Goal: Task Accomplishment & Management: Complete application form

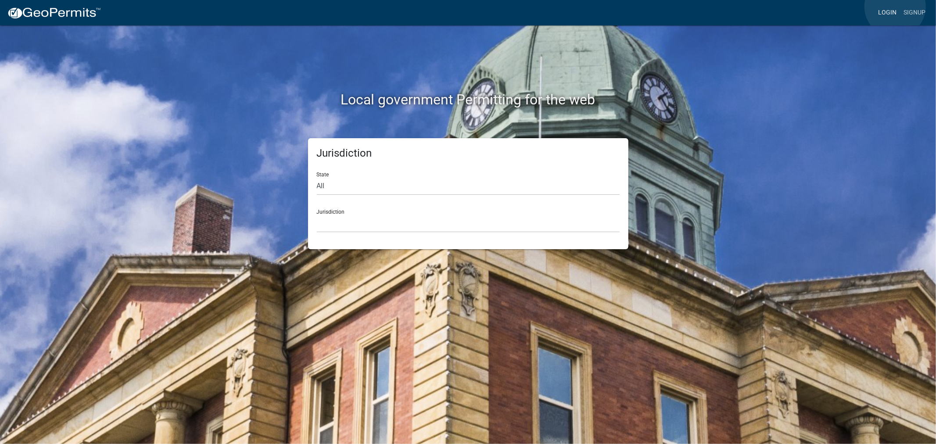
click at [895, 7] on link "Login" at bounding box center [886, 12] width 25 height 17
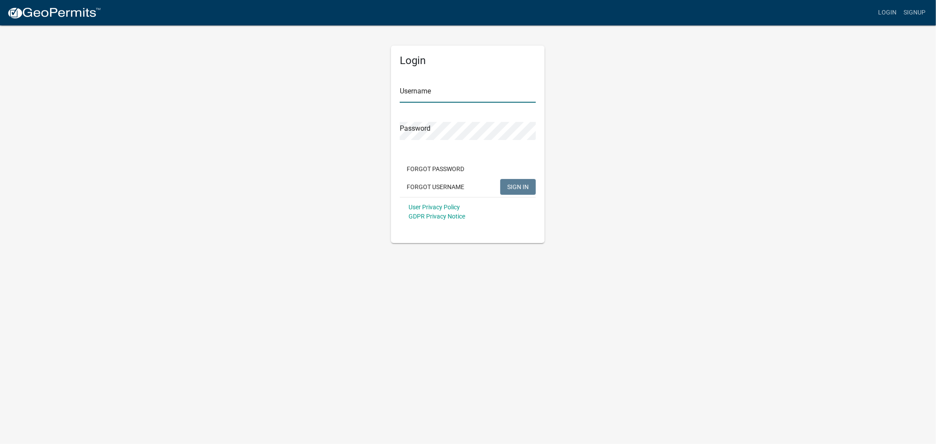
type input "shelleyh"
click at [524, 186] on span "SIGN IN" at bounding box center [517, 186] width 21 height 7
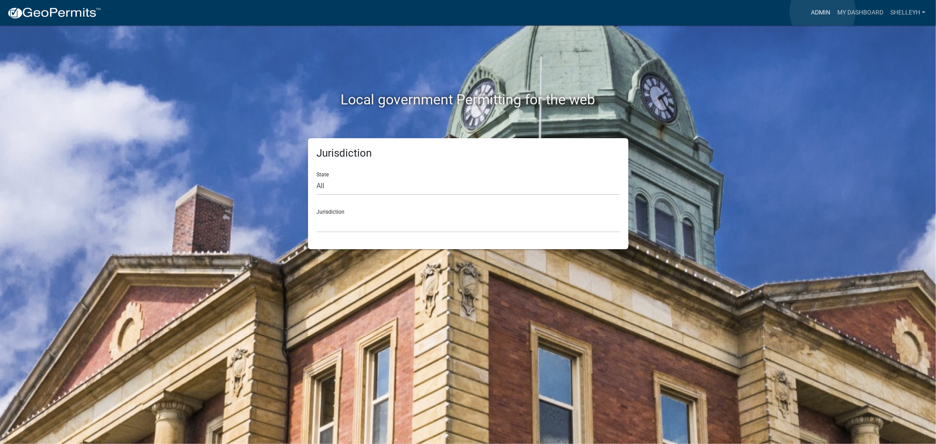
click at [823, 11] on link "Admin" at bounding box center [820, 12] width 26 height 17
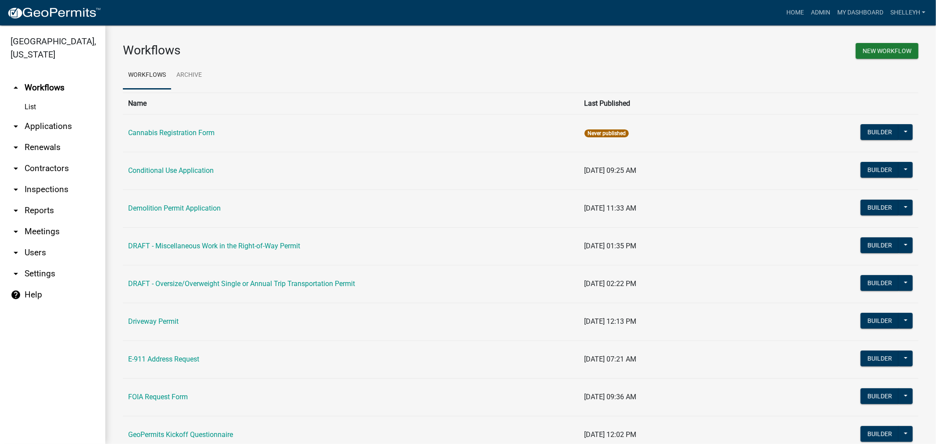
click at [35, 128] on link "arrow_drop_down Applications" at bounding box center [52, 126] width 105 height 21
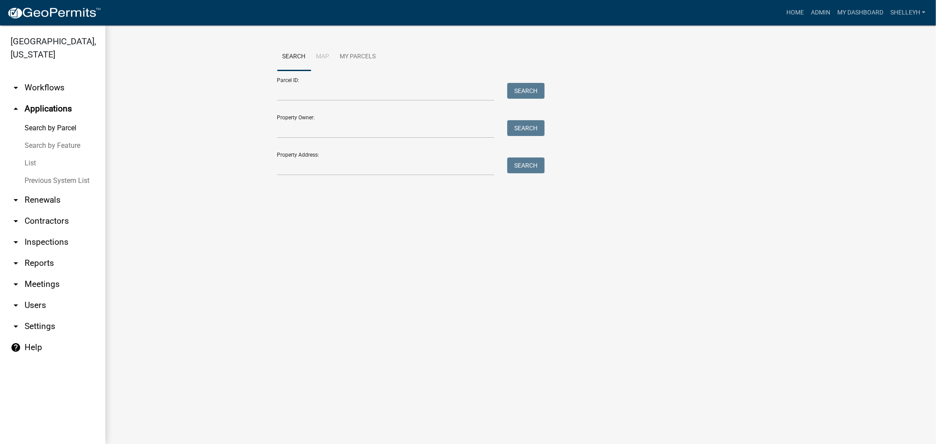
click at [29, 164] on link "List" at bounding box center [52, 163] width 105 height 18
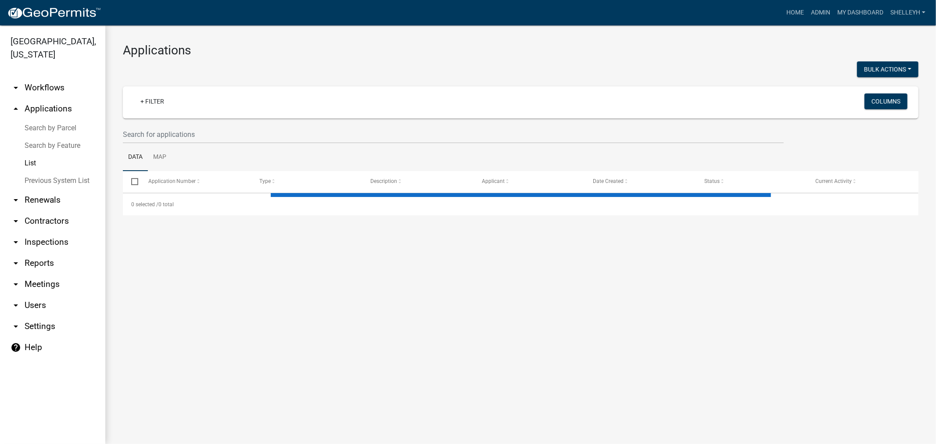
select select "1: 25"
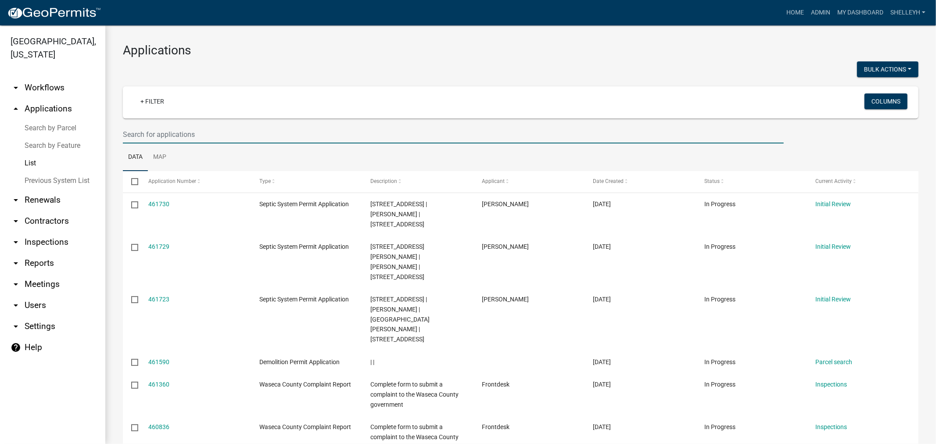
click at [138, 131] on input "text" at bounding box center [453, 134] width 661 height 18
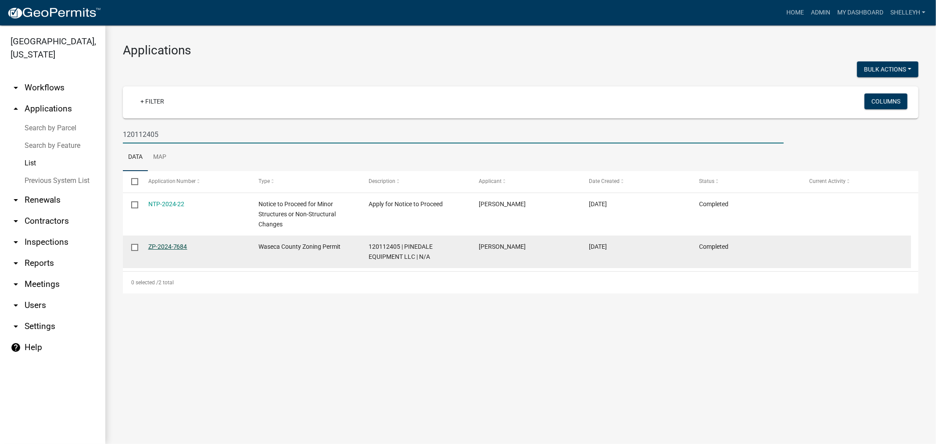
type input "120112405"
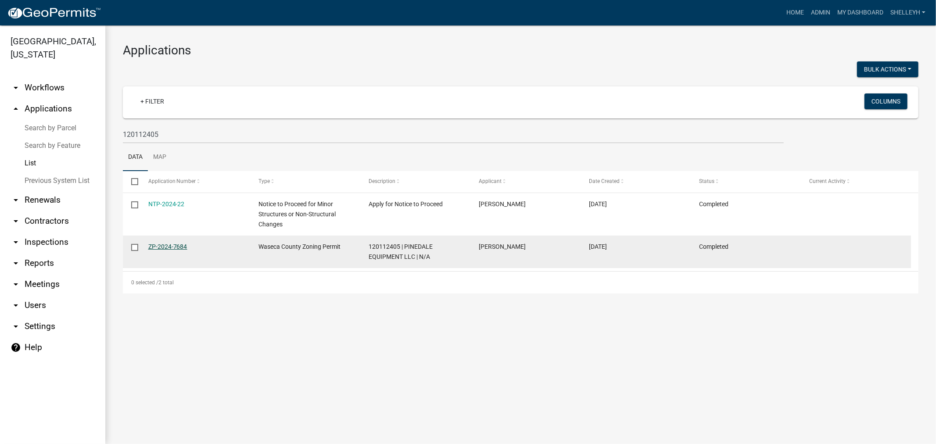
click at [167, 245] on link "ZP-2024-7684" at bounding box center [167, 246] width 39 height 7
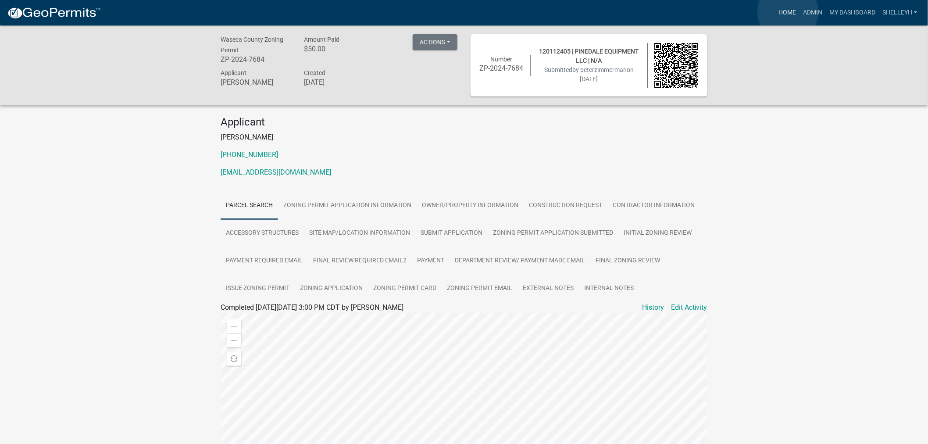
click at [788, 12] on link "Home" at bounding box center [787, 12] width 25 height 17
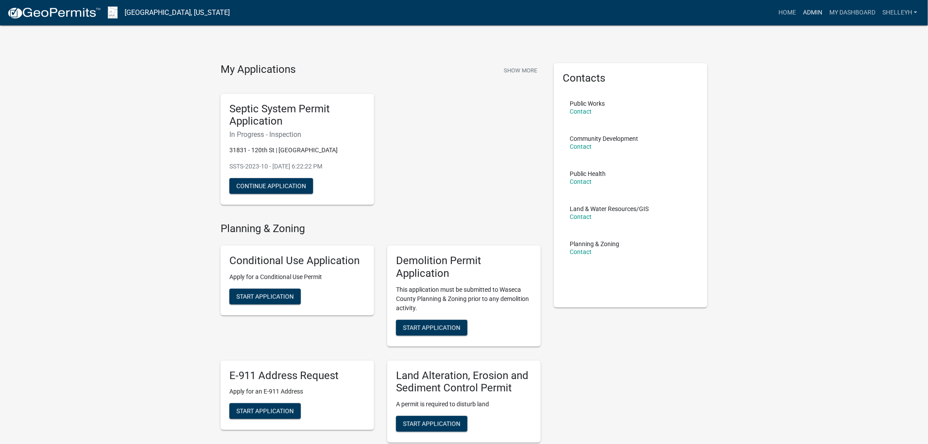
click at [815, 9] on link "Admin" at bounding box center [813, 12] width 26 height 17
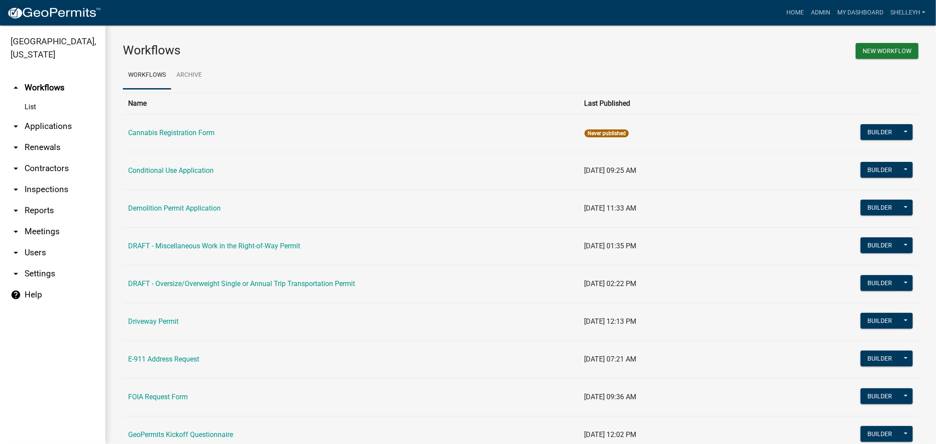
click at [41, 123] on link "arrow_drop_down Applications" at bounding box center [52, 126] width 105 height 21
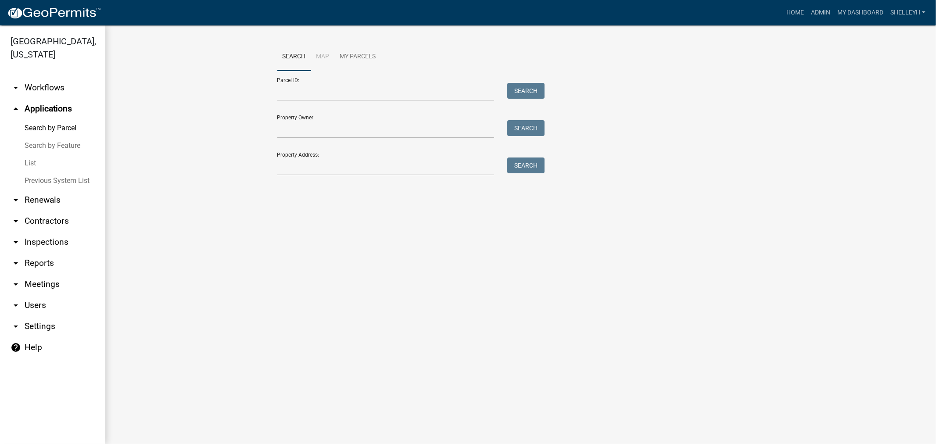
click at [31, 160] on link "List" at bounding box center [52, 163] width 105 height 18
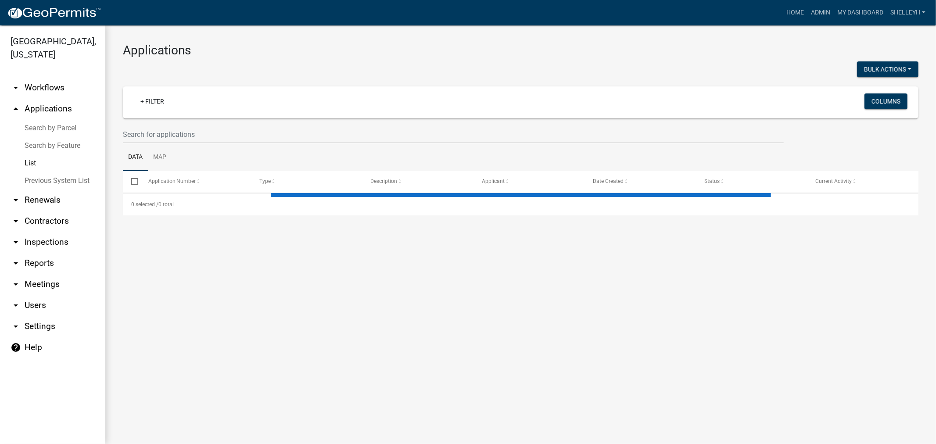
select select "1: 25"
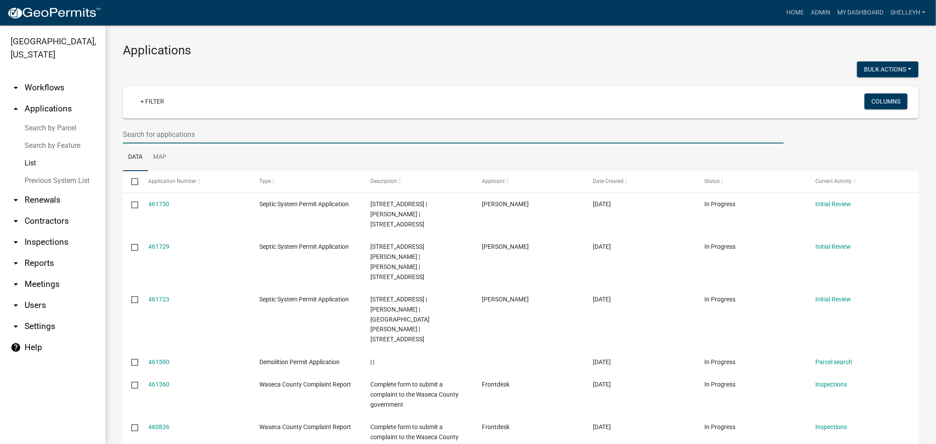
click at [177, 135] on input "text" at bounding box center [453, 134] width 661 height 18
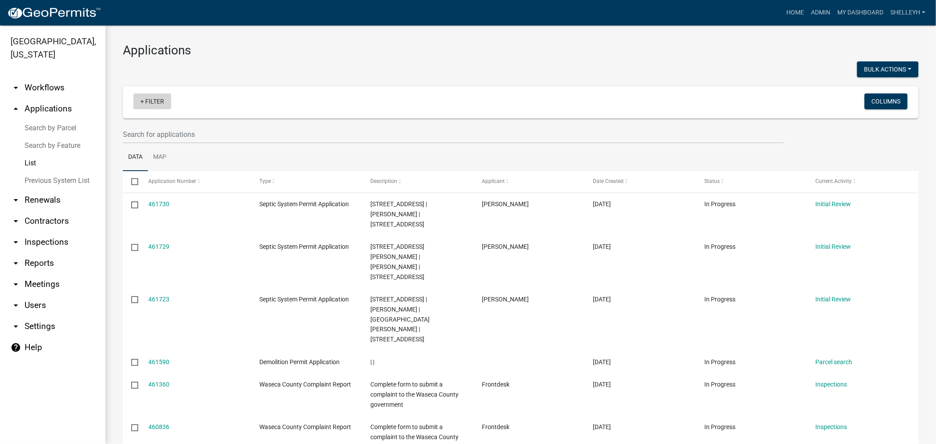
click at [159, 99] on link "+ Filter" at bounding box center [152, 101] width 38 height 16
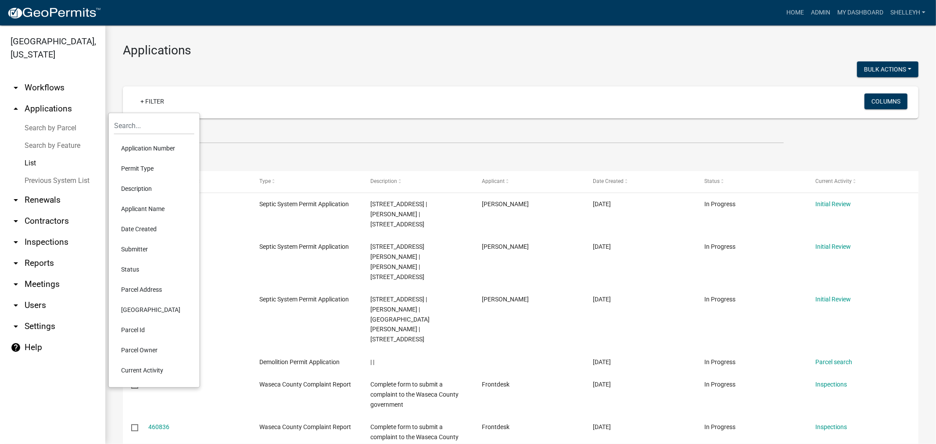
click at [148, 371] on li "Current Activity" at bounding box center [154, 370] width 80 height 20
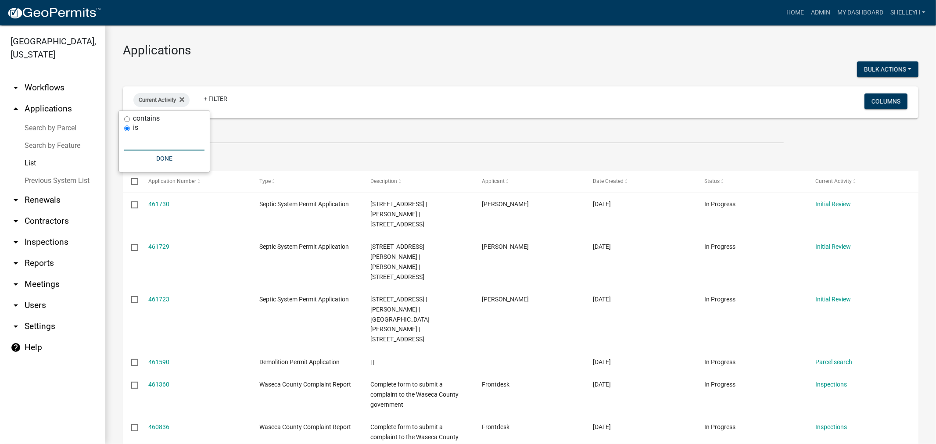
click at [155, 143] on input "text" at bounding box center [164, 141] width 80 height 18
click at [164, 158] on button "Done" at bounding box center [164, 158] width 80 height 16
click at [184, 101] on icon at bounding box center [181, 99] width 5 height 7
click at [151, 98] on link "+ Filter" at bounding box center [152, 101] width 38 height 16
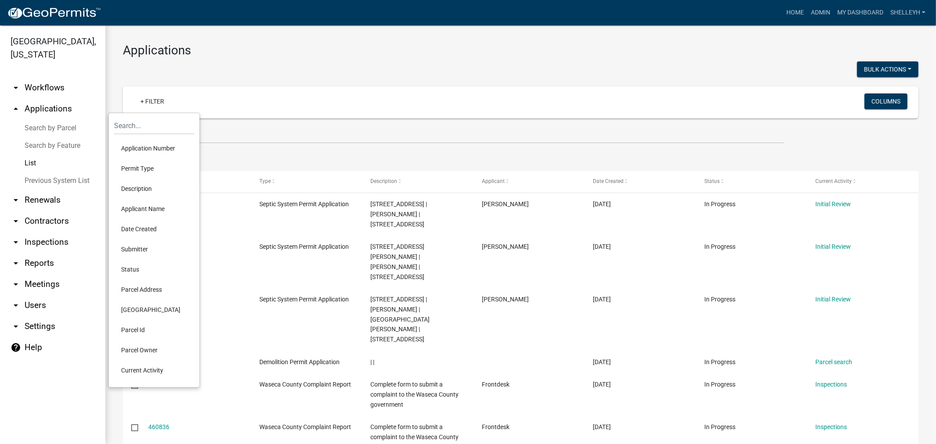
click at [140, 369] on li "Current Activity" at bounding box center [154, 370] width 80 height 20
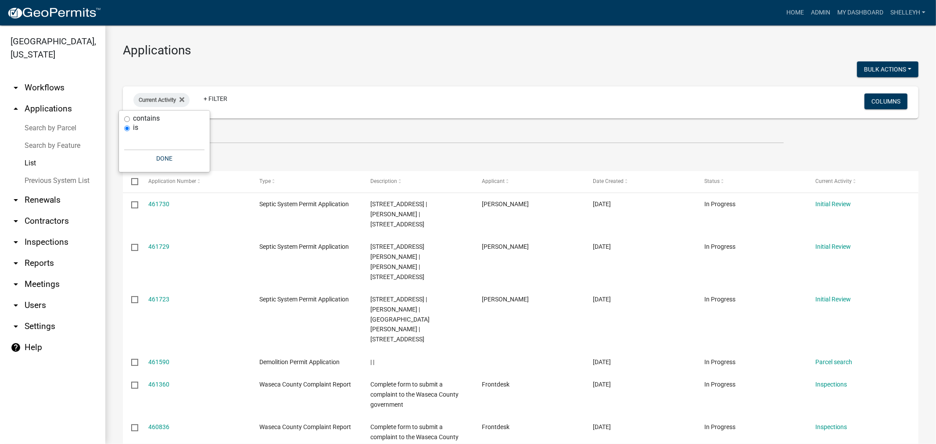
click at [127, 120] on input "contains" at bounding box center [127, 119] width 6 height 6
radio input "true"
drag, startPoint x: 147, startPoint y: 131, endPoint x: 152, endPoint y: 134, distance: 6.3
click at [150, 133] on input "text" at bounding box center [164, 132] width 80 height 18
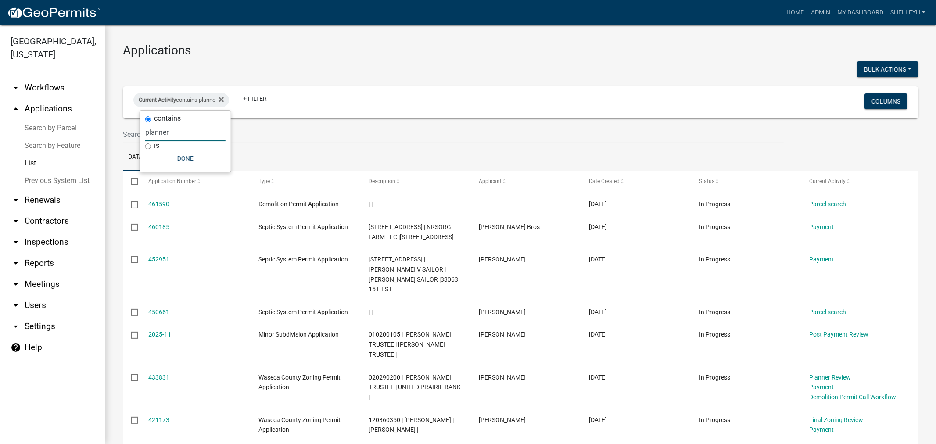
type input "planner"
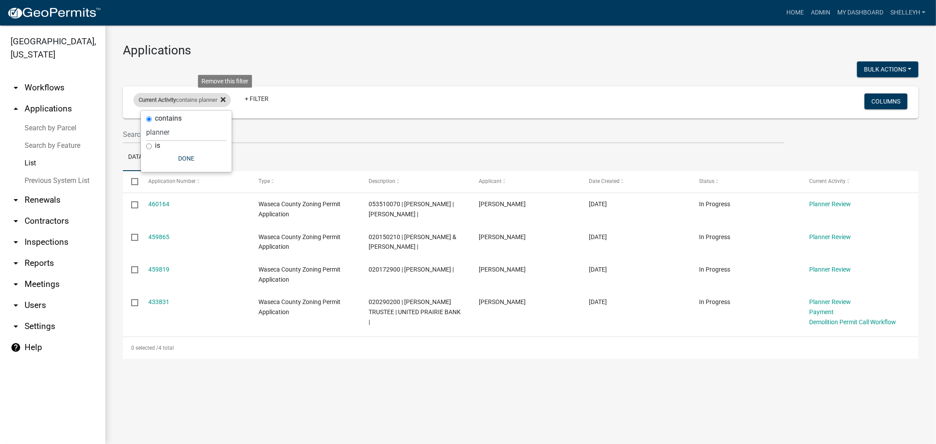
click at [223, 97] on fa-icon at bounding box center [221, 100] width 8 height 14
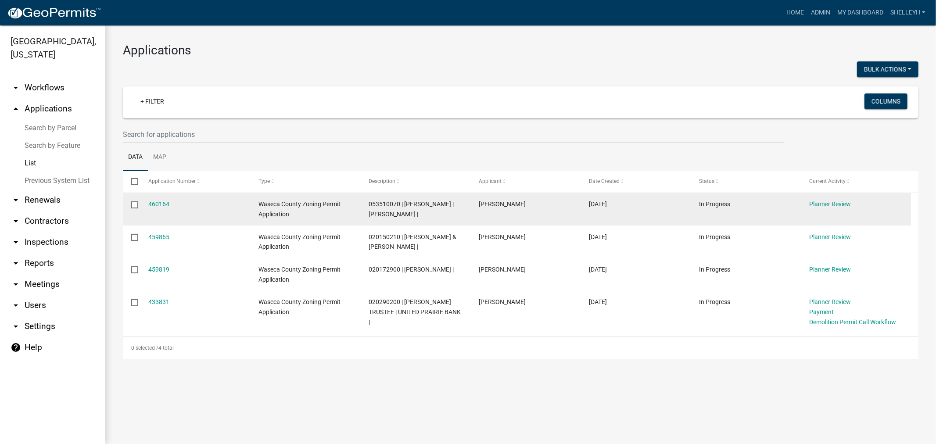
select select "1: 25"
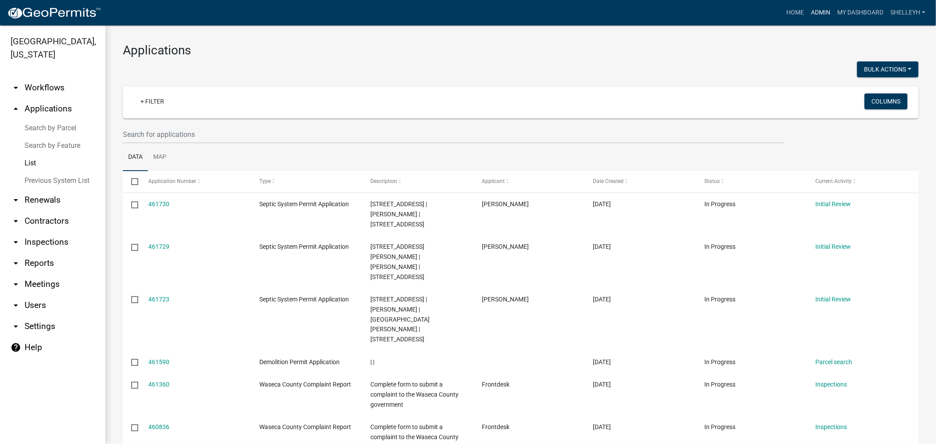
click at [821, 9] on link "Admin" at bounding box center [820, 12] width 26 height 17
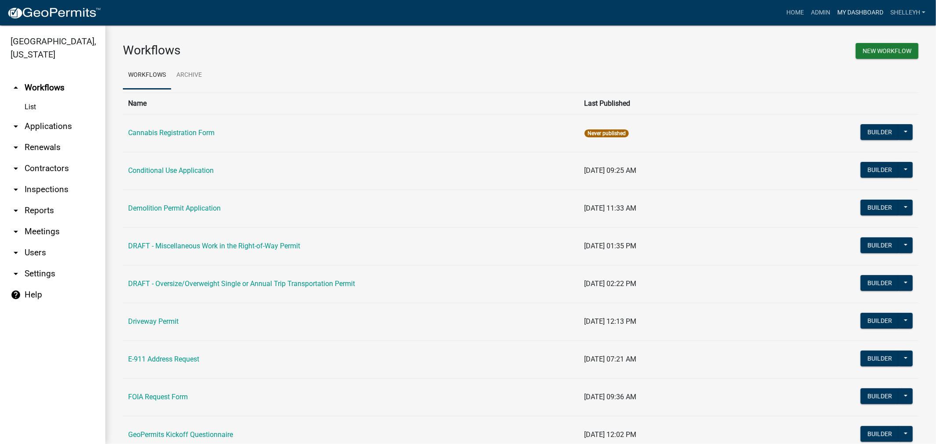
click at [864, 9] on link "My Dashboard" at bounding box center [860, 12] width 53 height 17
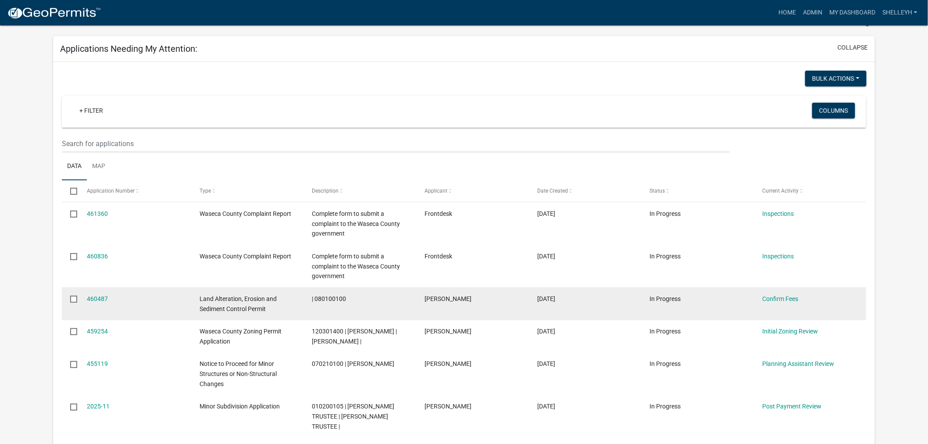
scroll to position [49, 0]
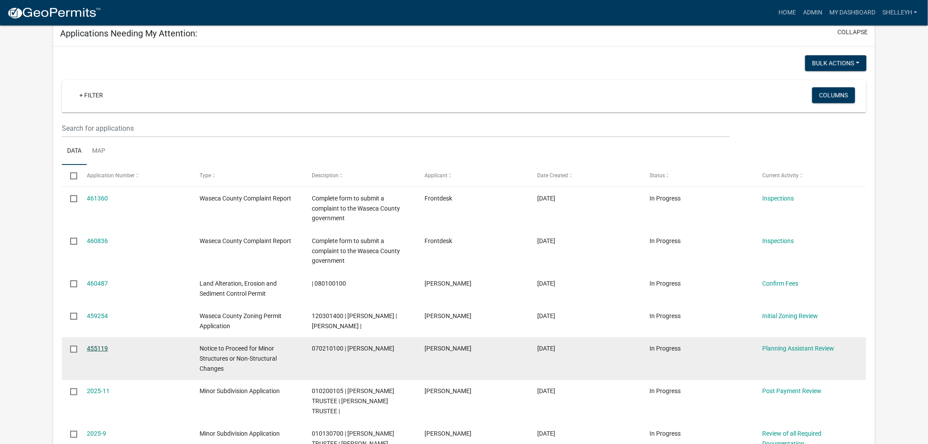
click at [98, 347] on link "455119" at bounding box center [97, 348] width 21 height 7
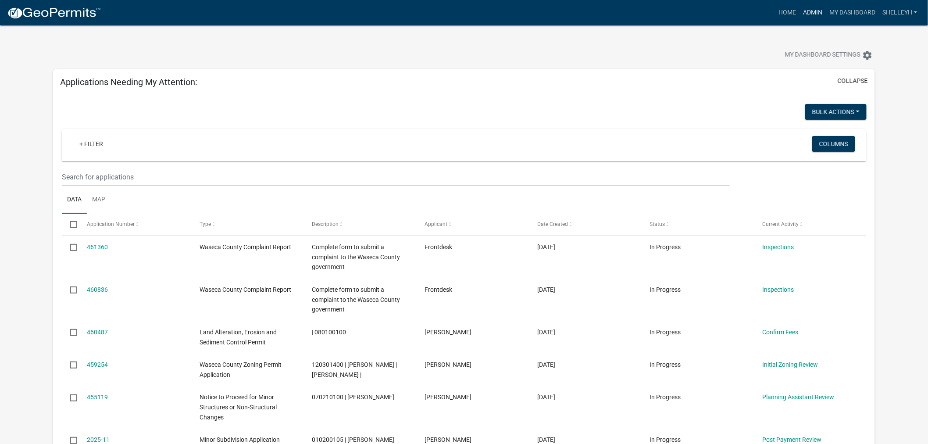
click at [807, 9] on link "Admin" at bounding box center [813, 12] width 26 height 17
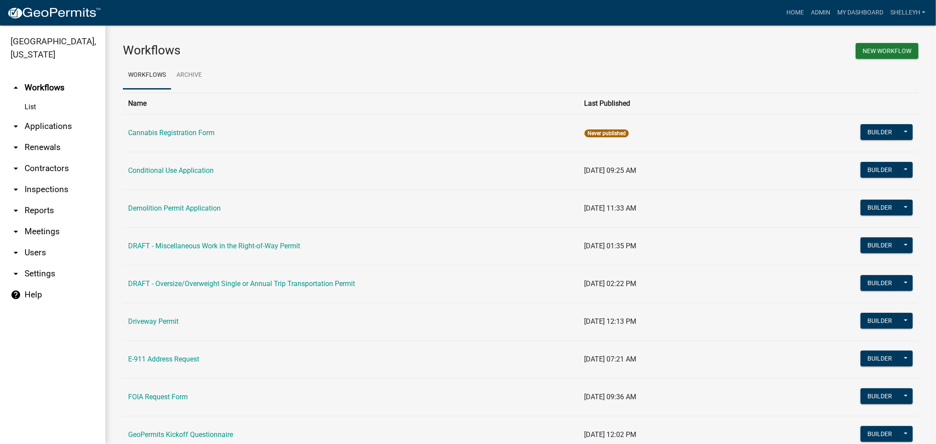
click at [69, 128] on link "arrow_drop_down Applications" at bounding box center [52, 126] width 105 height 21
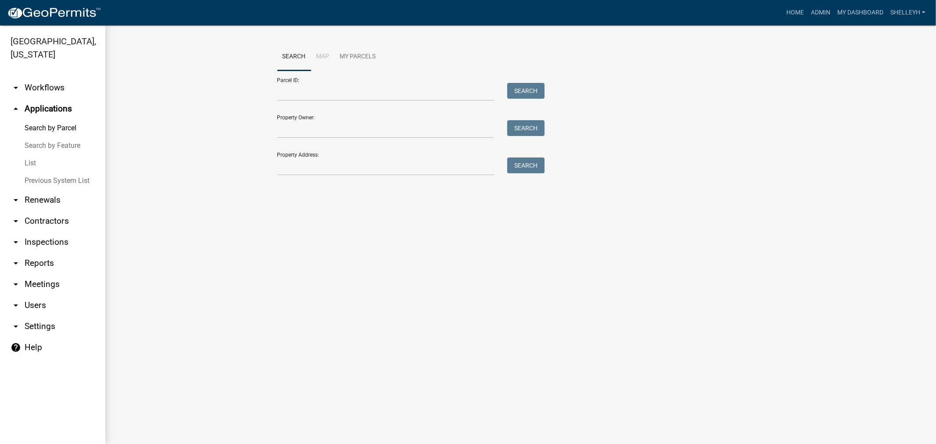
click at [32, 165] on link "List" at bounding box center [52, 163] width 105 height 18
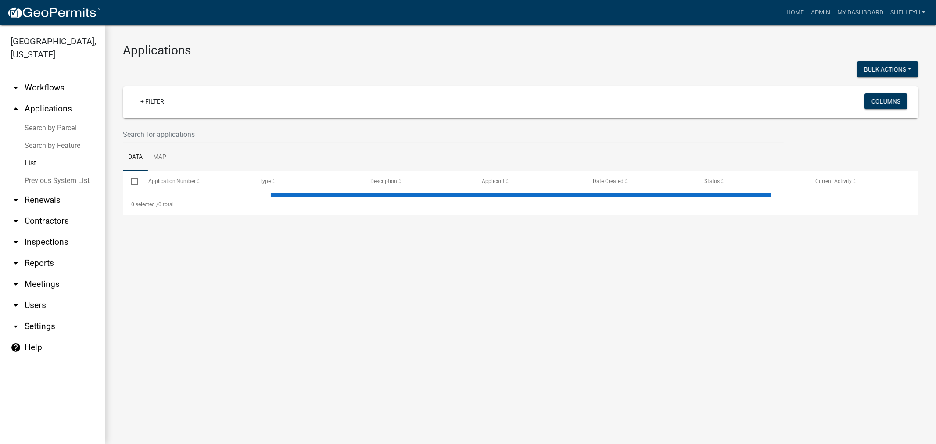
select select "1: 25"
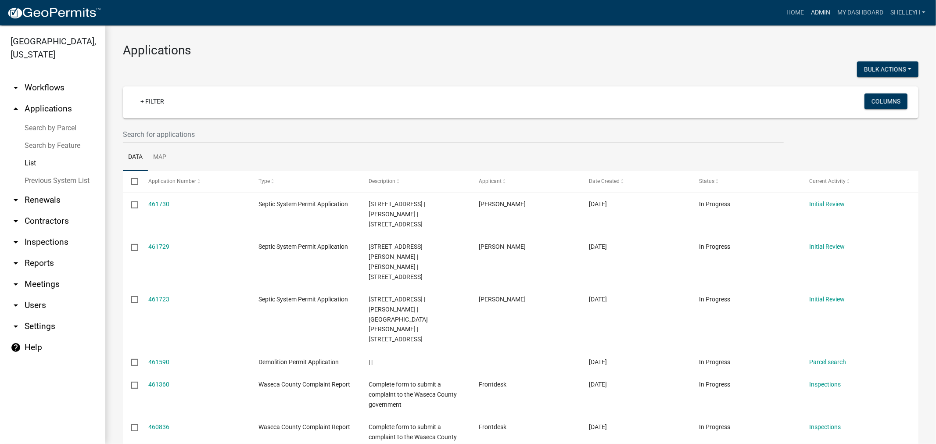
click at [823, 12] on link "Admin" at bounding box center [820, 12] width 26 height 17
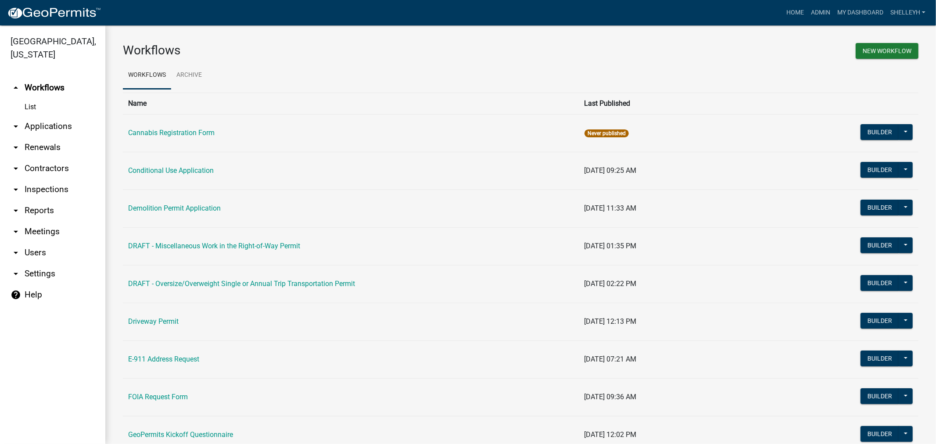
click at [53, 122] on link "arrow_drop_down Applications" at bounding box center [52, 126] width 105 height 21
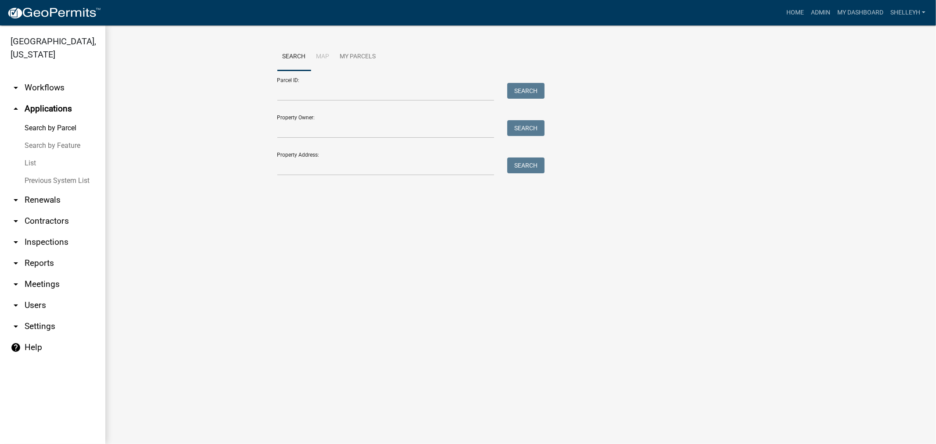
click at [31, 165] on link "List" at bounding box center [52, 163] width 105 height 18
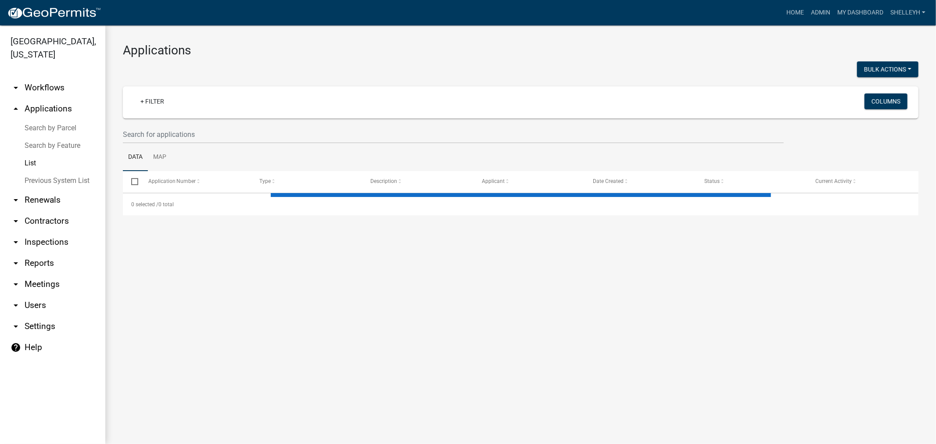
select select "1: 25"
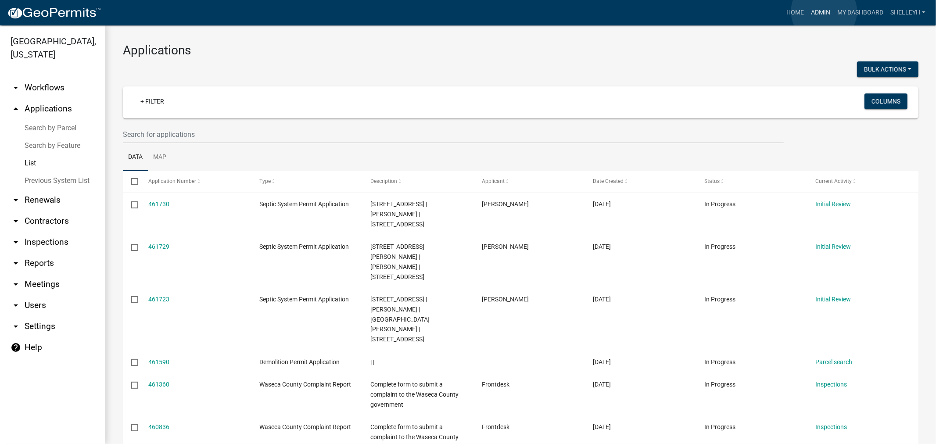
click at [824, 11] on link "Admin" at bounding box center [820, 12] width 26 height 17
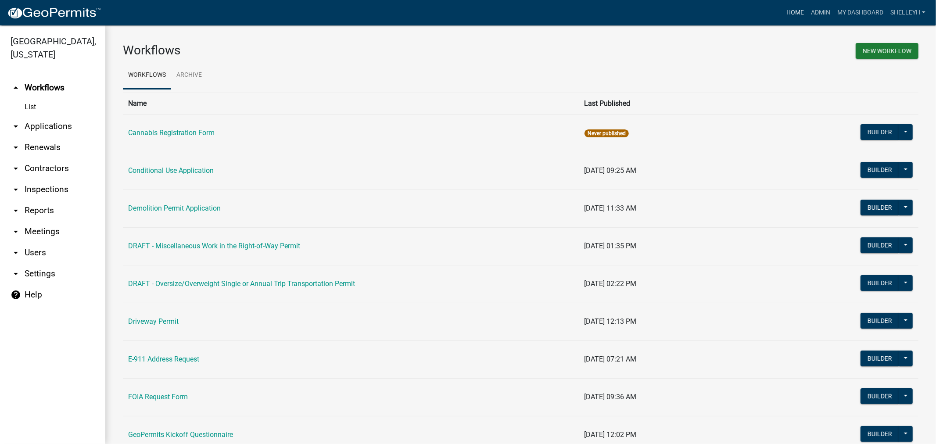
click at [797, 12] on link "Home" at bounding box center [795, 12] width 25 height 17
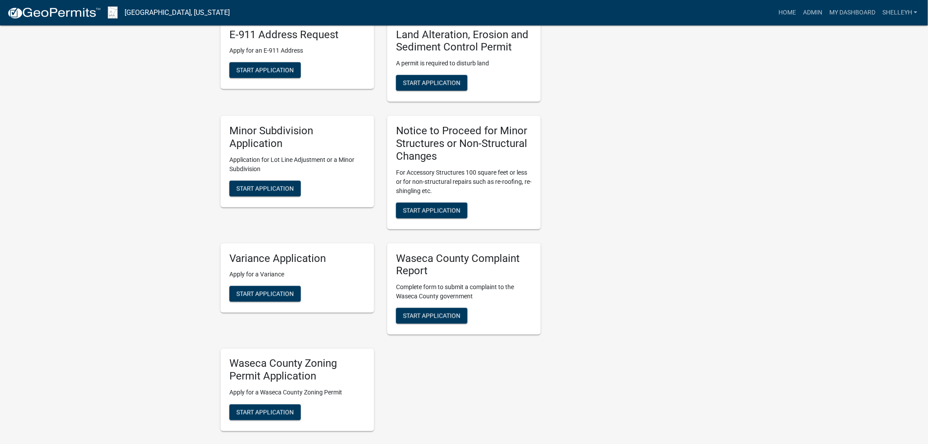
scroll to position [390, 0]
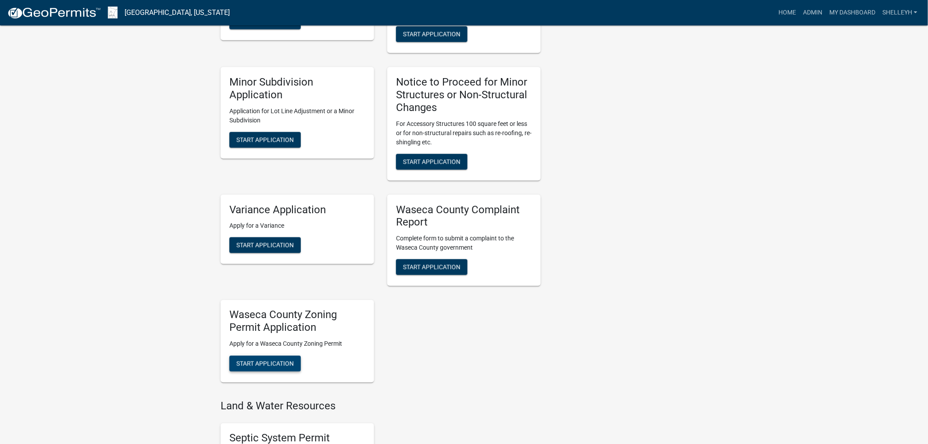
click at [262, 361] on span "Start Application" at bounding box center [264, 363] width 57 height 7
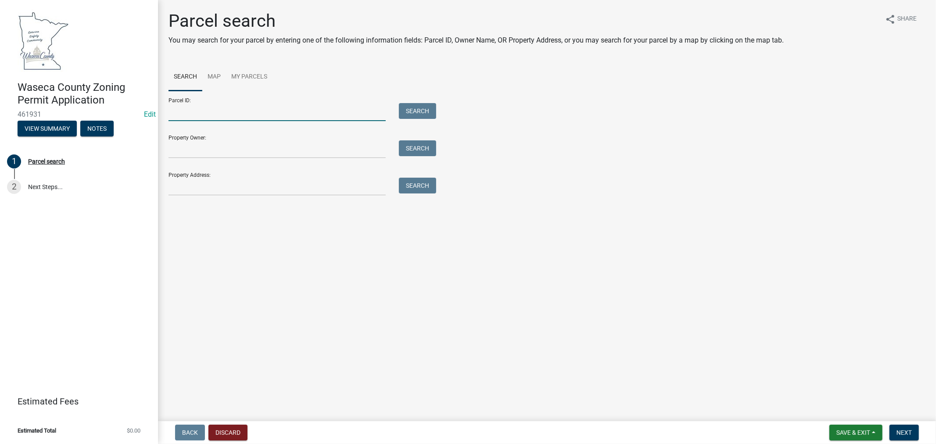
click at [199, 110] on input "Parcel ID:" at bounding box center [276, 112] width 217 height 18
type input "070050710"
click at [423, 115] on button "Search" at bounding box center [417, 111] width 37 height 16
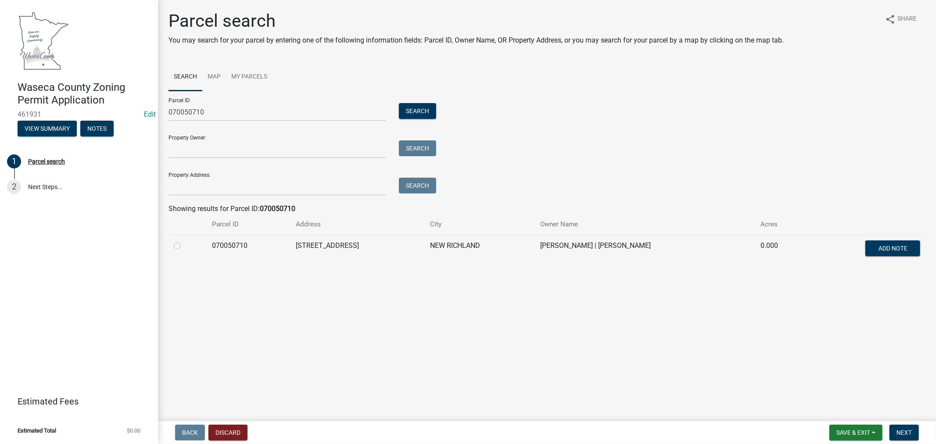
click at [184, 240] on label at bounding box center [184, 240] width 0 height 0
click at [184, 246] on input "radio" at bounding box center [187, 243] width 6 height 6
radio input "true"
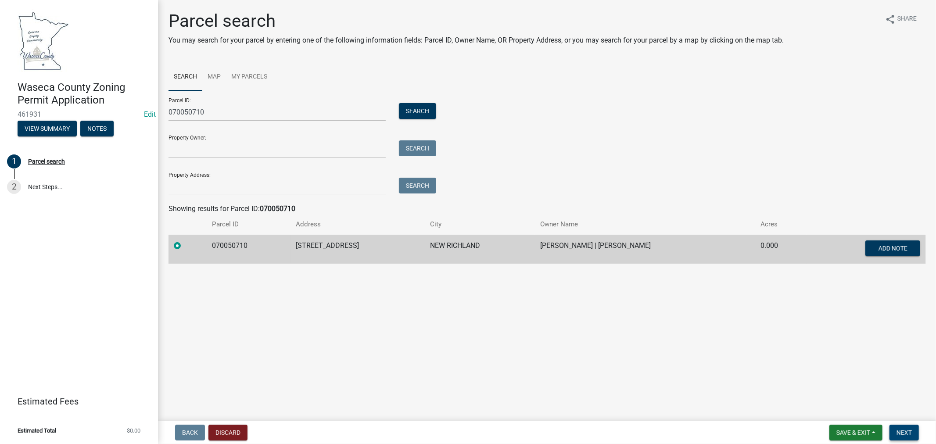
click at [910, 432] on span "Next" at bounding box center [903, 432] width 15 height 7
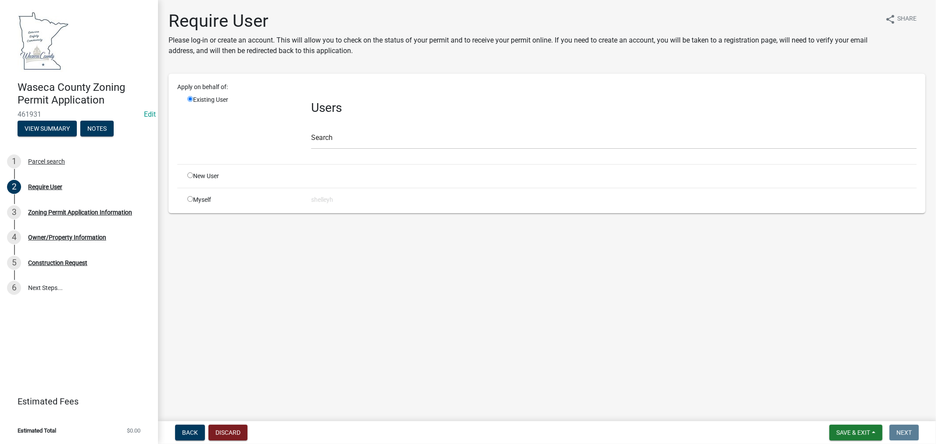
click at [189, 175] on input "radio" at bounding box center [190, 175] width 6 height 6
radio input "true"
radio input "false"
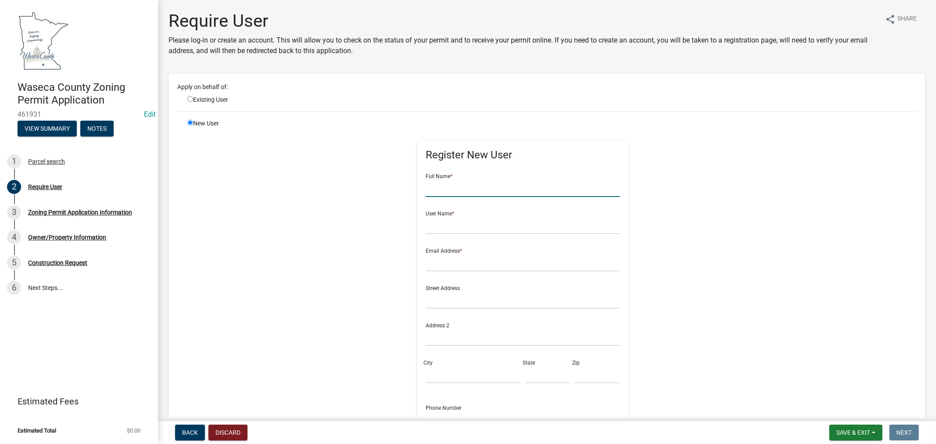
click at [497, 190] on input "text" at bounding box center [523, 188] width 194 height 18
type input "W"
type input "[PERSON_NAME]"
click at [442, 229] on input "text" at bounding box center [523, 225] width 194 height 18
type input "sarahbarber"
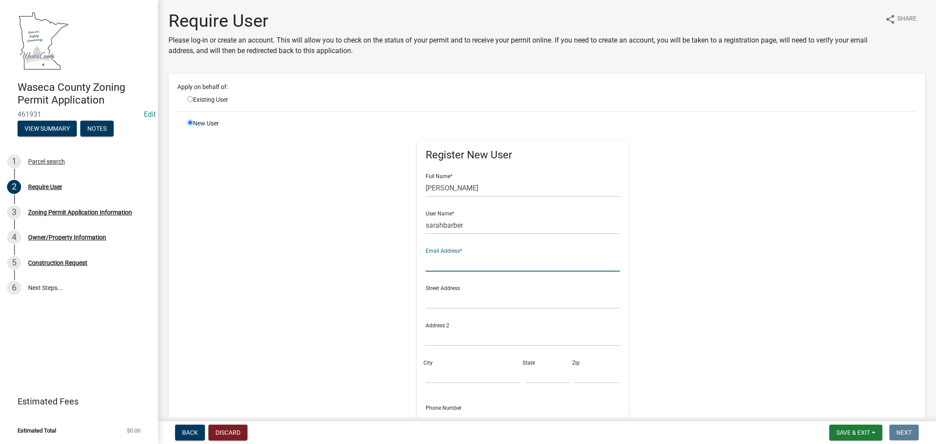
click at [442, 265] on input "text" at bounding box center [523, 263] width 194 height 18
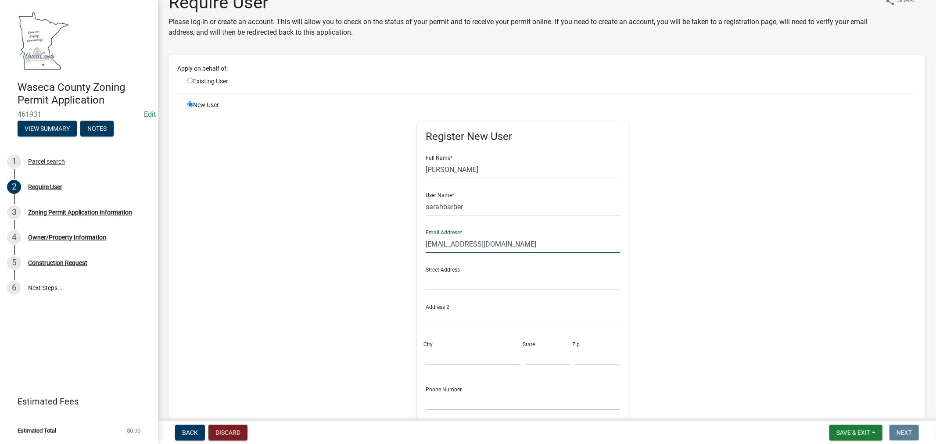
scroll to position [49, 0]
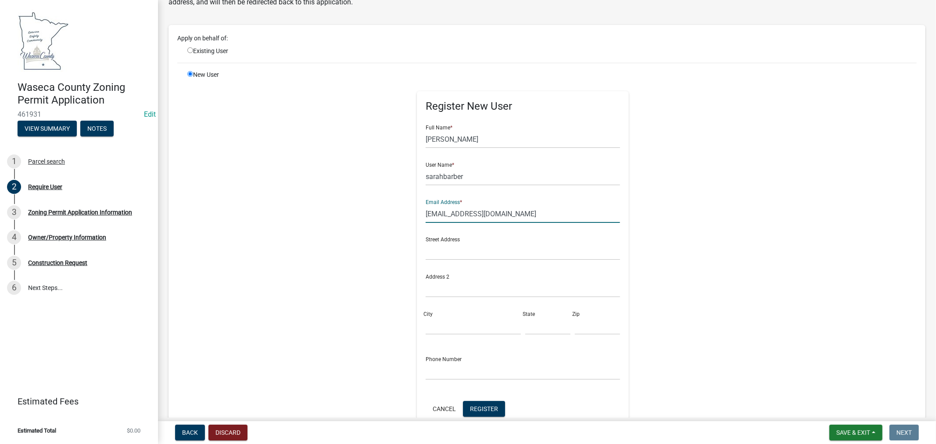
click at [444, 213] on input "sjbarber@yahoo.com" at bounding box center [523, 214] width 194 height 18
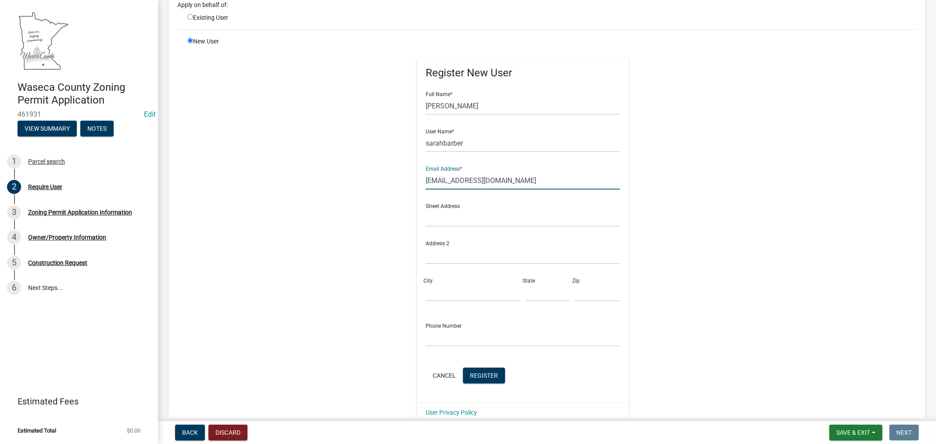
scroll to position [97, 0]
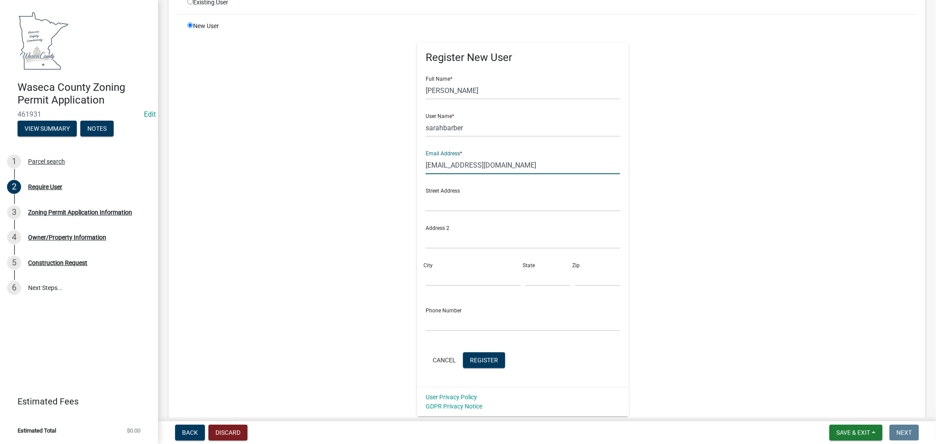
type input "sjbarber64@yahoo.com"
click at [439, 326] on input "text" at bounding box center [523, 322] width 194 height 18
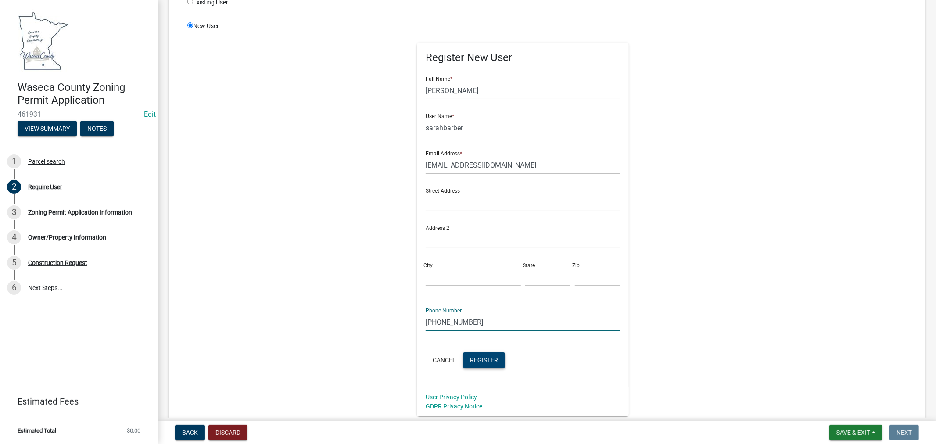
type input "507-461-0458"
click at [484, 363] on button "Register" at bounding box center [484, 360] width 42 height 16
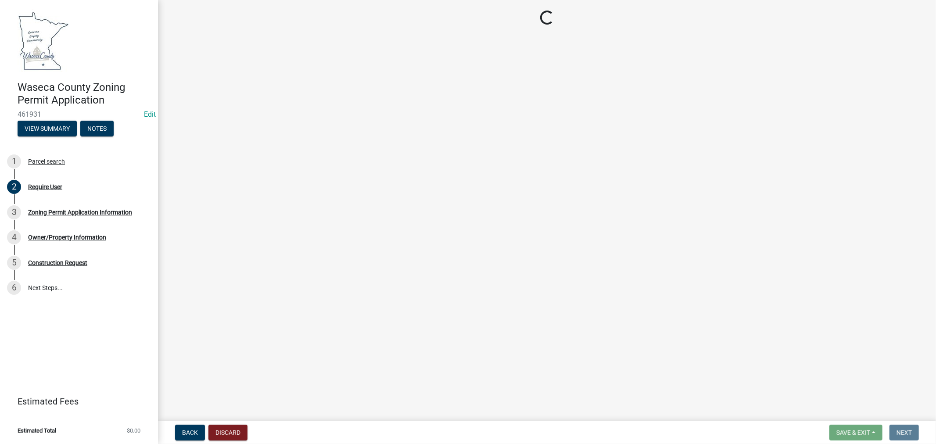
scroll to position [0, 0]
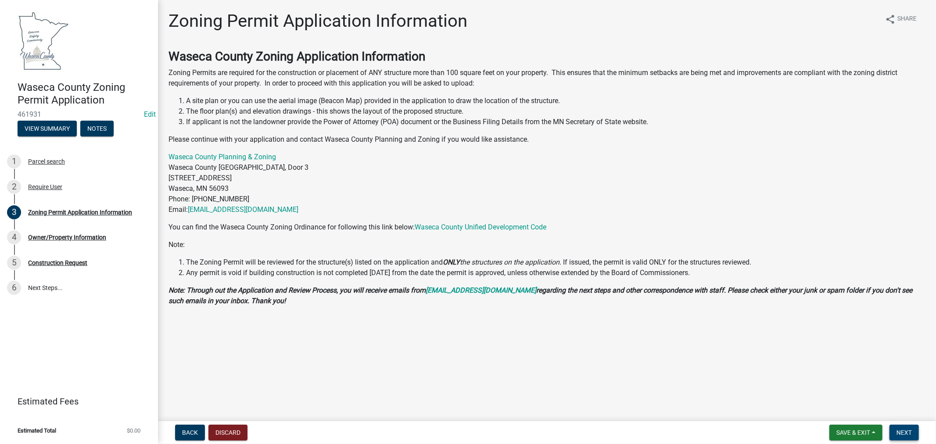
click at [906, 435] on span "Next" at bounding box center [903, 432] width 15 height 7
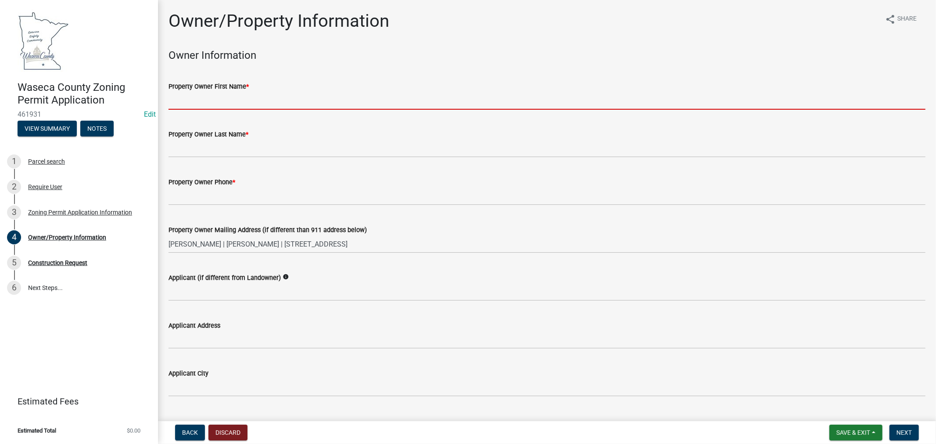
click at [292, 98] on input "Property Owner First Name *" at bounding box center [546, 101] width 757 height 18
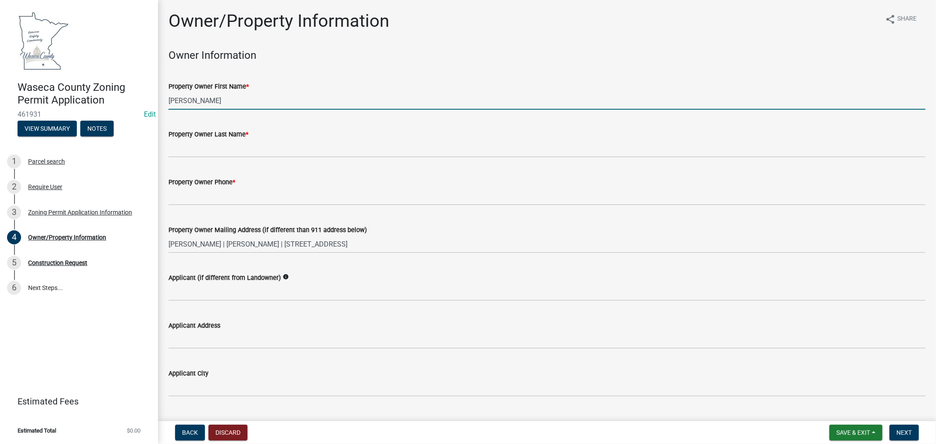
type input "Sarah"
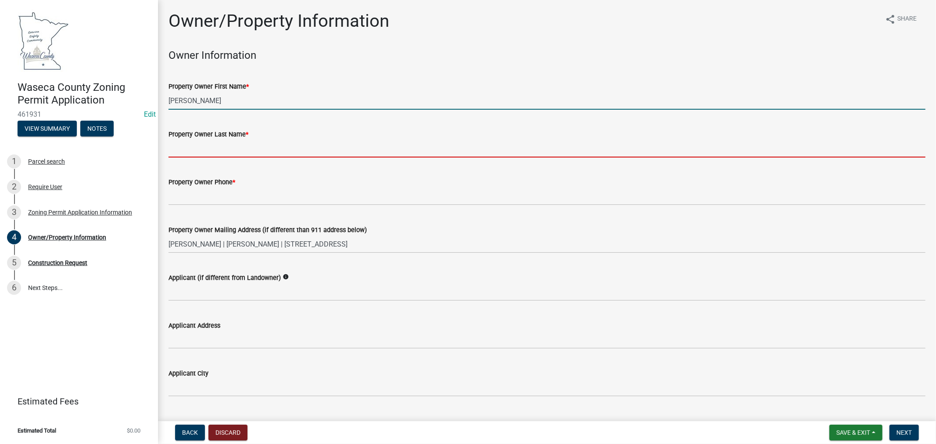
click at [237, 147] on input "Property Owner Last Name *" at bounding box center [546, 149] width 757 height 18
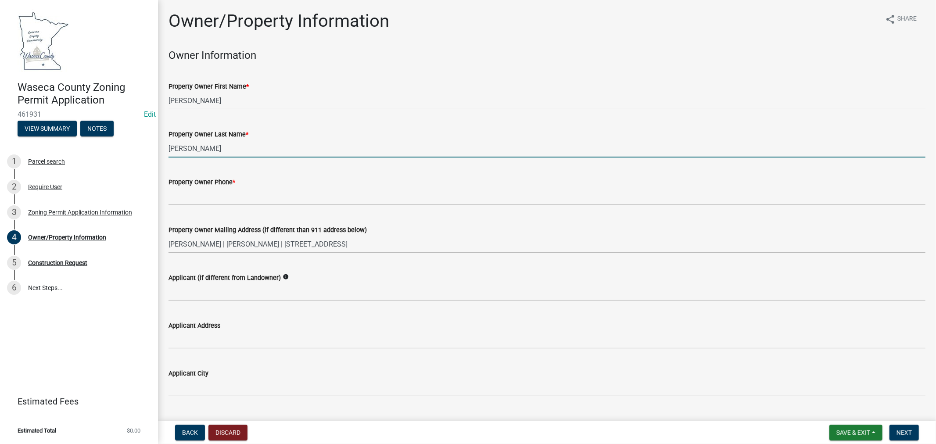
type input "Barber"
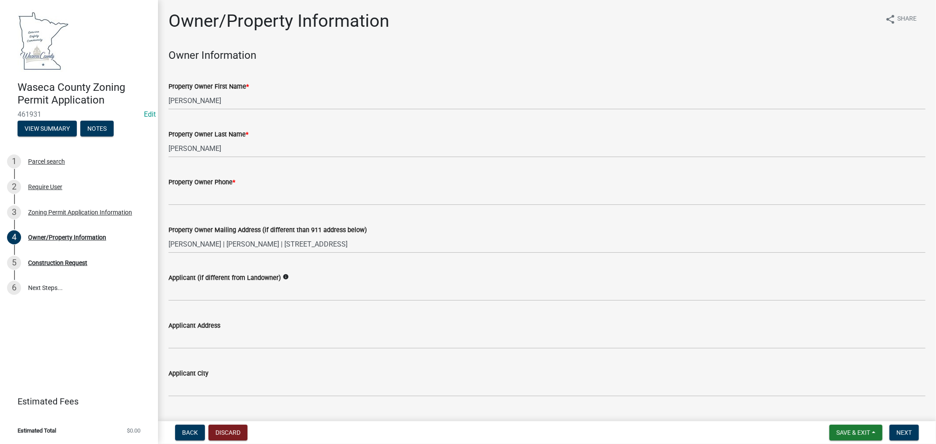
click at [223, 186] on div "Property Owner Phone *" at bounding box center [546, 182] width 757 height 11
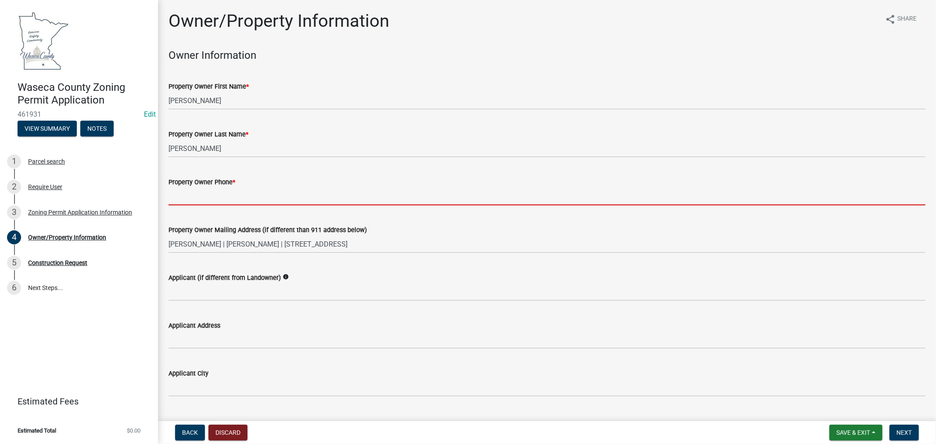
click at [212, 195] on input "Property Owner Phone *" at bounding box center [546, 196] width 757 height 18
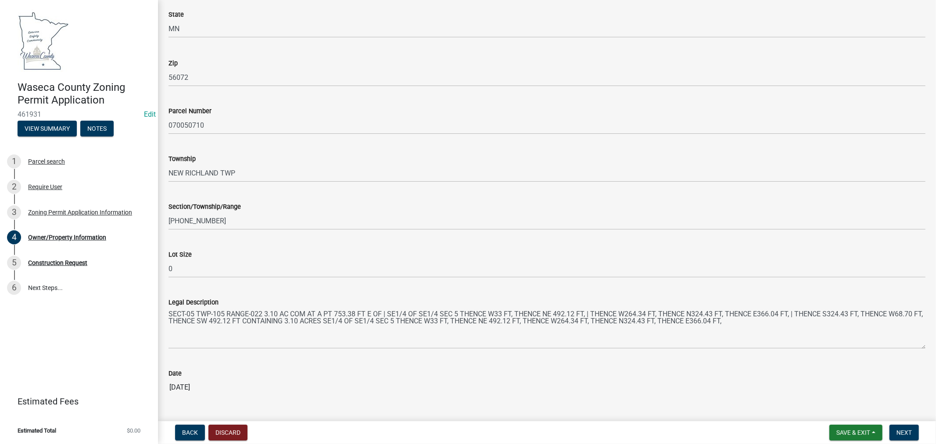
scroll to position [733, 0]
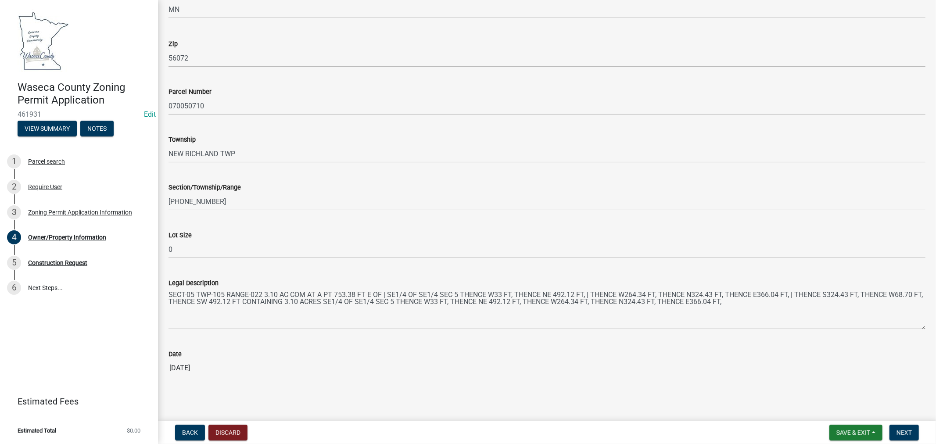
type input "507-461-0458"
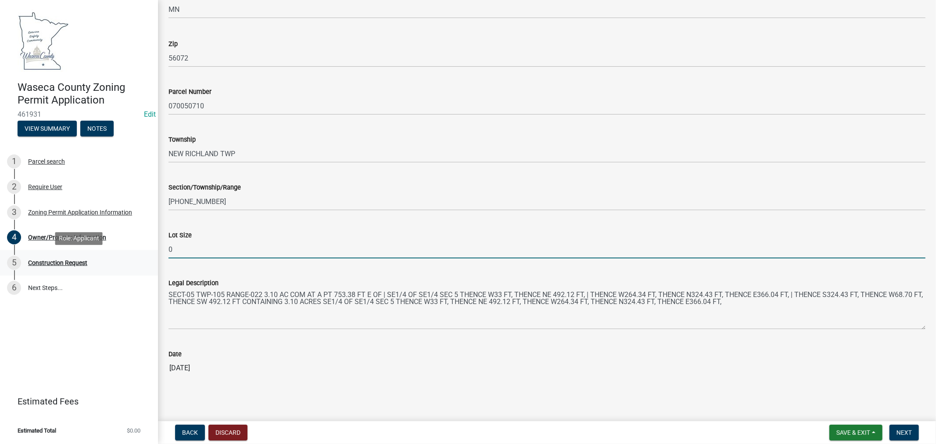
drag, startPoint x: 183, startPoint y: 250, endPoint x: 155, endPoint y: 250, distance: 28.1
click at [154, 250] on div "Waseca County Zoning Permit Application 461931 Edit View Summary Notes 1 Parcel…" at bounding box center [468, 222] width 936 height 444
type input "3.10"
click at [910, 432] on span "Next" at bounding box center [903, 432] width 15 height 7
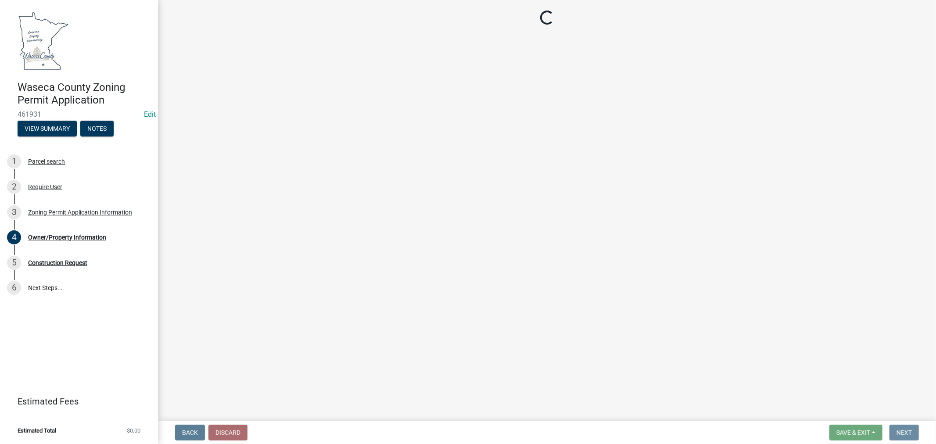
scroll to position [0, 0]
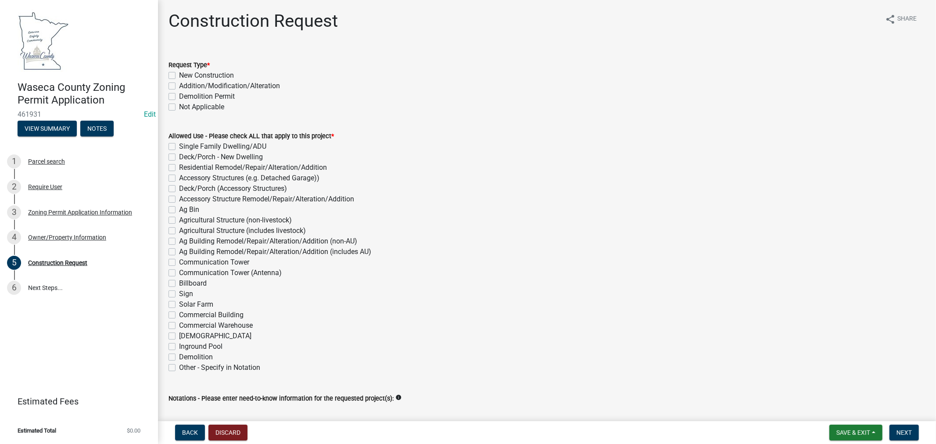
click at [179, 83] on label "Addition/Modification/Alteration" at bounding box center [229, 86] width 101 height 11
click at [179, 83] on input "Addition/Modification/Alteration" at bounding box center [182, 84] width 6 height 6
checkbox input "true"
checkbox input "false"
checkbox input "true"
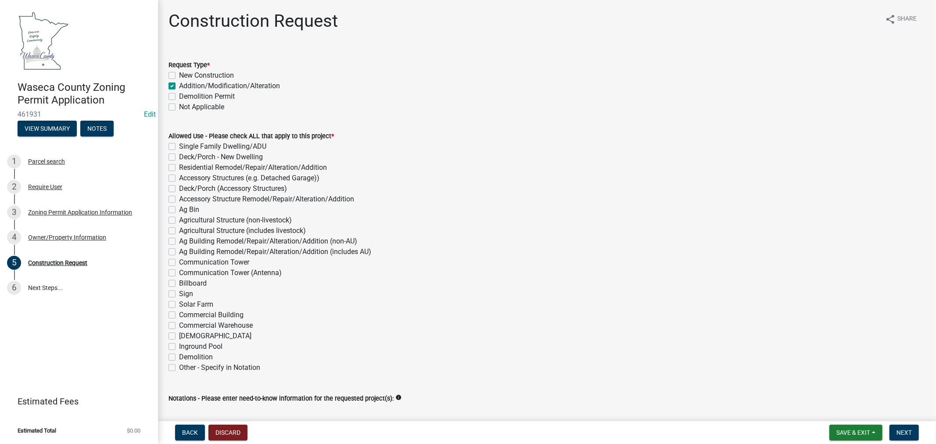
checkbox input "false"
click at [179, 169] on label "Residential Remodel/Repair/Alteration/Addition" at bounding box center [253, 167] width 148 height 11
click at [179, 168] on input "Residential Remodel/Repair/Alteration/Addition" at bounding box center [182, 165] width 6 height 6
checkbox input "true"
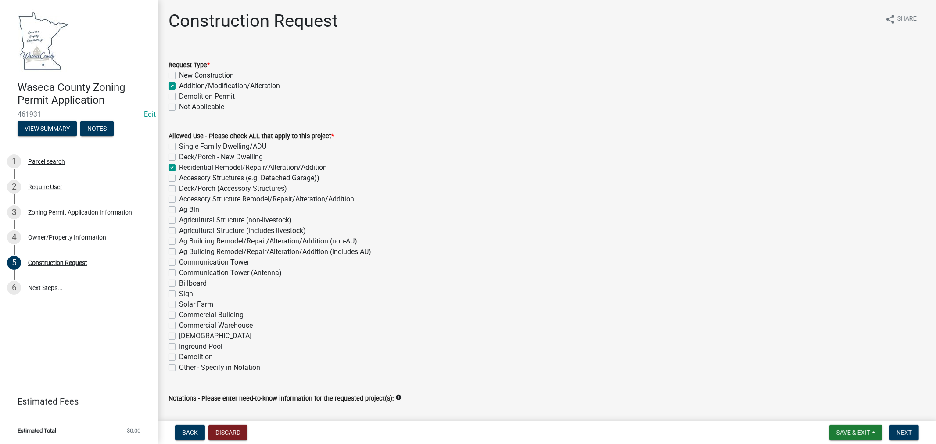
checkbox input "false"
checkbox input "true"
checkbox input "false"
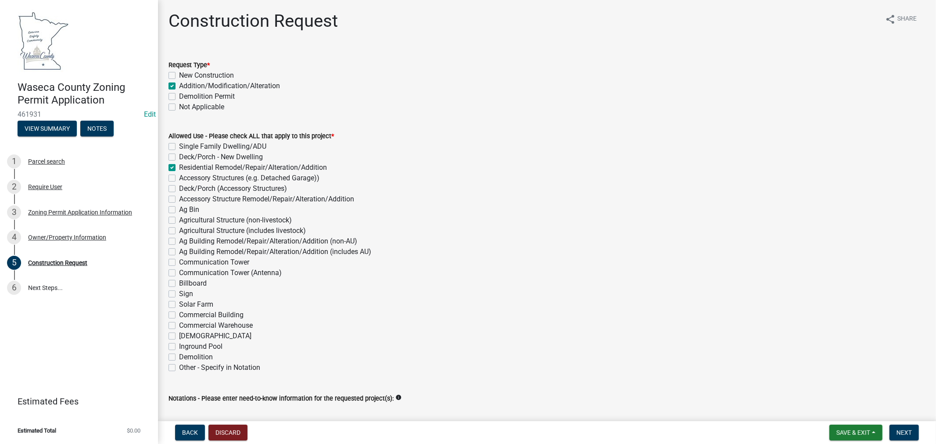
checkbox input "false"
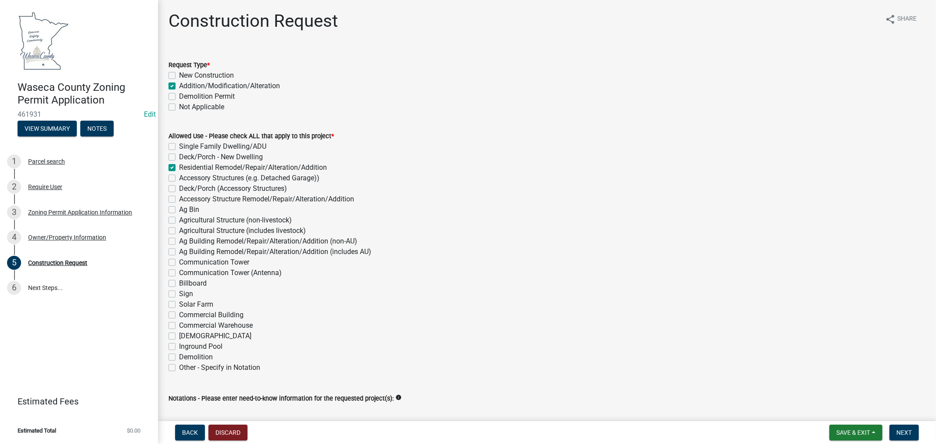
checkbox input "false"
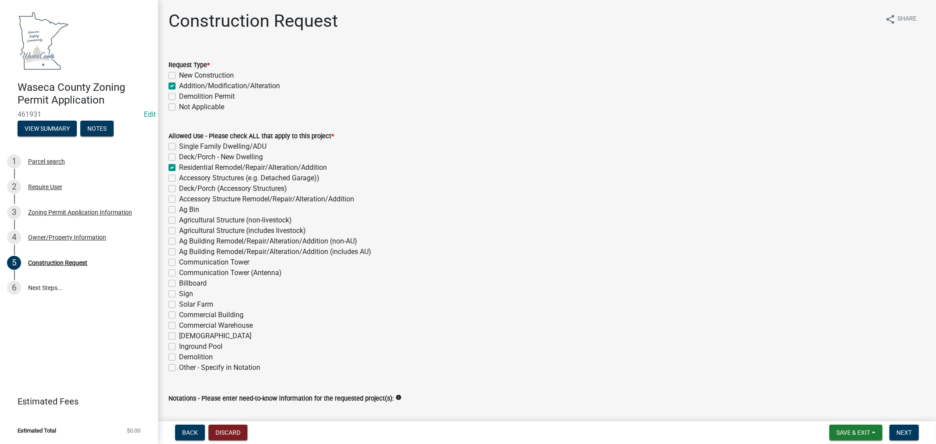
checkbox input "false"
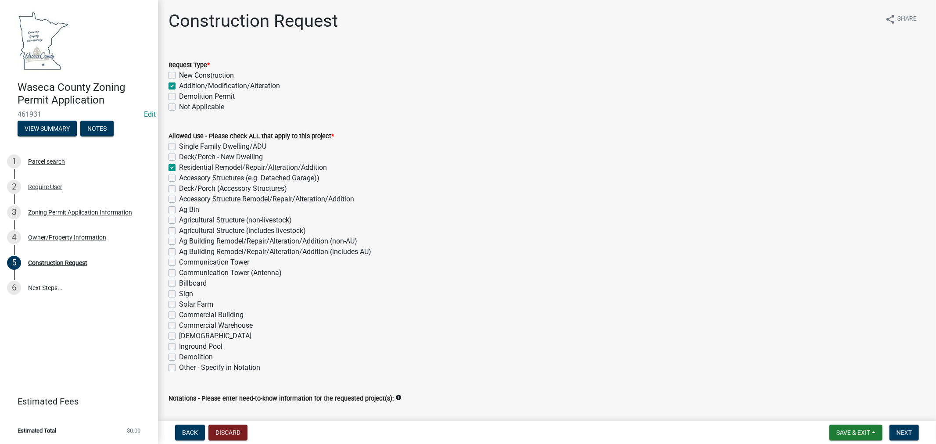
checkbox input "false"
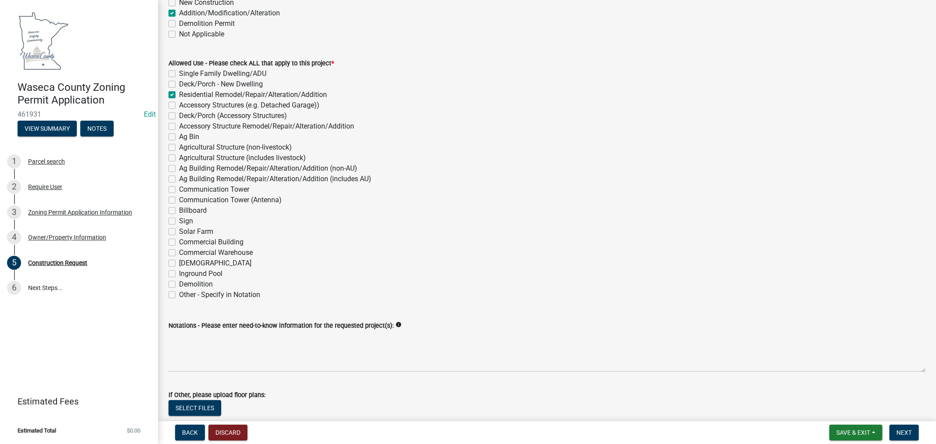
scroll to position [97, 0]
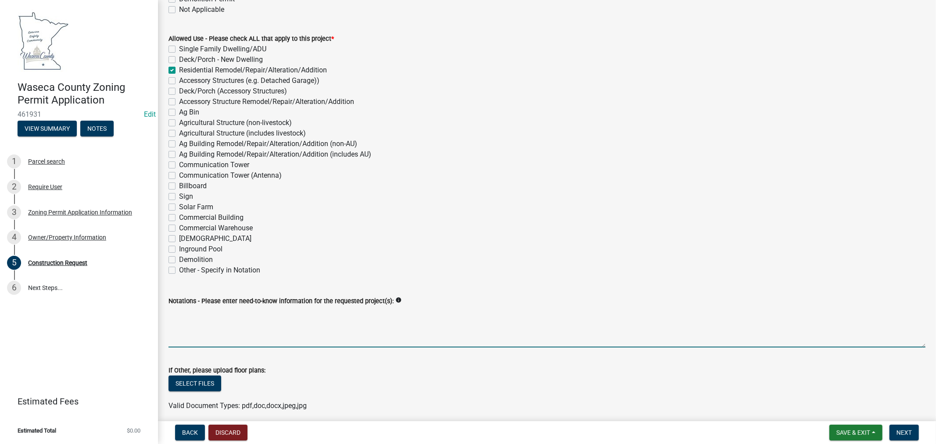
click at [229, 334] on textarea "Notations - Please enter need-to-know information for the requested project(s):" at bounding box center [546, 326] width 757 height 41
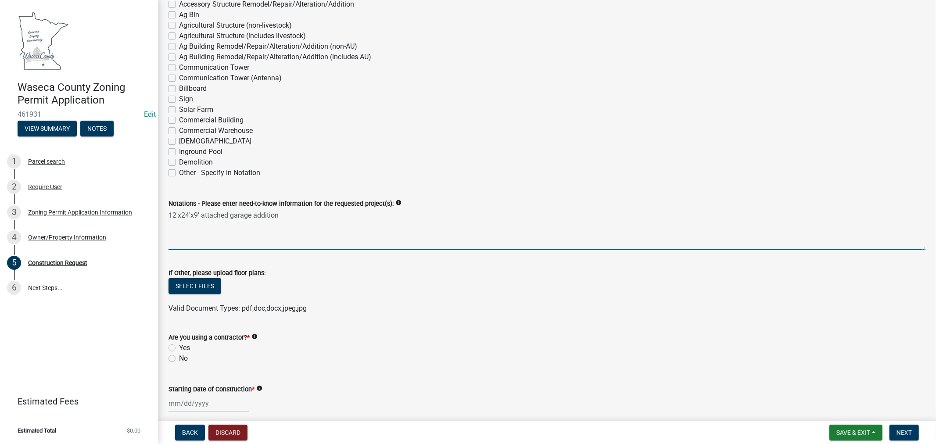
scroll to position [243, 0]
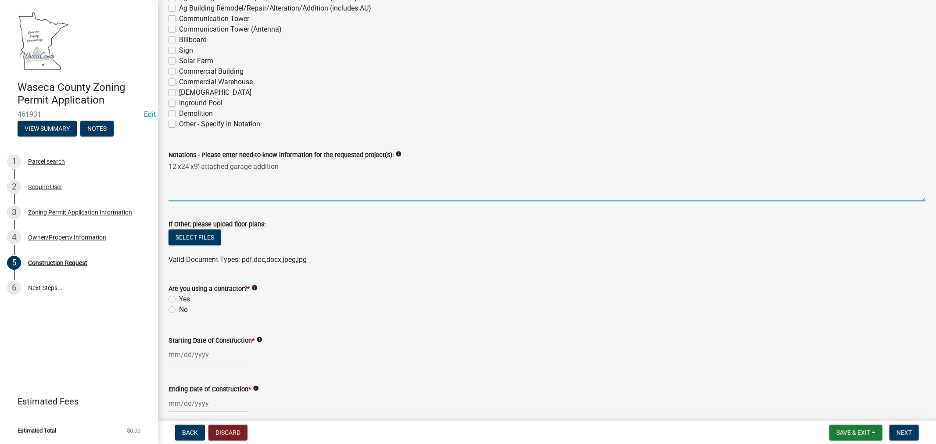
type textarea "12'x24'x9' attached garage addition"
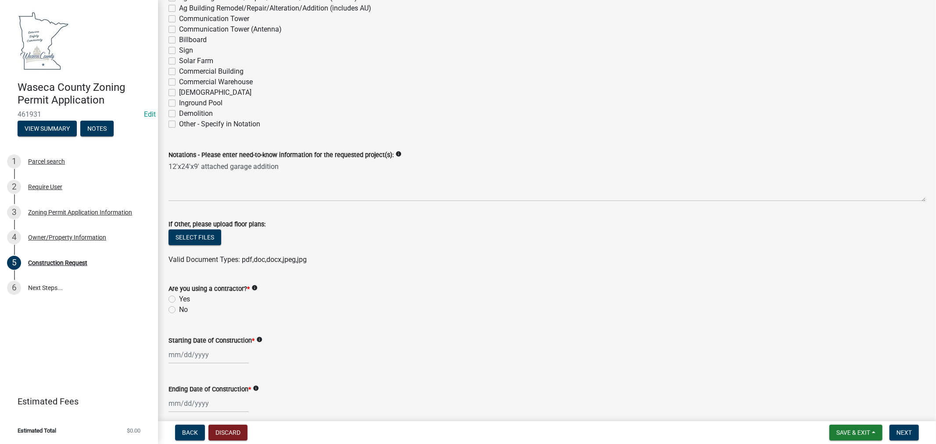
drag, startPoint x: 172, startPoint y: 297, endPoint x: 178, endPoint y: 305, distance: 9.4
click at [179, 297] on label "Yes" at bounding box center [184, 299] width 11 height 11
click at [179, 297] on input "Yes" at bounding box center [182, 297] width 6 height 6
radio input "true"
click at [203, 352] on input "Starting Date of Construction *" at bounding box center [208, 355] width 80 height 18
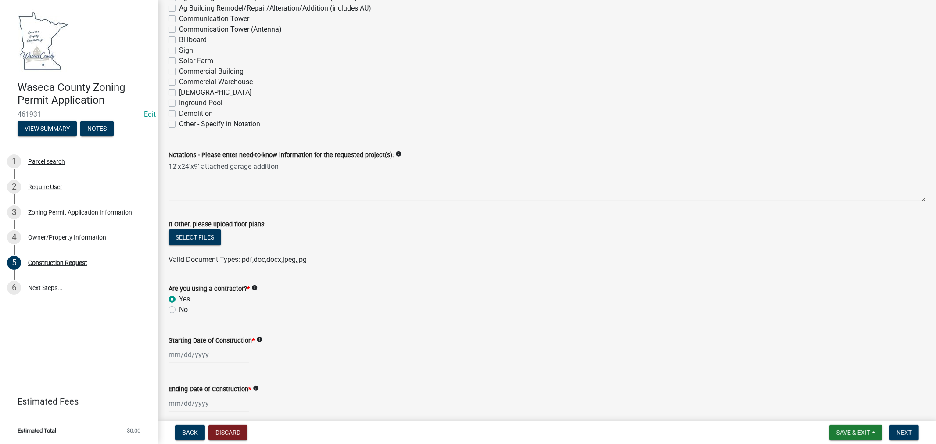
select select "8"
select select "2025"
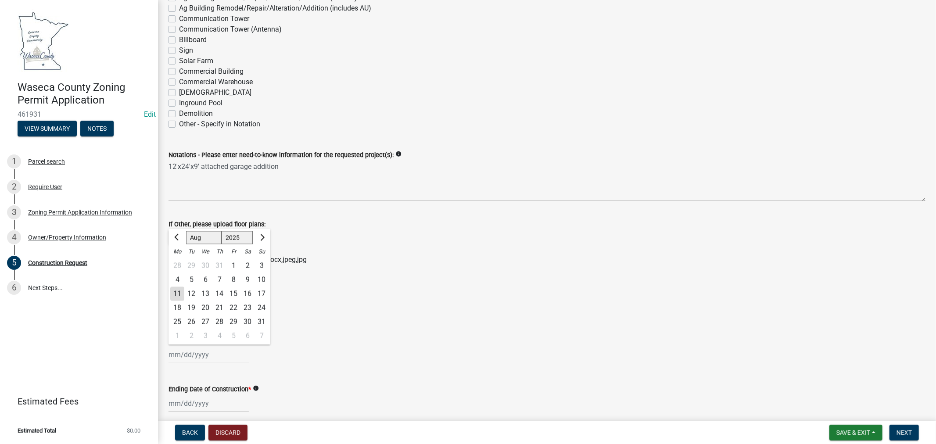
click at [173, 292] on div "11" at bounding box center [177, 294] width 14 height 14
type input "[DATE]"
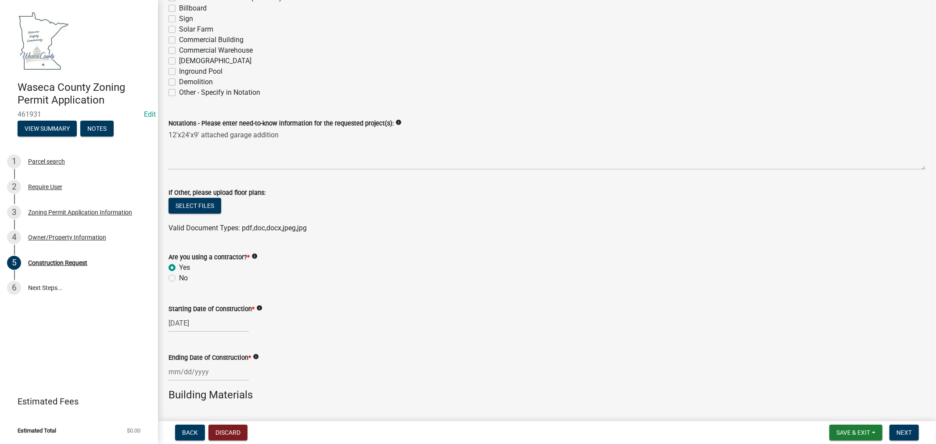
scroll to position [292, 0]
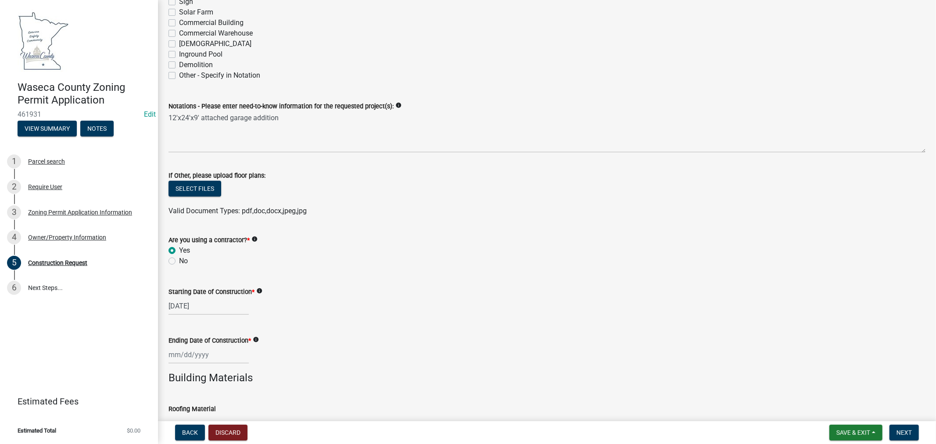
select select "8"
select select "2025"
click at [196, 353] on div "Jan Feb Mar Apr May Jun Jul Aug Sep Oct Nov Dec 1525 1526 1527 1528 1529 1530 1…" at bounding box center [208, 355] width 80 height 18
click at [262, 238] on span "Next month" at bounding box center [261, 237] width 7 height 7
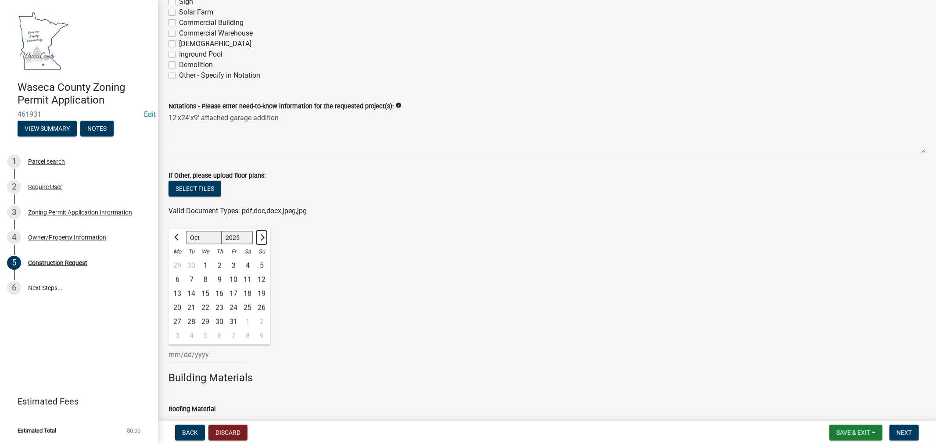
click at [262, 238] on span "Next month" at bounding box center [261, 237] width 7 height 7
select select "11"
click at [192, 278] on div "4" at bounding box center [191, 280] width 14 height 14
type input "11/04/2025"
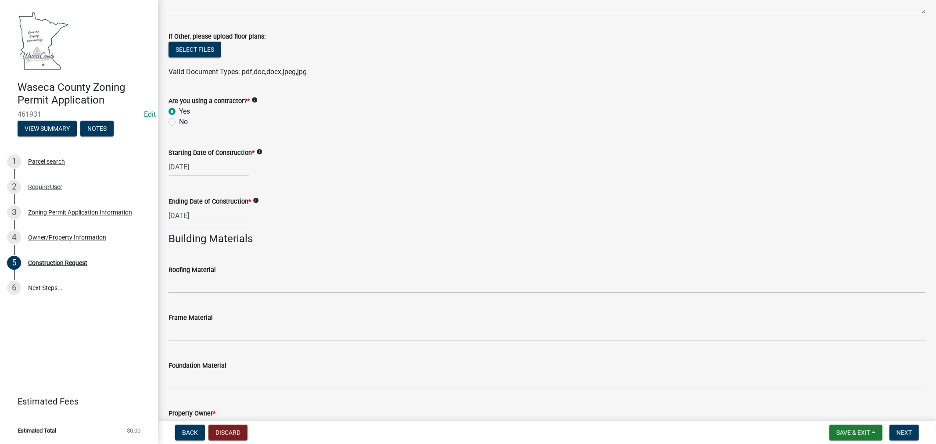
scroll to position [439, 0]
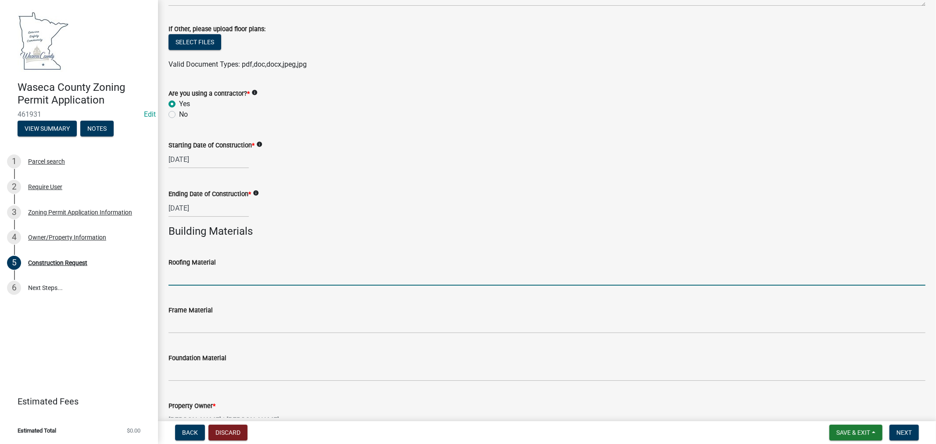
click at [198, 276] on input "Roofing Material" at bounding box center [546, 277] width 757 height 18
type input "Asphalt Shingles"
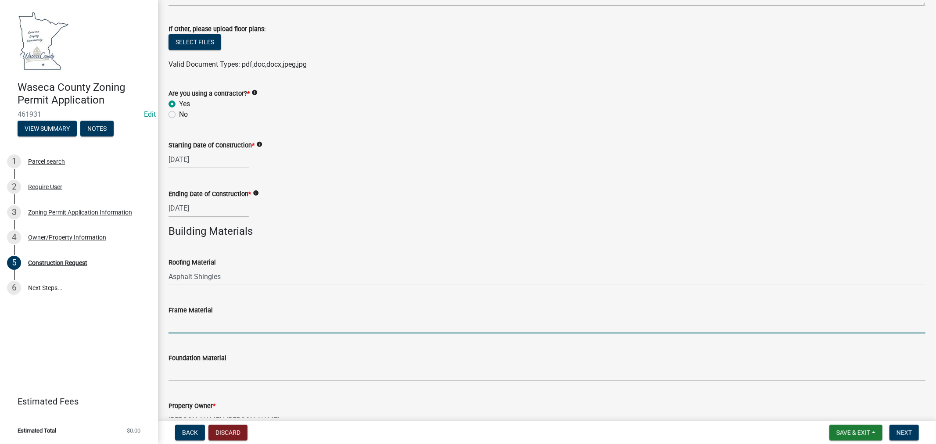
click at [211, 321] on input "Frame Material" at bounding box center [546, 324] width 757 height 18
type input "Wood Frame"
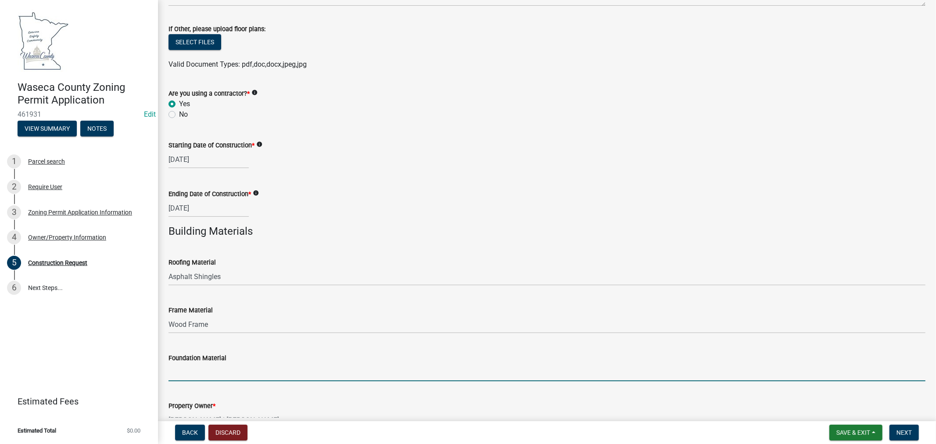
click at [184, 374] on input "Foundation Material" at bounding box center [546, 372] width 757 height 18
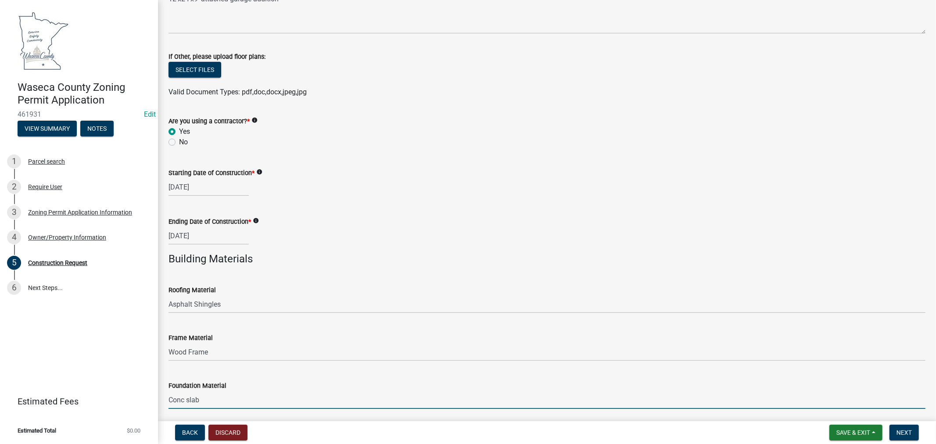
scroll to position [394, 0]
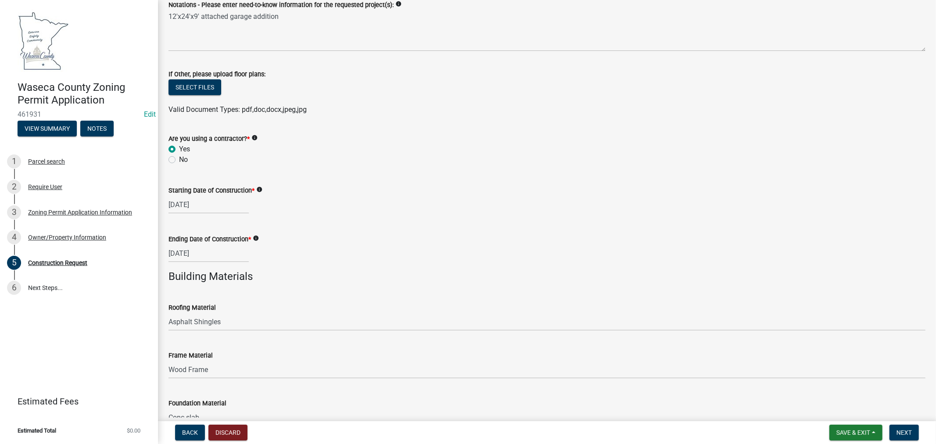
type input "Conc slab"
click at [179, 157] on label "No" at bounding box center [183, 159] width 9 height 11
click at [179, 157] on input "No" at bounding box center [182, 157] width 6 height 6
radio input "true"
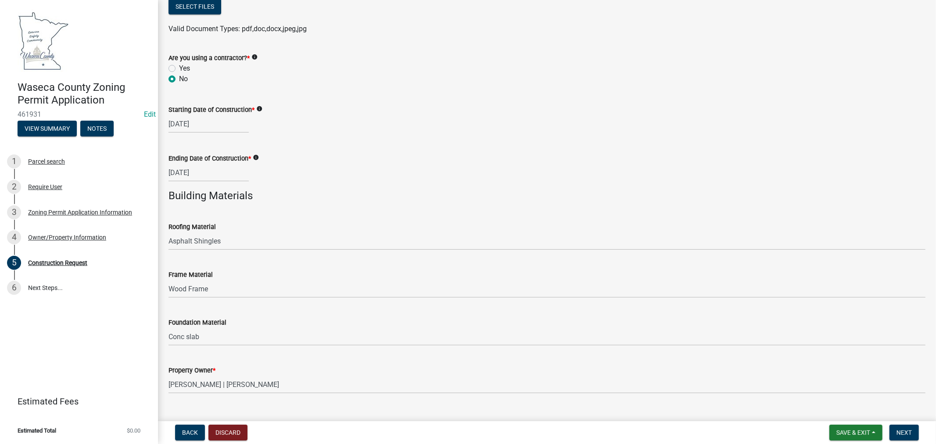
scroll to position [491, 0]
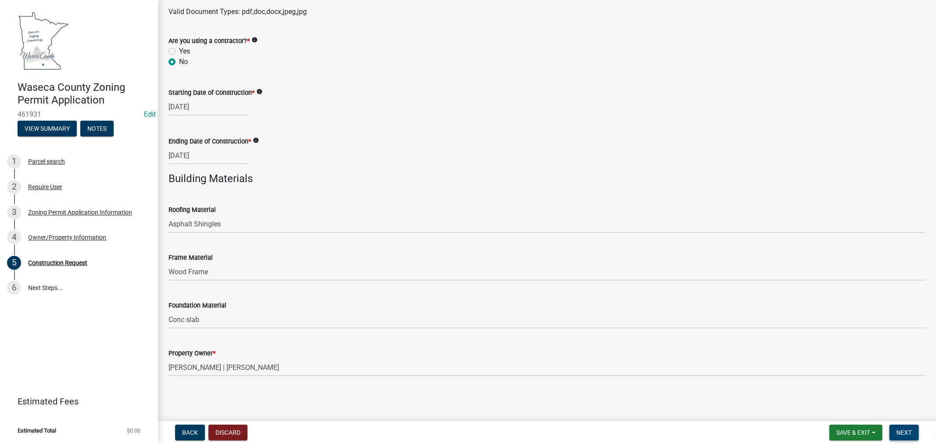
click at [906, 433] on span "Next" at bounding box center [903, 432] width 15 height 7
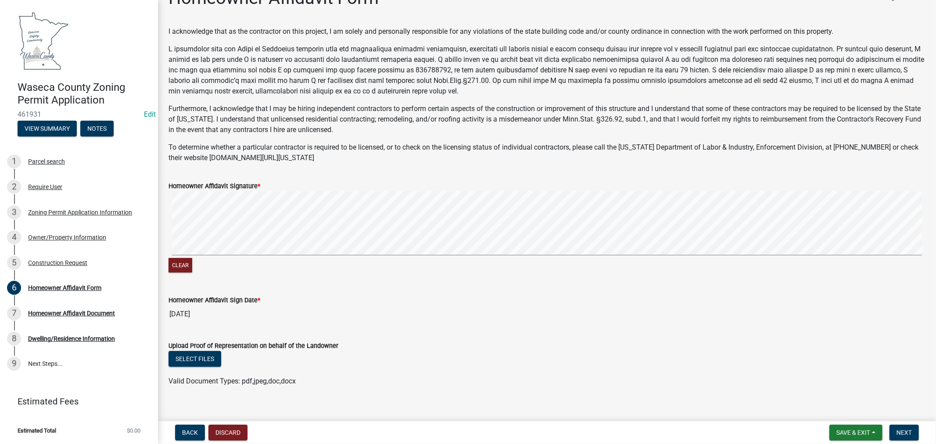
scroll to position [33, 0]
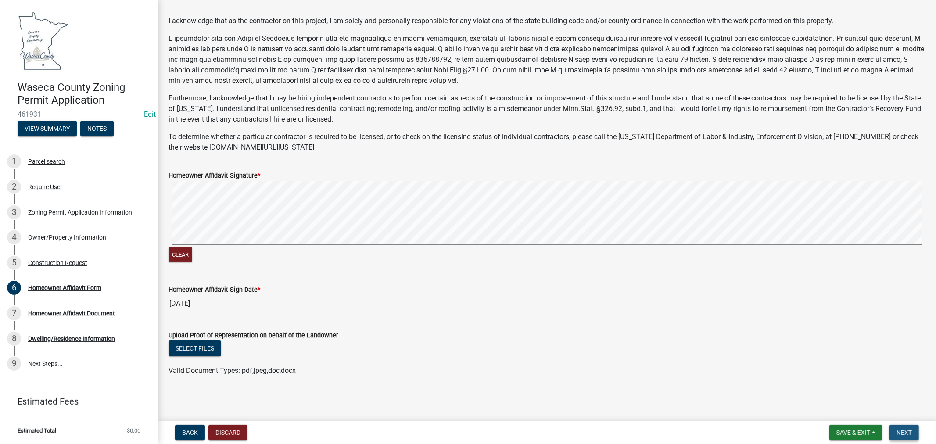
click at [901, 433] on span "Next" at bounding box center [903, 432] width 15 height 7
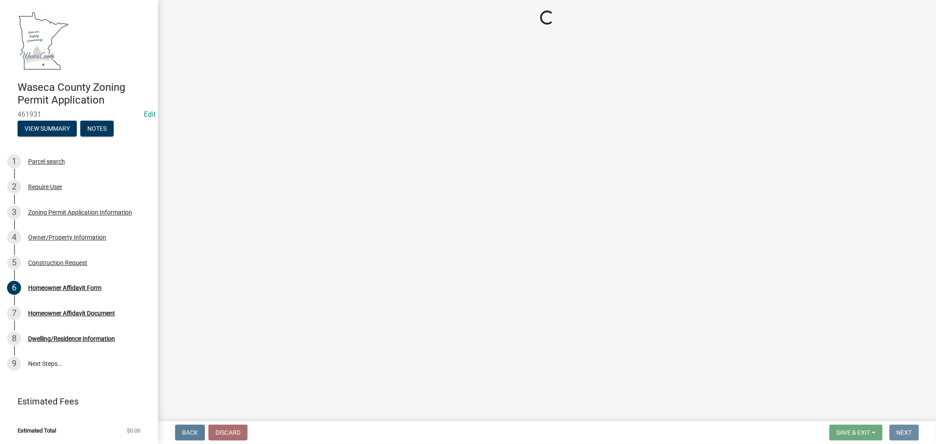
scroll to position [0, 0]
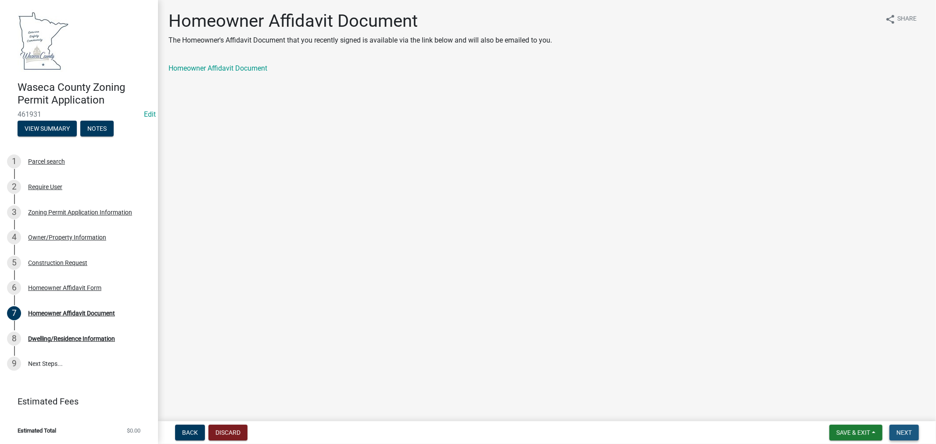
click at [905, 432] on span "Next" at bounding box center [903, 432] width 15 height 7
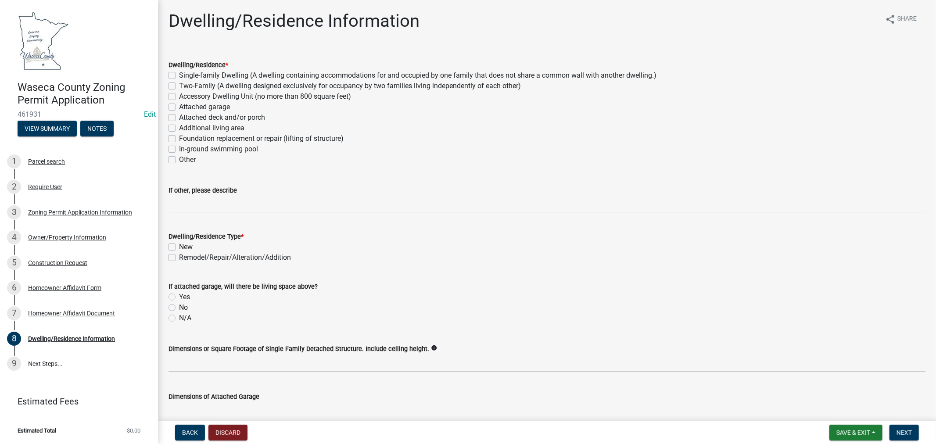
click at [179, 105] on label "Attached garage" at bounding box center [204, 107] width 51 height 11
click at [179, 105] on input "Attached garage" at bounding box center [182, 105] width 6 height 6
checkbox input "true"
checkbox input "false"
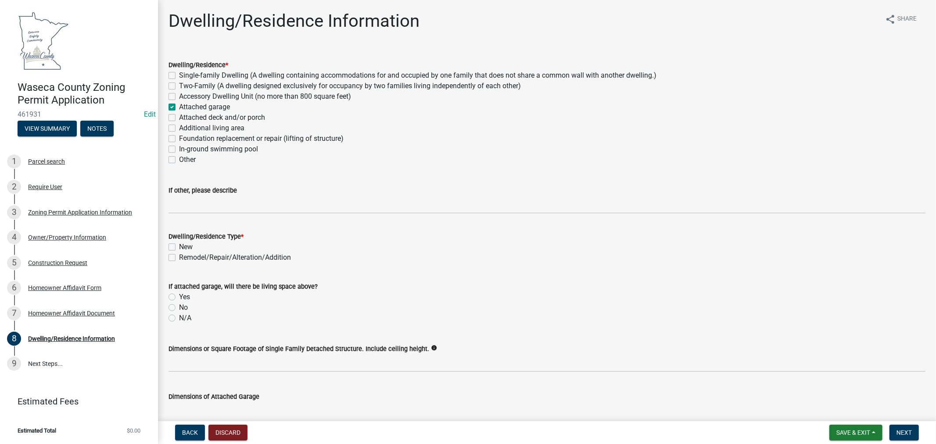
checkbox input "false"
checkbox input "true"
checkbox input "false"
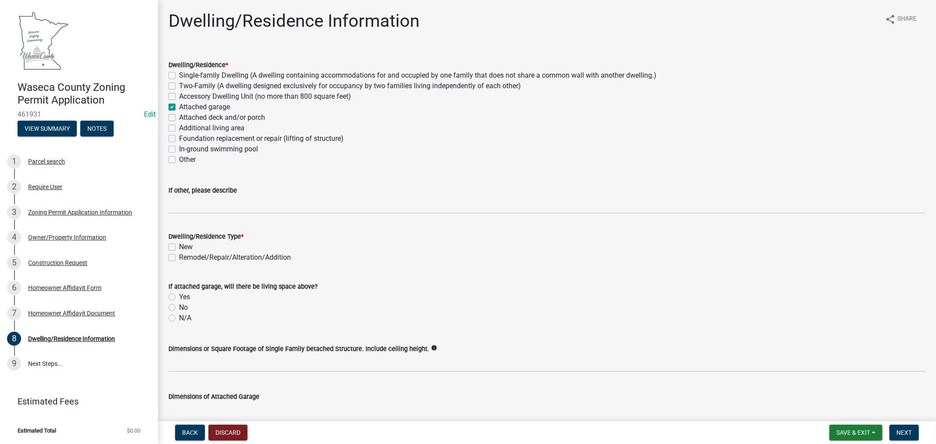
checkbox input "false"
drag, startPoint x: 168, startPoint y: 255, endPoint x: 176, endPoint y: 257, distance: 8.5
click at [179, 255] on label "Remodel/Repair/Alteration/Addition" at bounding box center [235, 257] width 112 height 11
click at [179, 255] on input "Remodel/Repair/Alteration/Addition" at bounding box center [182, 255] width 6 height 6
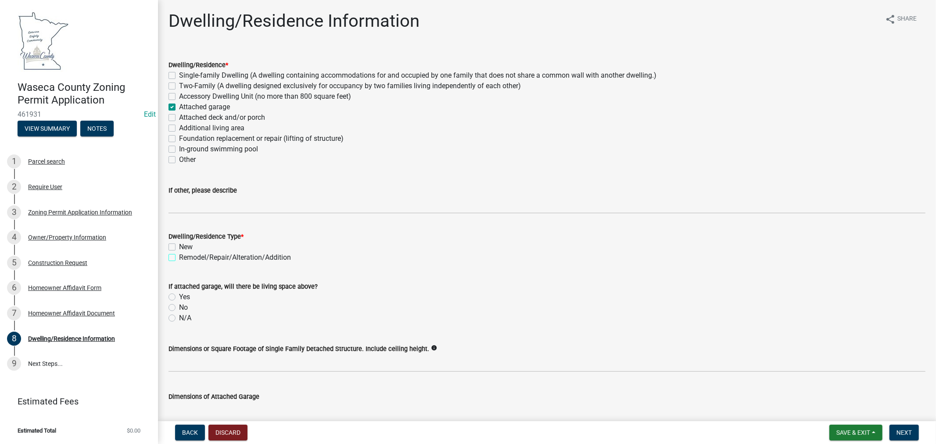
checkbox input "true"
checkbox input "false"
checkbox input "true"
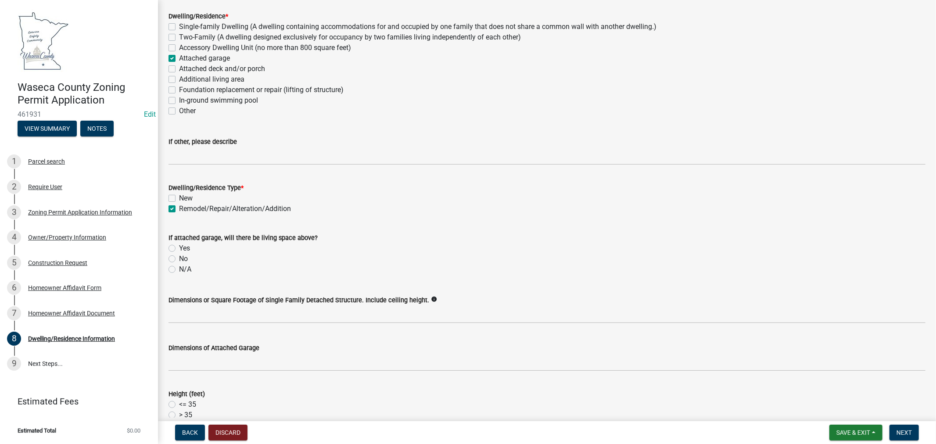
click at [179, 260] on label "No" at bounding box center [183, 259] width 9 height 11
click at [179, 259] on input "No" at bounding box center [182, 257] width 6 height 6
radio input "true"
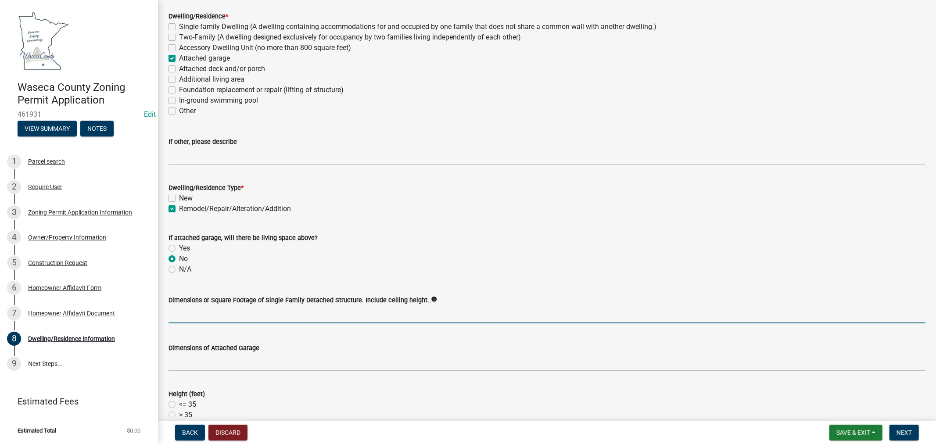
click at [231, 312] on input "Dimensions or Square Footage of Single Family Detached Structure. Include ceili…" at bounding box center [546, 314] width 757 height 18
type input "12'x24'x9'"
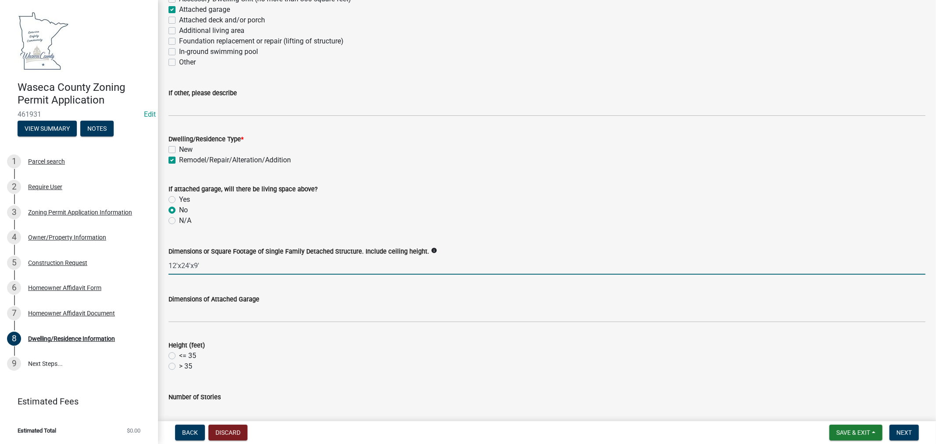
drag, startPoint x: 218, startPoint y: 264, endPoint x: 172, endPoint y: 265, distance: 45.6
click at [167, 266] on div "Dimensions or Square Footage of Single Family Detached Structure. Include ceili…" at bounding box center [547, 254] width 770 height 41
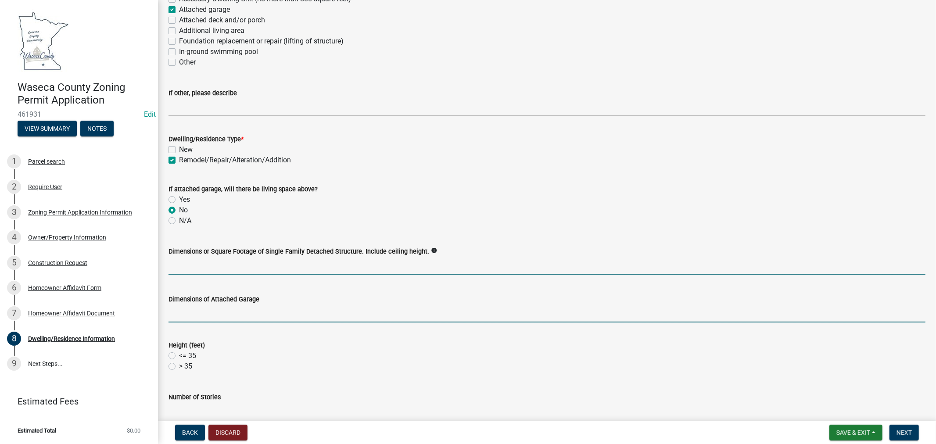
click at [209, 308] on input "Dimensions of Attached Garage" at bounding box center [546, 313] width 757 height 18
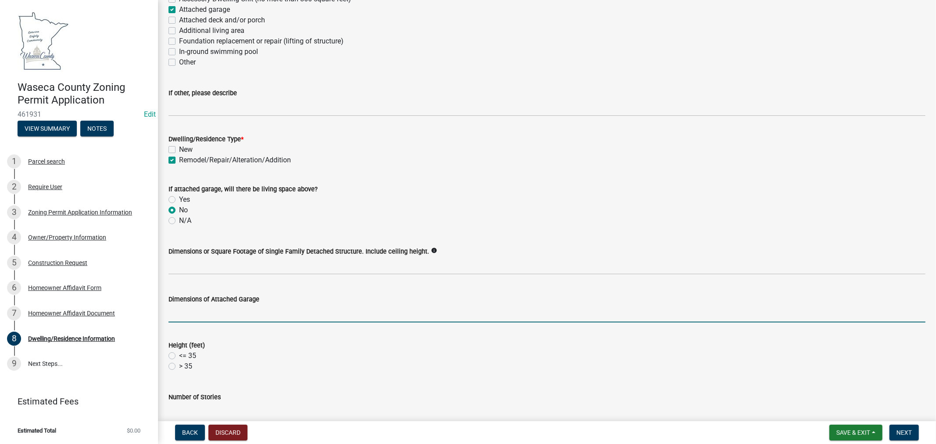
paste input "12'x24'x9'"
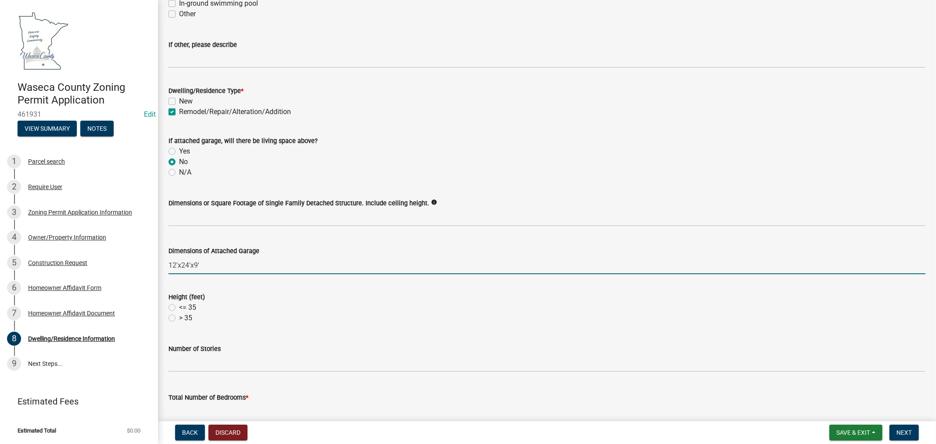
scroll to position [146, 0]
type input "12'x24'x9'"
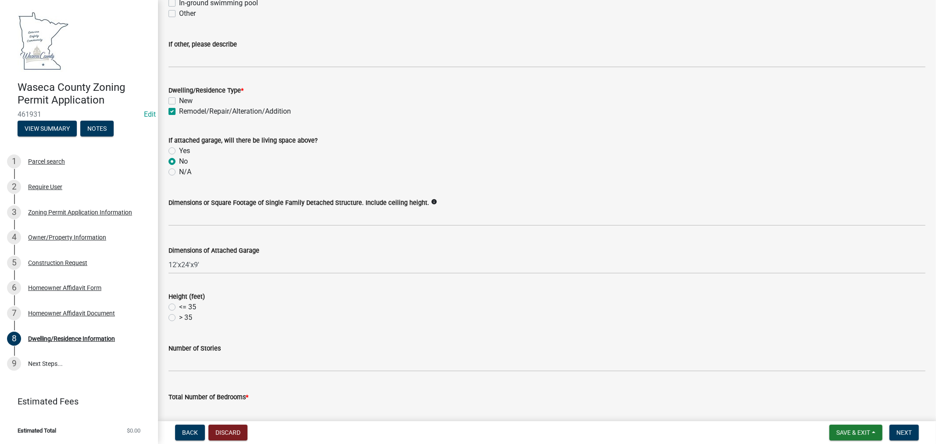
click at [179, 305] on label "<= 35" at bounding box center [187, 307] width 17 height 11
click at [179, 305] on input "<= 35" at bounding box center [182, 305] width 6 height 6
radio input "true"
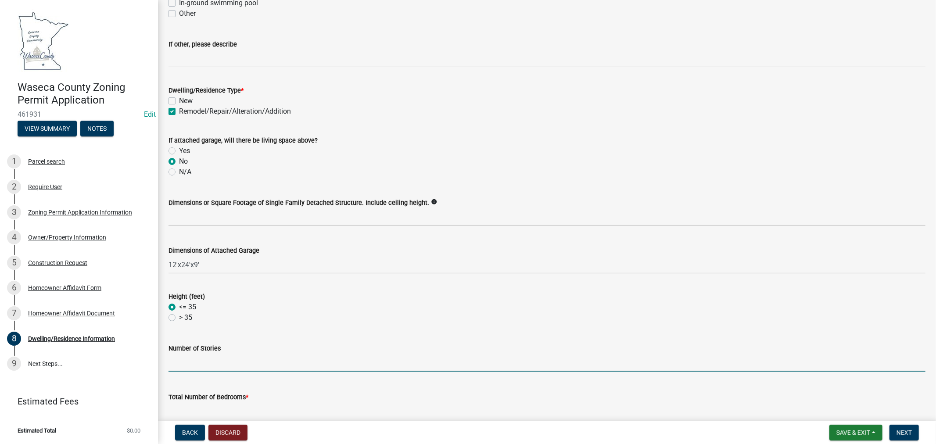
click at [203, 365] on input "text" at bounding box center [546, 363] width 757 height 18
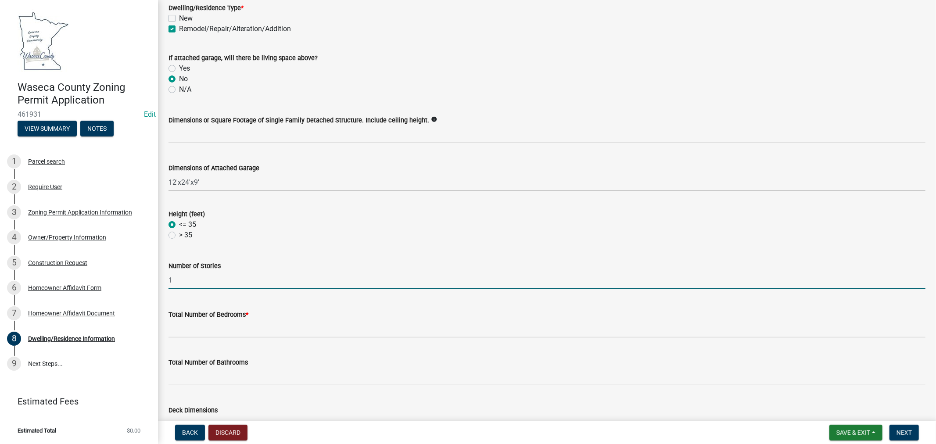
scroll to position [243, 0]
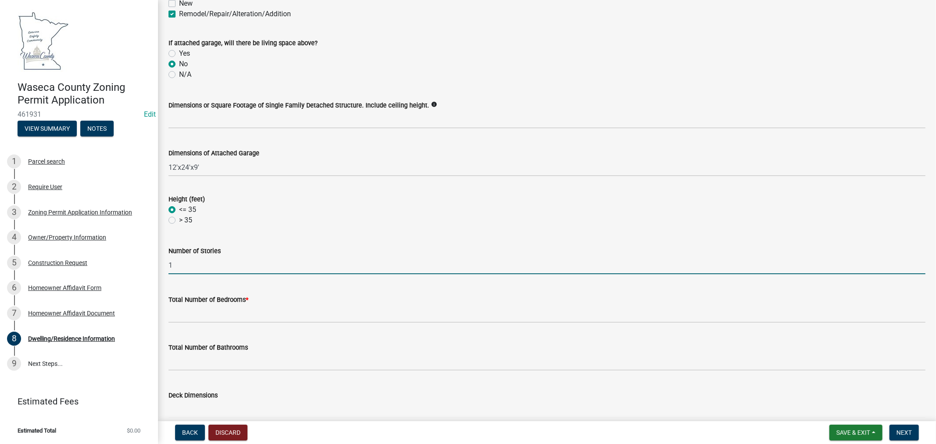
type input "1"
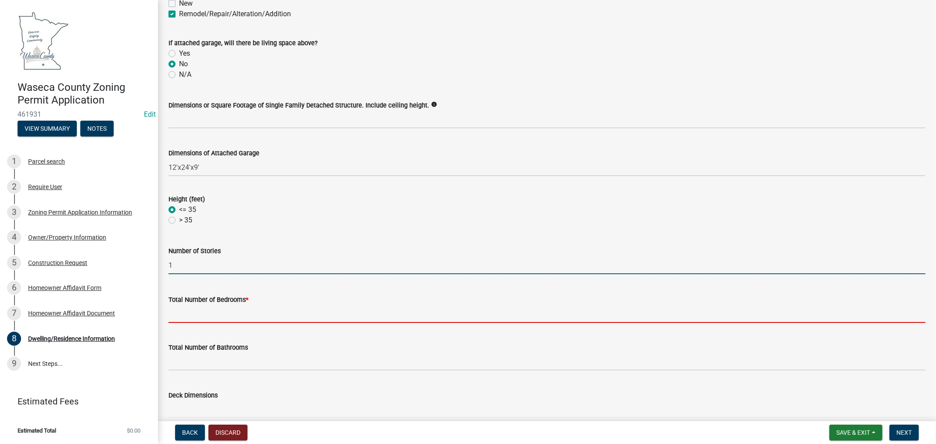
click at [228, 314] on input "Total Number of Bedrooms *" at bounding box center [546, 314] width 757 height 18
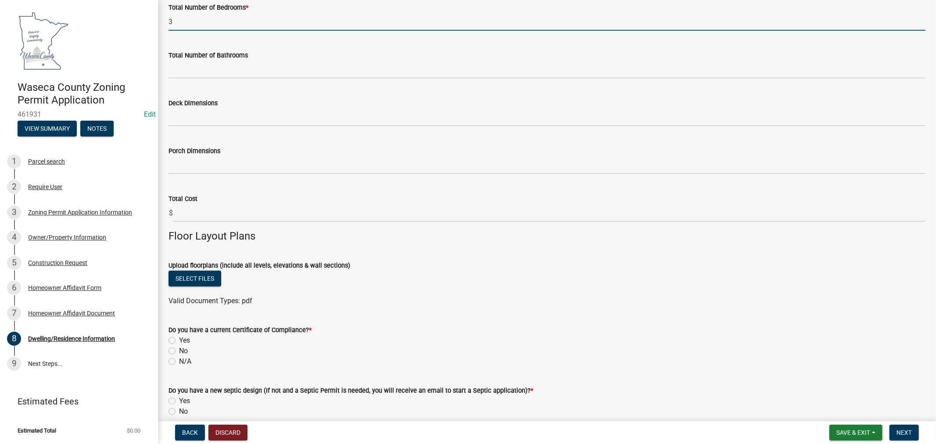
scroll to position [536, 0]
type input "3"
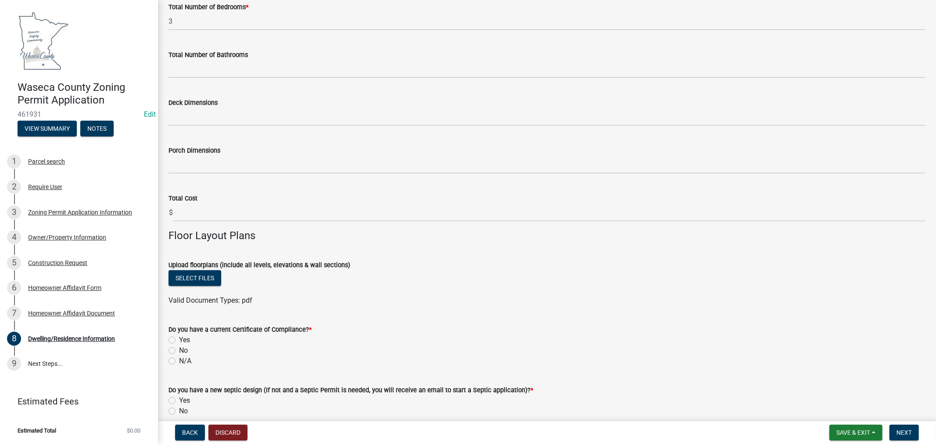
click at [179, 360] on label "N/A" at bounding box center [185, 361] width 12 height 11
click at [179, 360] on input "N/A" at bounding box center [182, 359] width 6 height 6
radio input "true"
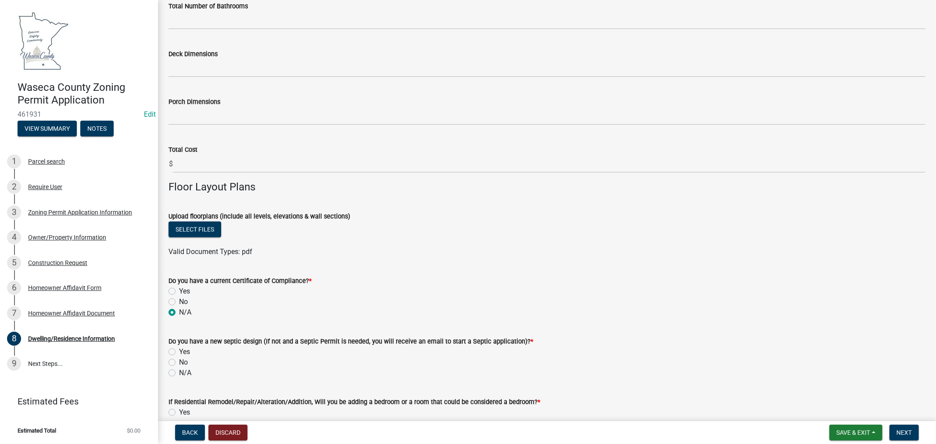
scroll to position [633, 0]
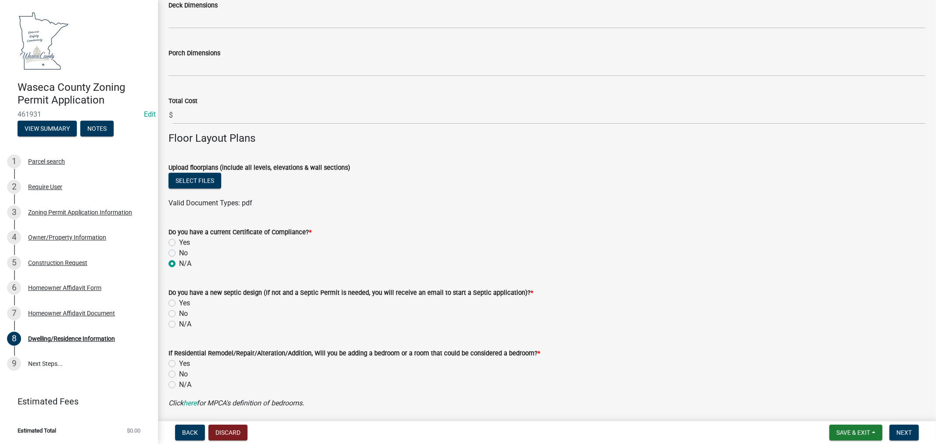
click at [179, 324] on label "N/A" at bounding box center [185, 324] width 12 height 11
click at [179, 324] on input "N/A" at bounding box center [182, 322] width 6 height 6
radio input "true"
drag, startPoint x: 172, startPoint y: 384, endPoint x: 301, endPoint y: 376, distance: 129.3
click at [179, 384] on label "N/A" at bounding box center [185, 384] width 12 height 11
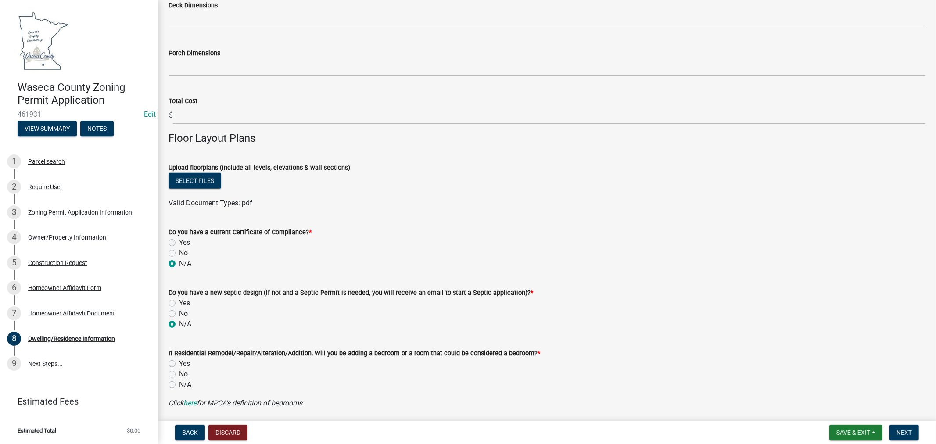
click at [179, 384] on input "N/A" at bounding box center [182, 382] width 6 height 6
radio input "true"
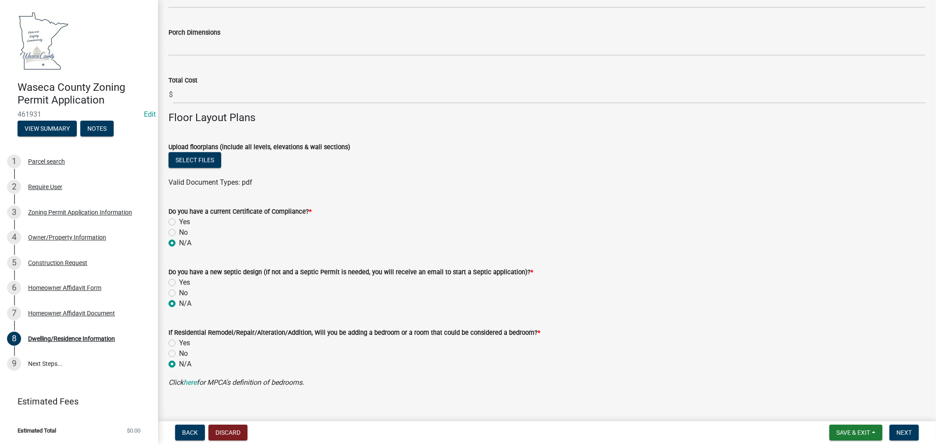
scroll to position [665, 0]
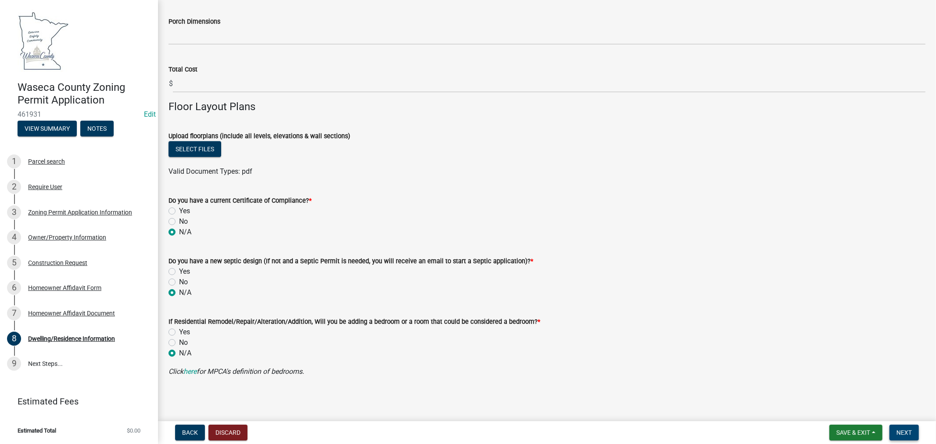
click at [911, 429] on span "Next" at bounding box center [903, 432] width 15 height 7
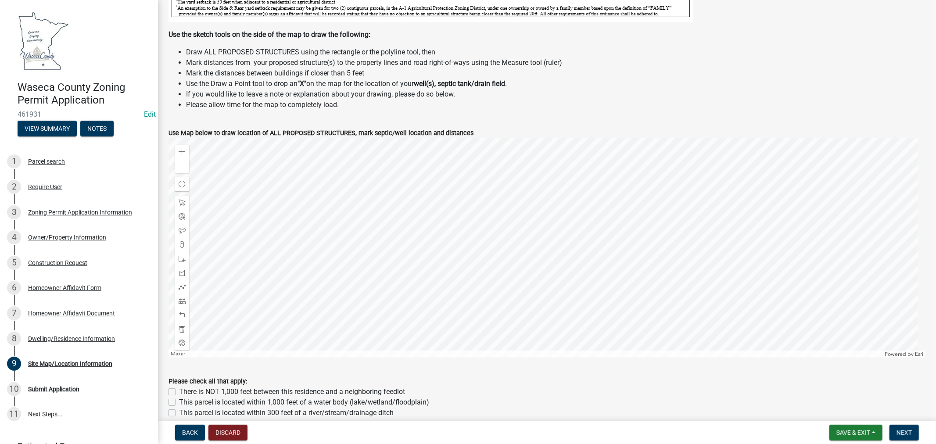
scroll to position [281, 0]
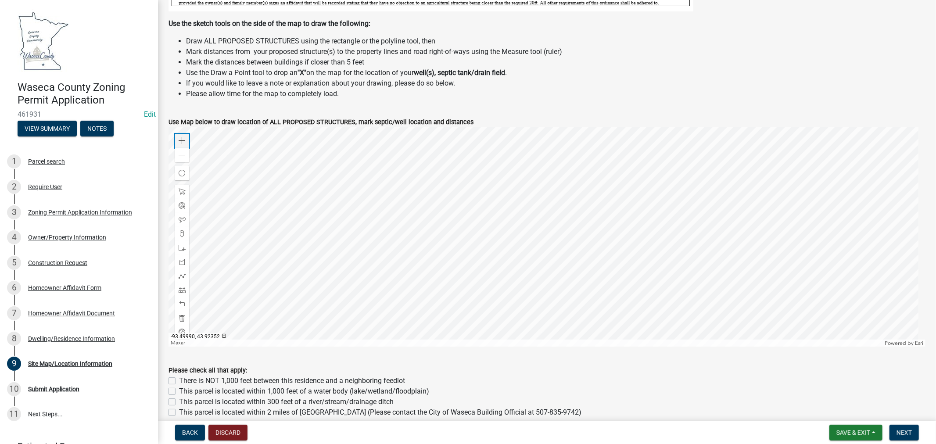
click at [183, 142] on span at bounding box center [182, 140] width 7 height 7
click at [610, 298] on div at bounding box center [546, 236] width 757 height 219
click at [179, 246] on span at bounding box center [182, 247] width 7 height 7
click at [536, 208] on div at bounding box center [546, 236] width 757 height 219
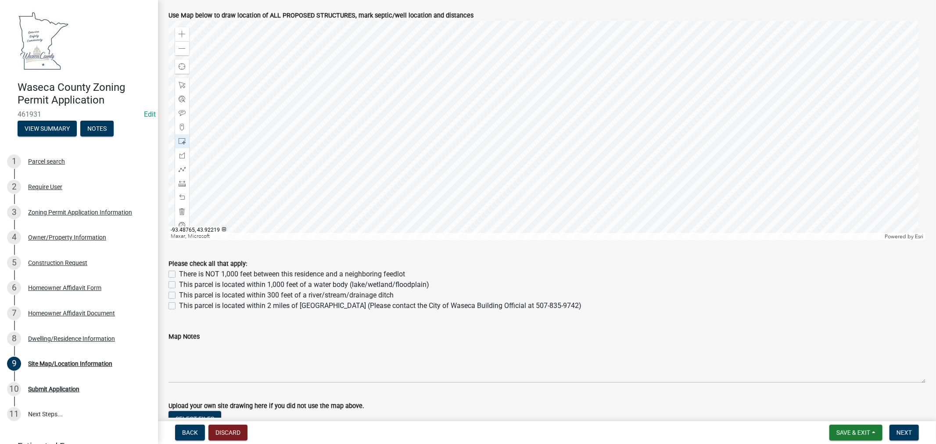
scroll to position [402, 0]
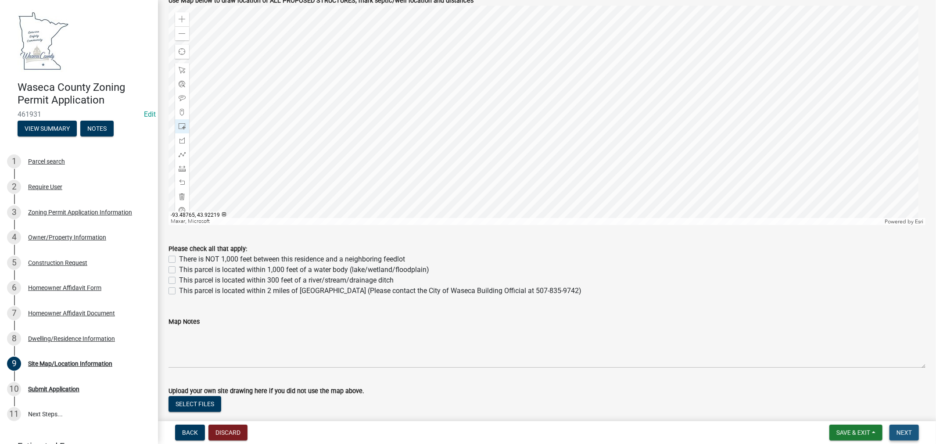
click at [903, 433] on span "Next" at bounding box center [903, 432] width 15 height 7
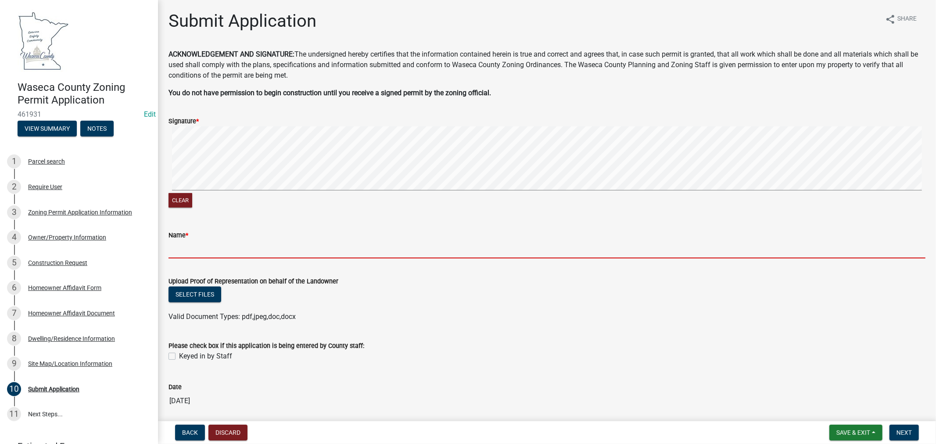
click at [241, 249] on input "Name *" at bounding box center [546, 249] width 757 height 18
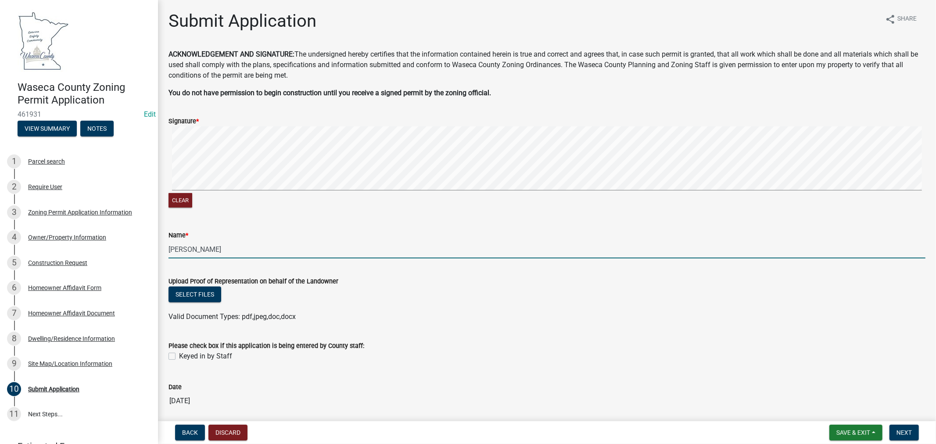
scroll to position [33, 0]
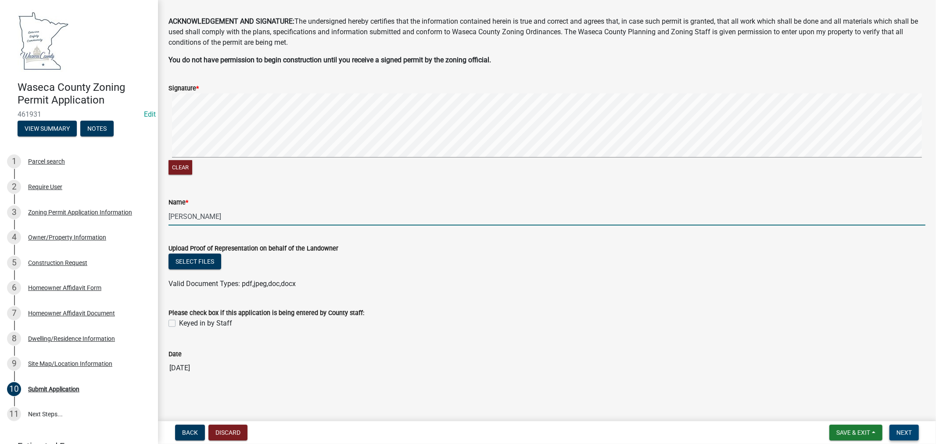
type input "[PERSON_NAME]"
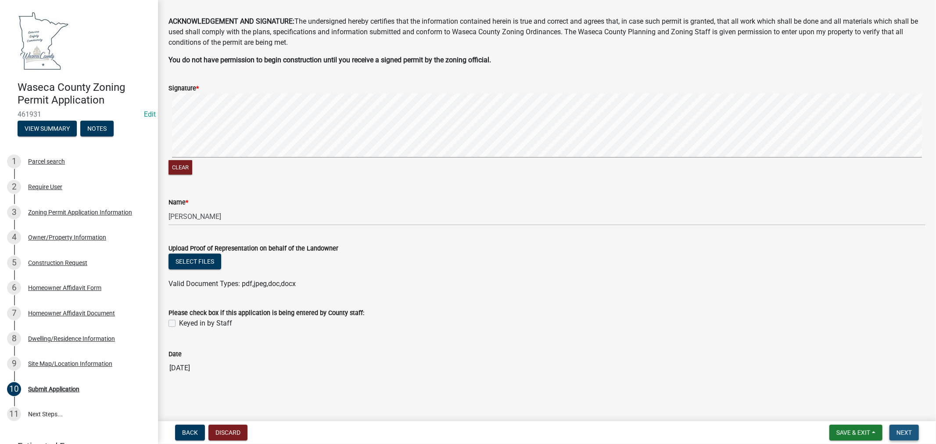
click at [905, 433] on span "Next" at bounding box center [903, 432] width 15 height 7
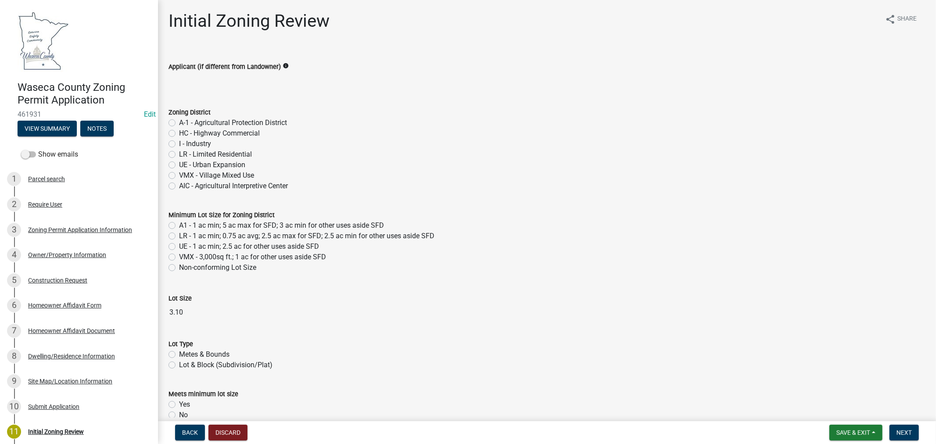
drag, startPoint x: 173, startPoint y: 123, endPoint x: 179, endPoint y: 127, distance: 7.5
click at [179, 123] on label "A-1 - Agricultural Protection District" at bounding box center [233, 123] width 108 height 11
click at [179, 123] on input "A-1 - Agricultural Protection District" at bounding box center [182, 121] width 6 height 6
radio input "true"
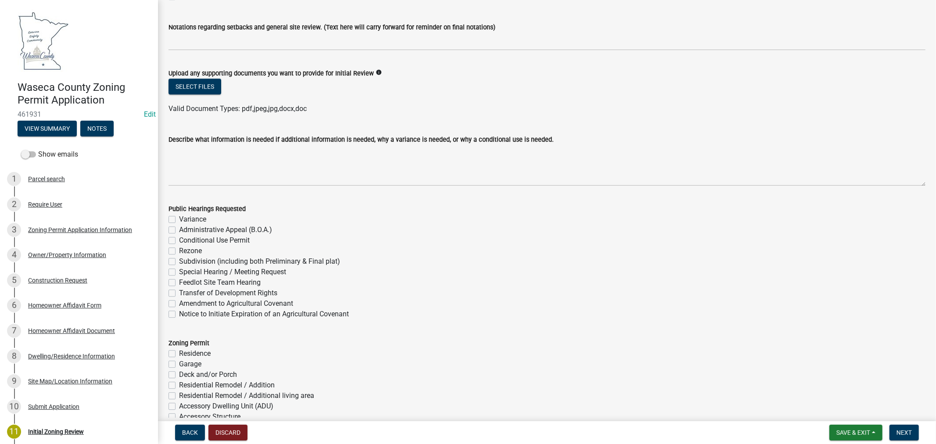
scroll to position [1998, 0]
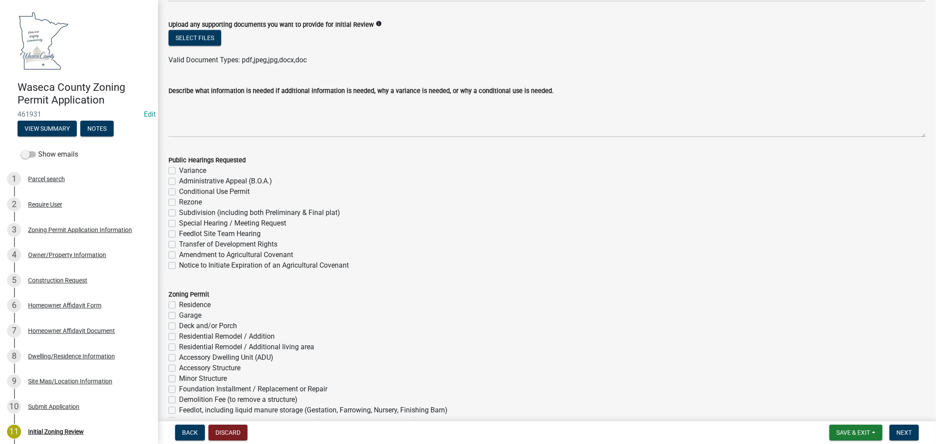
drag, startPoint x: 169, startPoint y: 314, endPoint x: 207, endPoint y: 321, distance: 38.5
click at [179, 315] on label "Garage" at bounding box center [190, 315] width 22 height 11
click at [179, 315] on input "Garage" at bounding box center [182, 313] width 6 height 6
checkbox input "true"
checkbox input "false"
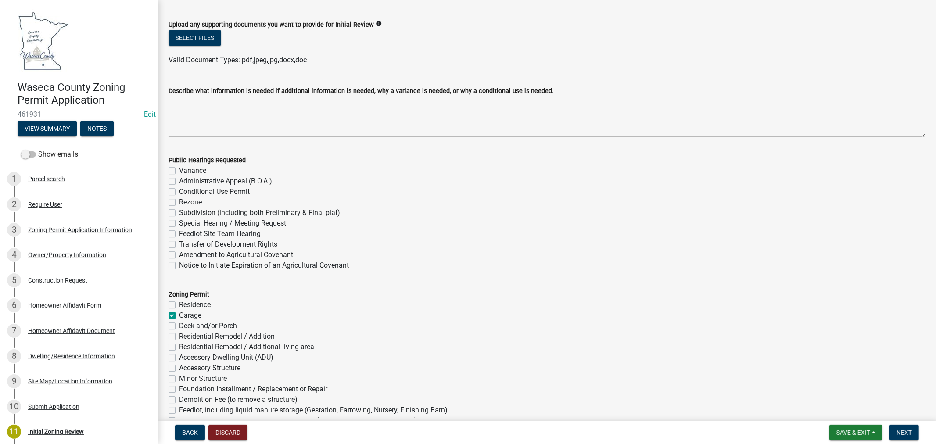
checkbox input "true"
checkbox input "false"
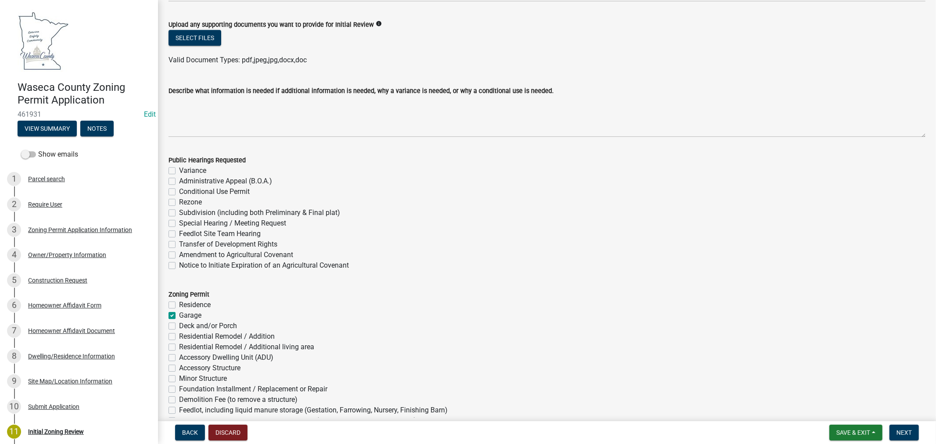
checkbox input "false"
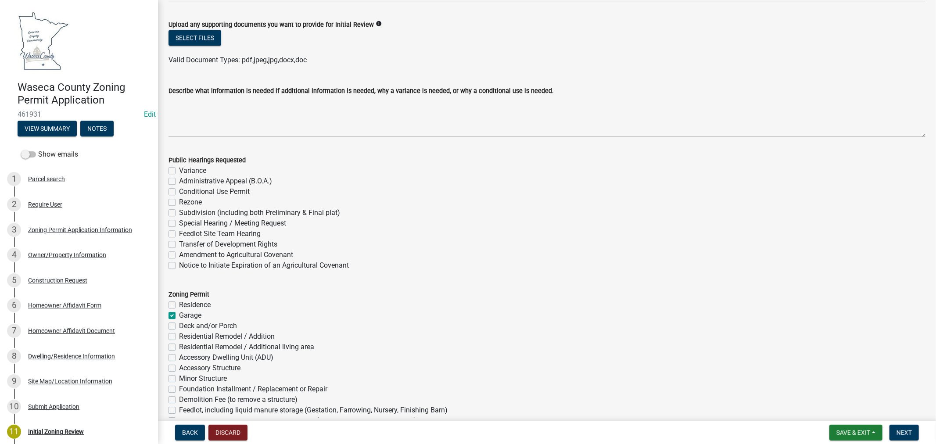
checkbox input "false"
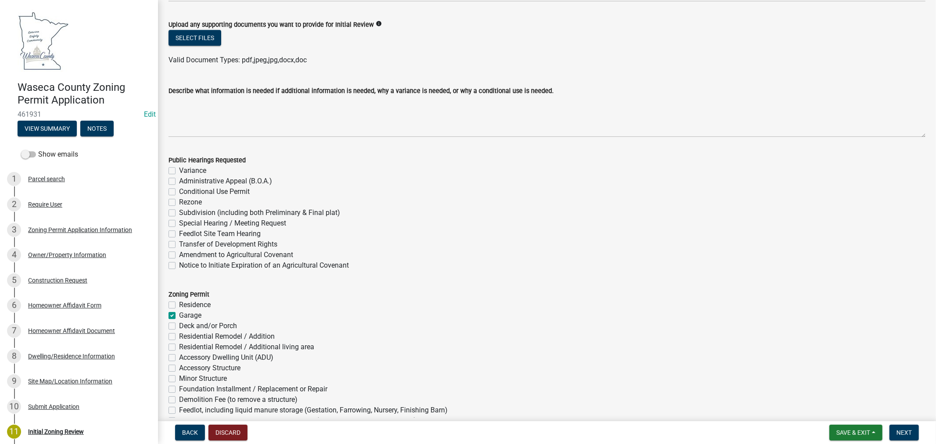
checkbox input "false"
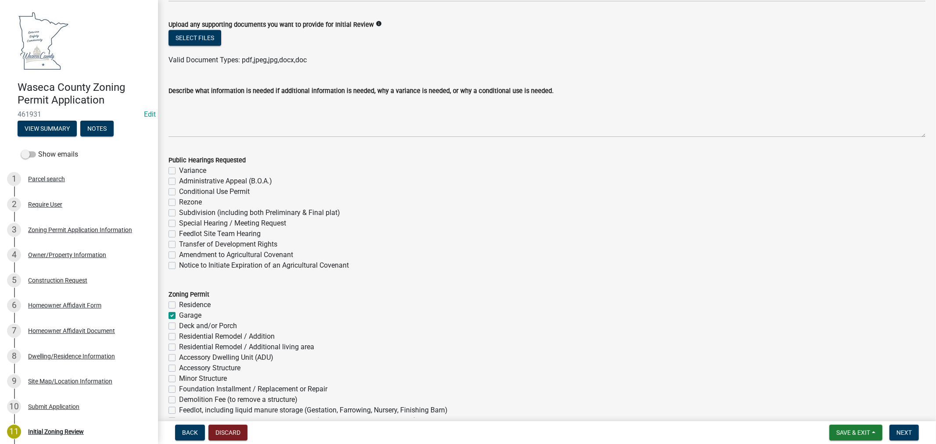
checkbox input "false"
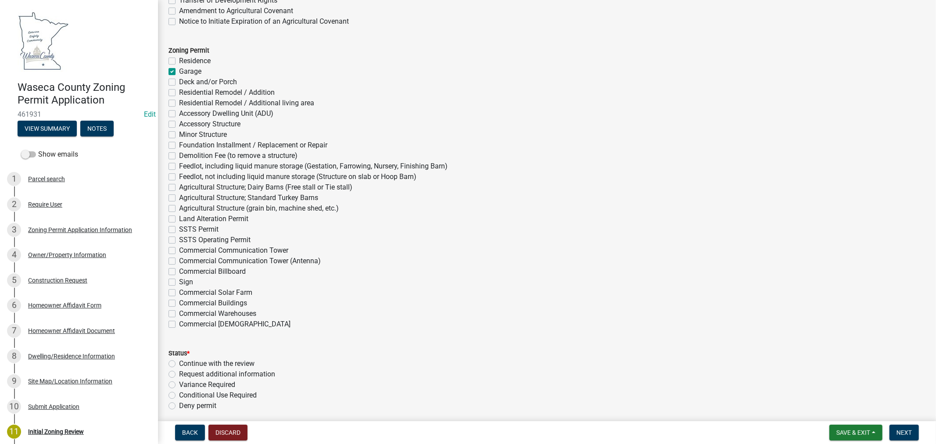
scroll to position [2291, 0]
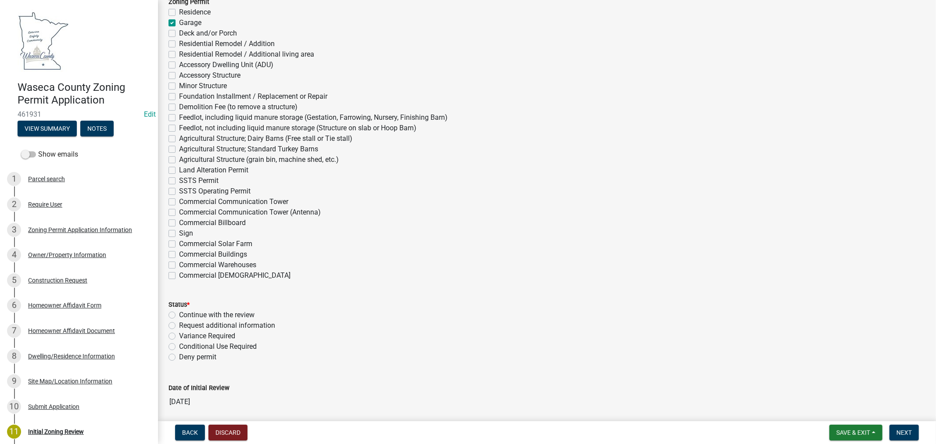
click at [179, 316] on label "Continue with the review" at bounding box center [216, 315] width 75 height 11
click at [179, 315] on input "Continue with the review" at bounding box center [182, 313] width 6 height 6
radio input "true"
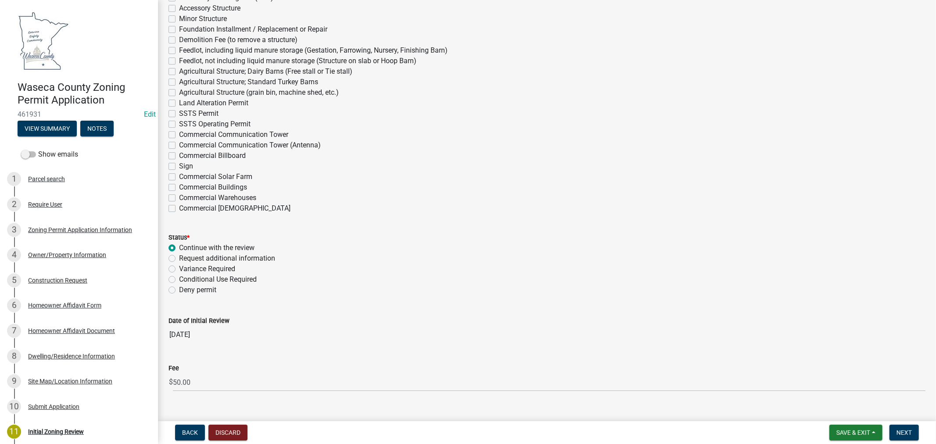
scroll to position [2374, 0]
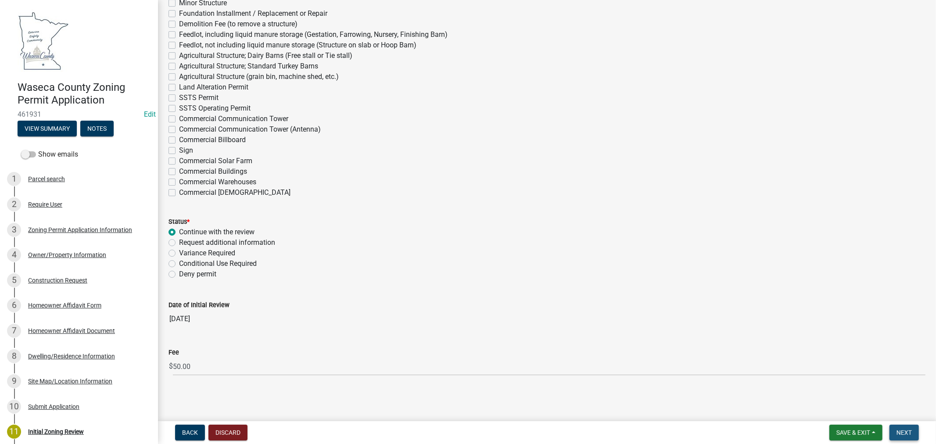
click at [902, 436] on button "Next" at bounding box center [903, 433] width 29 height 16
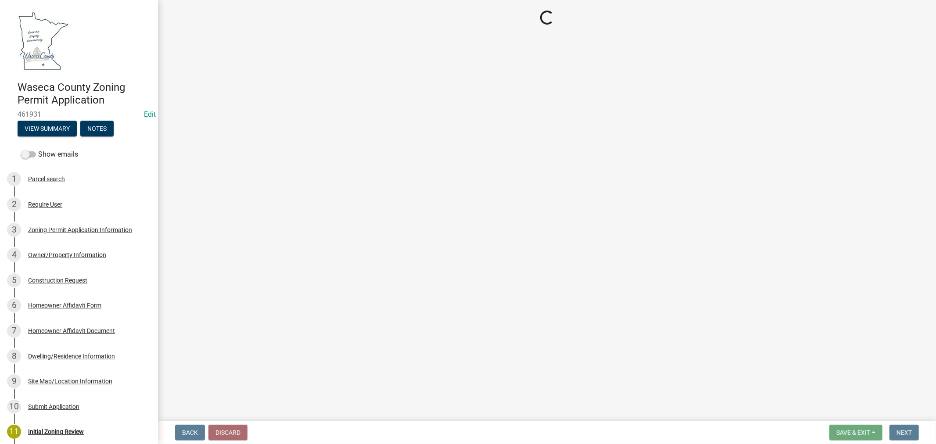
select select "3: 3"
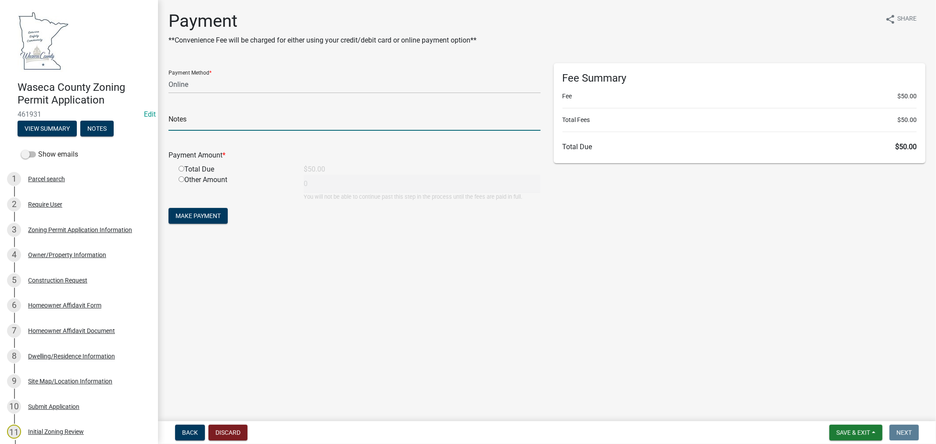
click at [199, 124] on input "text" at bounding box center [354, 122] width 372 height 18
click at [181, 169] on input "radio" at bounding box center [182, 169] width 6 height 6
radio input "true"
type input "50"
click at [198, 209] on button "Make Payment" at bounding box center [197, 216] width 59 height 16
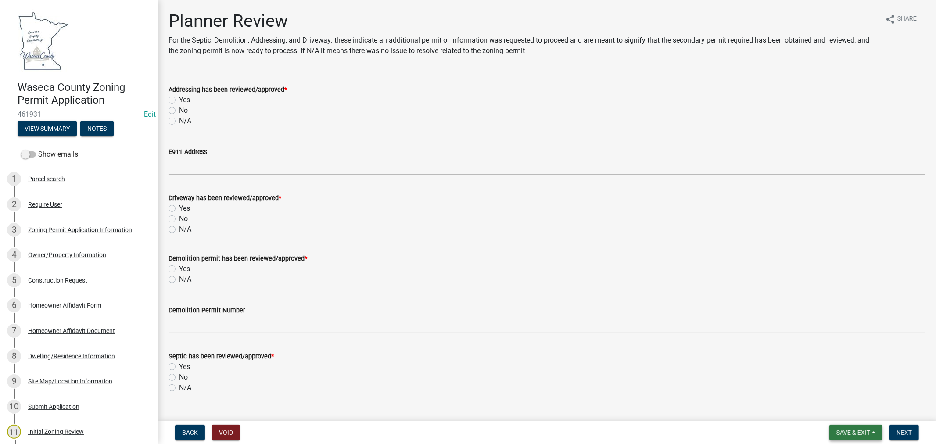
click at [853, 435] on span "Save & Exit" at bounding box center [853, 432] width 34 height 7
click at [840, 412] on button "Save & Exit" at bounding box center [847, 409] width 70 height 21
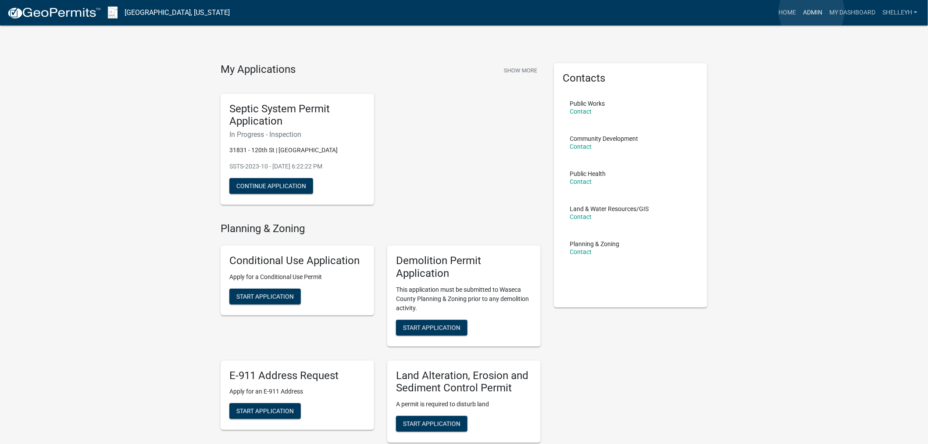
click at [812, 11] on link "Admin" at bounding box center [813, 12] width 26 height 17
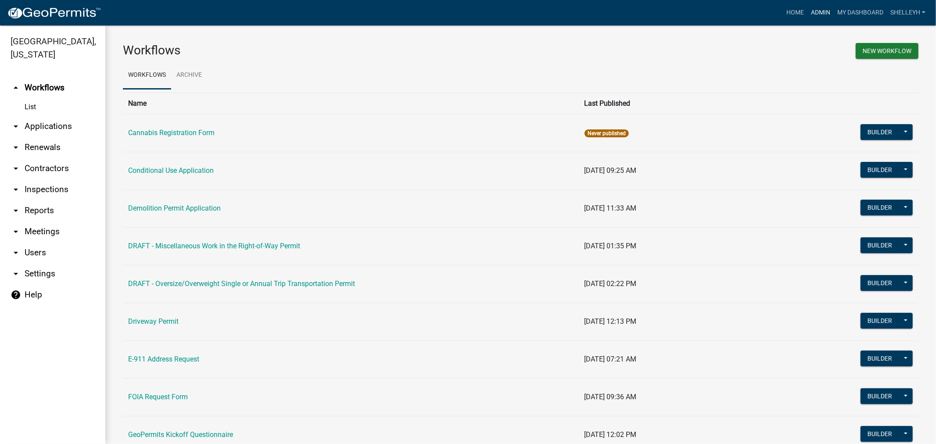
click at [825, 14] on link "Admin" at bounding box center [820, 12] width 26 height 17
click at [40, 128] on link "arrow_drop_down Applications" at bounding box center [52, 126] width 105 height 21
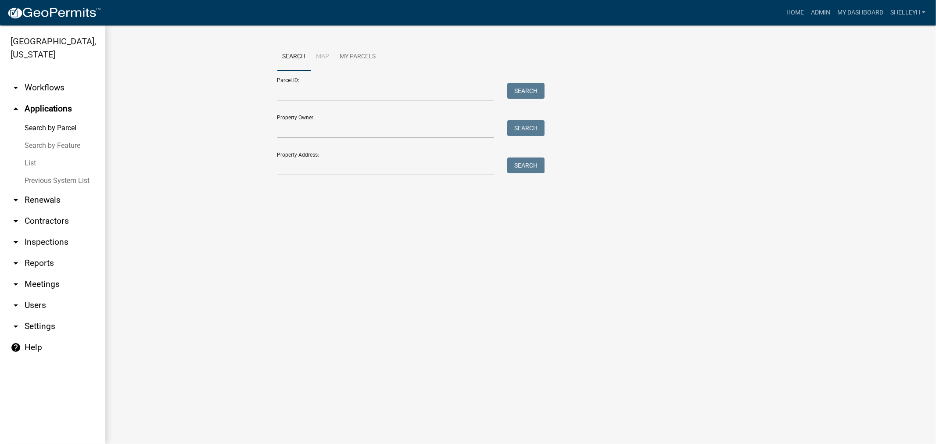
click at [32, 161] on link "List" at bounding box center [52, 163] width 105 height 18
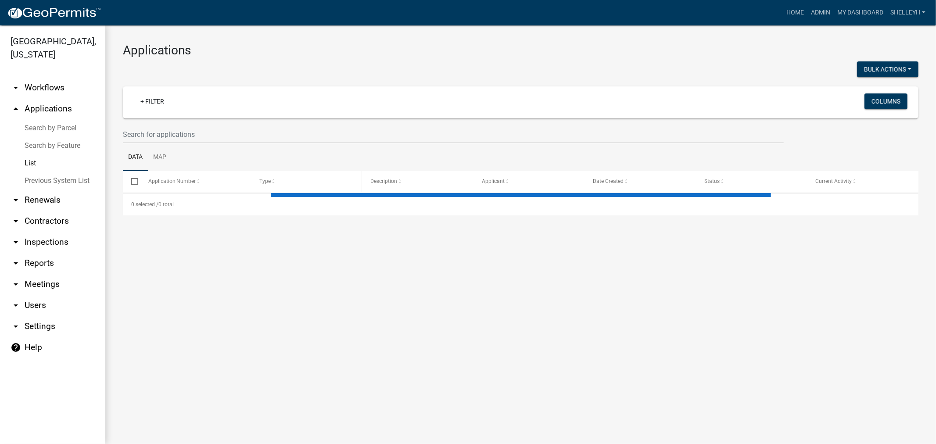
select select "1: 25"
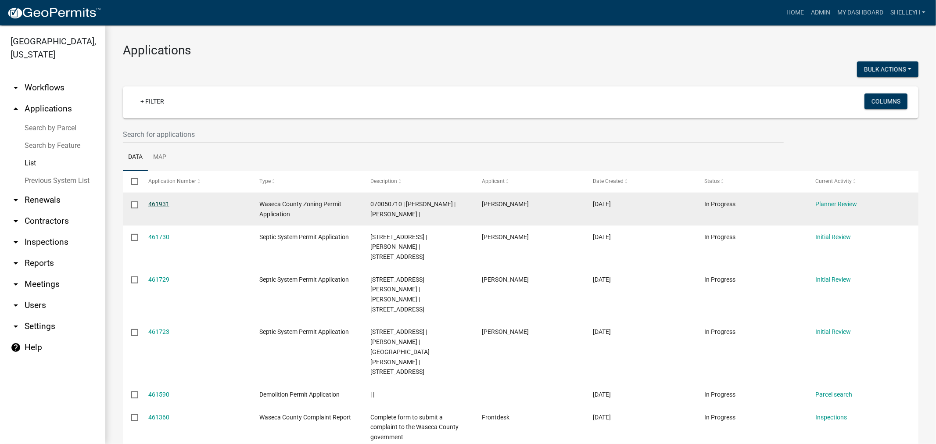
click at [156, 202] on link "461931" at bounding box center [158, 203] width 21 height 7
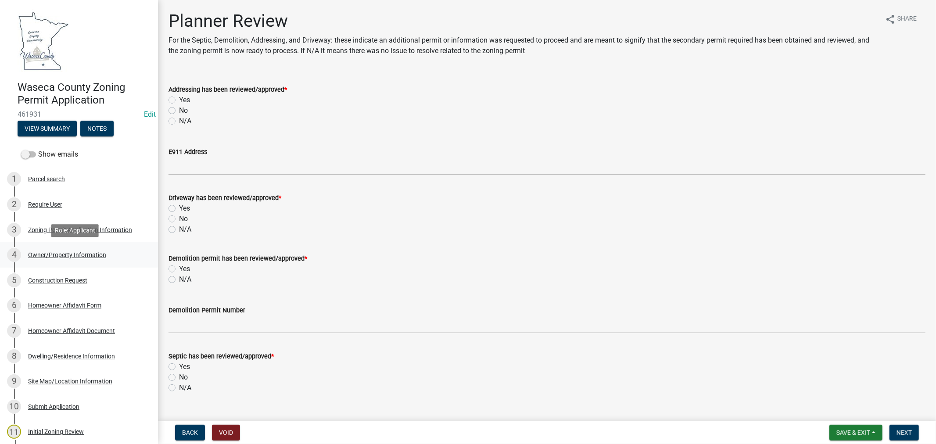
click at [54, 256] on div "Owner/Property Information" at bounding box center [67, 255] width 78 height 6
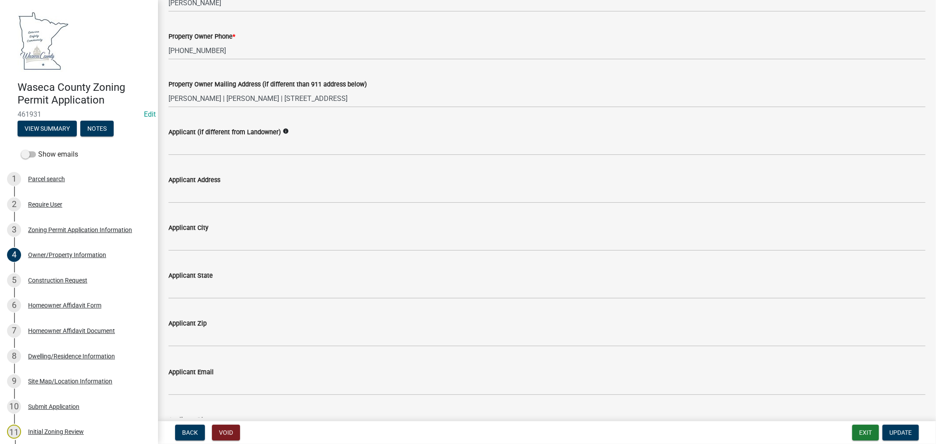
scroll to position [146, 0]
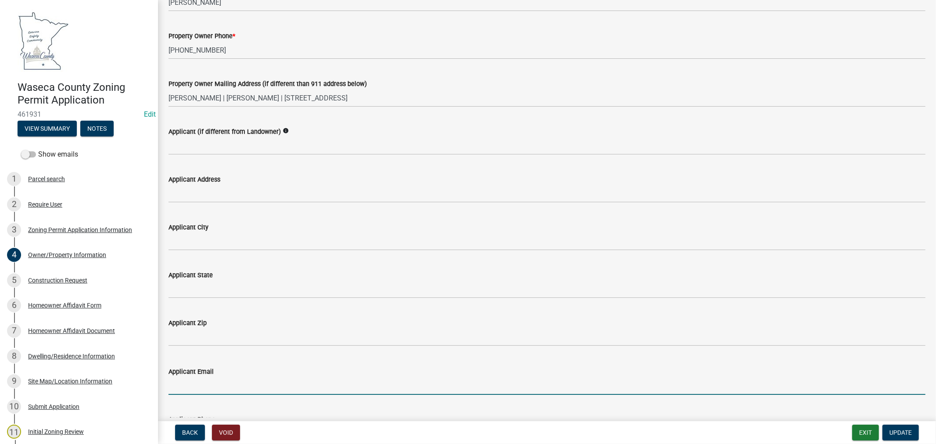
click at [215, 383] on input "Applicant Email" at bounding box center [546, 386] width 757 height 18
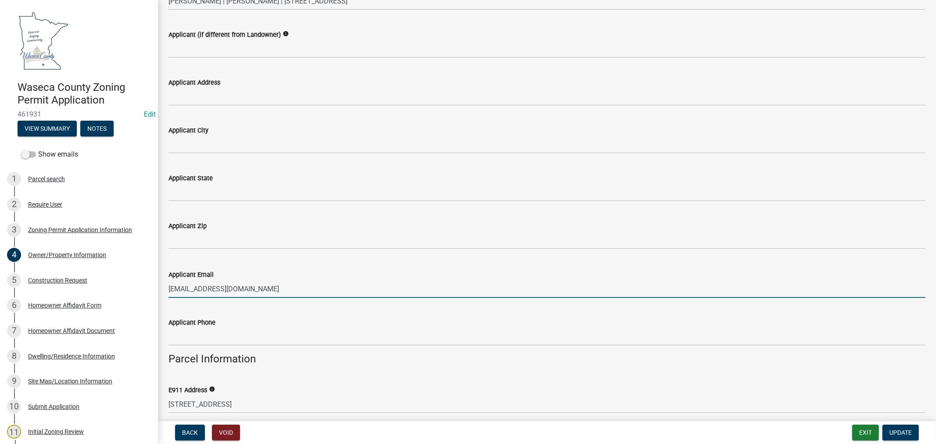
scroll to position [243, 0]
type input "sjbarber64@yahoo.com"
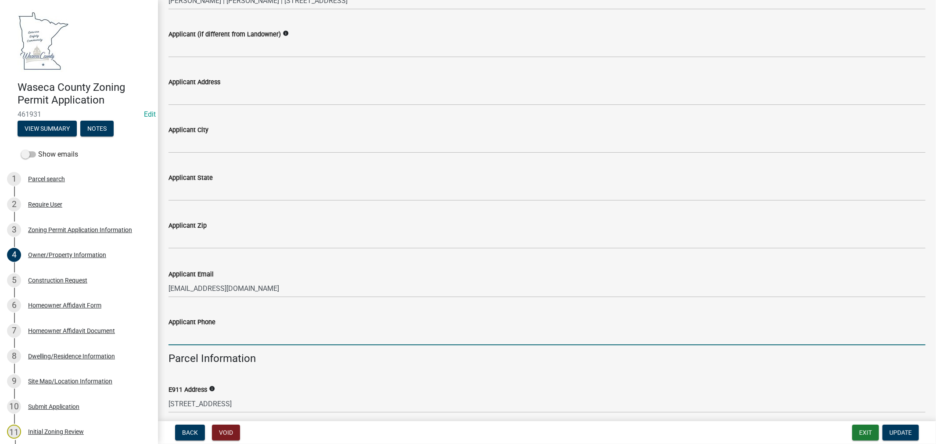
click at [187, 331] on input "Applicant Phone" at bounding box center [546, 336] width 757 height 18
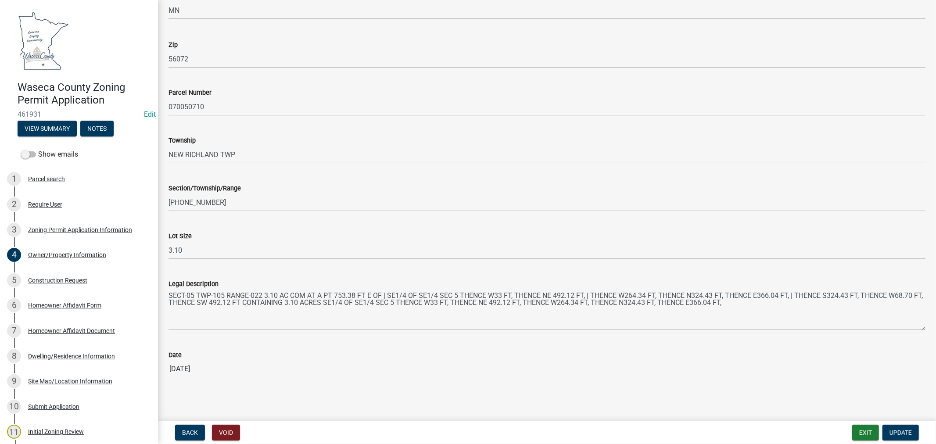
scroll to position [733, 0]
type input "507-461-0458"
click at [897, 434] on span "Update" at bounding box center [900, 432] width 22 height 7
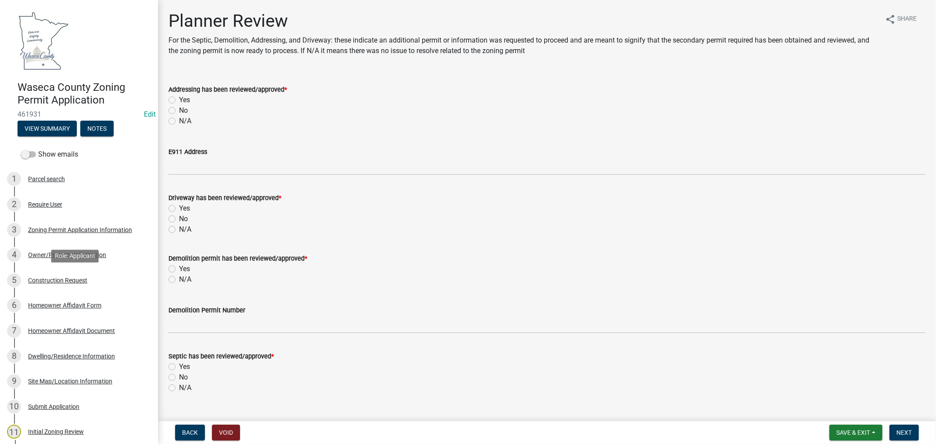
click at [72, 279] on div "Construction Request" at bounding box center [57, 280] width 59 height 6
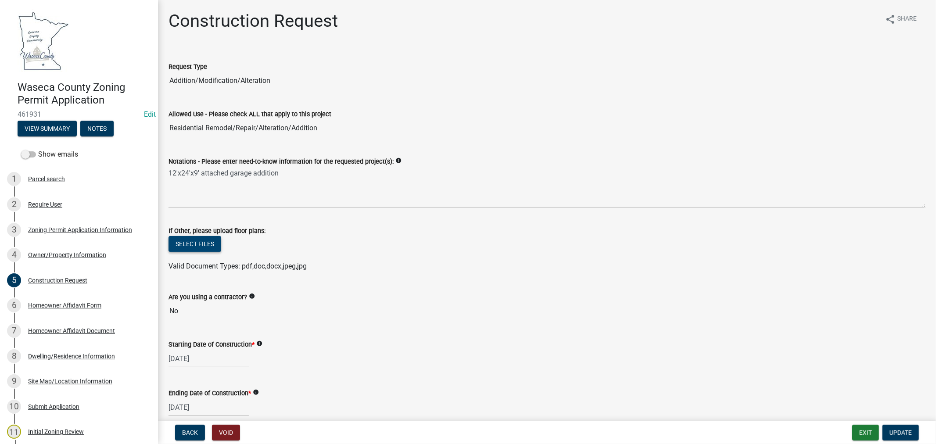
click at [181, 243] on button "Select files" at bounding box center [194, 244] width 53 height 16
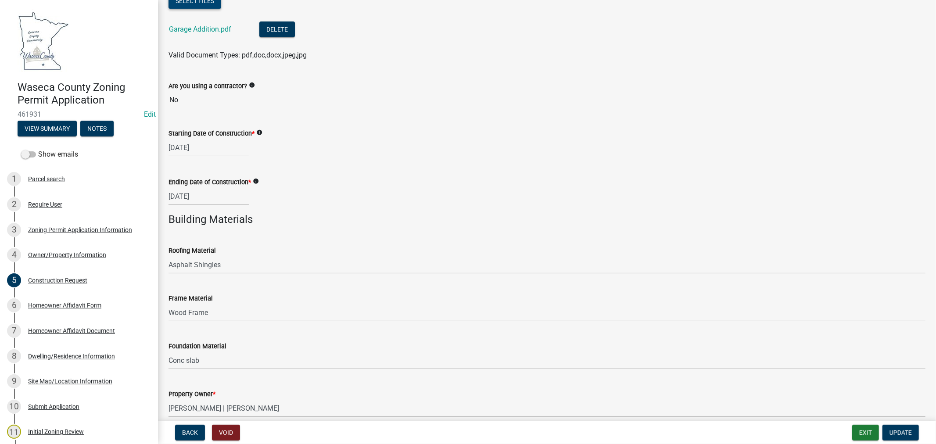
scroll to position [283, 0]
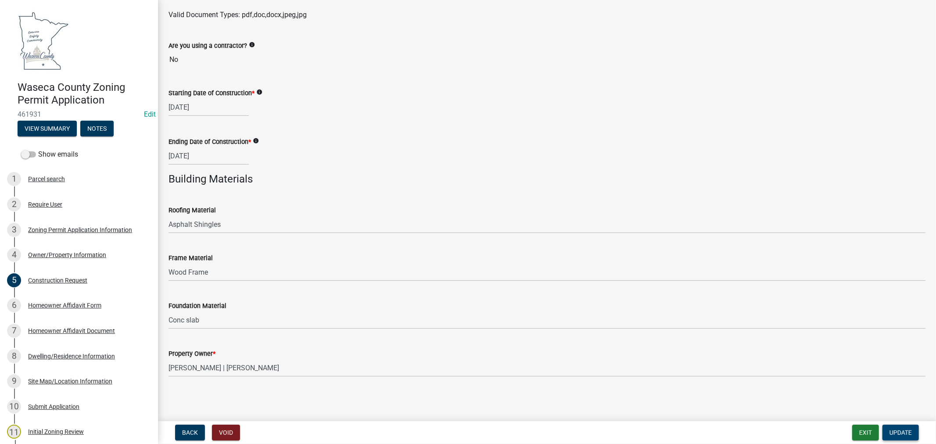
click at [905, 435] on span "Update" at bounding box center [900, 432] width 22 height 7
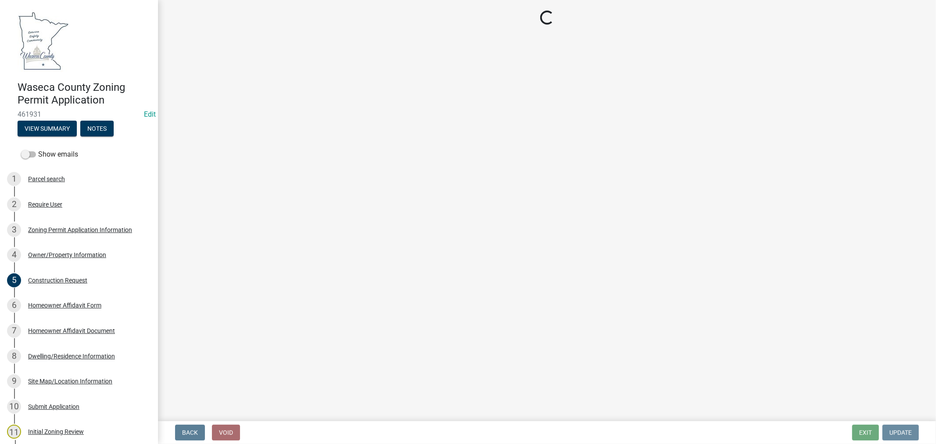
scroll to position [0, 0]
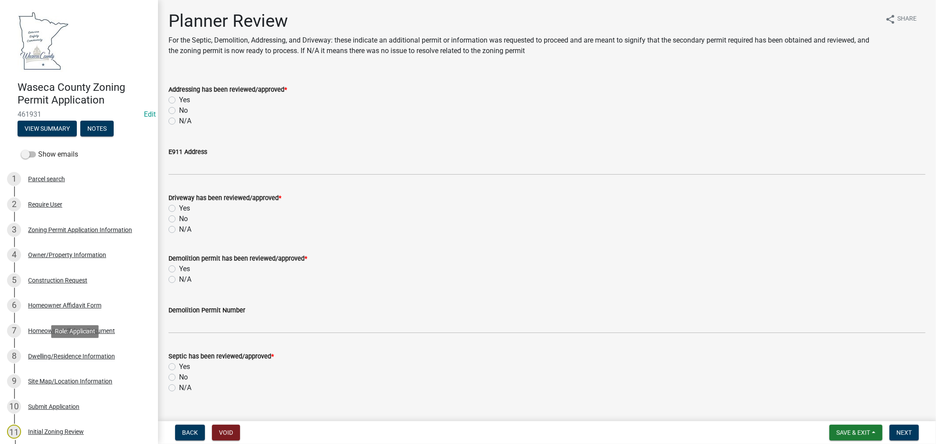
click at [72, 354] on div "Dwelling/Residence Information" at bounding box center [71, 356] width 87 height 6
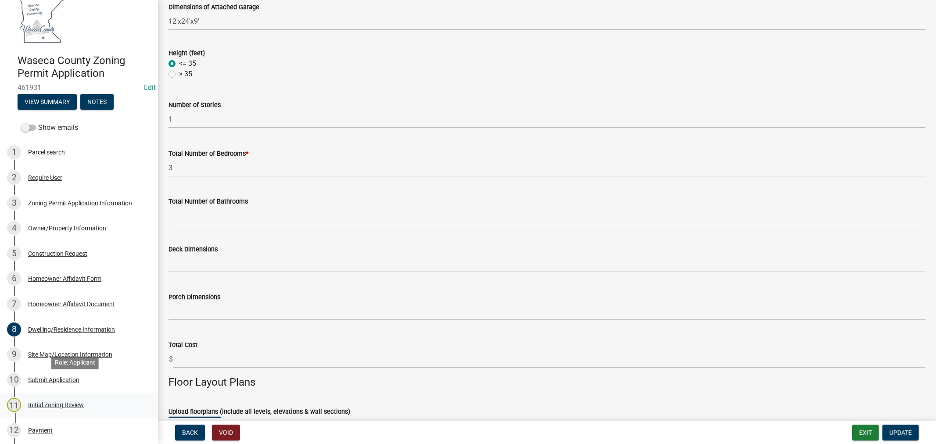
scroll to position [49, 0]
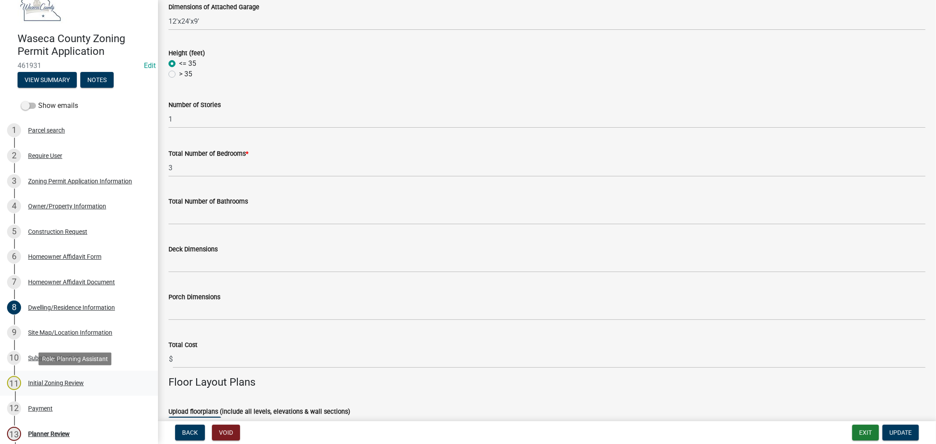
click at [39, 383] on div "Initial Zoning Review" at bounding box center [56, 383] width 56 height 6
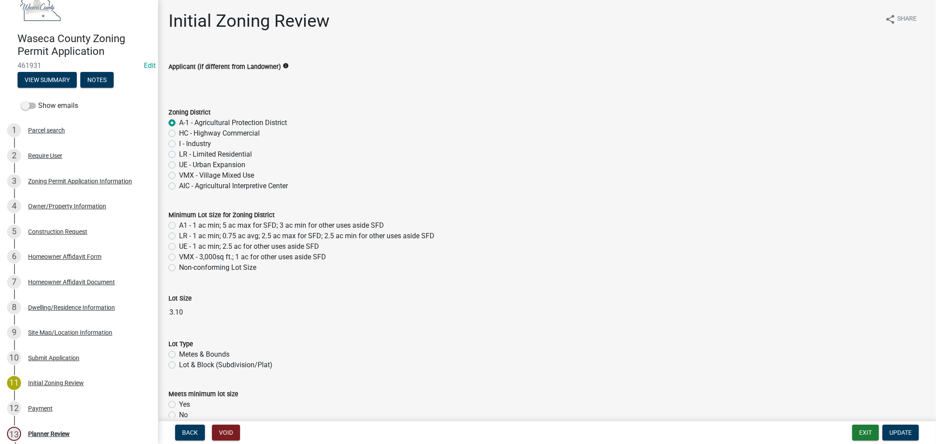
click at [179, 225] on label "A1 - 1 ac min; 5 ac max for SFD; 3 ac min for other uses aside SFD" at bounding box center [281, 225] width 205 height 11
click at [179, 225] on input "A1 - 1 ac min; 5 ac max for SFD; 3 ac min for other uses aside SFD" at bounding box center [182, 223] width 6 height 6
radio input "true"
drag, startPoint x: 172, startPoint y: 353, endPoint x: 245, endPoint y: 357, distance: 72.9
click at [179, 353] on label "Metes & Bounds" at bounding box center [204, 354] width 50 height 11
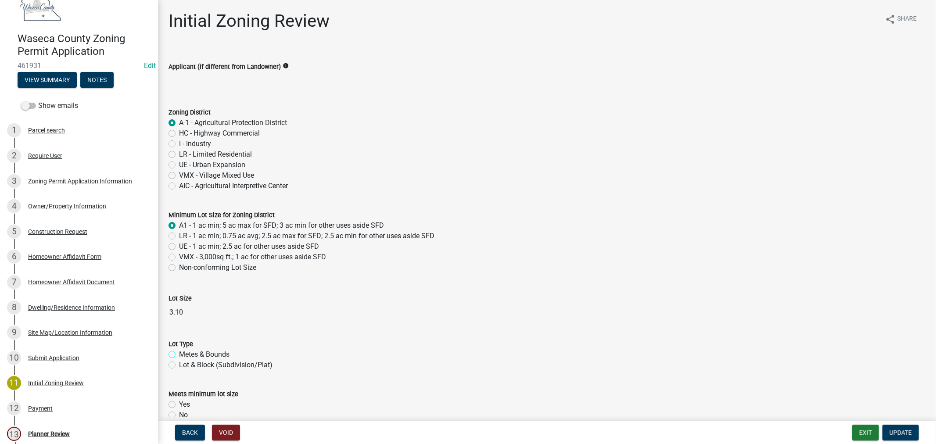
click at [179, 353] on input "Metes & Bounds" at bounding box center [182, 352] width 6 height 6
radio input "true"
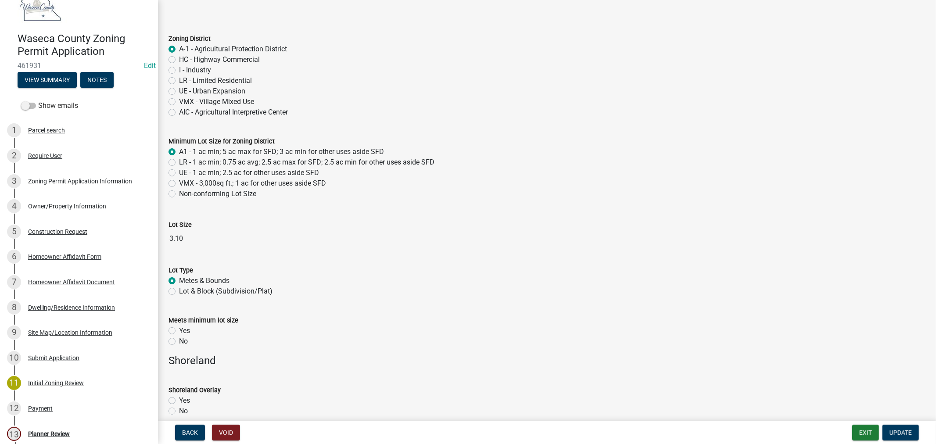
scroll to position [97, 0]
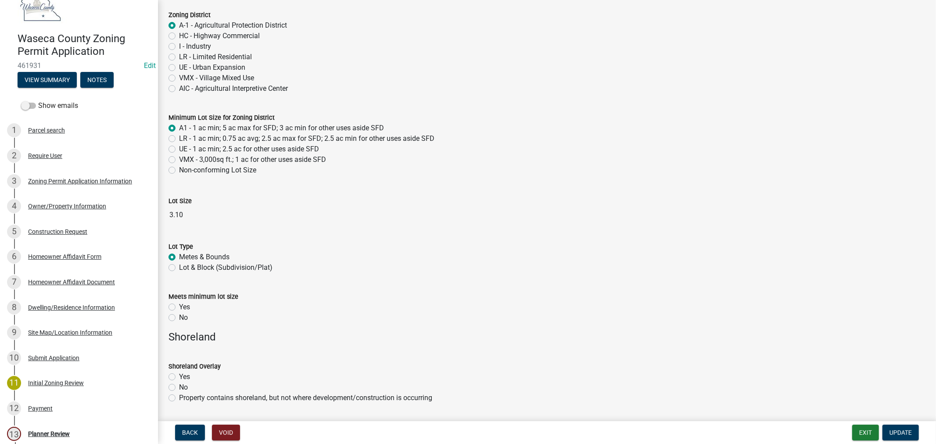
click at [179, 308] on label "Yes" at bounding box center [184, 307] width 11 height 11
click at [179, 308] on input "Yes" at bounding box center [182, 305] width 6 height 6
radio input "true"
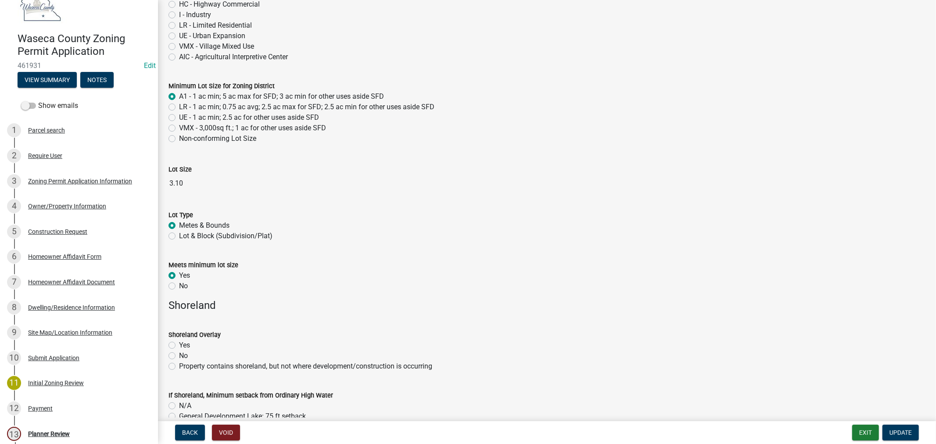
scroll to position [146, 0]
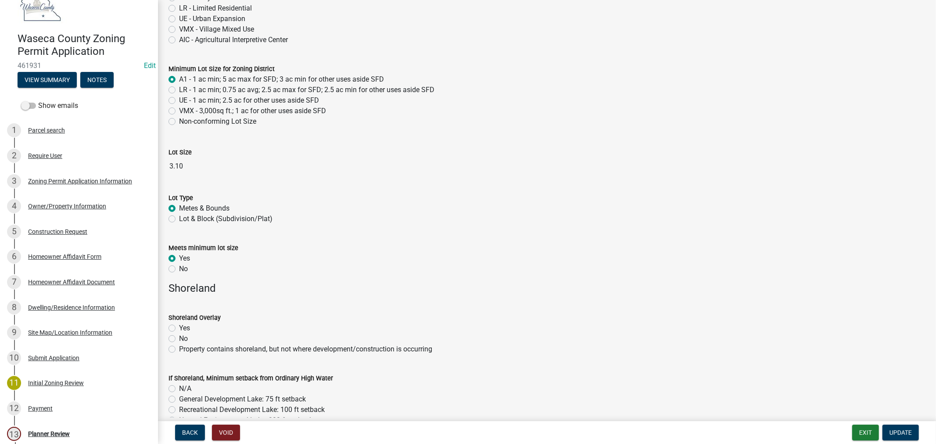
drag, startPoint x: 172, startPoint y: 338, endPoint x: 190, endPoint y: 338, distance: 18.4
click at [179, 338] on label "No" at bounding box center [183, 338] width 9 height 11
click at [179, 338] on input "No" at bounding box center [182, 336] width 6 height 6
radio input "true"
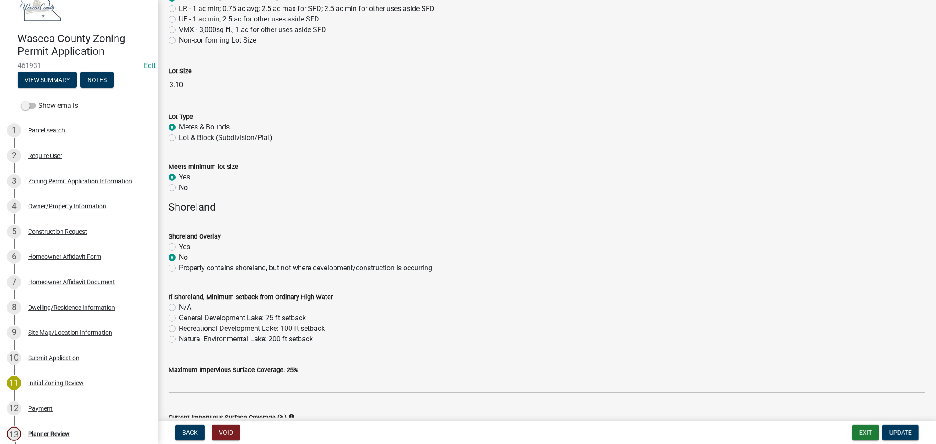
scroll to position [243, 0]
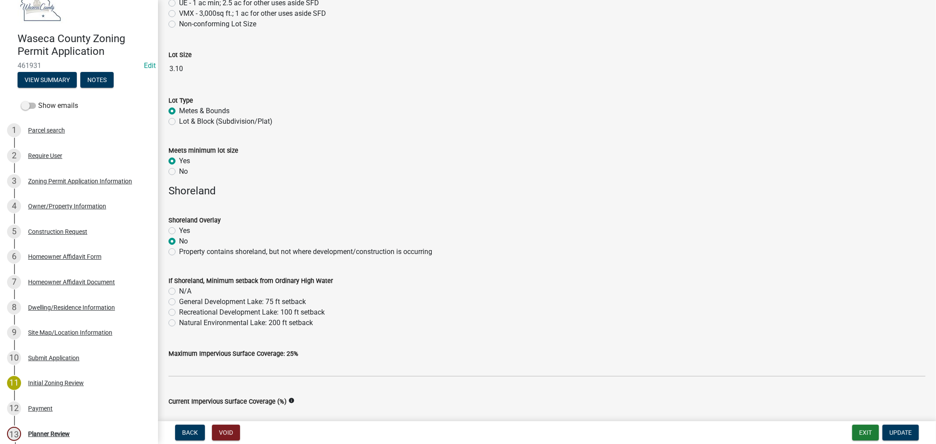
click at [179, 291] on label "N/A" at bounding box center [185, 291] width 12 height 11
click at [179, 291] on input "N/A" at bounding box center [182, 289] width 6 height 6
radio input "true"
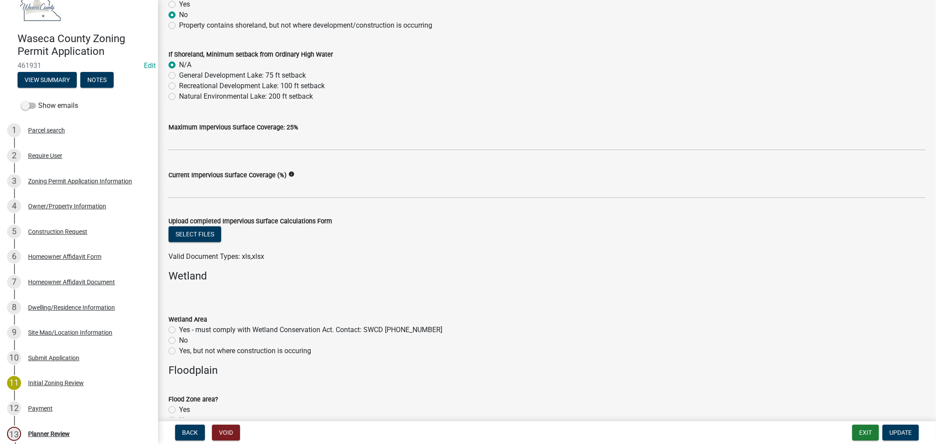
scroll to position [487, 0]
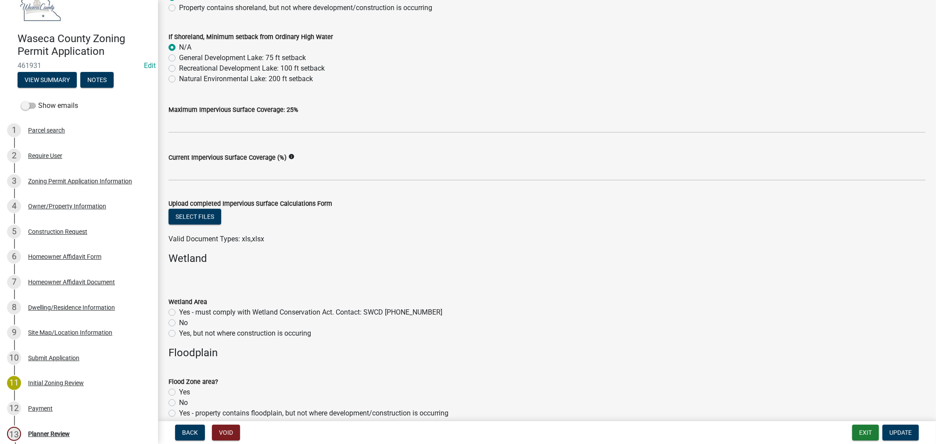
click at [179, 322] on label "No" at bounding box center [183, 323] width 9 height 11
click at [179, 322] on input "No" at bounding box center [182, 321] width 6 height 6
radio input "true"
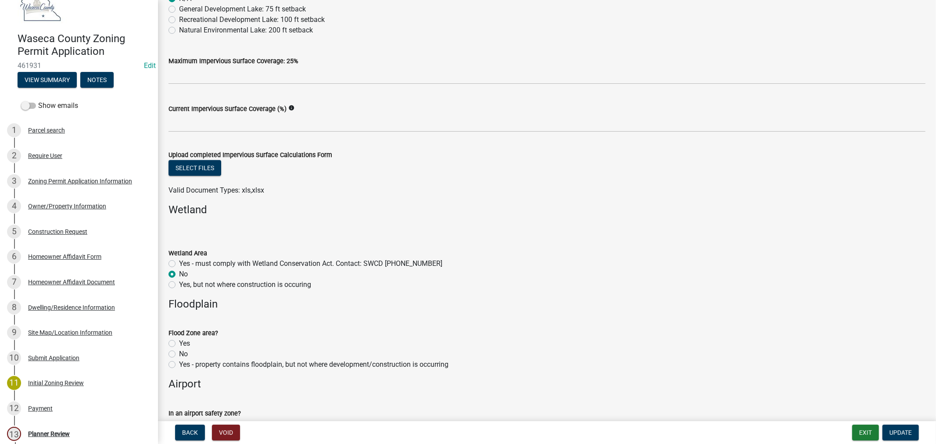
click at [179, 354] on label "No" at bounding box center [183, 354] width 9 height 11
click at [179, 354] on input "No" at bounding box center [182, 352] width 6 height 6
radio input "true"
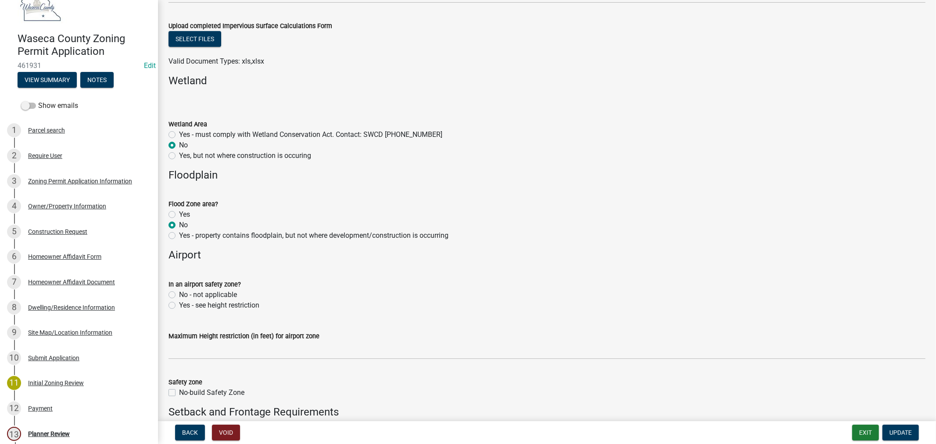
scroll to position [682, 0]
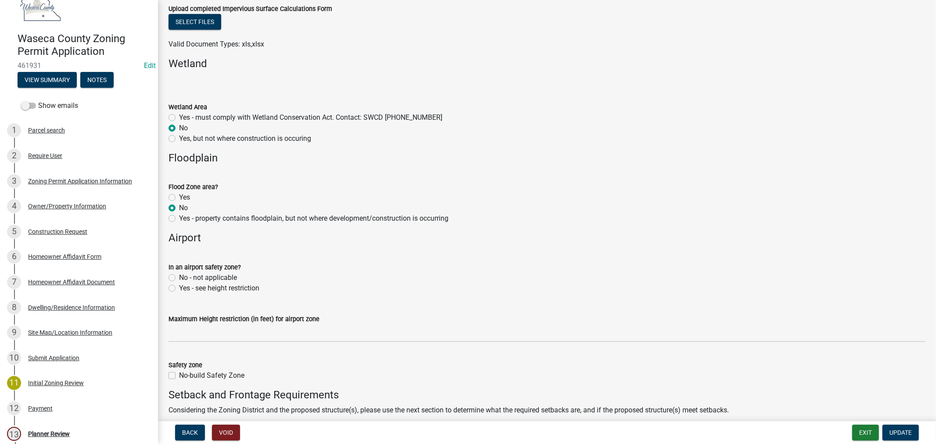
click at [179, 278] on label "No - not applicable" at bounding box center [208, 277] width 58 height 11
click at [179, 278] on input "No - not applicable" at bounding box center [182, 275] width 6 height 6
radio input "true"
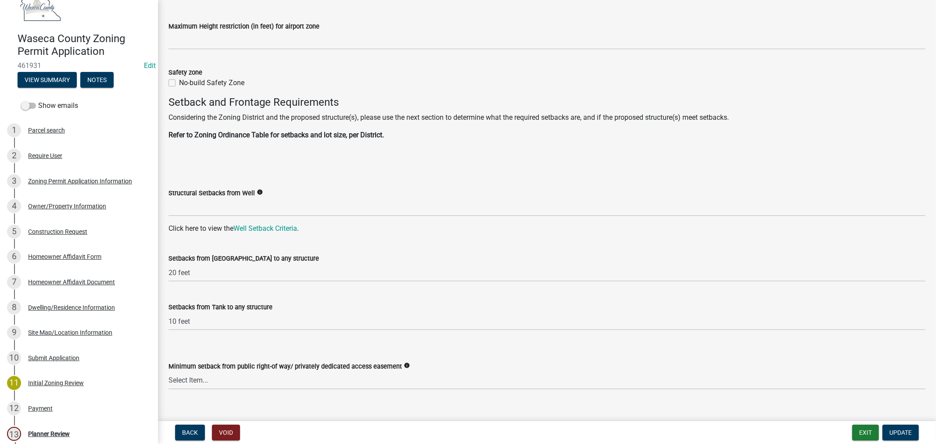
scroll to position [1023, 0]
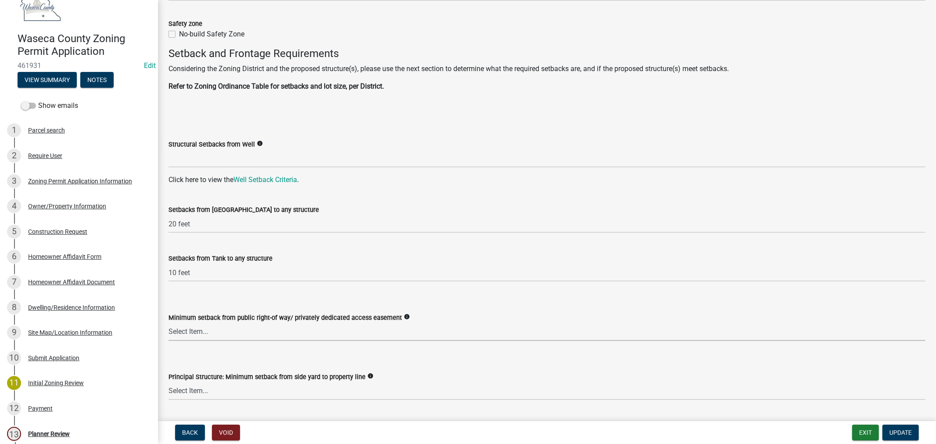
click at [341, 333] on select "Select Item... 35 feet in VMX Zone 40 feet in LR Zone 50 feet in LR Zone & SO 5…" at bounding box center [546, 332] width 757 height 18
click at [168, 323] on select "Select Item... 35 feet in VMX Zone 40 feet in LR Zone 50 feet in LR Zone & SO 5…" at bounding box center [546, 332] width 757 height 18
select select "a8061837-3938-4401-a9af-63669178a75f"
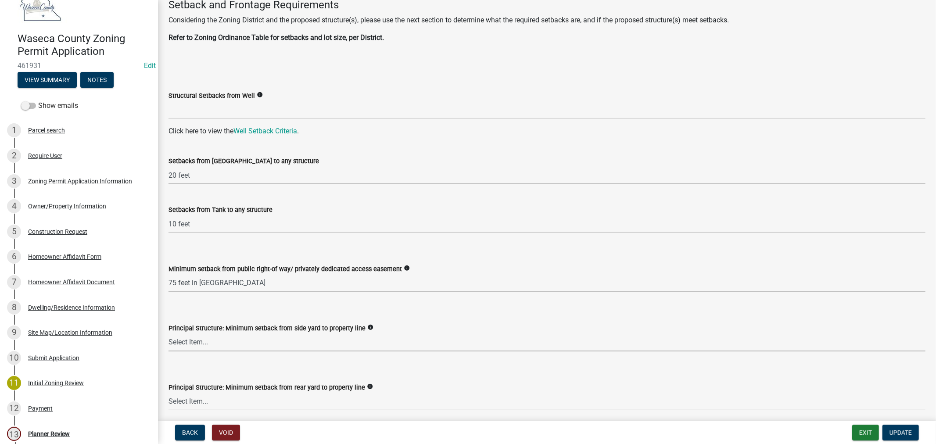
click at [220, 342] on select "Select Item... 10 feet = UE Zone 15 feet = LR Zone 20 feet = VMX Zone 40 feet =…" at bounding box center [546, 342] width 757 height 18
click at [168, 333] on select "Select Item... 10 feet = UE Zone 15 feet = LR Zone 20 feet = VMX Zone 40 feet =…" at bounding box center [546, 342] width 757 height 18
select select "4fba0118-7d8c-472b-8f70-2387395afaba"
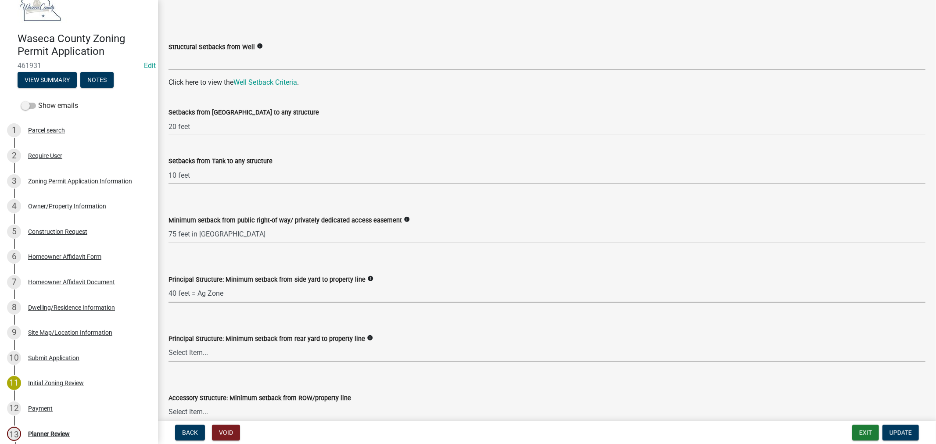
click at [207, 351] on select "Select Item... 30 feet = LR, UE, VMX Zone 40 feet = Ag Zone 15 ft or 50 ft from…" at bounding box center [546, 353] width 757 height 18
click at [168, 344] on select "Select Item... 30 feet = LR, UE, VMX Zone 40 feet = Ag Zone 15 ft or 50 ft from…" at bounding box center [546, 353] width 757 height 18
select select "6d839d38-f784-434a-a355-9dbcceaeb93c"
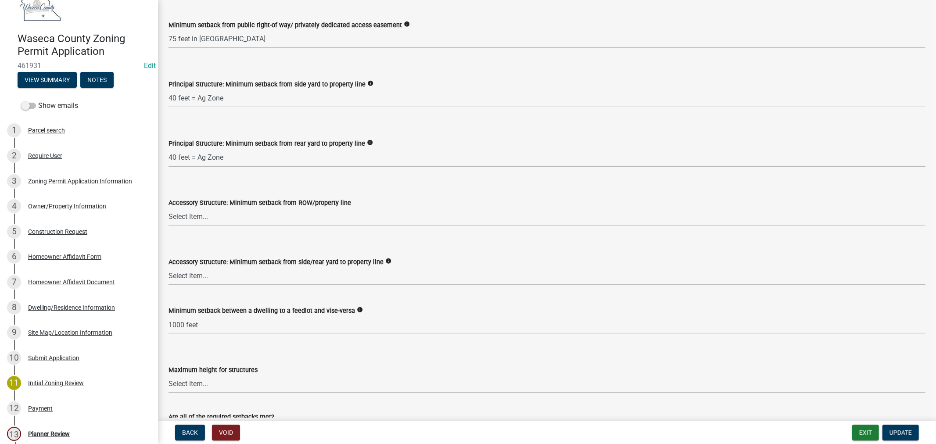
scroll to position [1365, 0]
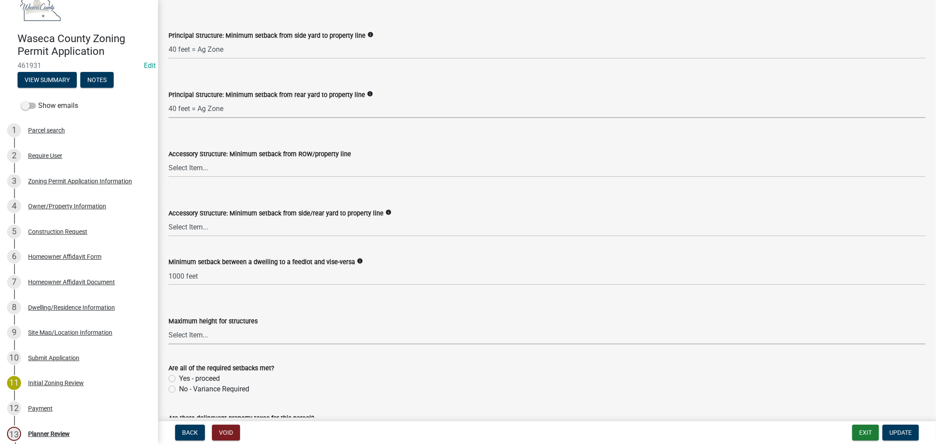
click at [222, 337] on select "Select Item... 35 feet 70 feet" at bounding box center [546, 335] width 757 height 18
click at [168, 326] on select "Select Item... 35 feet 70 feet" at bounding box center [546, 335] width 757 height 18
select select "f85b0be6-0ba0-4e52-abd8-9a831d915a76"
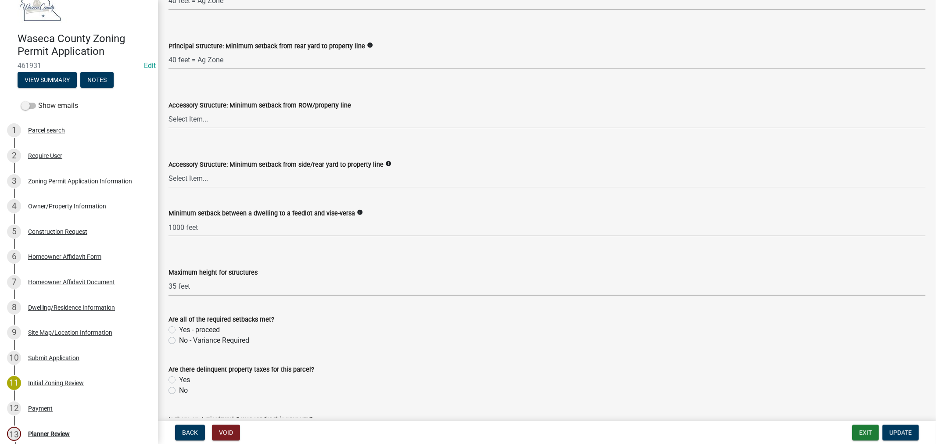
click at [179, 330] on label "Yes - proceed" at bounding box center [199, 330] width 41 height 11
click at [179, 330] on input "Yes - proceed" at bounding box center [182, 328] width 6 height 6
radio input "true"
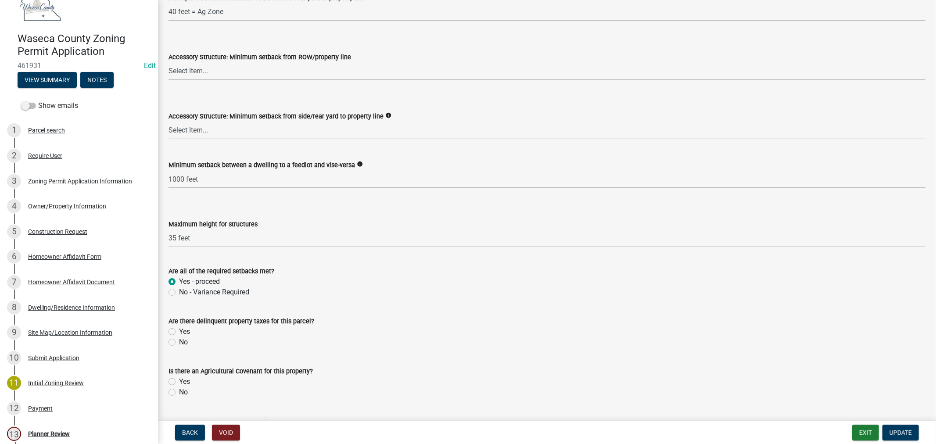
scroll to position [1462, 0]
click at [179, 343] on label "No" at bounding box center [183, 341] width 9 height 11
click at [179, 342] on input "No" at bounding box center [182, 339] width 6 height 6
radio input "true"
click at [175, 392] on div "No" at bounding box center [546, 391] width 757 height 11
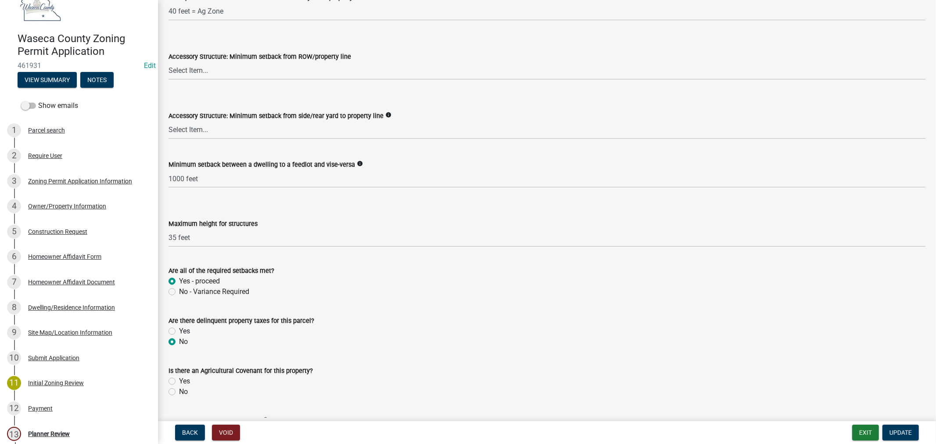
click at [179, 392] on label "No" at bounding box center [183, 391] width 9 height 11
click at [179, 392] on input "No" at bounding box center [182, 389] width 6 height 6
radio input "true"
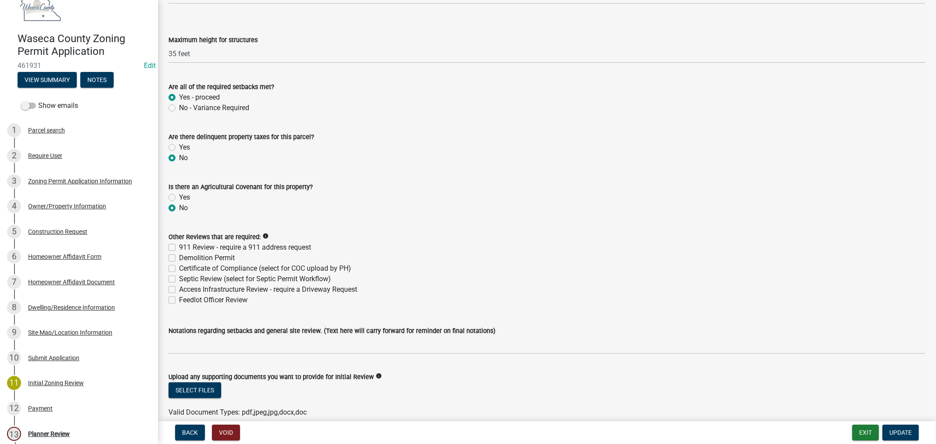
scroll to position [1657, 0]
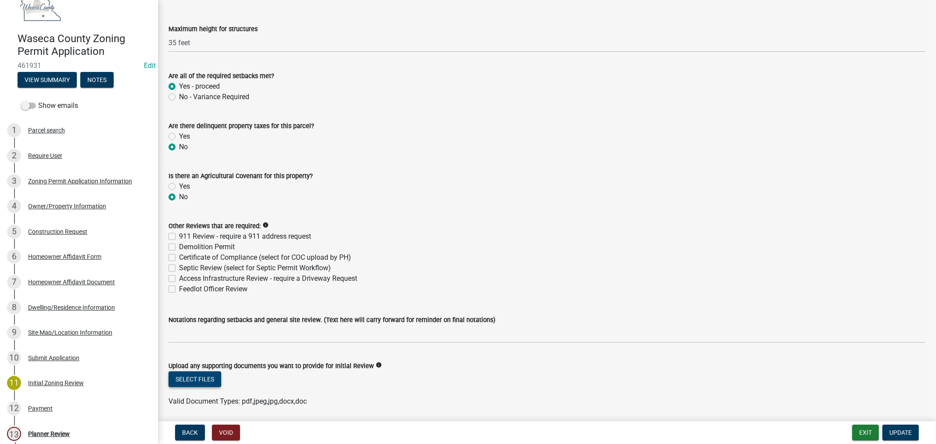
click at [205, 376] on button "Select files" at bounding box center [194, 379] width 53 height 16
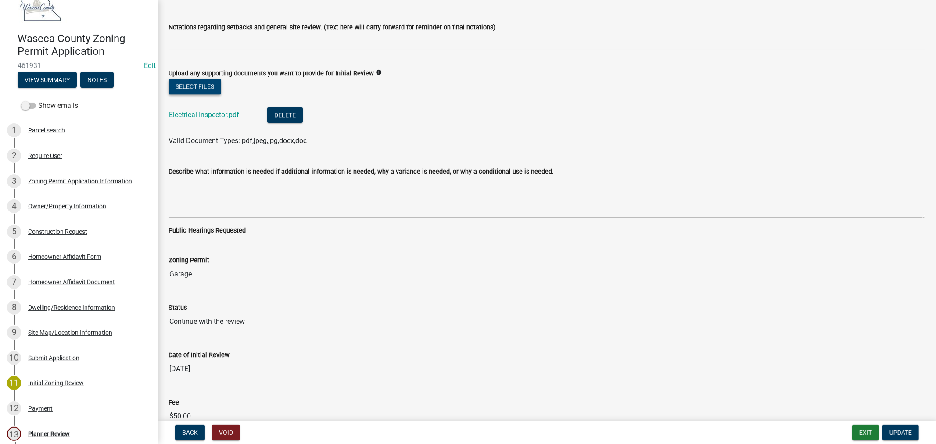
scroll to position [1998, 0]
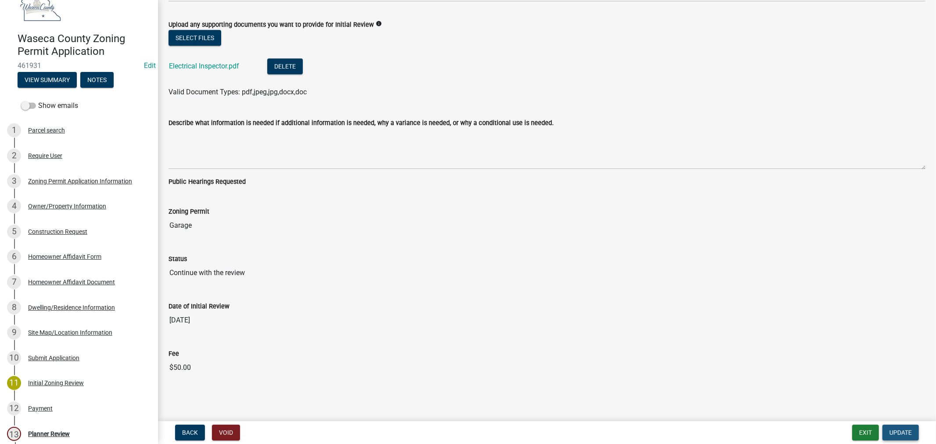
click at [898, 431] on span "Update" at bounding box center [900, 432] width 22 height 7
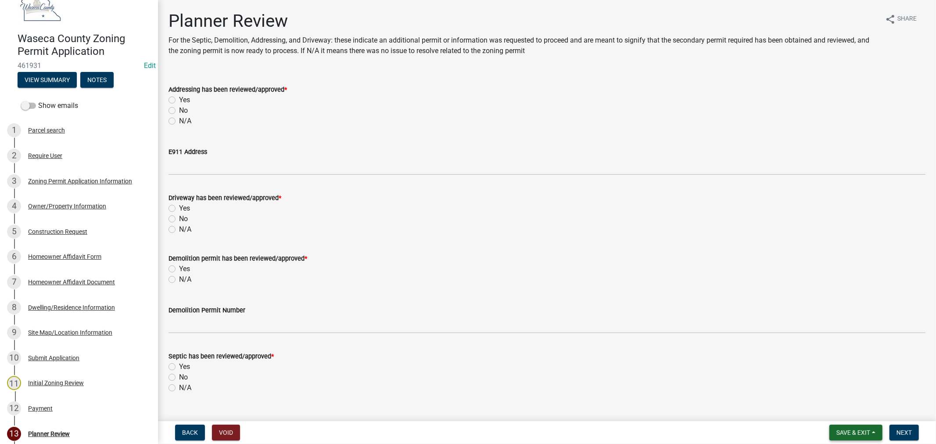
click at [852, 434] on span "Save & Exit" at bounding box center [853, 432] width 34 height 7
click at [842, 411] on button "Save & Exit" at bounding box center [847, 409] width 70 height 21
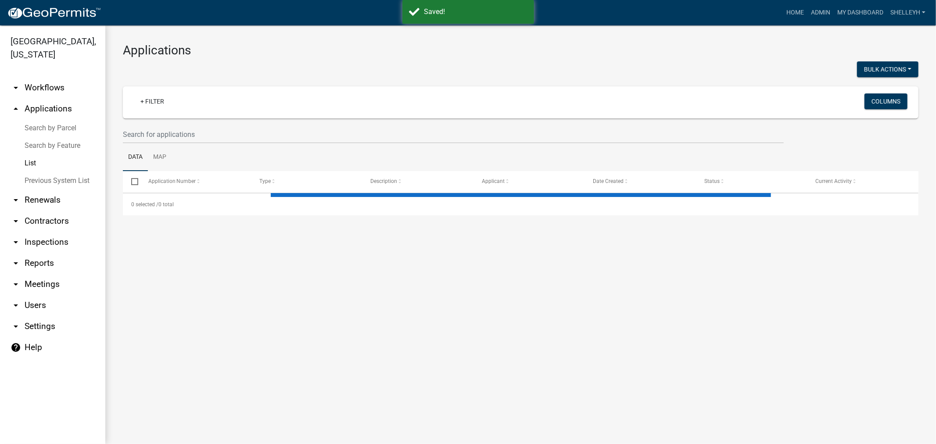
select select "1: 25"
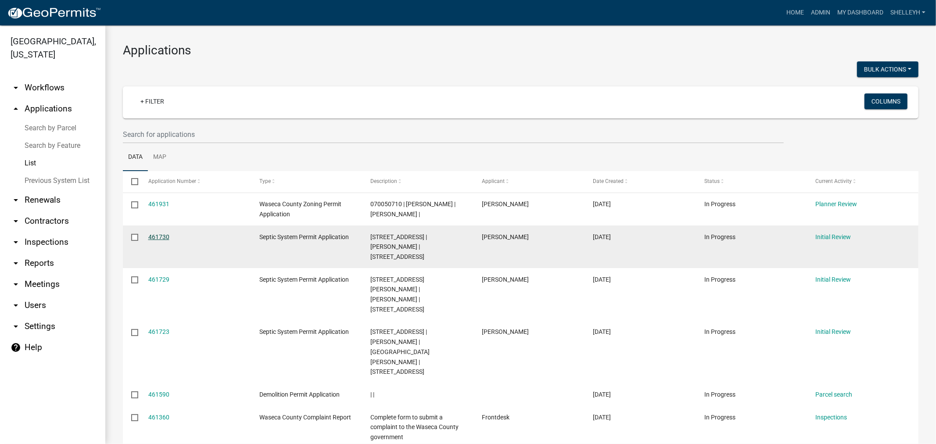
click at [155, 234] on link "461730" at bounding box center [158, 236] width 21 height 7
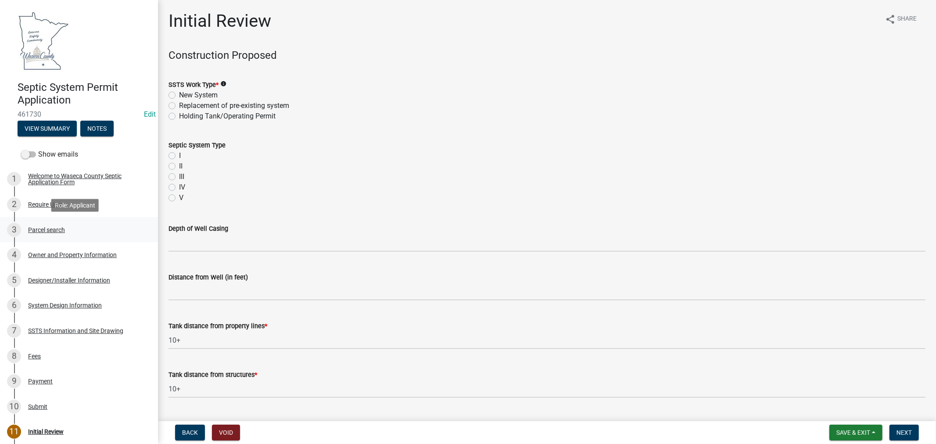
click at [45, 230] on div "Parcel search" at bounding box center [46, 230] width 37 height 6
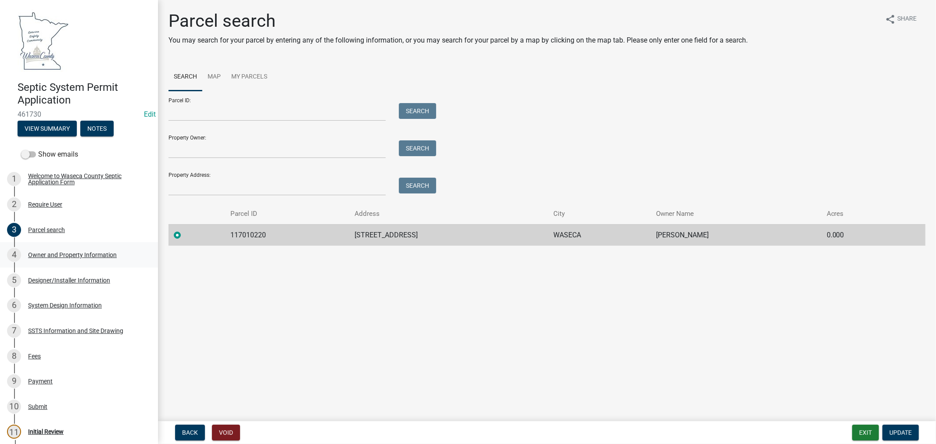
click at [57, 252] on div "Owner and Property Information" at bounding box center [72, 255] width 89 height 6
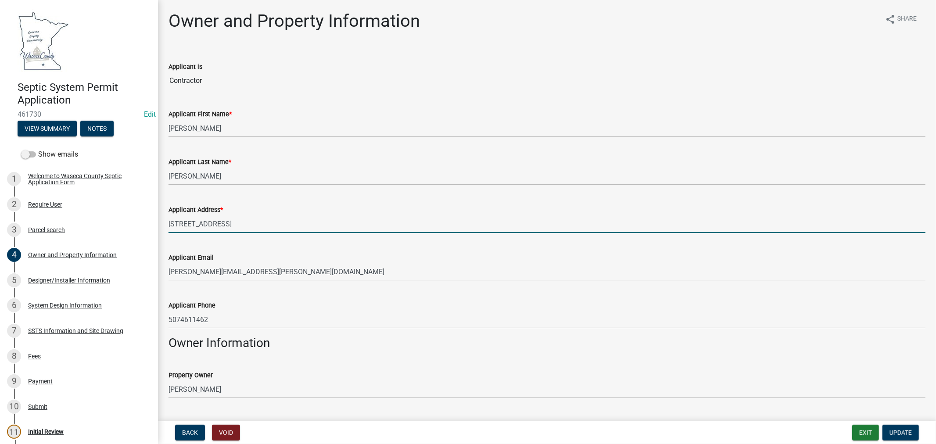
click at [229, 220] on input "28330 128th st" at bounding box center [546, 224] width 757 height 18
drag, startPoint x: 211, startPoint y: 225, endPoint x: 247, endPoint y: 207, distance: 39.6
click at [212, 225] on input "28330 128th st New Richland MN" at bounding box center [546, 224] width 757 height 18
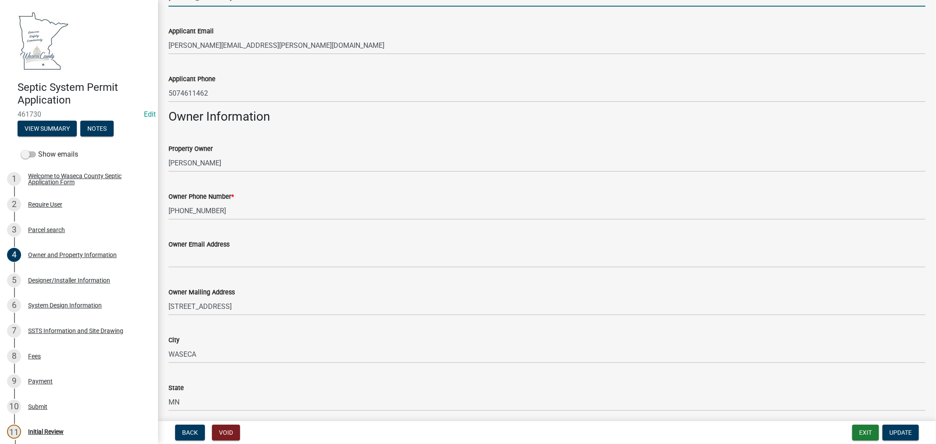
scroll to position [243, 0]
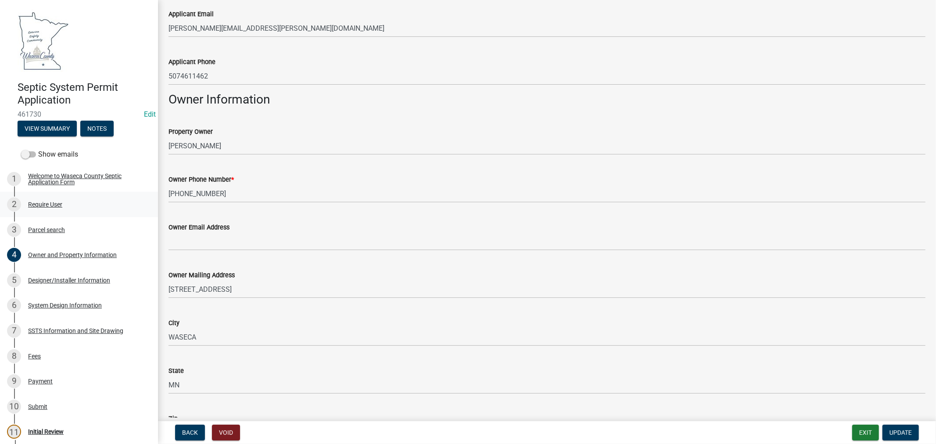
type input "28330 128th St New Richland MN"
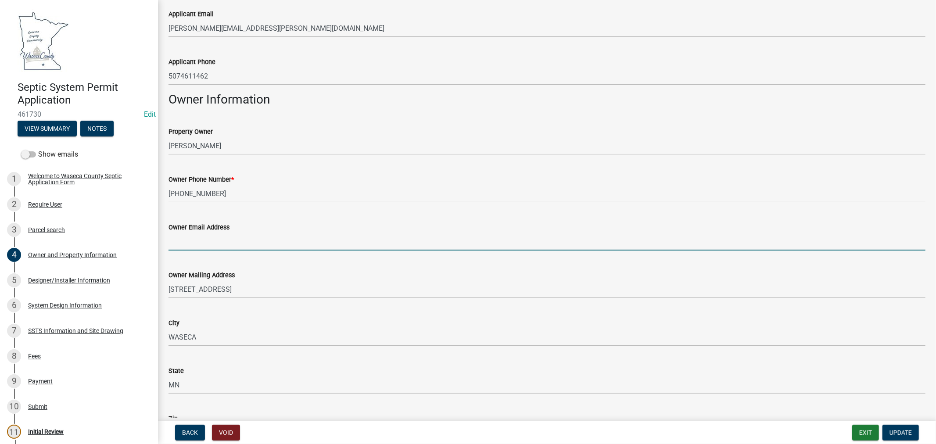
click at [235, 247] on input "Owner Email Address" at bounding box center [546, 242] width 757 height 18
paste input "Jillayne.Raetz@wasecacounty.gov"
type input "Jillayne.Raetz@wasecacounty.gov"
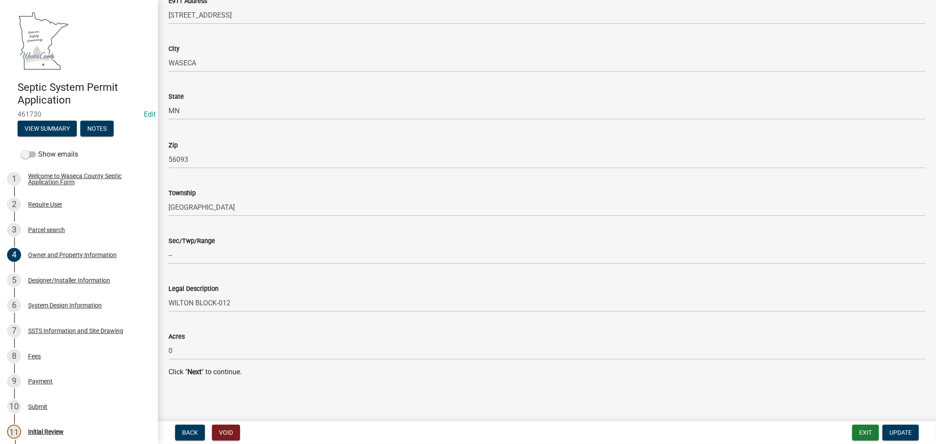
scroll to position [829, 0]
click at [900, 431] on span "Update" at bounding box center [900, 432] width 22 height 7
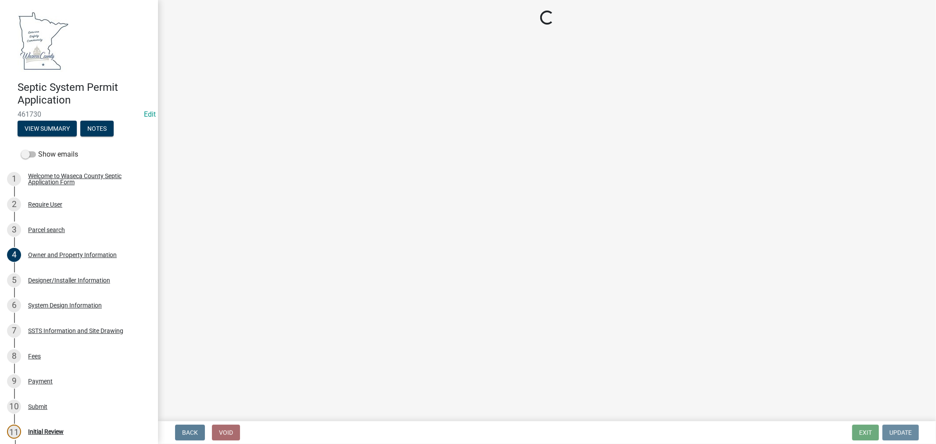
scroll to position [0, 0]
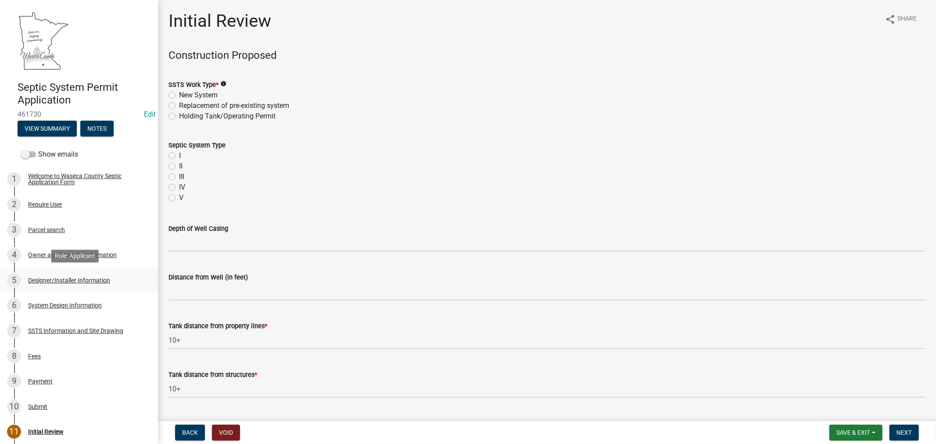
click at [65, 281] on div "Designer/Installer Information" at bounding box center [69, 280] width 82 height 6
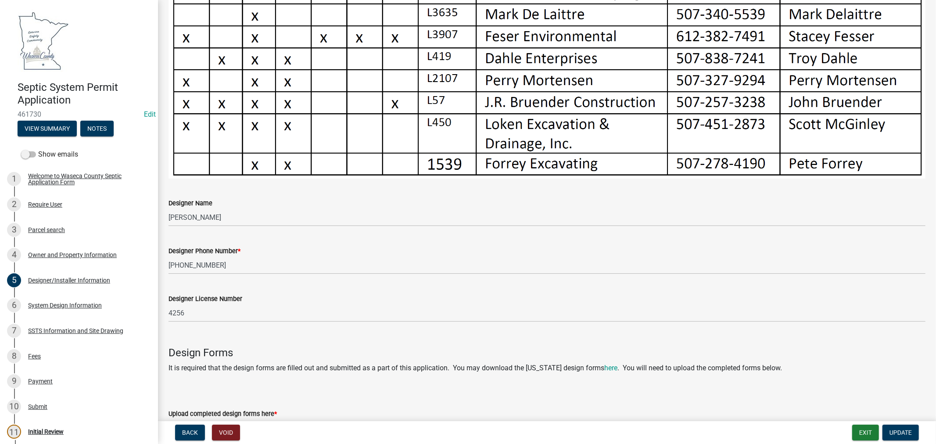
scroll to position [513, 0]
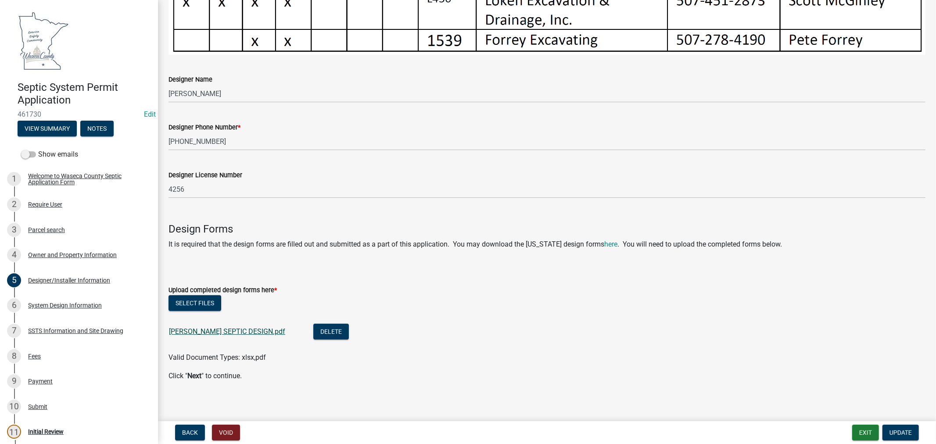
click at [234, 327] on link "JILL RAETZ SEPTIC DESIGN.pdf" at bounding box center [227, 331] width 116 height 8
click at [86, 304] on div "System Design Information" at bounding box center [65, 305] width 74 height 6
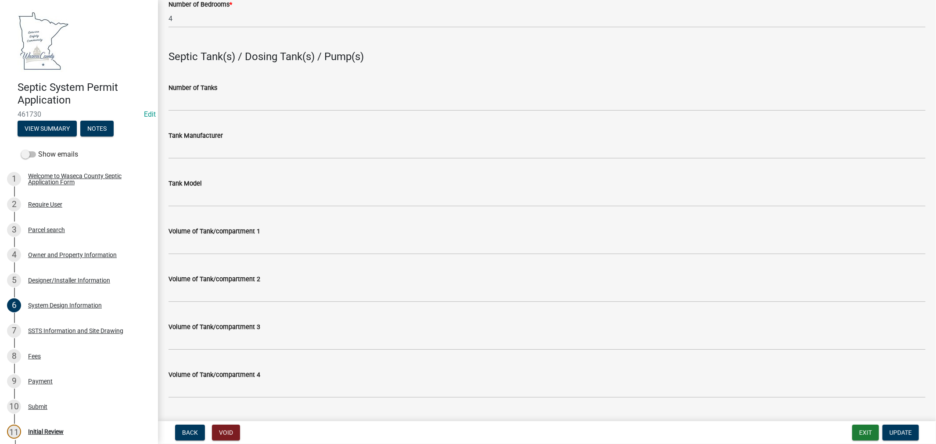
scroll to position [563, 0]
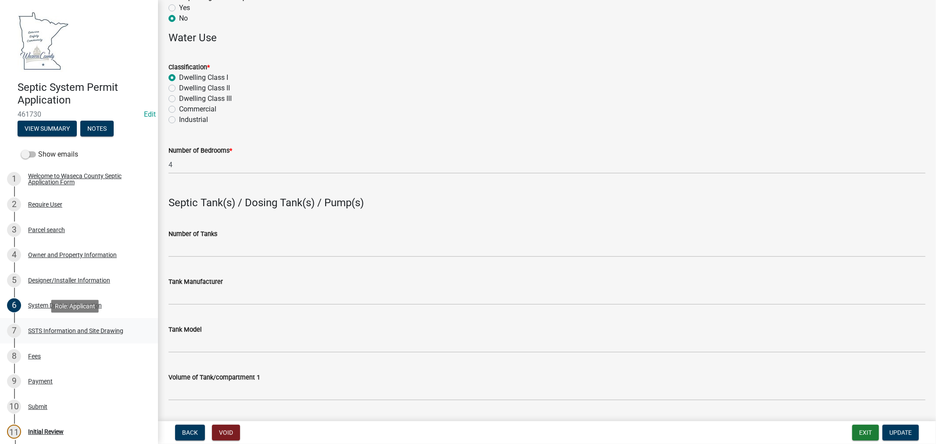
click at [113, 329] on div "SSTS Information and Site Drawing" at bounding box center [75, 331] width 95 height 6
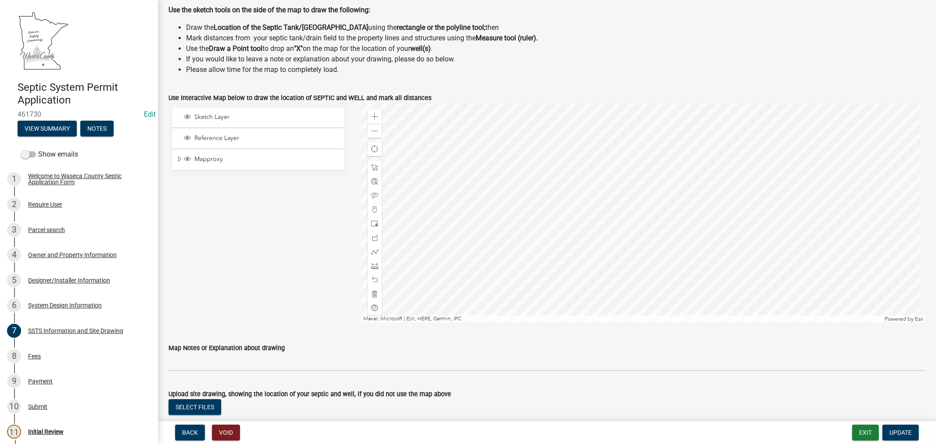
scroll to position [341, 0]
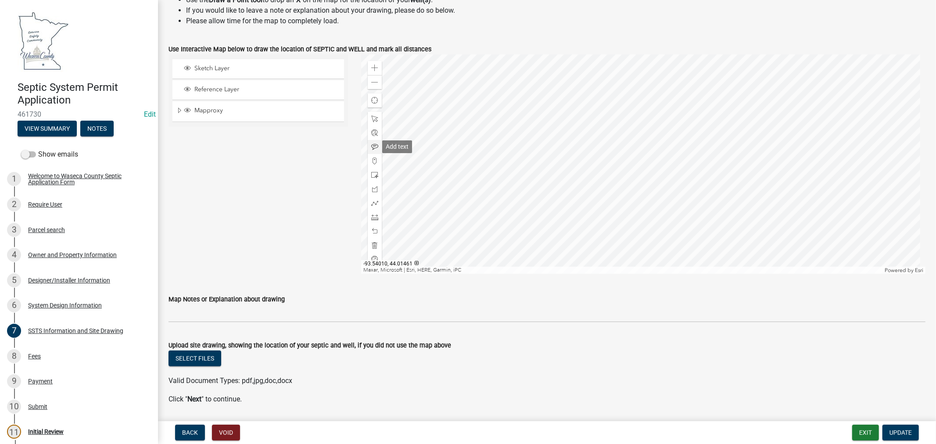
click at [371, 147] on span at bounding box center [374, 146] width 7 height 7
click at [543, 170] on div at bounding box center [643, 163] width 564 height 219
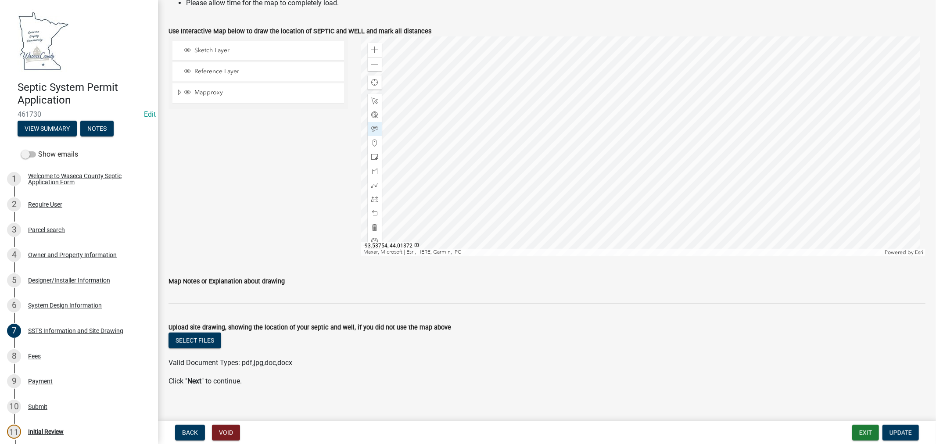
scroll to position [369, 0]
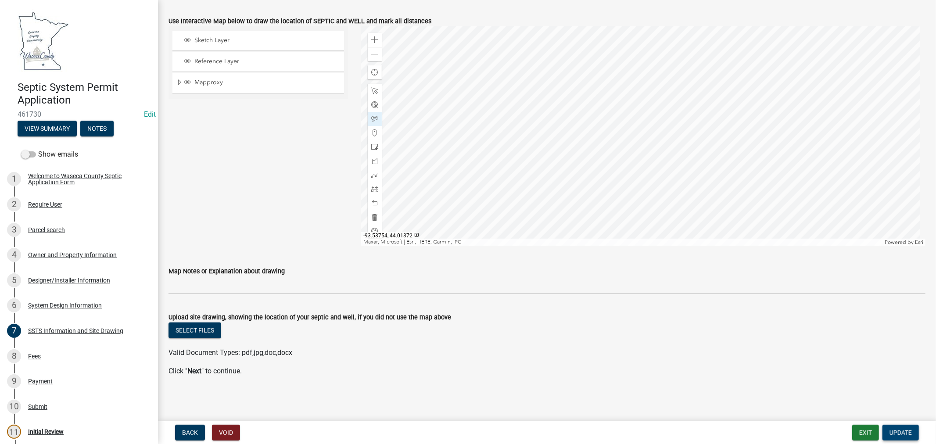
click at [910, 430] on span "Update" at bounding box center [900, 432] width 22 height 7
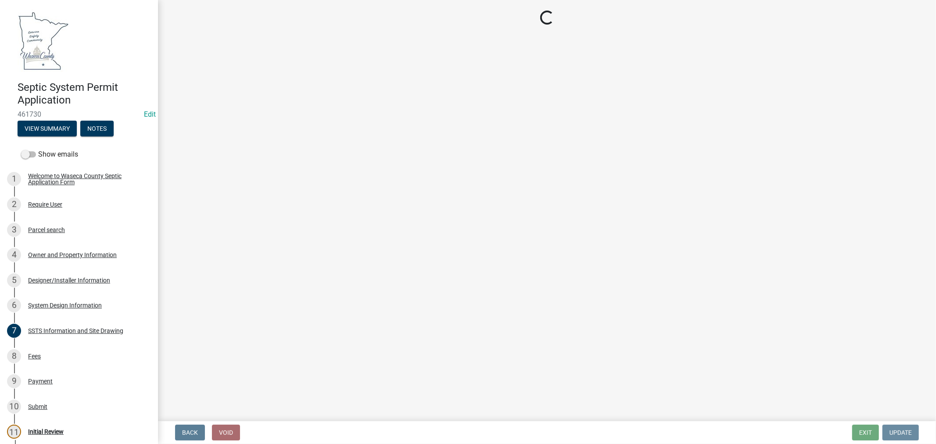
scroll to position [0, 0]
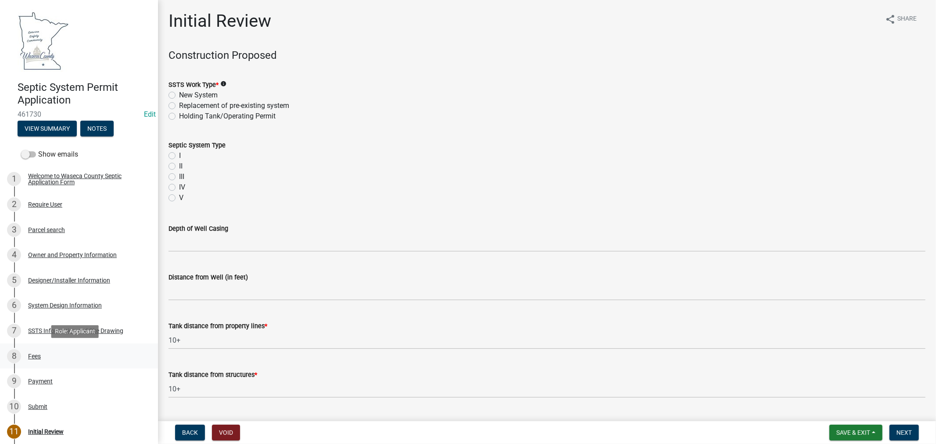
click at [36, 354] on div "Fees" at bounding box center [34, 356] width 13 height 6
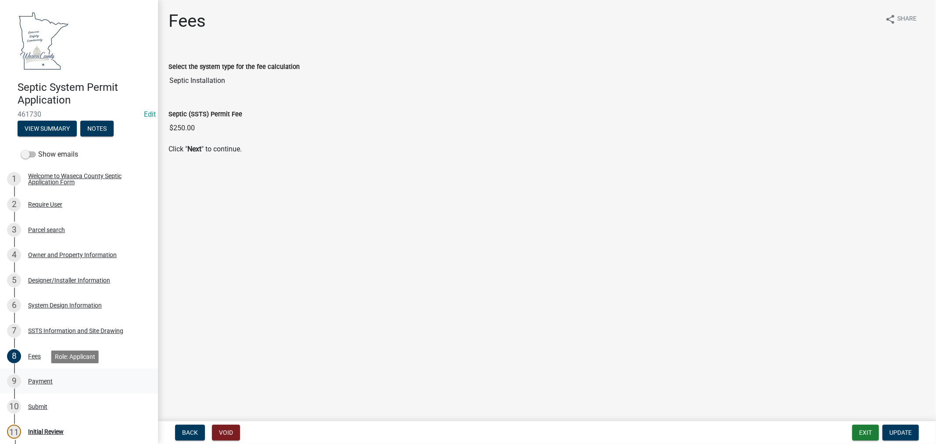
click at [37, 383] on div "Payment" at bounding box center [40, 381] width 25 height 6
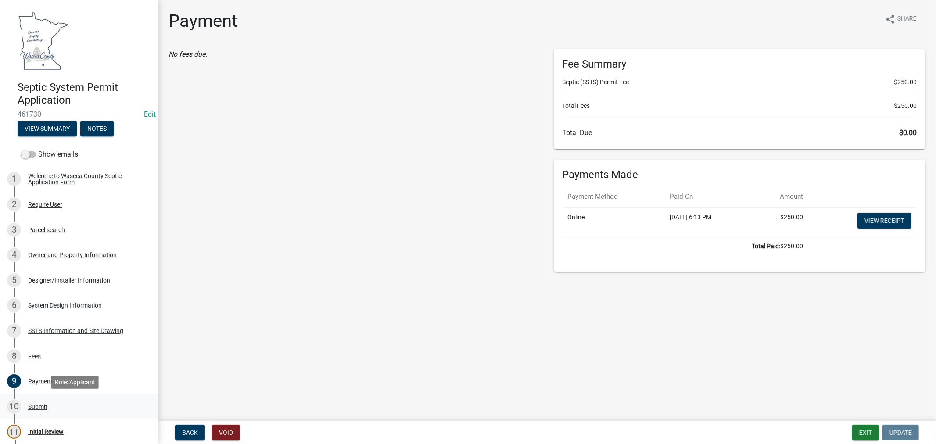
click at [39, 405] on div "Submit" at bounding box center [37, 407] width 19 height 6
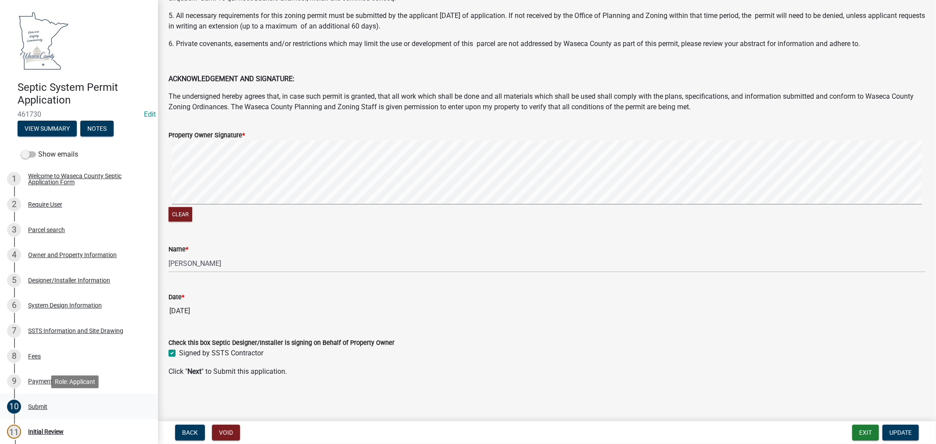
scroll to position [49, 0]
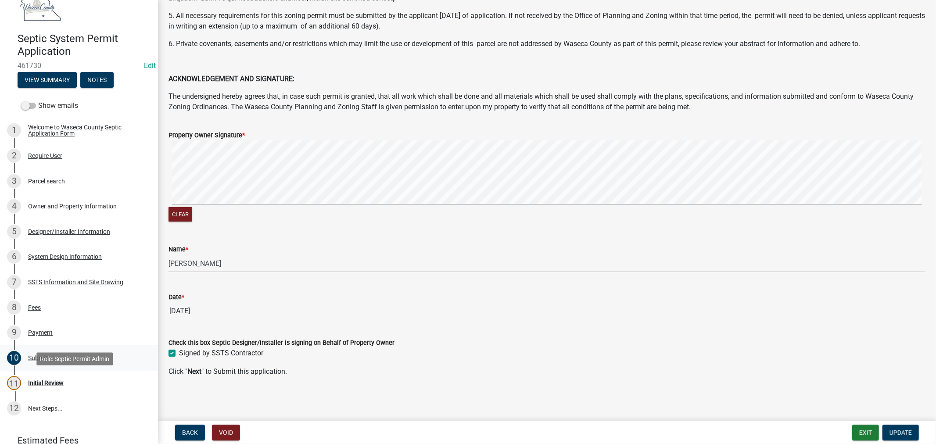
drag, startPoint x: 50, startPoint y: 380, endPoint x: 103, endPoint y: 367, distance: 54.8
click at [50, 382] on div "Initial Review" at bounding box center [46, 383] width 36 height 6
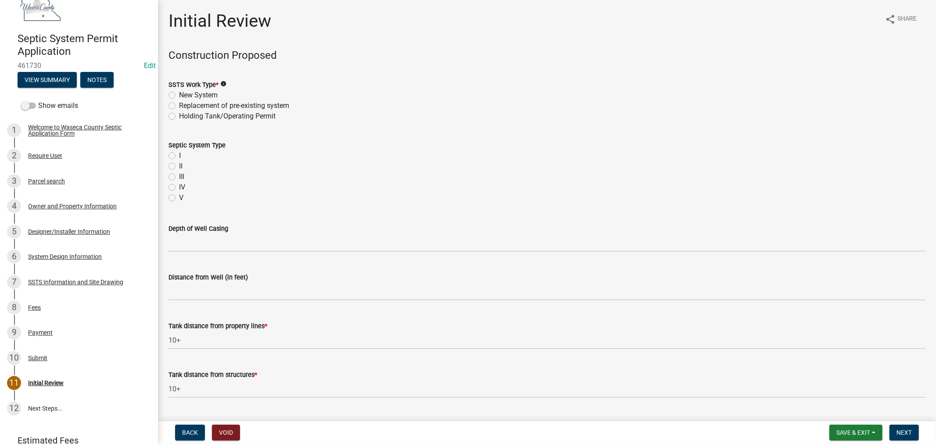
click at [175, 105] on div "Replacement of pre-existing system" at bounding box center [546, 105] width 757 height 11
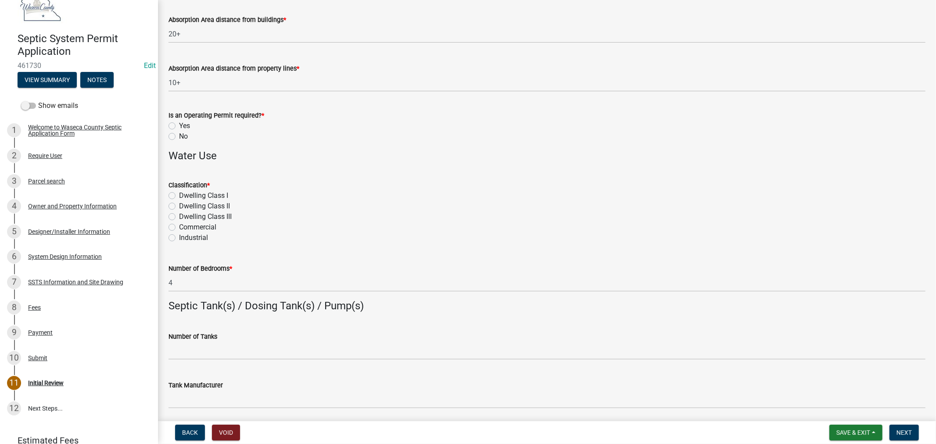
scroll to position [208, 0]
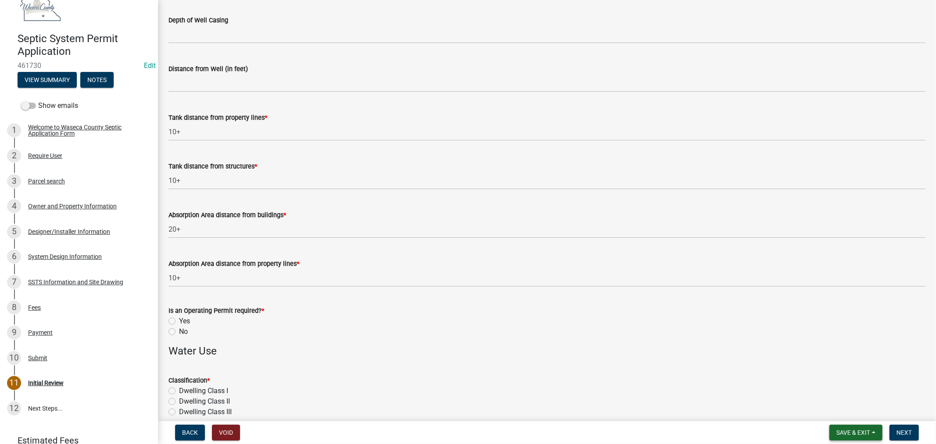
click at [839, 432] on span "Save & Exit" at bounding box center [853, 432] width 34 height 7
click at [841, 415] on button "Save & Exit" at bounding box center [847, 409] width 70 height 21
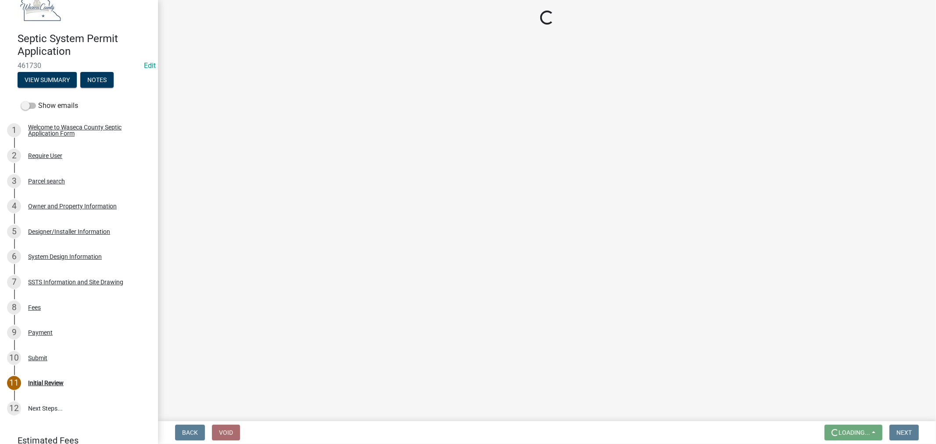
scroll to position [0, 0]
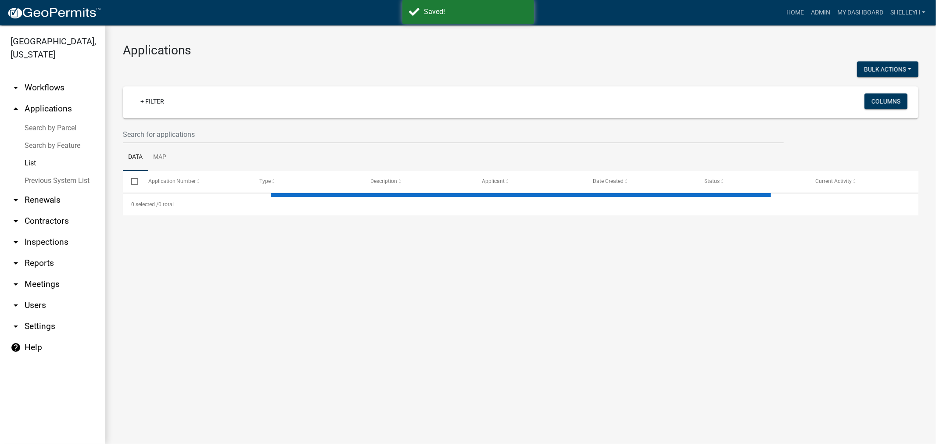
select select "1: 25"
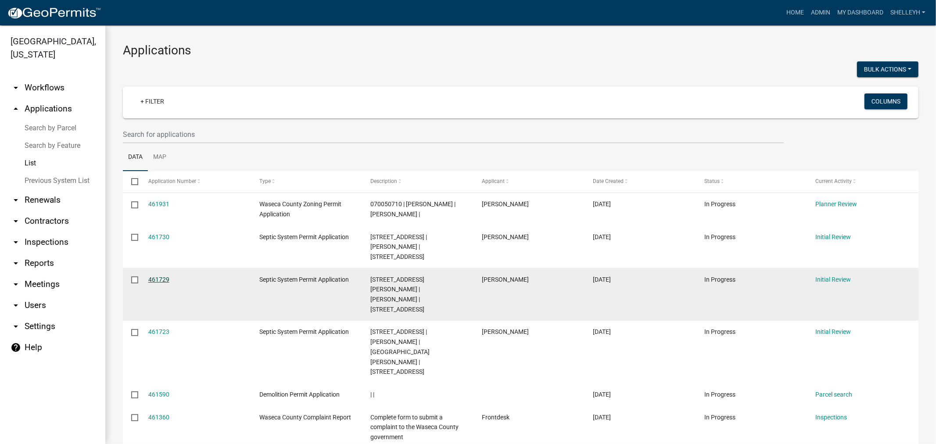
click at [154, 281] on link "461729" at bounding box center [158, 279] width 21 height 7
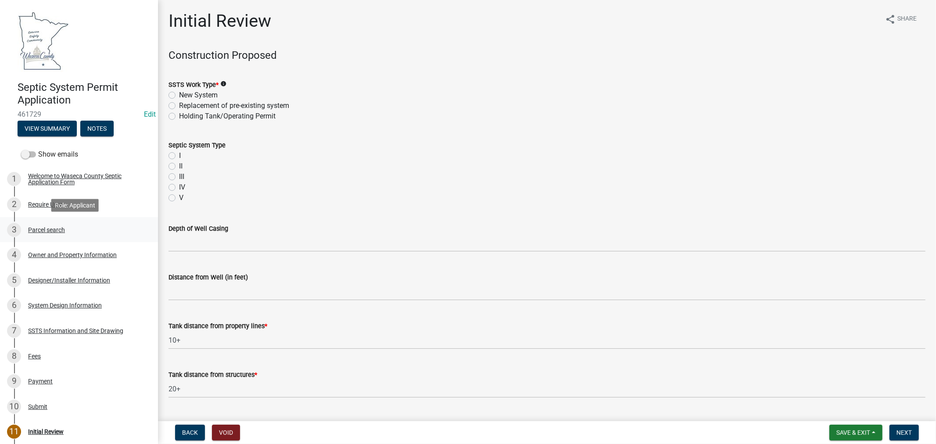
click at [47, 232] on div "Parcel search" at bounding box center [46, 230] width 37 height 6
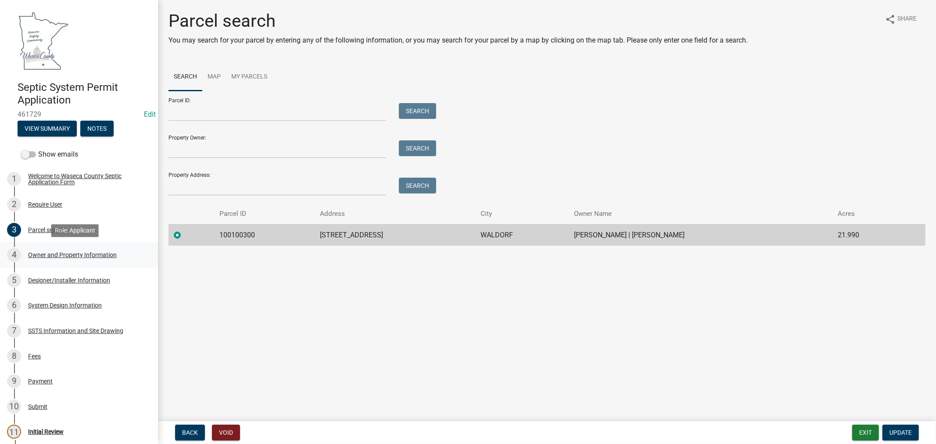
click at [72, 254] on div "Owner and Property Information" at bounding box center [72, 255] width 89 height 6
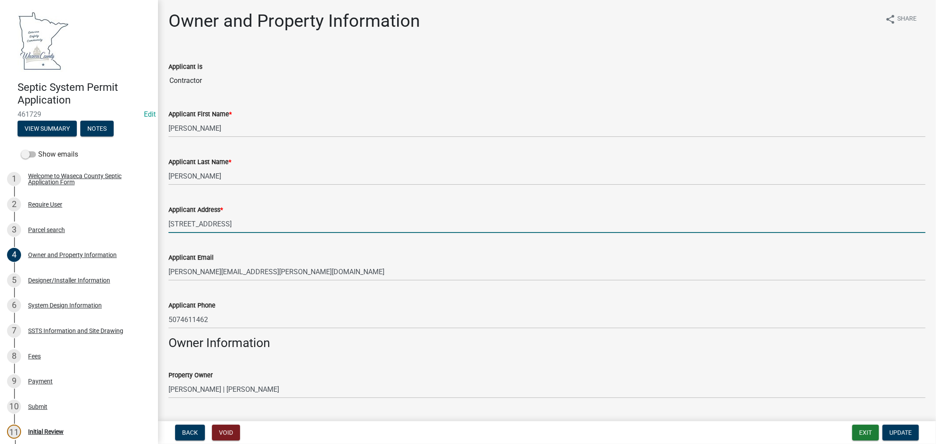
click at [276, 228] on input "28330 128th st" at bounding box center [546, 224] width 757 height 18
type input "28330 128th St New Richland MN"
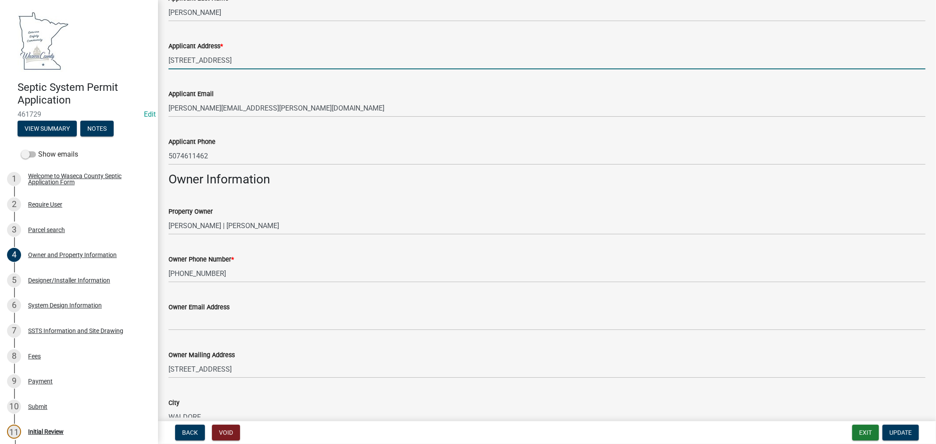
scroll to position [49, 0]
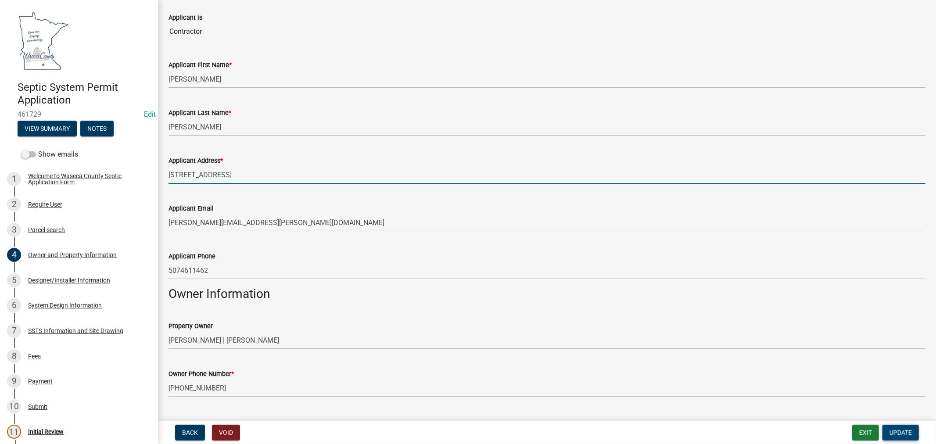
click at [900, 432] on span "Update" at bounding box center [900, 432] width 22 height 7
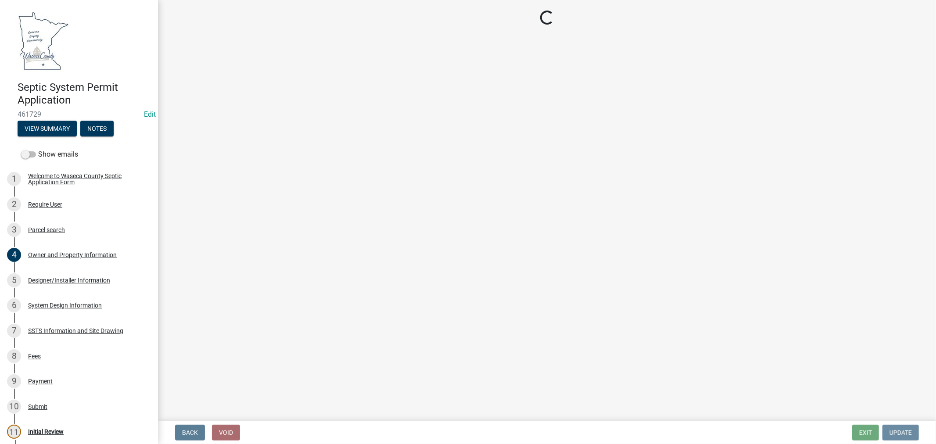
scroll to position [0, 0]
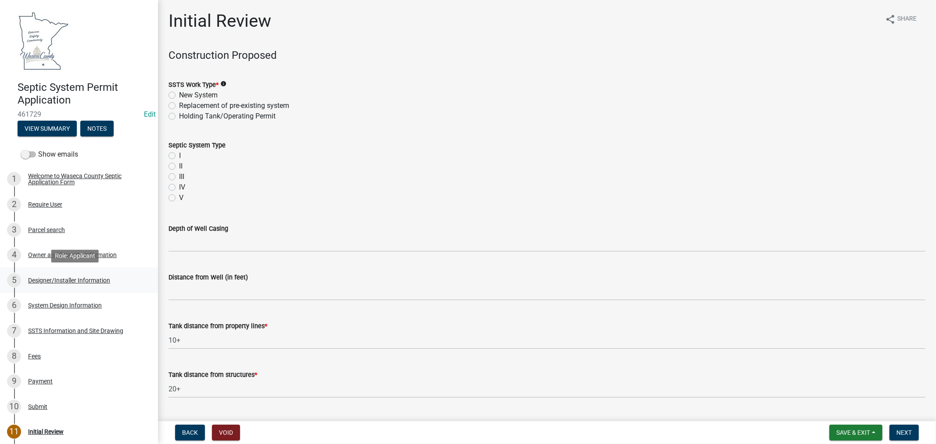
click at [64, 279] on div "Designer/Installer Information" at bounding box center [69, 280] width 82 height 6
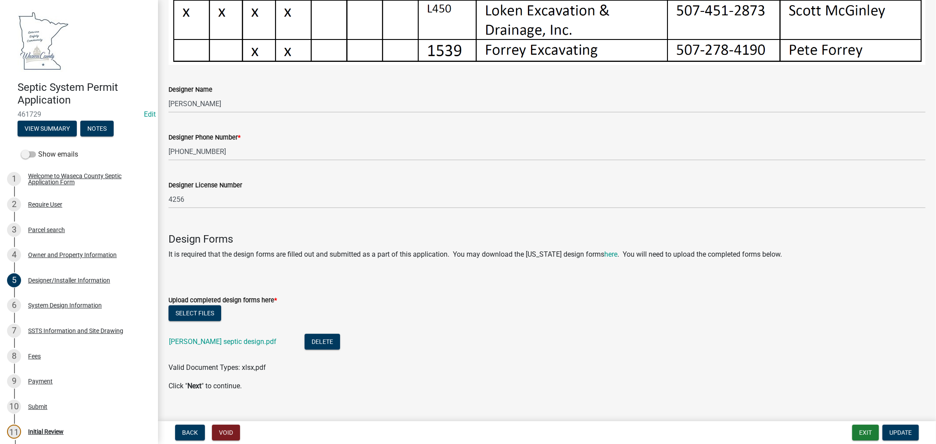
scroll to position [513, 0]
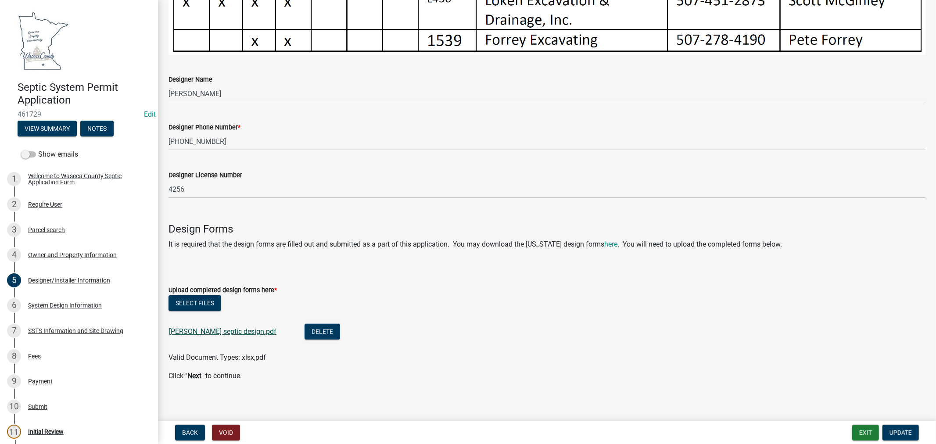
click at [258, 329] on link "Franklin Flickenger septic design.pdf" at bounding box center [222, 331] width 107 height 8
click at [82, 306] on div "System Design Information" at bounding box center [65, 305] width 74 height 6
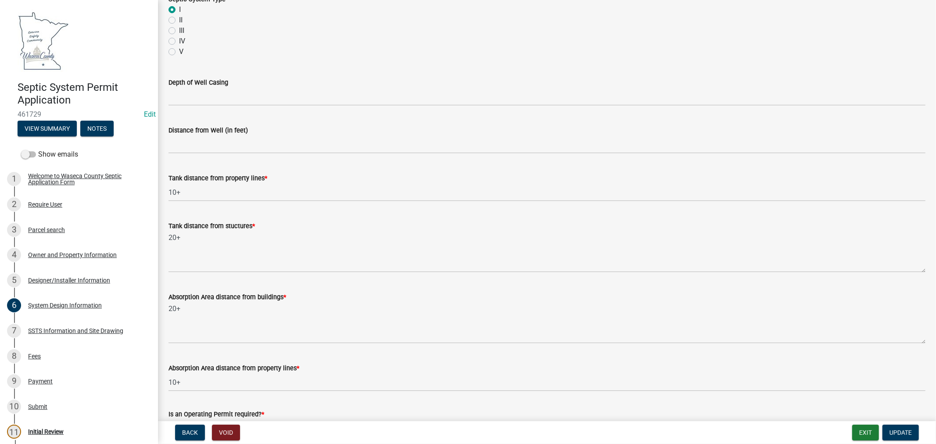
scroll to position [0, 0]
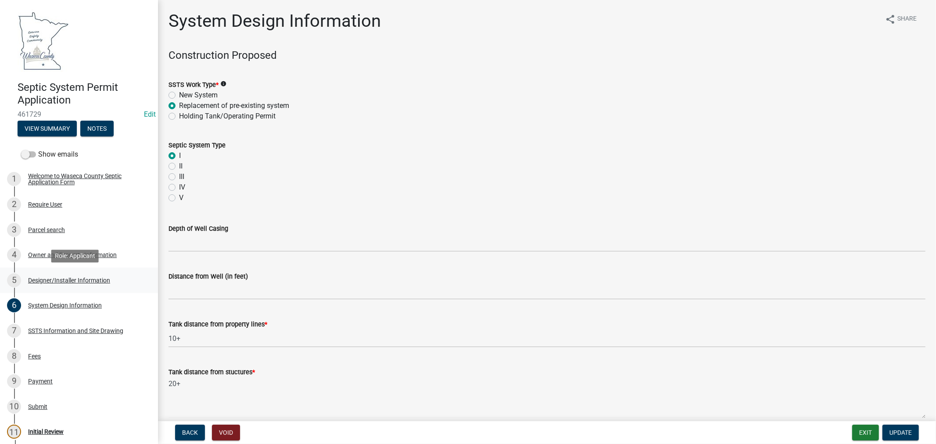
click at [60, 278] on div "Designer/Installer Information" at bounding box center [69, 280] width 82 height 6
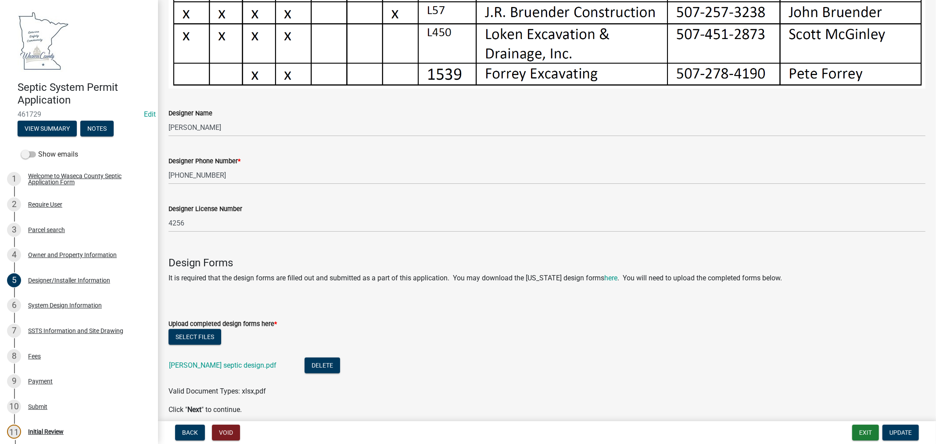
scroll to position [513, 0]
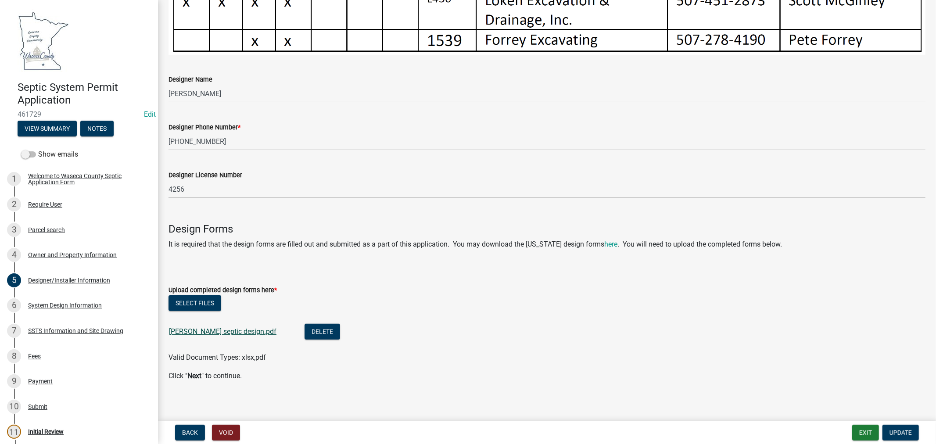
click at [241, 328] on link "Franklin Flickenger septic design.pdf" at bounding box center [222, 331] width 107 height 8
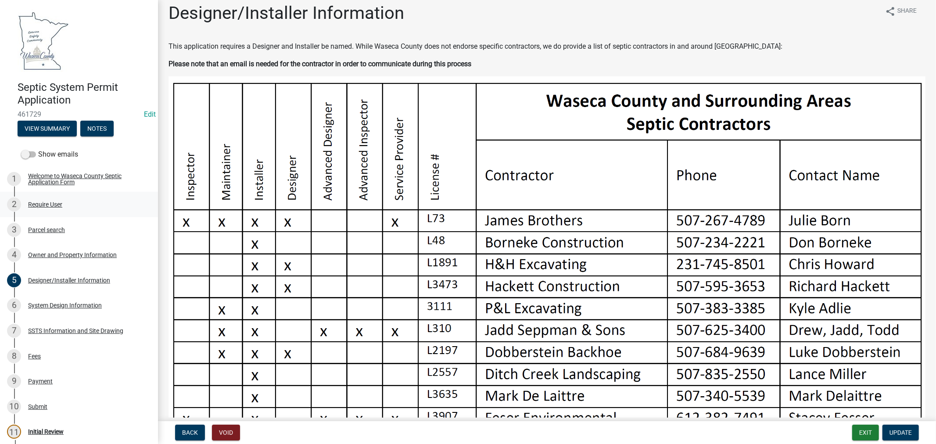
scroll to position [0, 0]
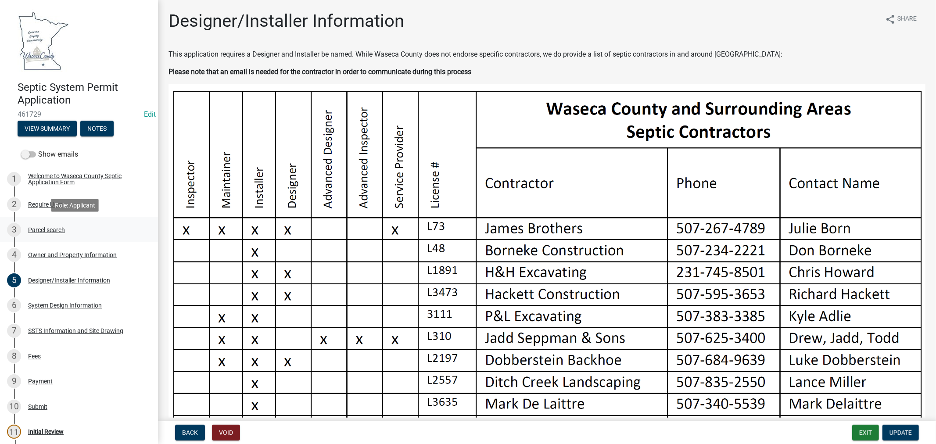
click at [59, 229] on div "Parcel search" at bounding box center [46, 230] width 37 height 6
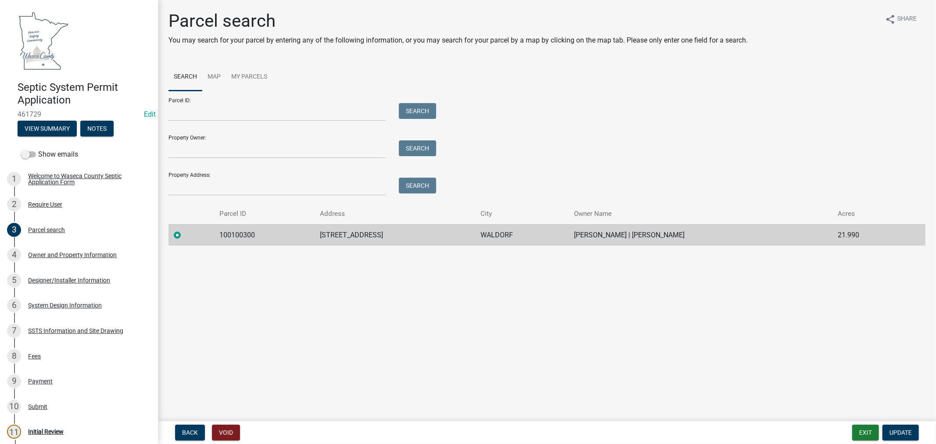
click at [235, 237] on td "100100300" at bounding box center [265, 234] width 100 height 21
click at [52, 332] on div "SSTS Information and Site Drawing" at bounding box center [75, 331] width 95 height 6
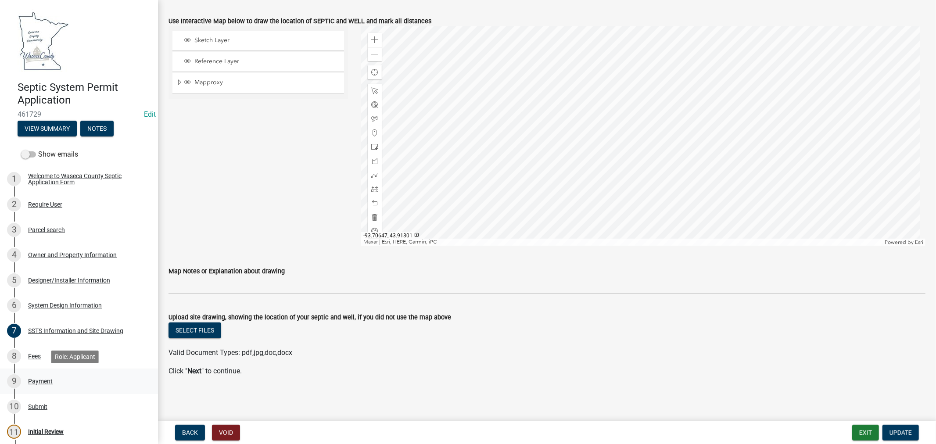
scroll to position [49, 0]
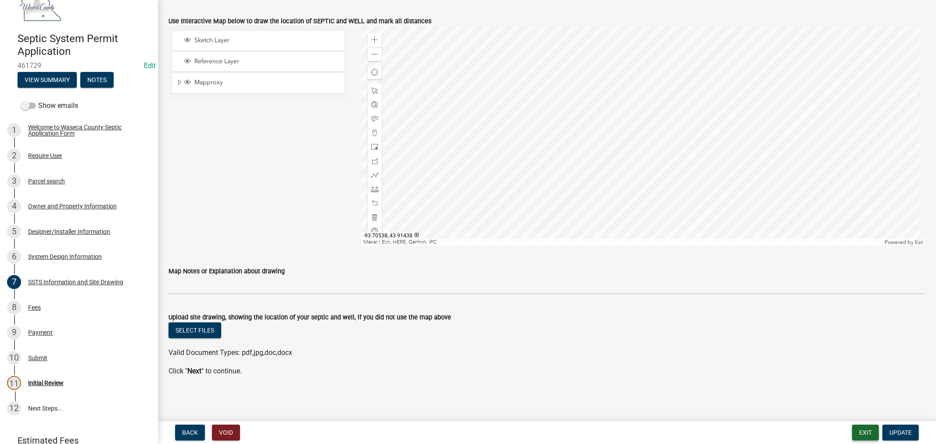
click at [862, 431] on button "Exit" at bounding box center [865, 433] width 27 height 16
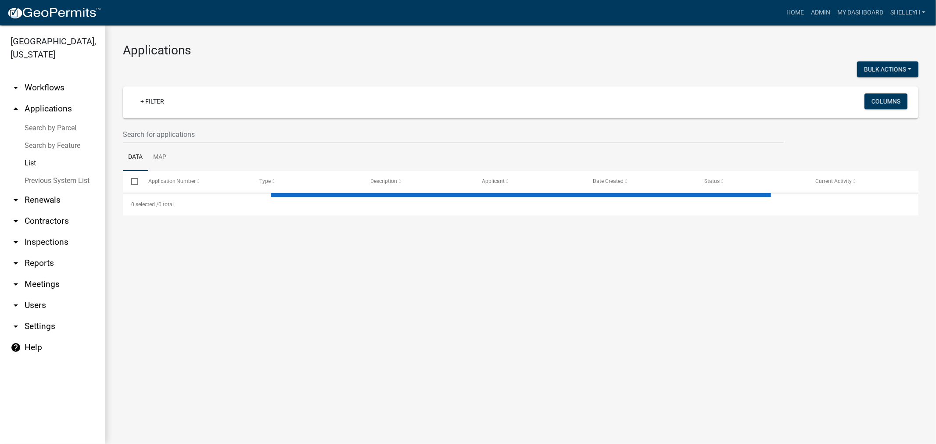
select select "1: 25"
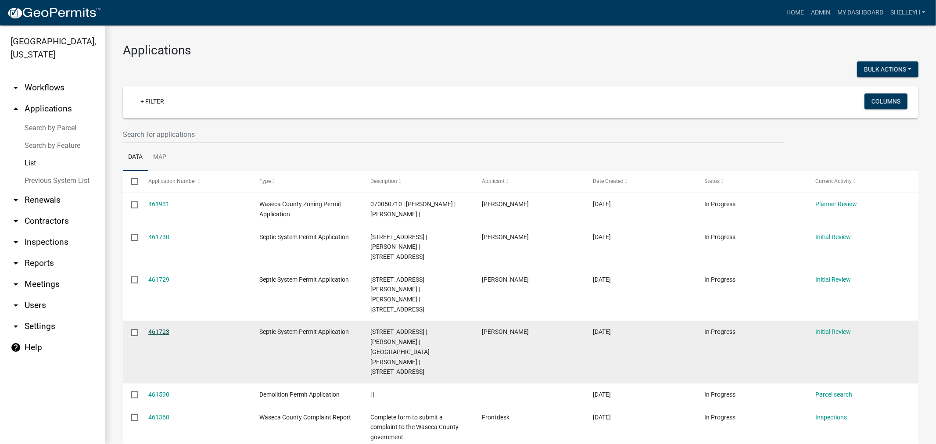
click at [155, 328] on link "461723" at bounding box center [158, 331] width 21 height 7
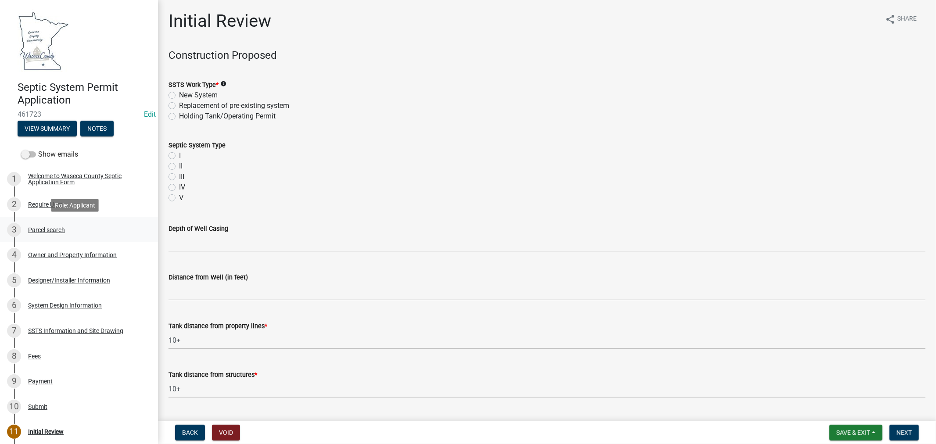
click at [37, 230] on div "Parcel search" at bounding box center [46, 230] width 37 height 6
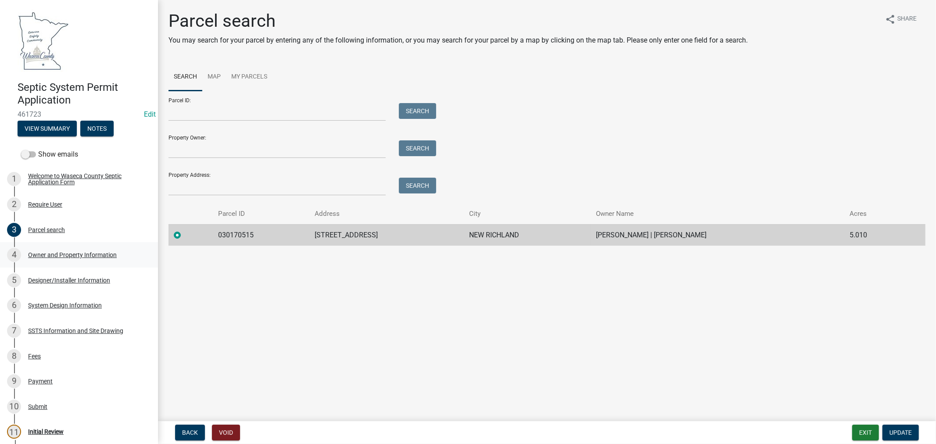
click at [62, 255] on div "Owner and Property Information" at bounding box center [72, 255] width 89 height 6
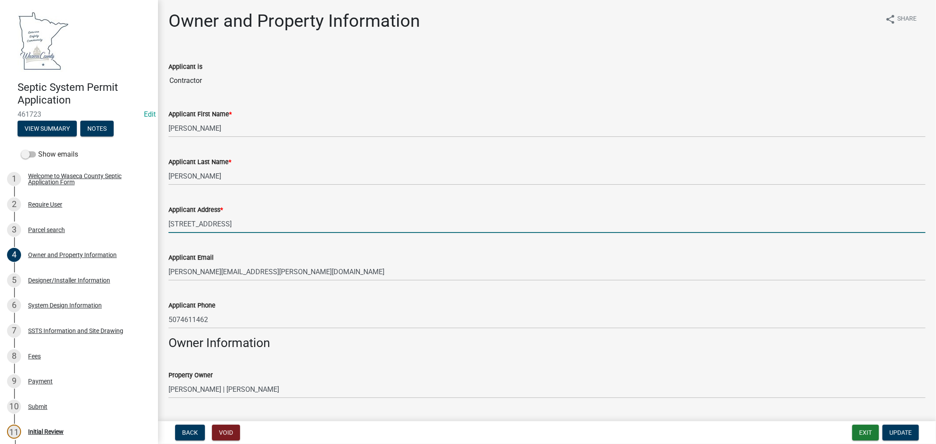
click at [222, 217] on input "28330 128th st" at bounding box center [546, 224] width 757 height 18
type input "28330 128th St New Richland MN"
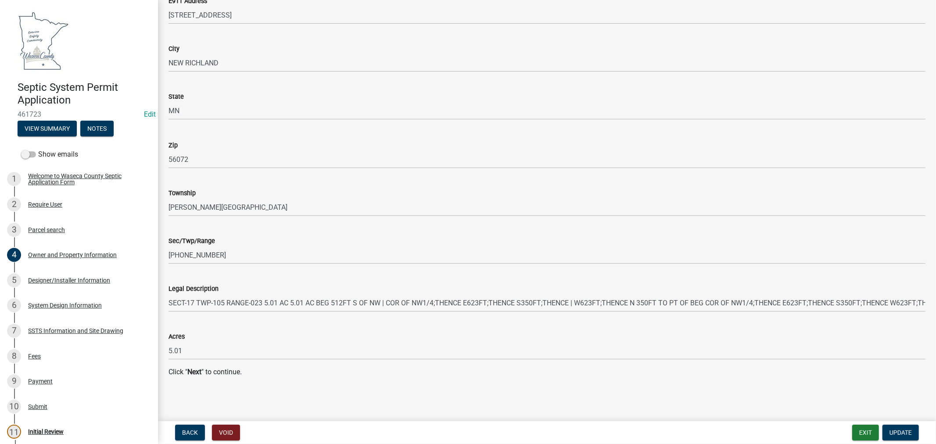
scroll to position [829, 0]
click at [910, 437] on button "Update" at bounding box center [900, 433] width 36 height 16
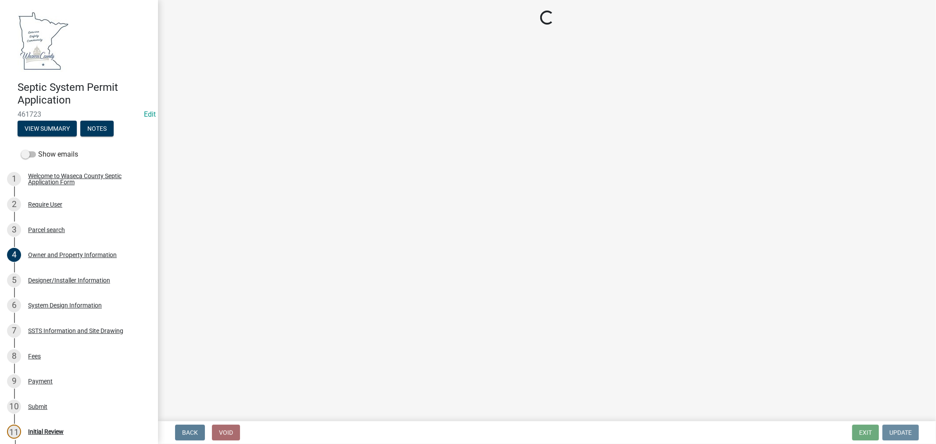
scroll to position [0, 0]
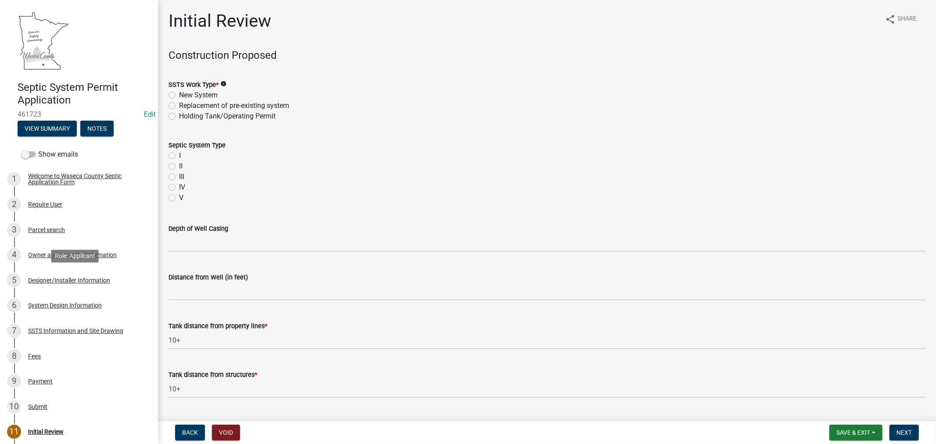
click at [63, 279] on div "Designer/Installer Information" at bounding box center [69, 280] width 82 height 6
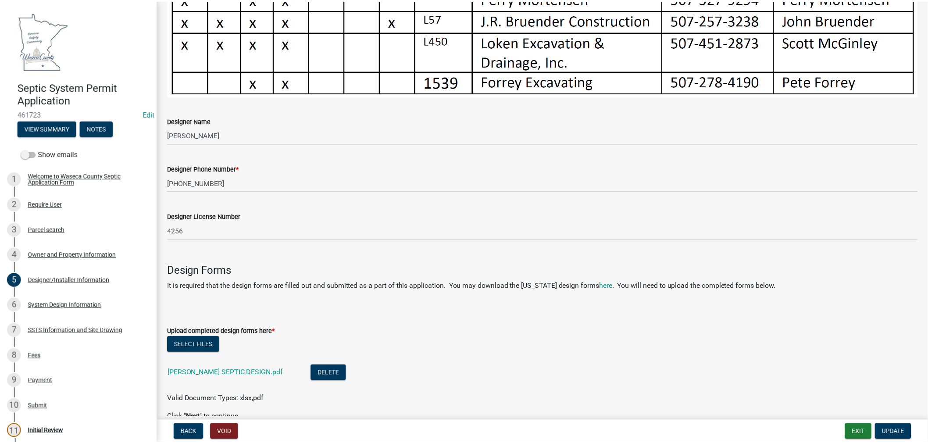
scroll to position [487, 0]
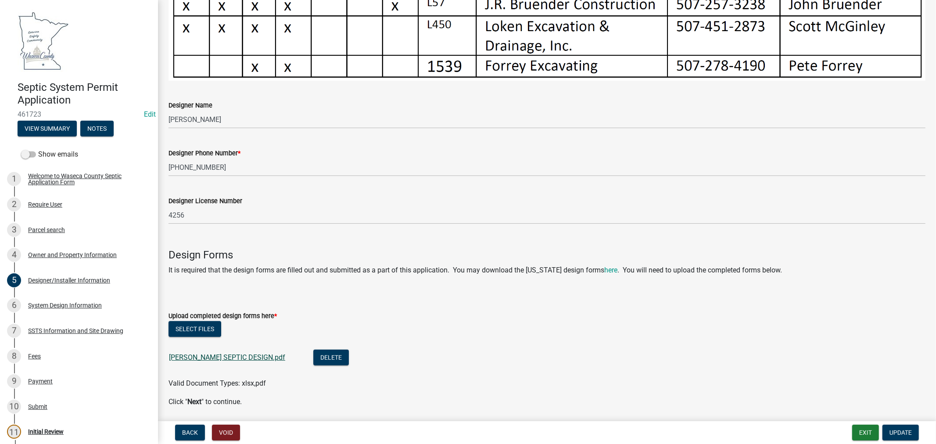
click at [260, 354] on link "BONNI THOMPSON SEPTIC DESIGN.pdf" at bounding box center [227, 357] width 116 height 8
click at [865, 432] on button "Exit" at bounding box center [865, 433] width 27 height 16
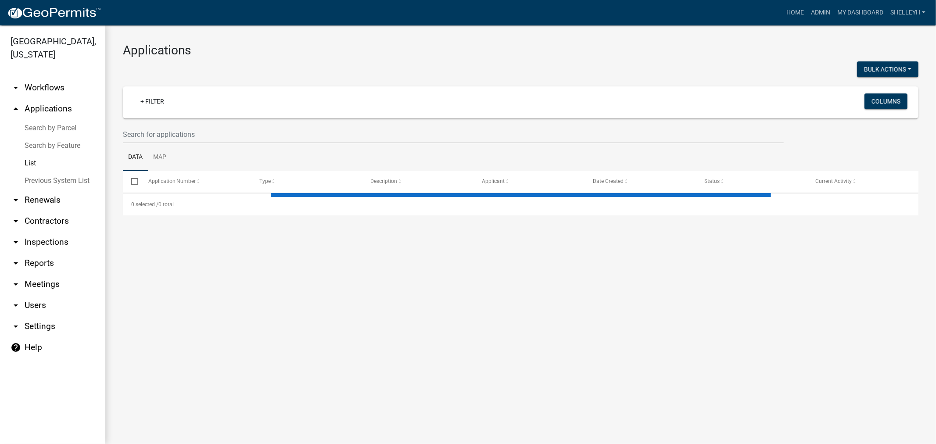
select select "1: 25"
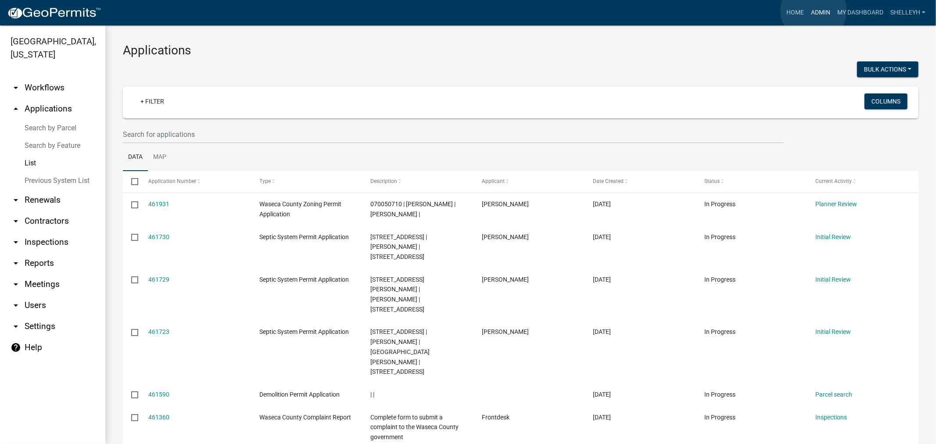
click at [813, 11] on link "Admin" at bounding box center [820, 12] width 26 height 17
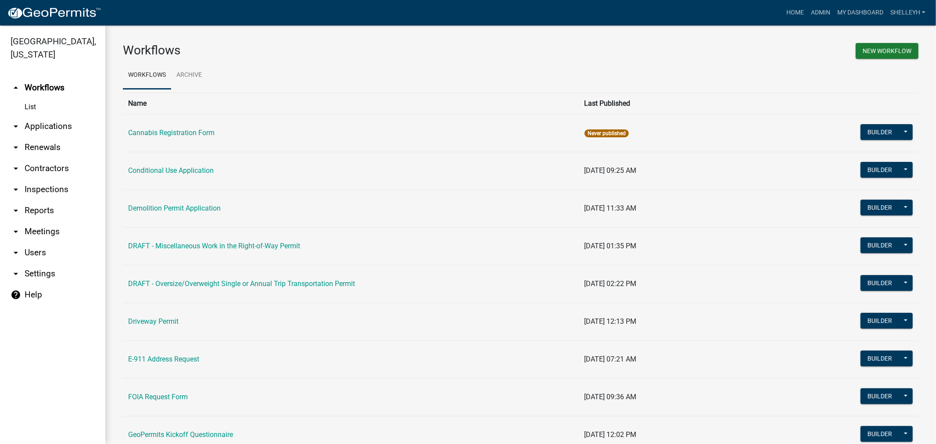
click at [41, 124] on link "arrow_drop_down Applications" at bounding box center [52, 126] width 105 height 21
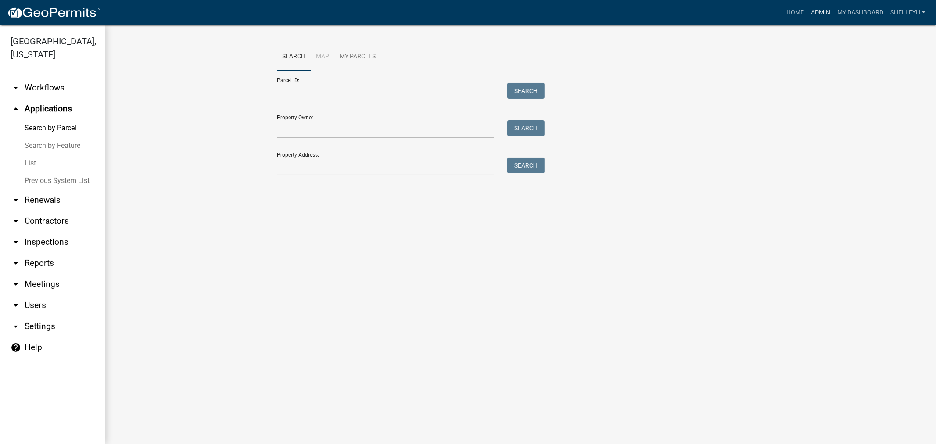
click at [826, 7] on link "Admin" at bounding box center [820, 12] width 26 height 17
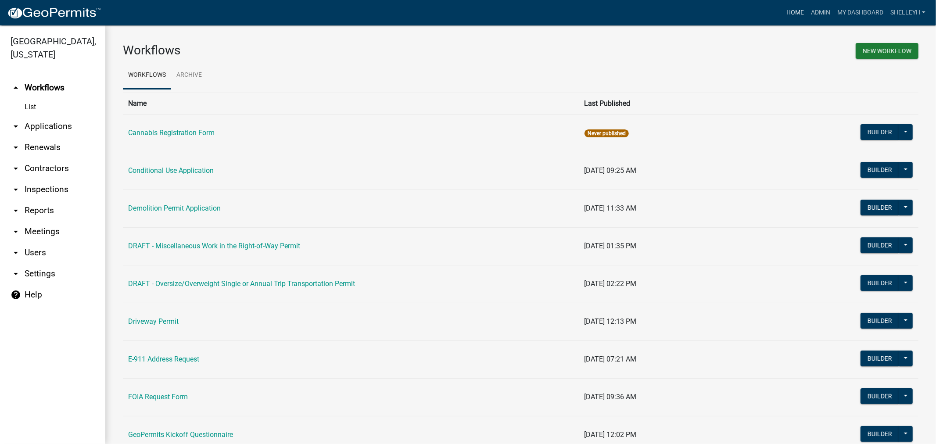
click at [791, 11] on link "Home" at bounding box center [795, 12] width 25 height 17
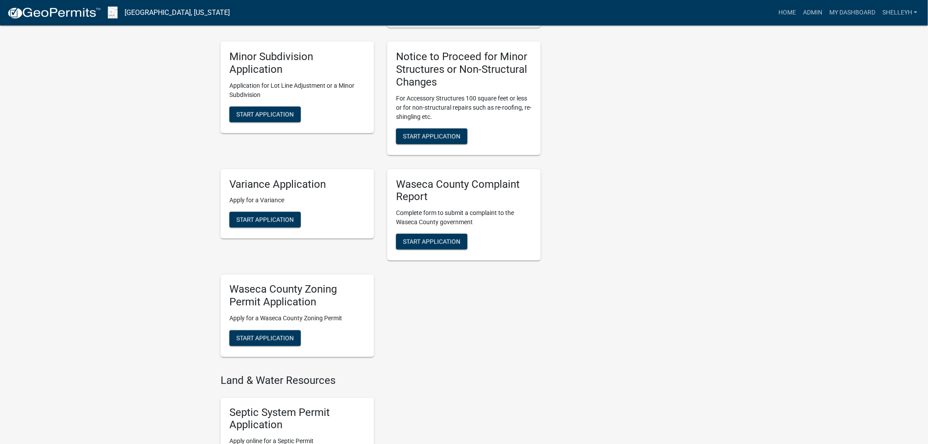
scroll to position [439, 0]
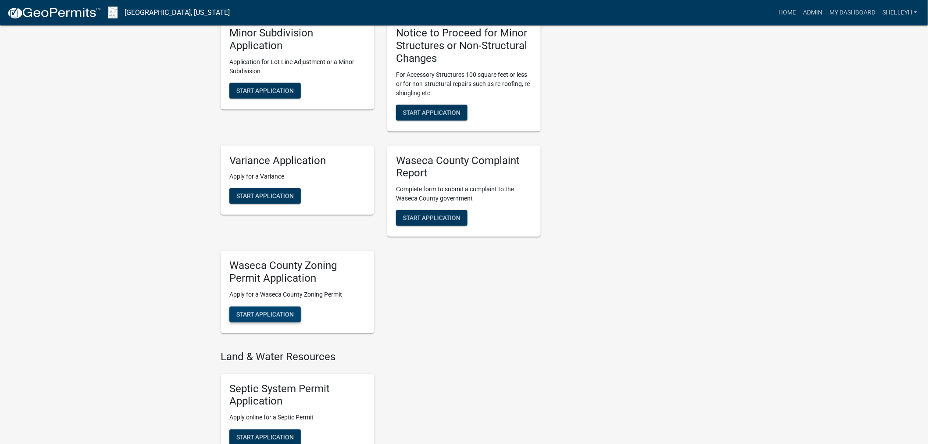
click at [275, 313] on span "Start Application" at bounding box center [264, 314] width 57 height 7
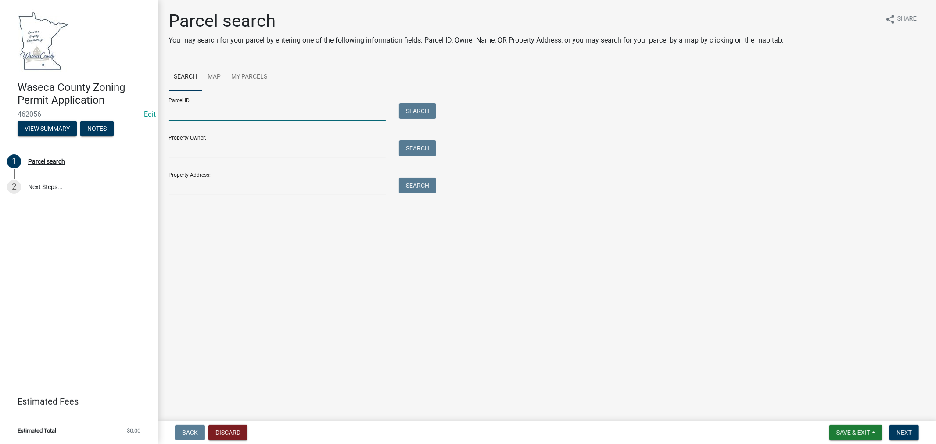
click at [212, 108] on input "Parcel ID:" at bounding box center [276, 112] width 217 height 18
type input "110220900"
click at [422, 106] on button "Search" at bounding box center [417, 111] width 37 height 16
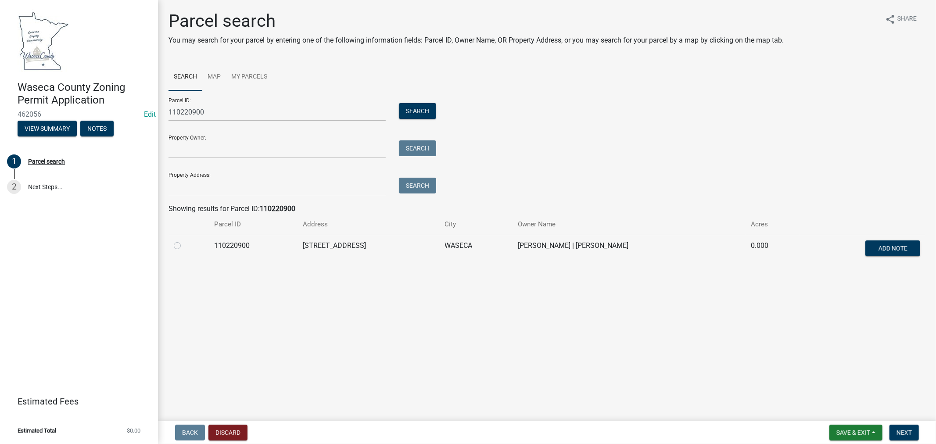
click at [184, 240] on label at bounding box center [184, 240] width 0 height 0
click at [184, 246] on input "radio" at bounding box center [187, 243] width 6 height 6
radio input "true"
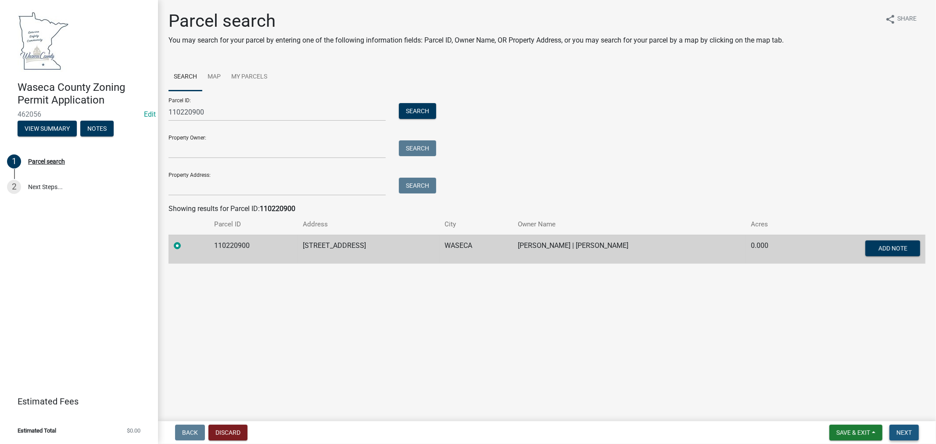
click at [905, 429] on span "Next" at bounding box center [903, 432] width 15 height 7
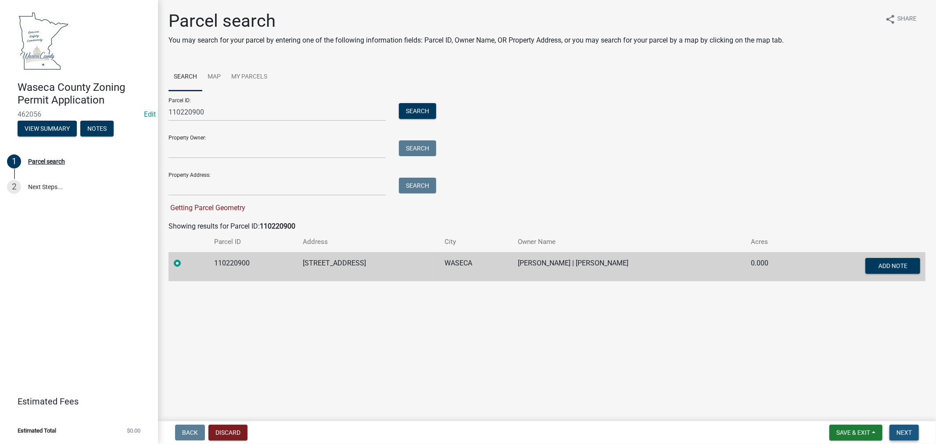
click at [910, 433] on span "Next" at bounding box center [903, 432] width 15 height 7
click at [213, 115] on input "110220900" at bounding box center [276, 112] width 217 height 18
click at [419, 112] on button "Search" at bounding box center [417, 111] width 37 height 16
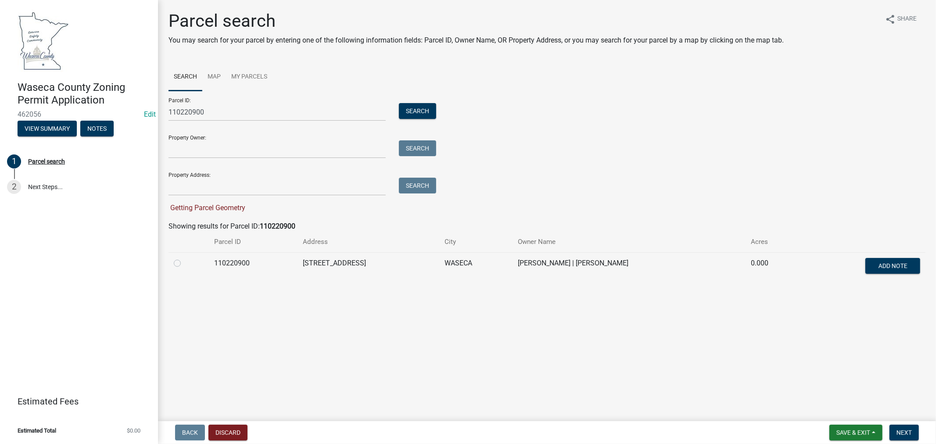
click at [184, 258] on label at bounding box center [184, 258] width 0 height 0
click at [184, 262] on input "radio" at bounding box center [187, 261] width 6 height 6
radio input "true"
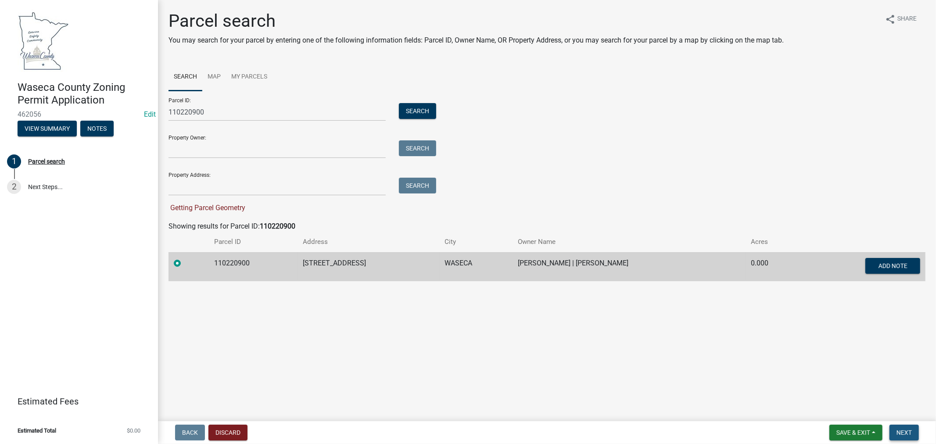
click at [901, 432] on span "Next" at bounding box center [903, 432] width 15 height 7
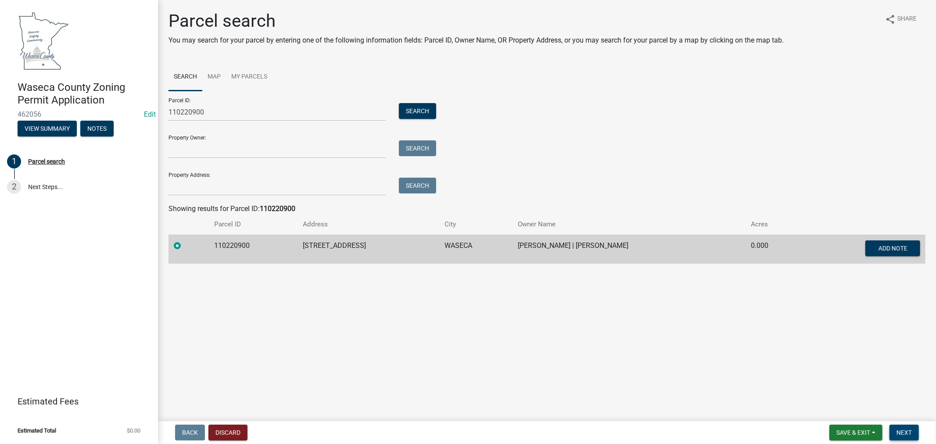
click at [902, 431] on span "Next" at bounding box center [903, 432] width 15 height 7
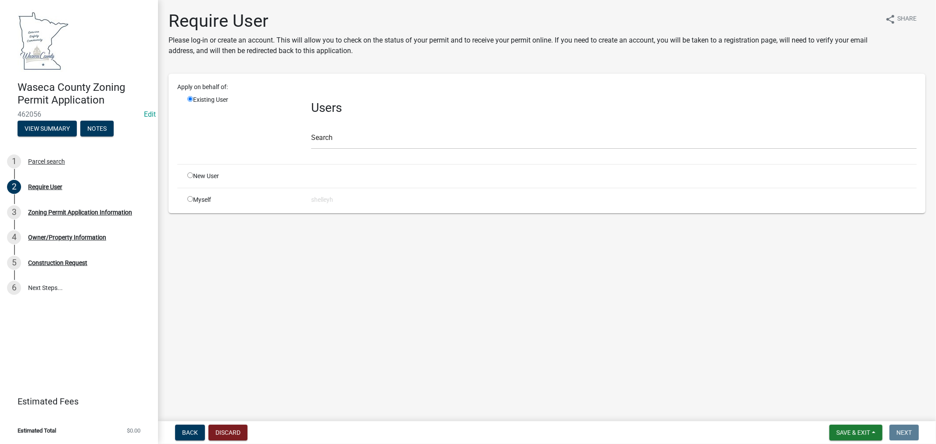
click at [189, 177] on input "radio" at bounding box center [190, 175] width 6 height 6
radio input "true"
radio input "false"
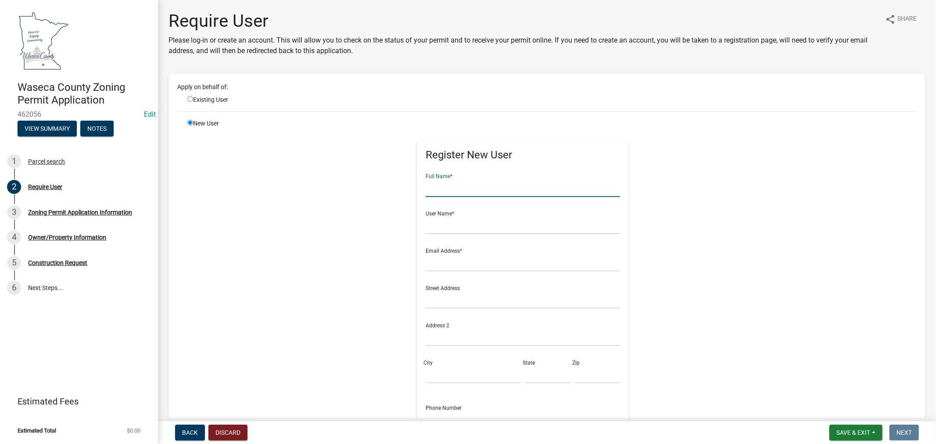
click at [512, 187] on input "text" at bounding box center [523, 188] width 194 height 18
click at [466, 189] on input "text" at bounding box center [523, 188] width 194 height 18
type input "[PERSON_NAME]"
click at [474, 225] on input "text" at bounding box center [523, 225] width 194 height 18
type input "geraldelgin"
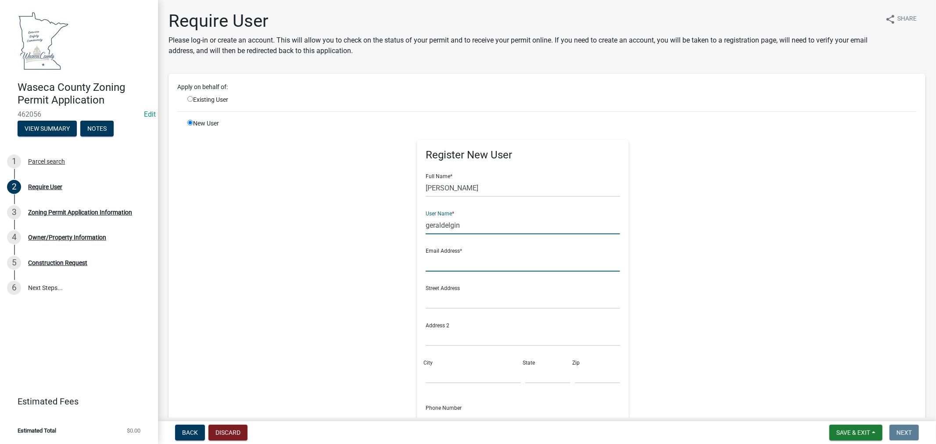
click at [468, 265] on input "text" at bounding box center [523, 263] width 194 height 18
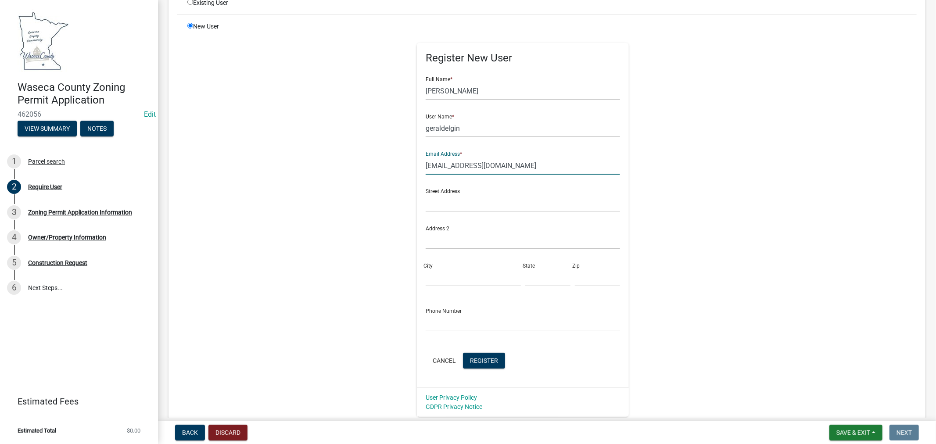
scroll to position [97, 0]
type input "geraldelgin@gmail.com"
click at [443, 316] on input "text" at bounding box center [523, 322] width 194 height 18
type input "507-461-2269"
click at [475, 361] on span "Register" at bounding box center [484, 359] width 28 height 7
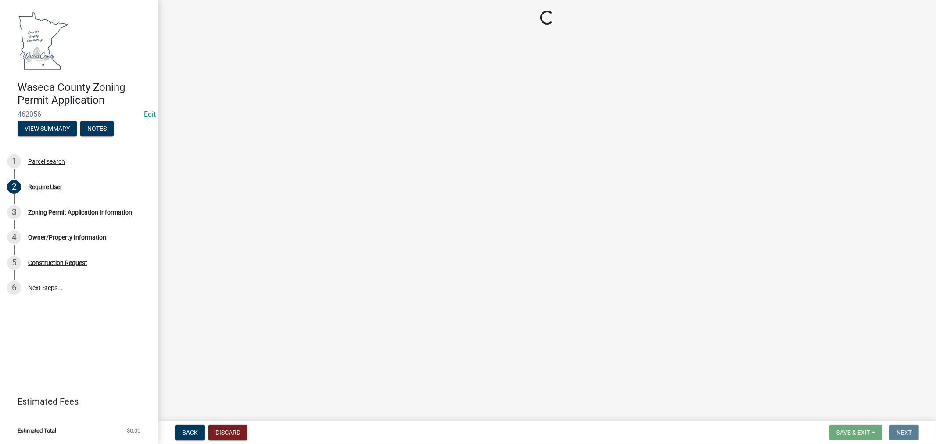
scroll to position [0, 0]
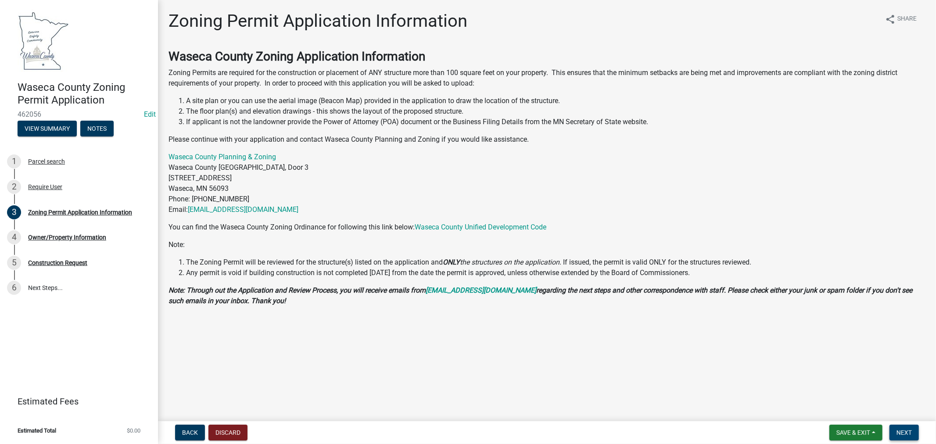
click at [910, 433] on span "Next" at bounding box center [903, 432] width 15 height 7
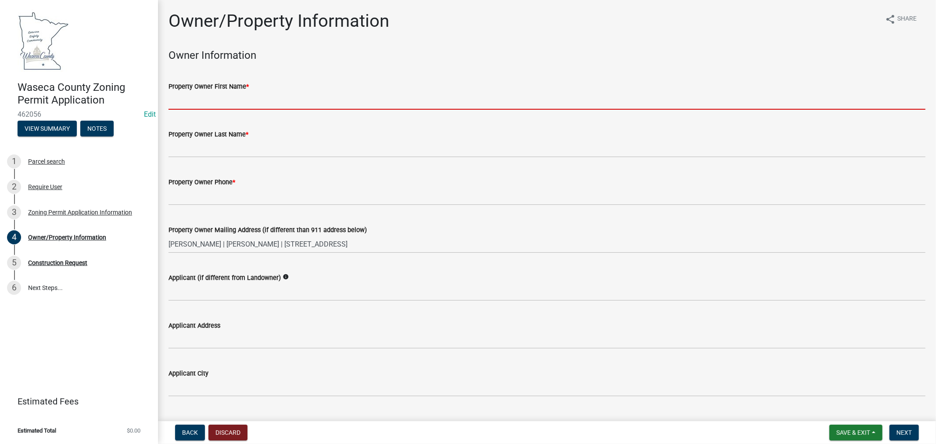
click at [259, 105] on input "Property Owner First Name *" at bounding box center [546, 101] width 757 height 18
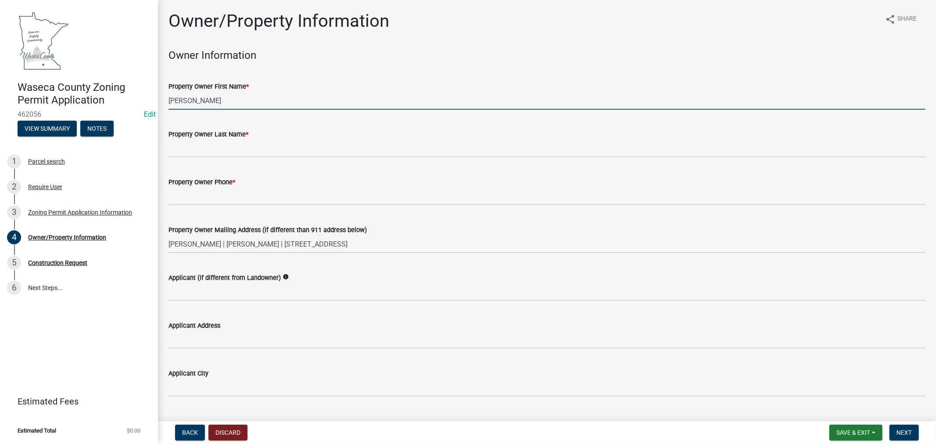
type input "Gerald"
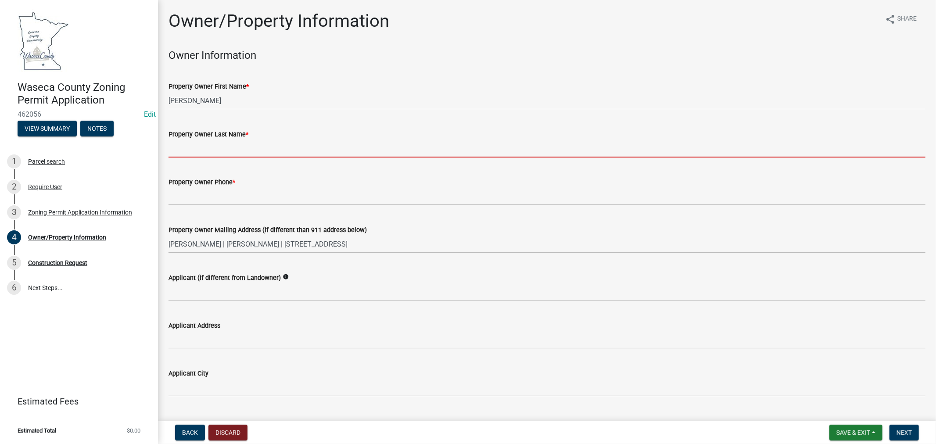
click at [255, 151] on input "Property Owner Last Name *" at bounding box center [546, 149] width 757 height 18
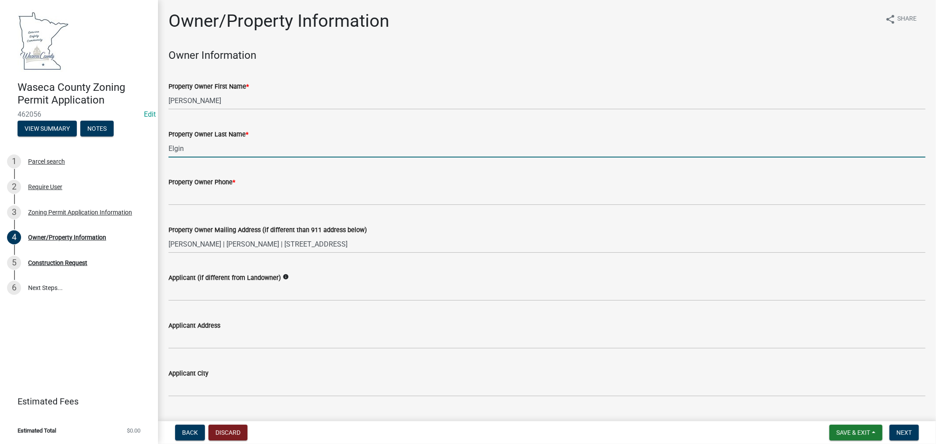
type input "Elgin"
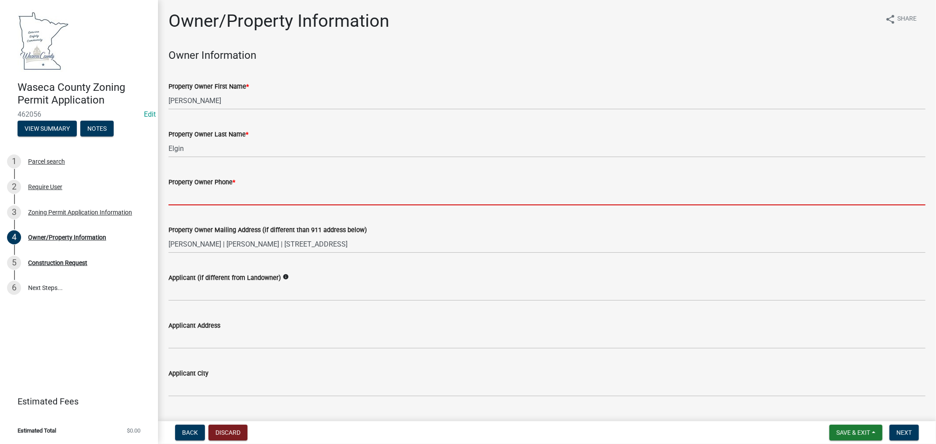
click at [235, 200] on input "Property Owner Phone *" at bounding box center [546, 196] width 757 height 18
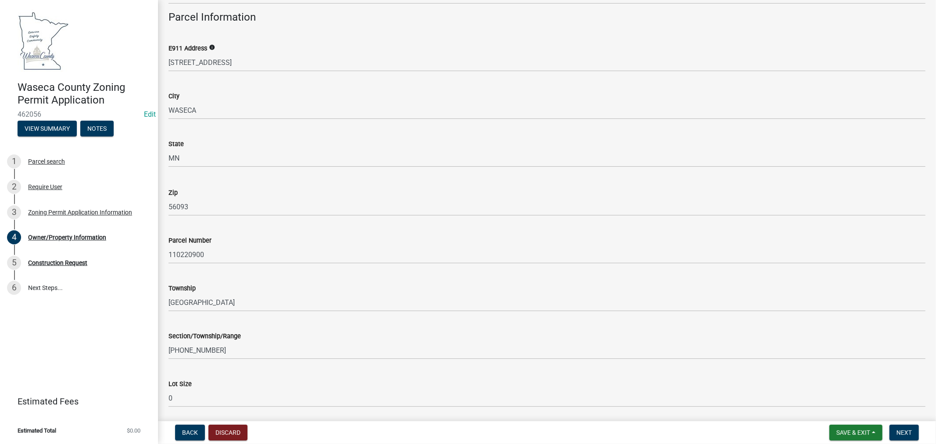
scroll to position [633, 0]
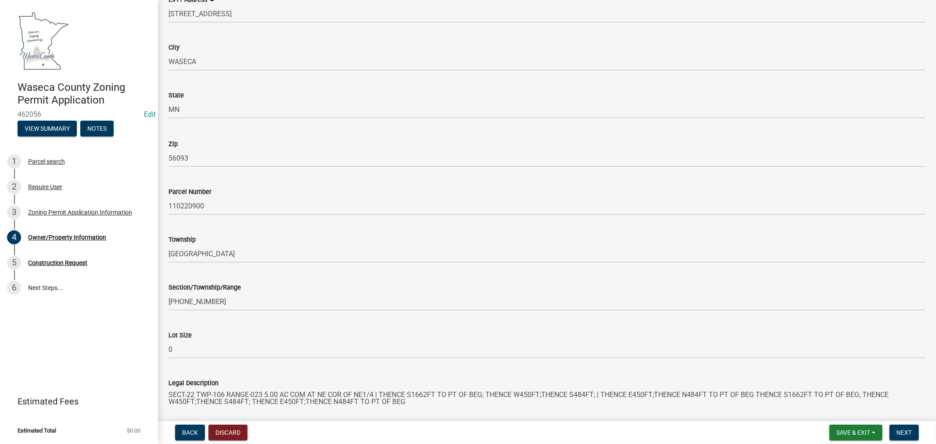
type input "507-461-2269"
click at [214, 362] on wm-data-entity-input "Lot Size 0" at bounding box center [546, 342] width 757 height 48
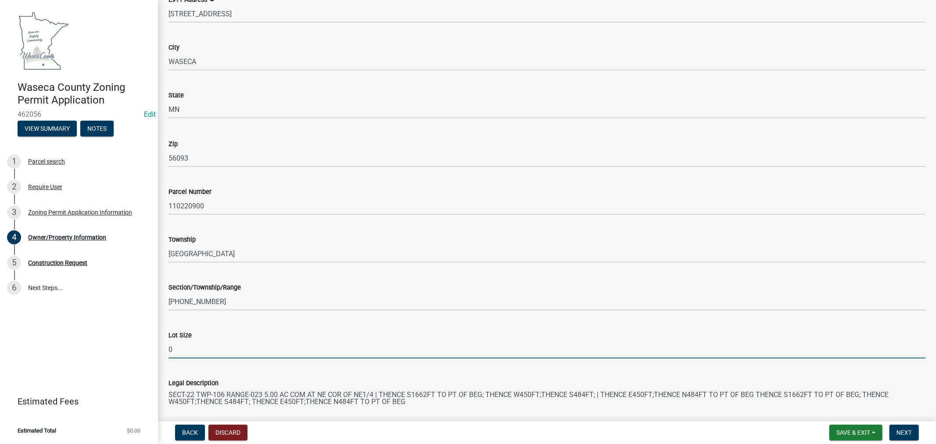
drag, startPoint x: 190, startPoint y: 352, endPoint x: 148, endPoint y: 351, distance: 41.7
click at [148, 351] on div "Waseca County Zoning Permit Application 462056 Edit View Summary Notes 1 Parcel…" at bounding box center [468, 222] width 936 height 444
type input "5"
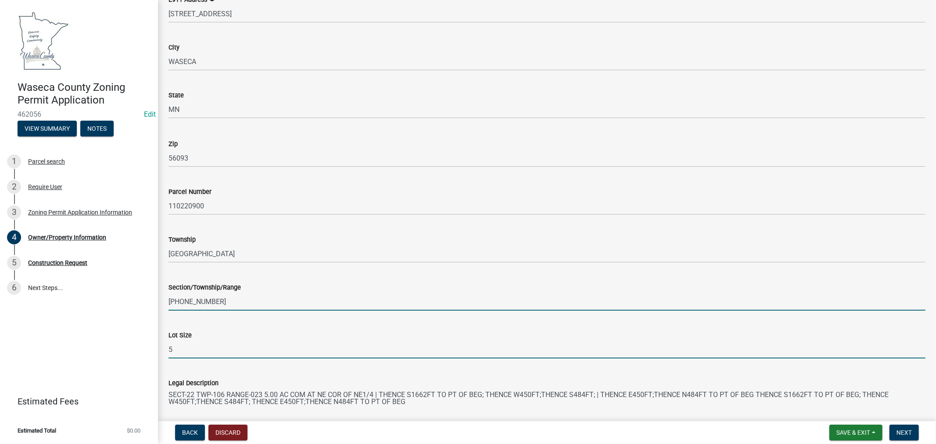
click at [404, 306] on input "22-106-023" at bounding box center [546, 302] width 757 height 18
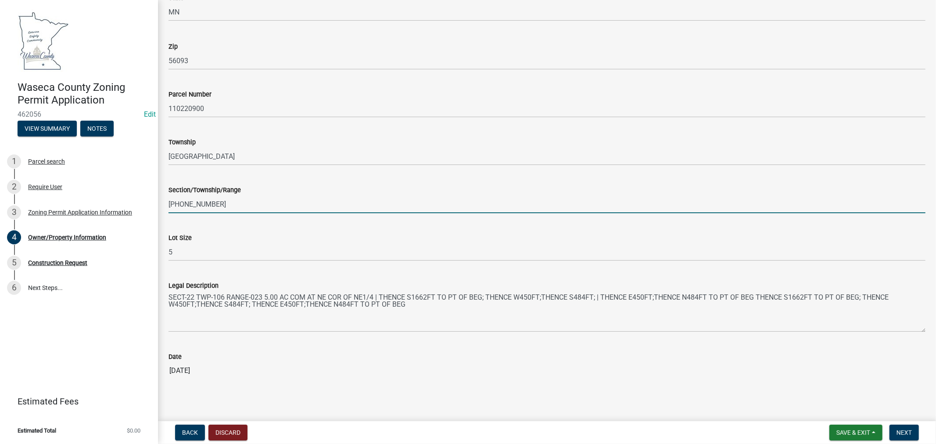
scroll to position [733, 0]
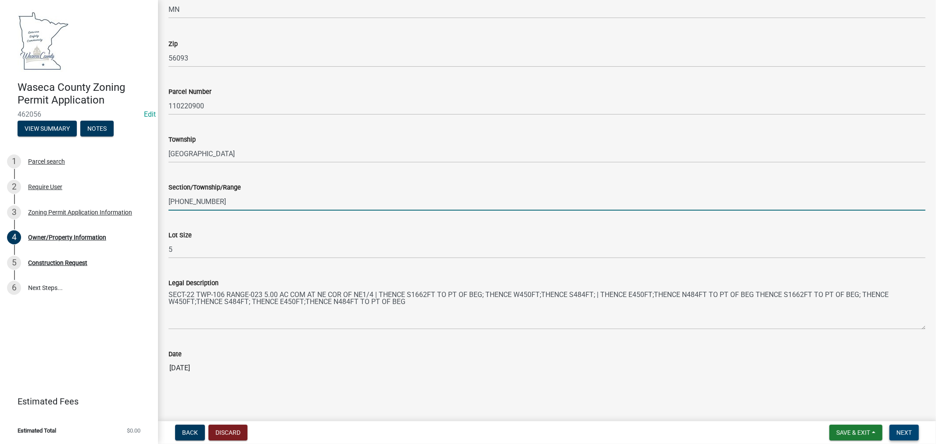
click at [907, 437] on button "Next" at bounding box center [903, 433] width 29 height 16
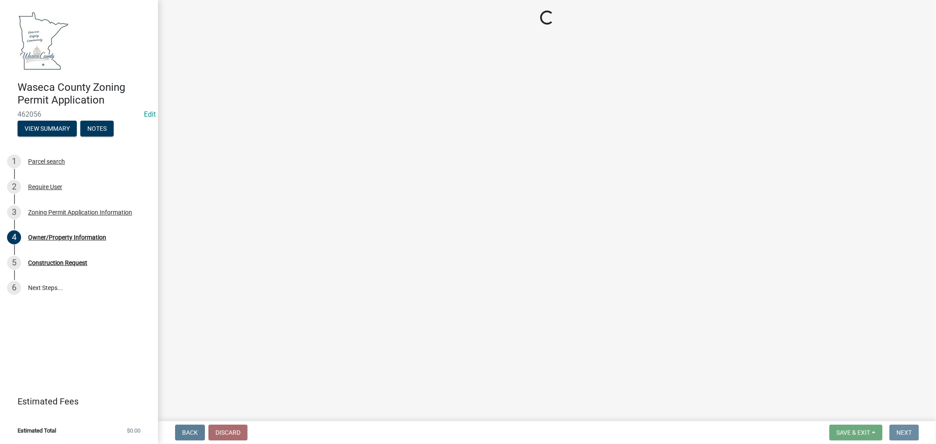
scroll to position [0, 0]
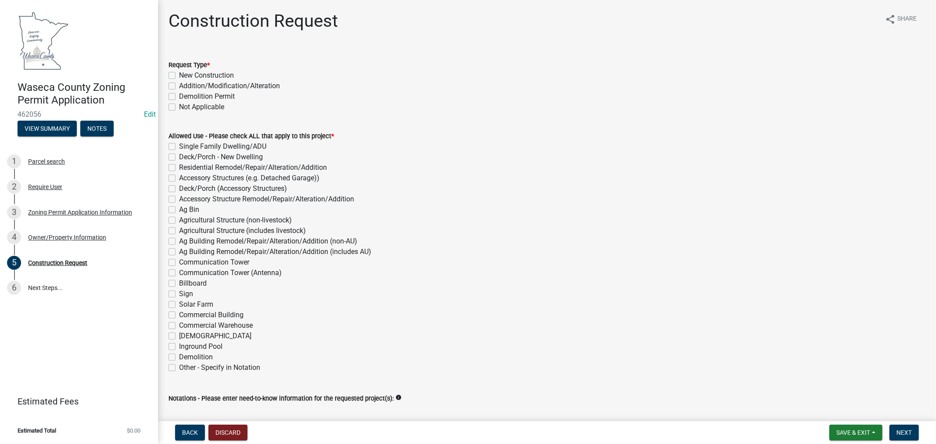
click at [179, 85] on label "Addition/Modification/Alteration" at bounding box center [229, 86] width 101 height 11
click at [179, 85] on input "Addition/Modification/Alteration" at bounding box center [182, 84] width 6 height 6
checkbox input "true"
checkbox input "false"
checkbox input "true"
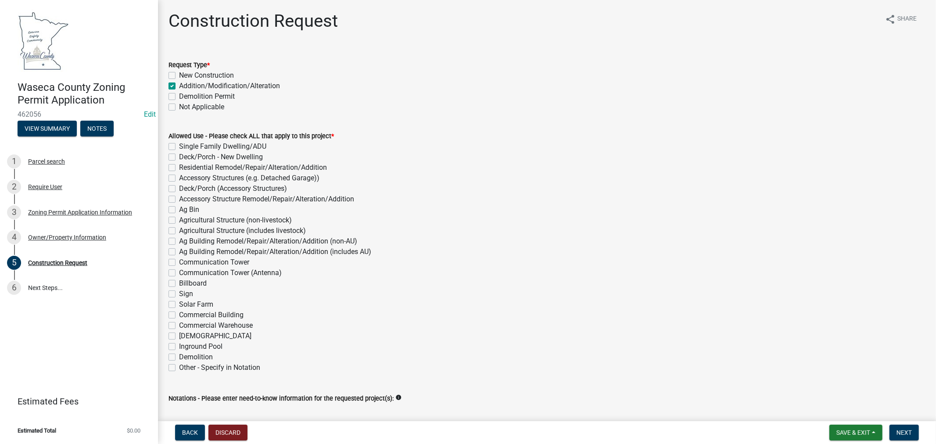
checkbox input "false"
click at [179, 179] on label "Accessory Structures (e.g. Detached Garage))" at bounding box center [249, 178] width 140 height 11
click at [179, 179] on input "Accessory Structures (e.g. Detached Garage))" at bounding box center [182, 176] width 6 height 6
checkbox input "true"
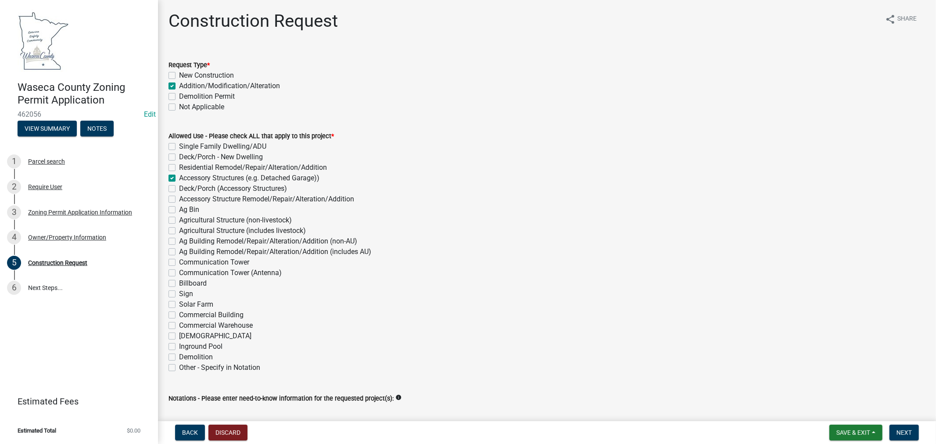
checkbox input "false"
checkbox input "true"
checkbox input "false"
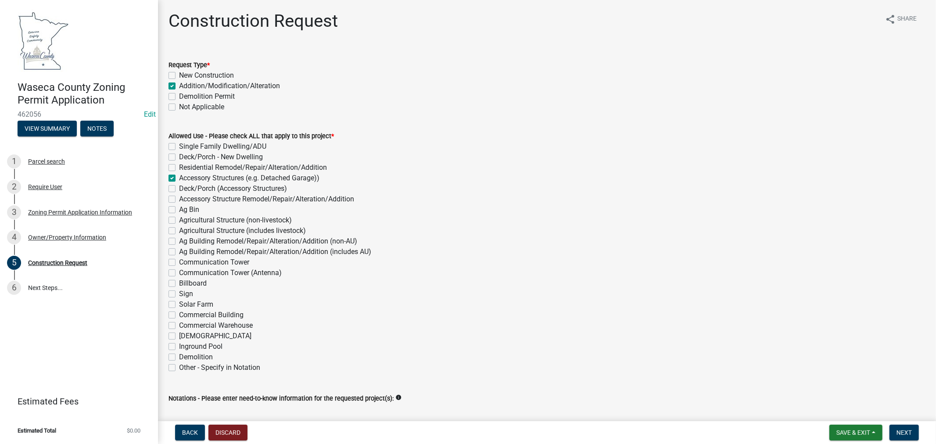
checkbox input "false"
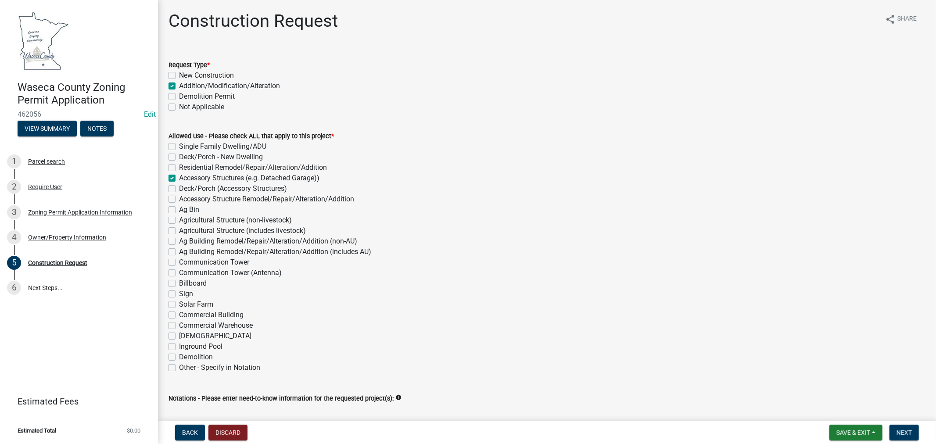
checkbox input "false"
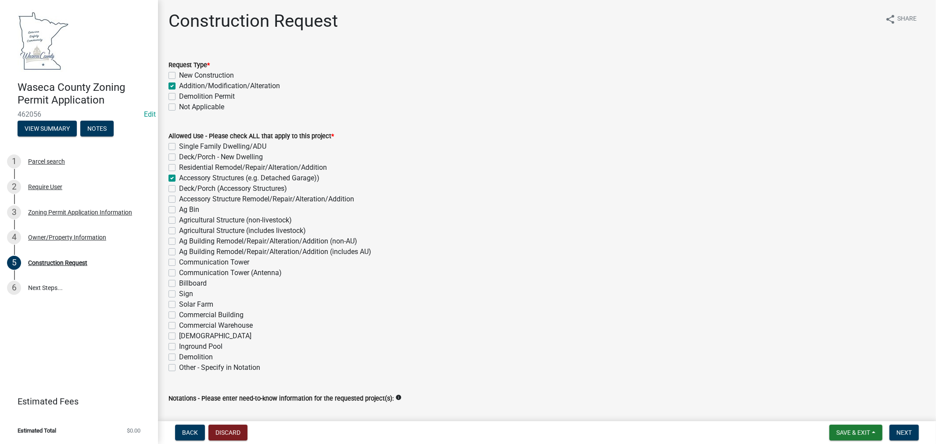
checkbox input "false"
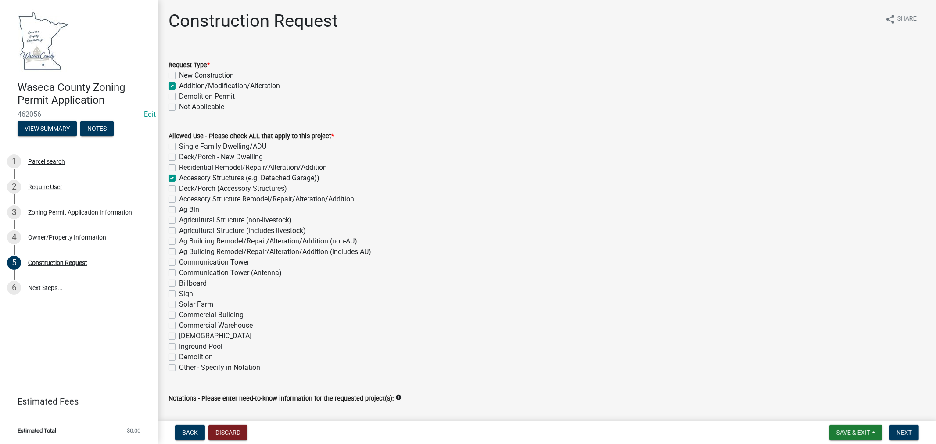
checkbox input "false"
click at [179, 200] on label "Accessory Structure Remodel/Repair/Alteration/Addition" at bounding box center [266, 199] width 175 height 11
click at [179, 200] on input "Accessory Structure Remodel/Repair/Alteration/Addition" at bounding box center [182, 197] width 6 height 6
checkbox input "true"
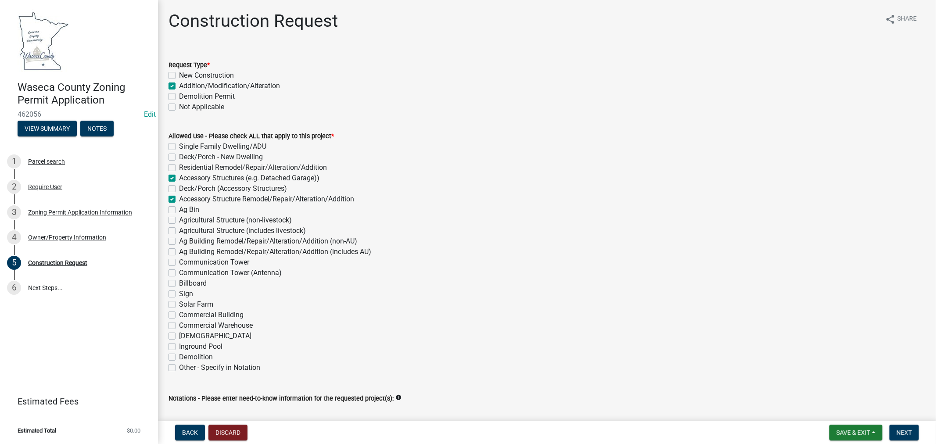
checkbox input "false"
checkbox input "true"
checkbox input "false"
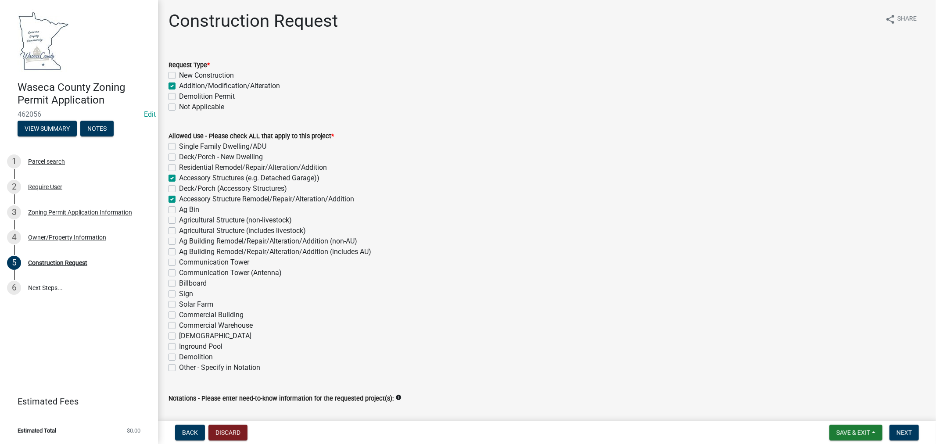
checkbox input "true"
checkbox input "false"
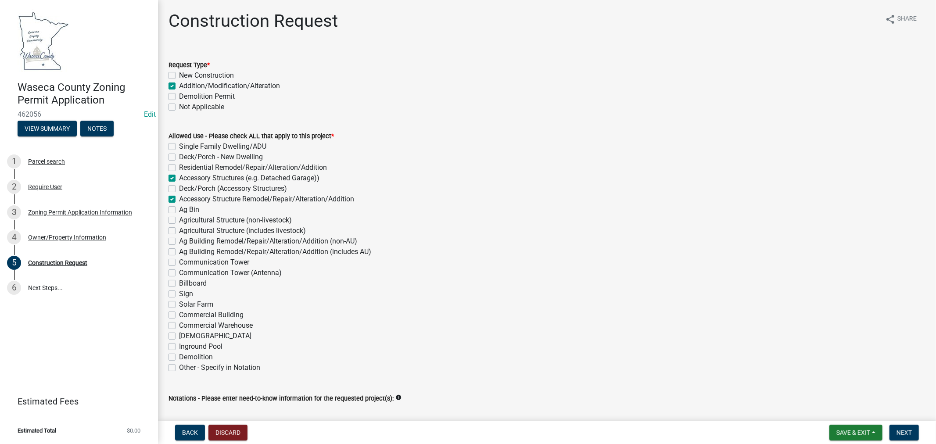
checkbox input "false"
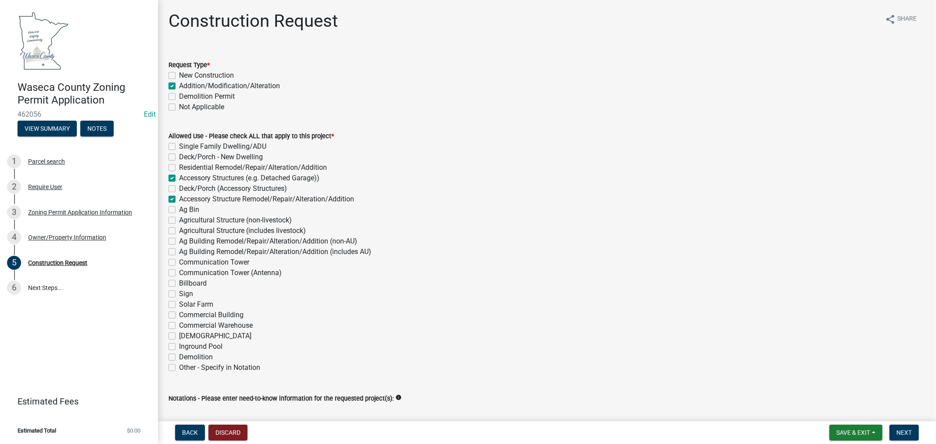
checkbox input "false"
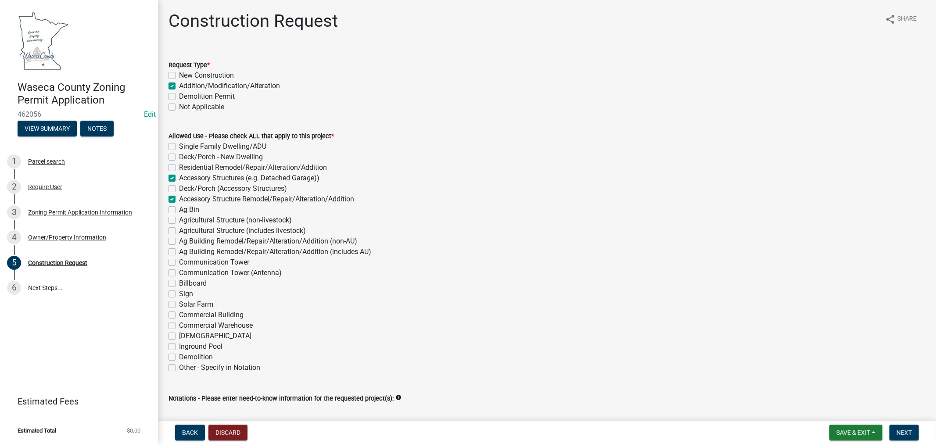
checkbox input "false"
click at [179, 180] on label "Accessory Structures (e.g. Detached Garage))" at bounding box center [249, 178] width 140 height 11
click at [179, 179] on input "Accessory Structures (e.g. Detached Garage))" at bounding box center [182, 176] width 6 height 6
checkbox input "false"
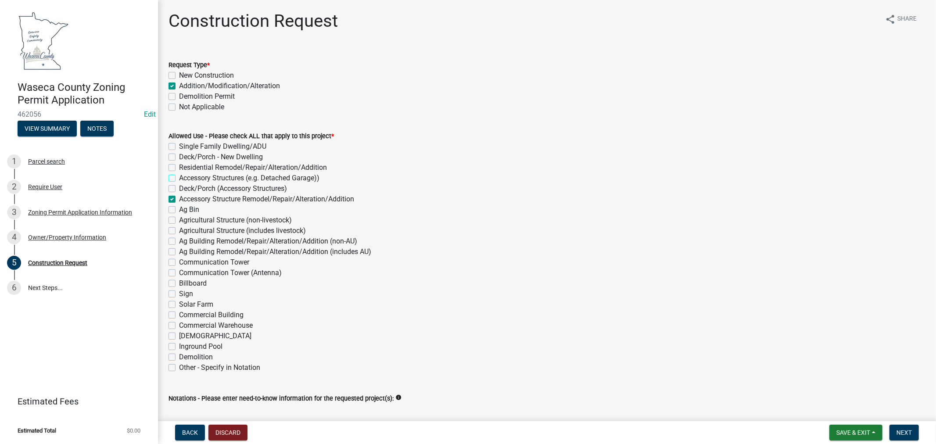
checkbox input "false"
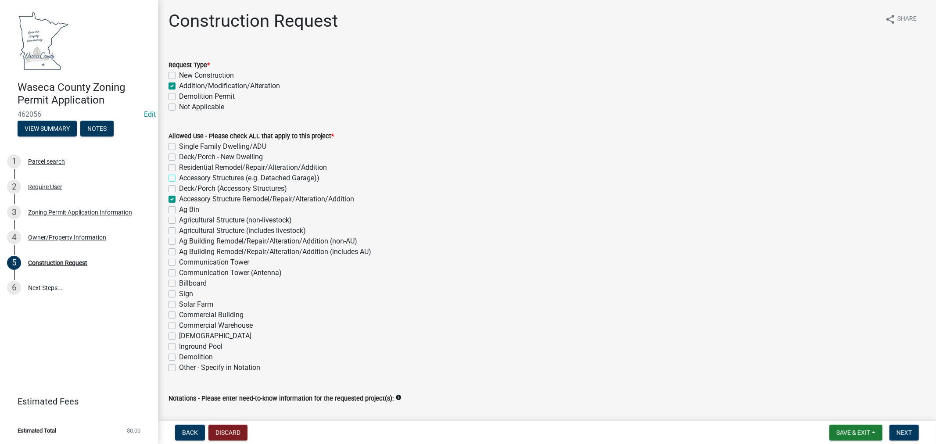
checkbox input "true"
checkbox input "false"
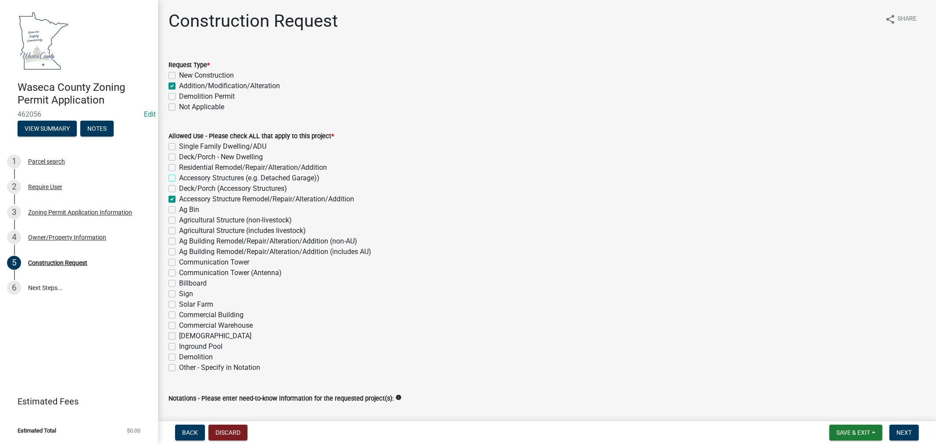
checkbox input "false"
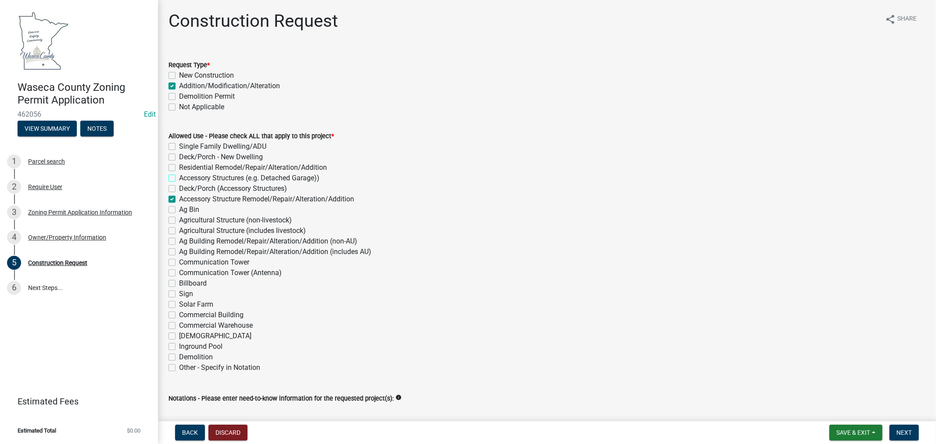
checkbox input "false"
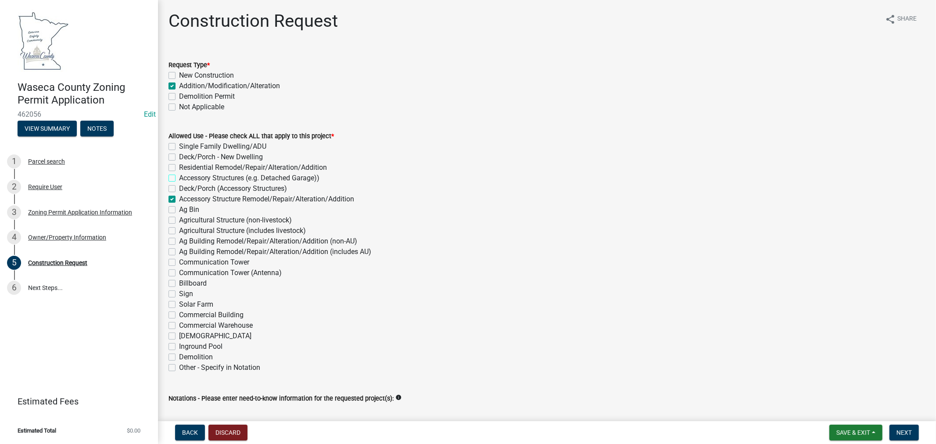
checkbox input "false"
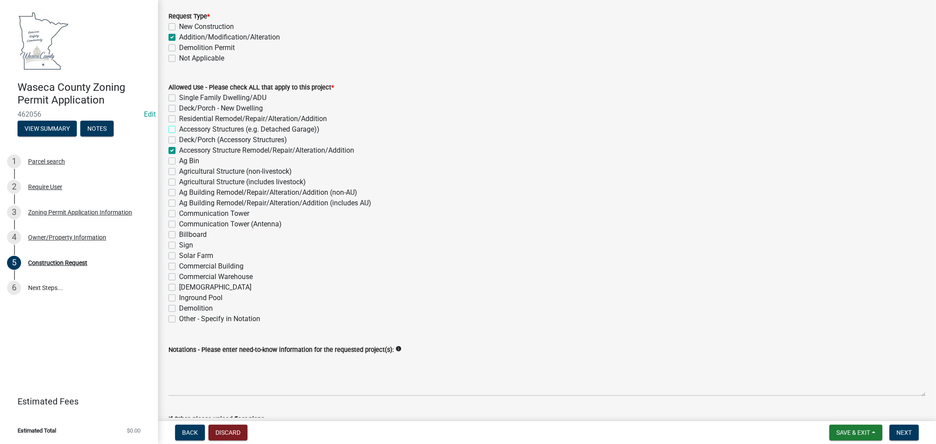
scroll to position [97, 0]
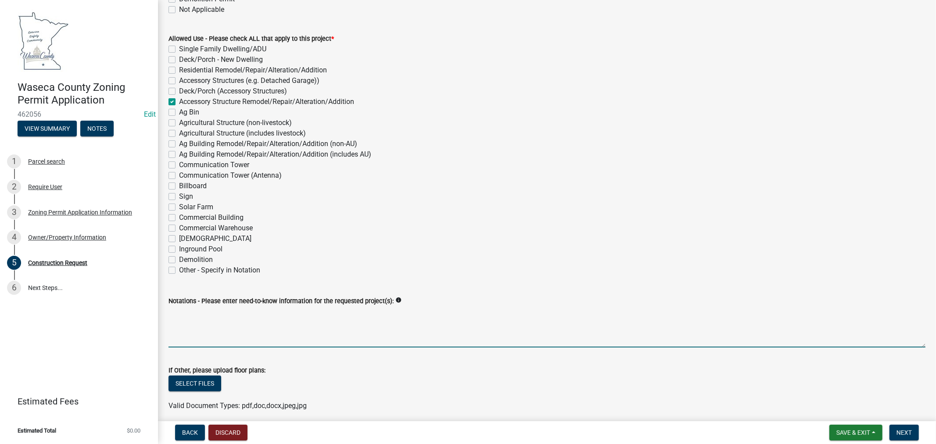
click at [233, 326] on textarea "Notations - Please enter need-to-know information for the requested project(s):" at bounding box center [546, 326] width 757 height 41
drag, startPoint x: 264, startPoint y: 312, endPoint x: 272, endPoint y: 310, distance: 8.5
click at [265, 312] on textarea "10'x14'x8' rebuild of well house walls." at bounding box center [546, 326] width 757 height 41
click at [329, 309] on textarea "10'x14'x8' rebuild of well house/storage walls." at bounding box center [546, 326] width 757 height 41
type textarea "10'x14'x8' rebuild of well house/storage walls. Reuse roof rafters and reshingl…"
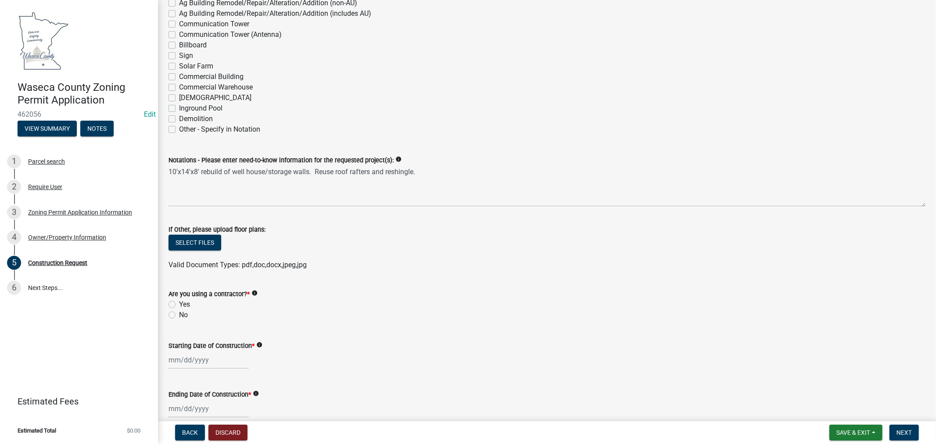
scroll to position [243, 0]
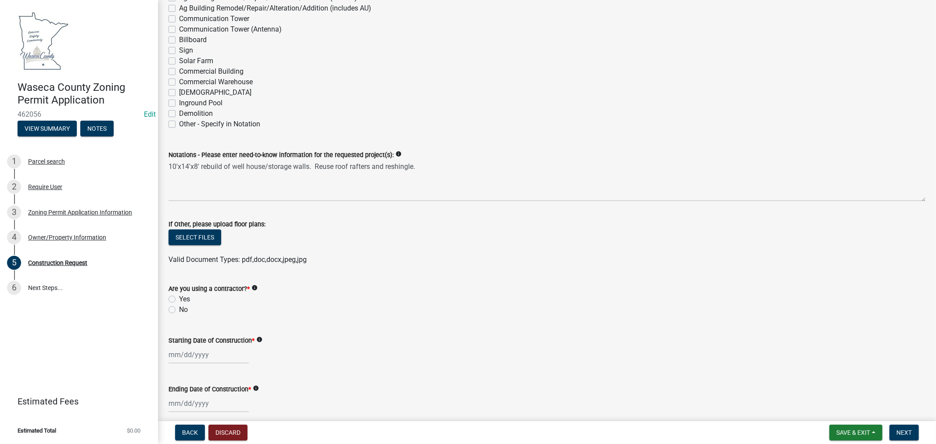
click at [179, 310] on label "No" at bounding box center [183, 309] width 9 height 11
click at [179, 310] on input "No" at bounding box center [182, 307] width 6 height 6
radio input "true"
select select "8"
select select "2025"
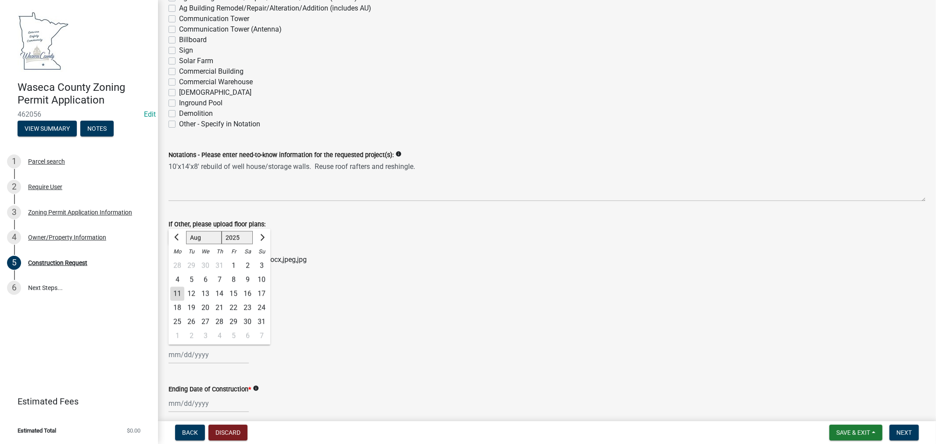
click at [210, 353] on div "Jan Feb Mar Apr May Jun Jul Aug Sep Oct Nov Dec 1525 1526 1527 1528 1529 1530 1…" at bounding box center [208, 355] width 80 height 18
click at [234, 293] on div "15" at bounding box center [233, 294] width 14 height 14
type input "08/15/2025"
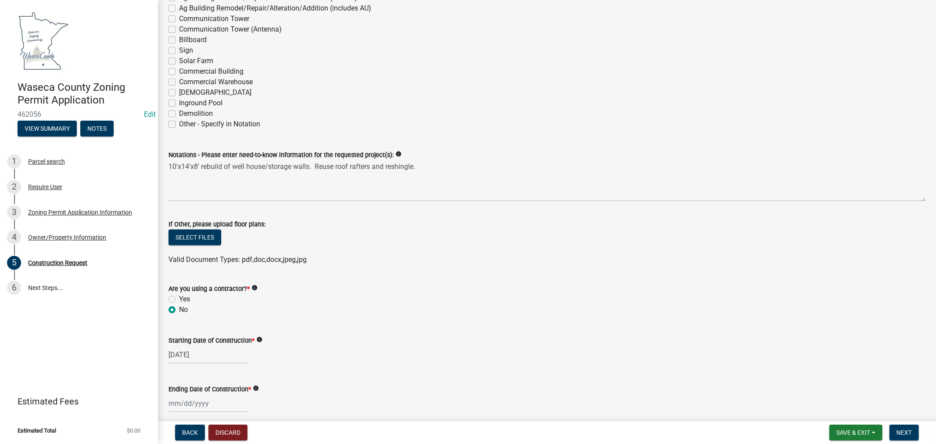
scroll to position [292, 0]
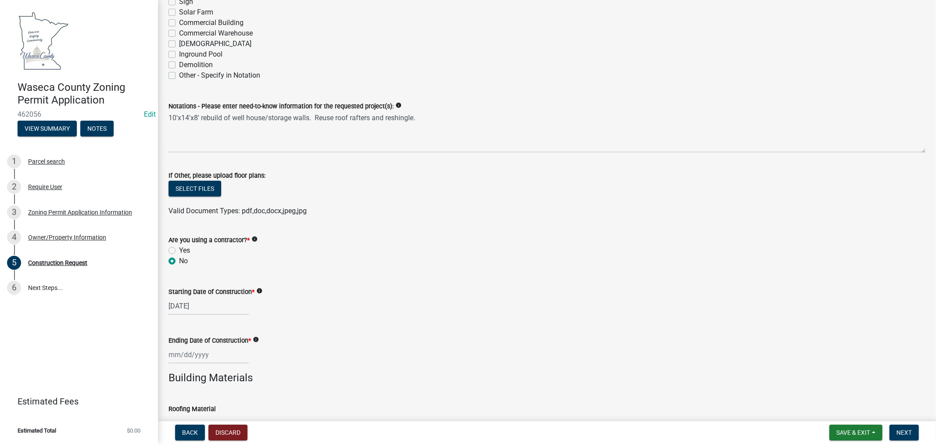
click at [204, 356] on input "Ending Date of Construction *" at bounding box center [208, 355] width 80 height 18
select select "8"
select select "2025"
click at [260, 233] on button "Next month" at bounding box center [261, 238] width 11 height 14
click at [261, 236] on span "Next month" at bounding box center [261, 237] width 7 height 7
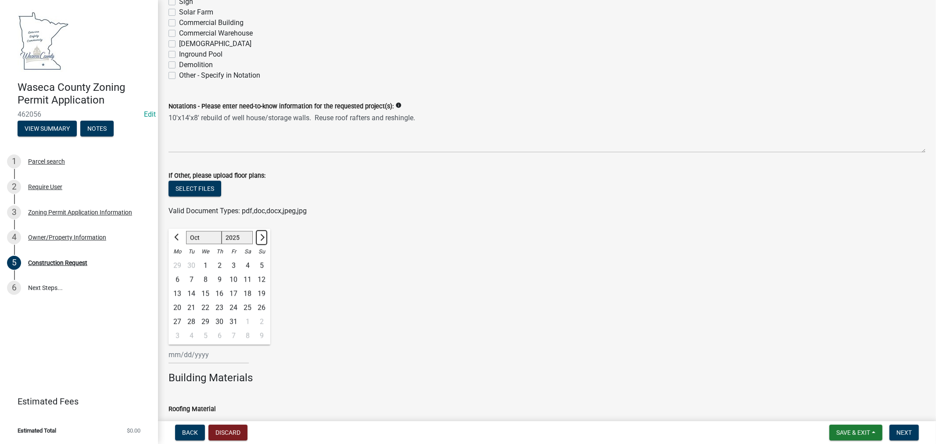
click at [261, 236] on span "Next month" at bounding box center [261, 237] width 7 height 7
select select "11"
drag, startPoint x: 250, startPoint y: 264, endPoint x: 295, endPoint y: 267, distance: 45.3
click at [251, 266] on div "1" at bounding box center [247, 266] width 14 height 14
type input "11/01/2025"
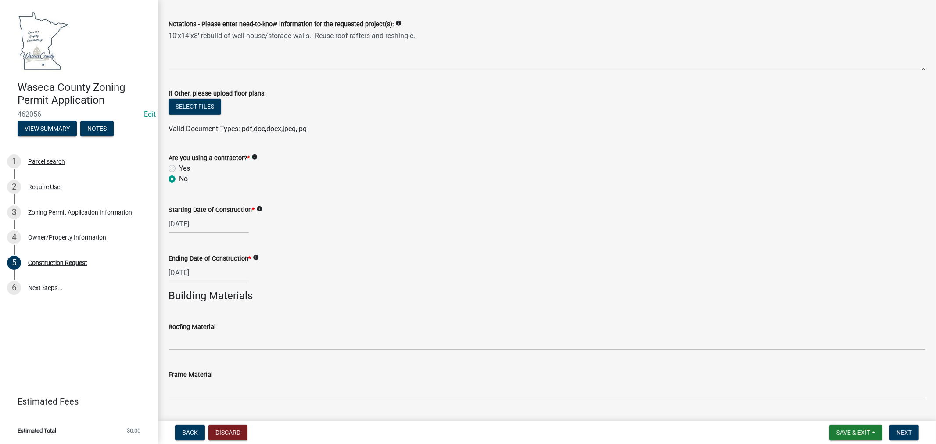
scroll to position [390, 0]
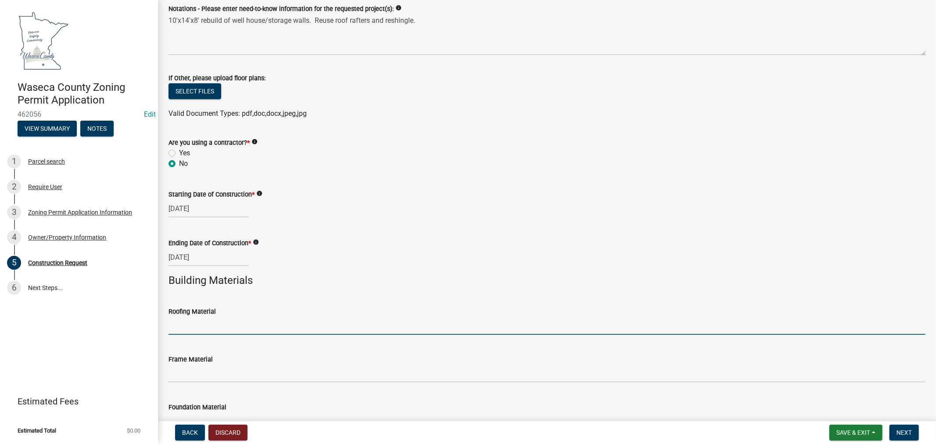
click at [251, 322] on input "Roofing Material" at bounding box center [546, 326] width 757 height 18
type input "Asphalt Shingles"
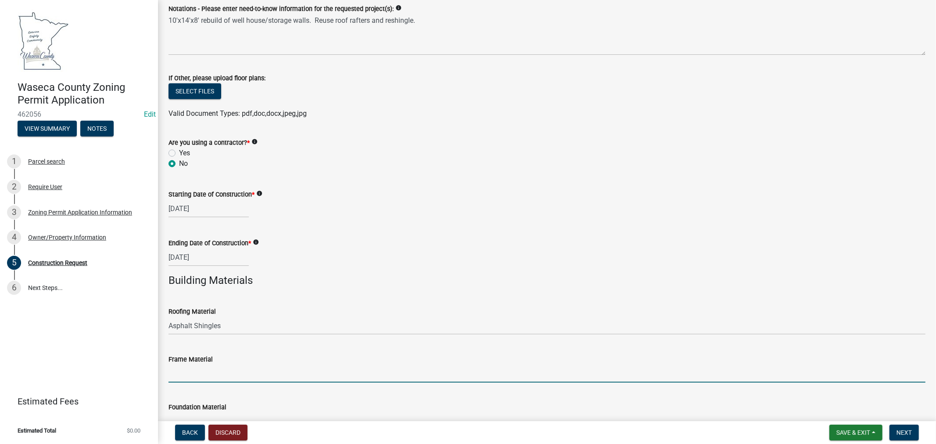
click at [233, 370] on input "Frame Material" at bounding box center [546, 374] width 757 height 18
type input "Wood Frame"
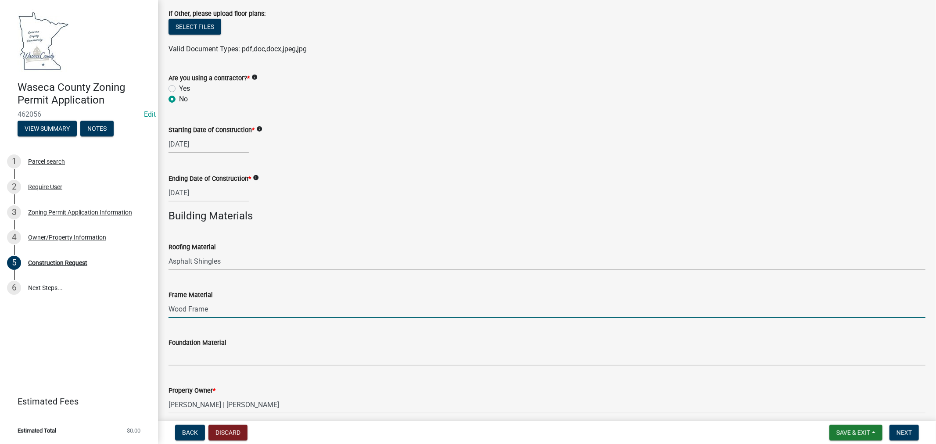
scroll to position [487, 0]
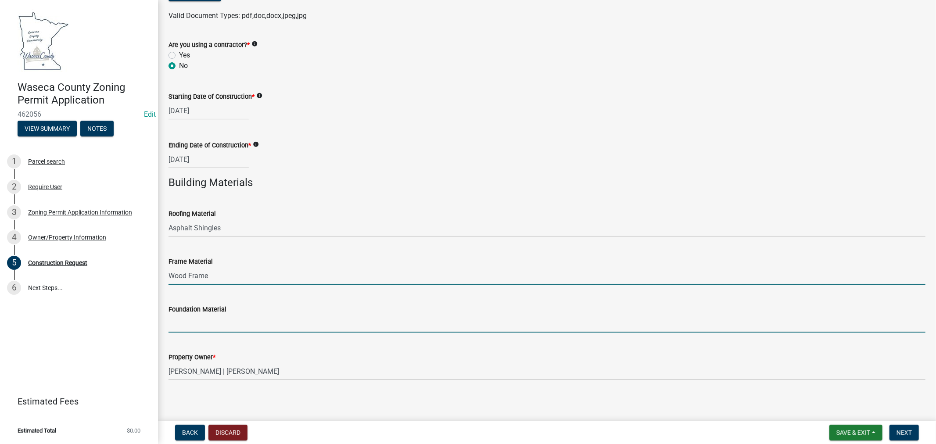
drag, startPoint x: 214, startPoint y: 322, endPoint x: 220, endPoint y: 326, distance: 7.5
click at [214, 322] on input "Foundation Material" at bounding box center [546, 324] width 757 height 18
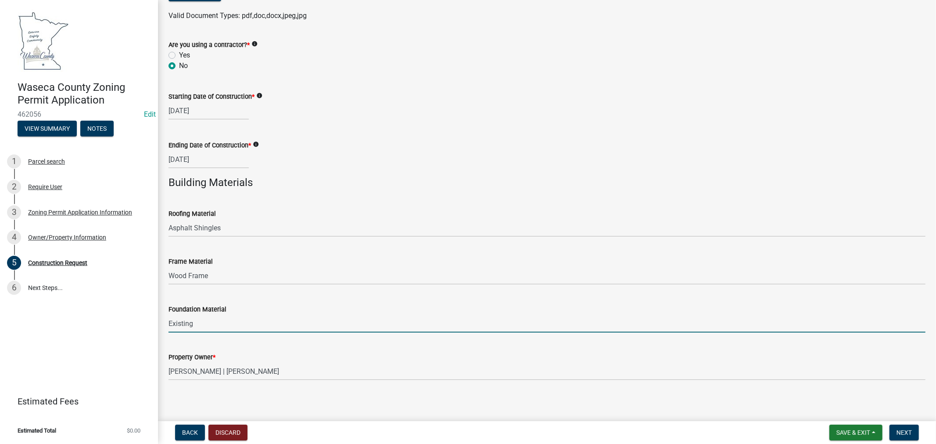
type input "Existing"
click at [404, 196] on div "Roofing Material Asphalt Shingles" at bounding box center [546, 216] width 757 height 41
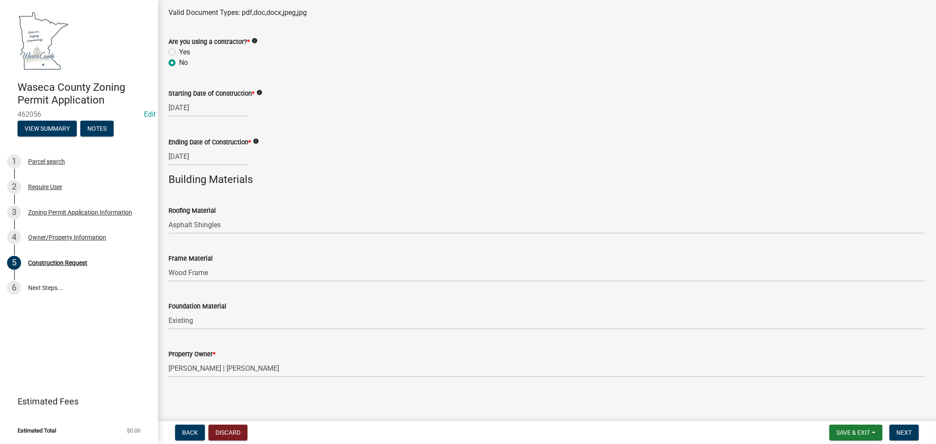
scroll to position [491, 0]
click at [912, 432] on button "Next" at bounding box center [903, 433] width 29 height 16
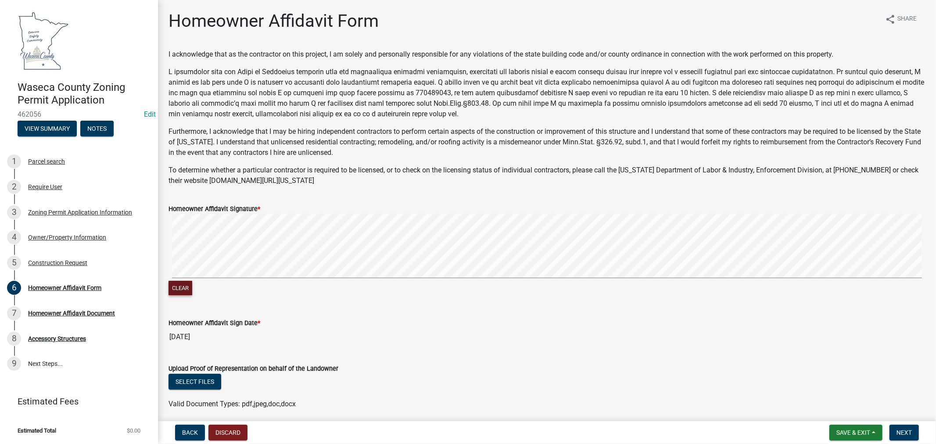
click at [180, 290] on button "Clear" at bounding box center [180, 288] width 24 height 14
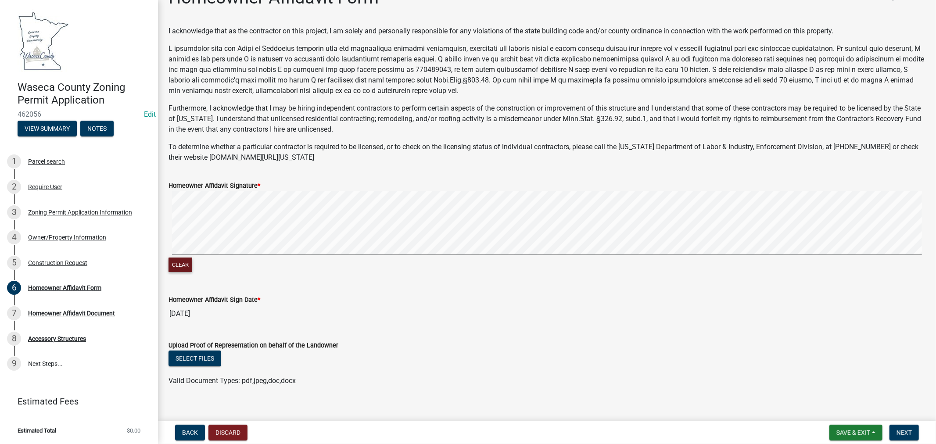
scroll to position [33, 0]
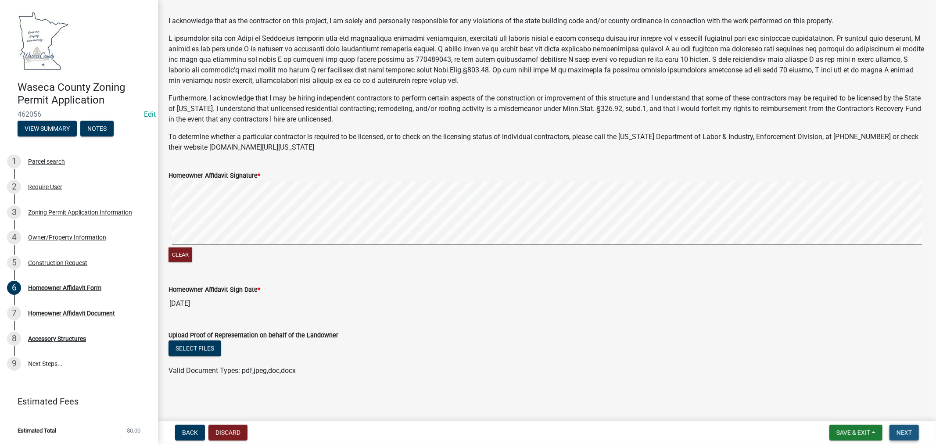
click at [903, 433] on span "Next" at bounding box center [903, 432] width 15 height 7
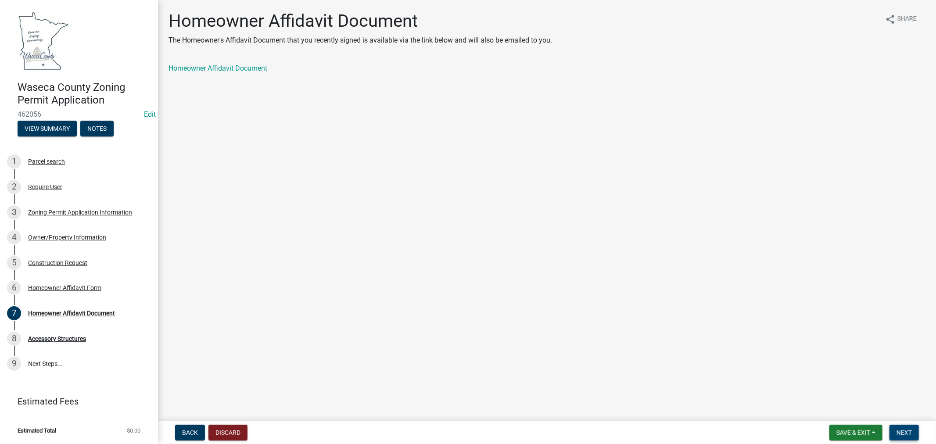
click at [911, 433] on span "Next" at bounding box center [903, 432] width 15 height 7
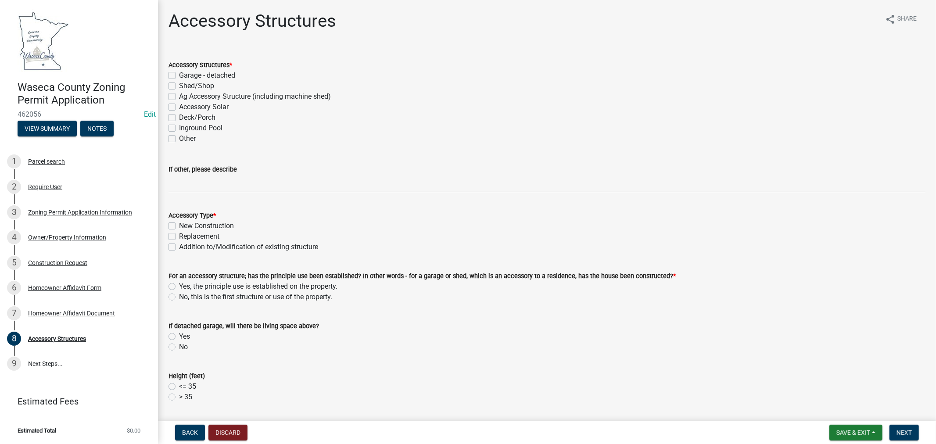
click at [179, 98] on label "Ag Accessory Structure (including machine shed)" at bounding box center [255, 96] width 152 height 11
click at [179, 97] on input "Ag Accessory Structure (including machine shed)" at bounding box center [182, 94] width 6 height 6
checkbox input "true"
checkbox input "false"
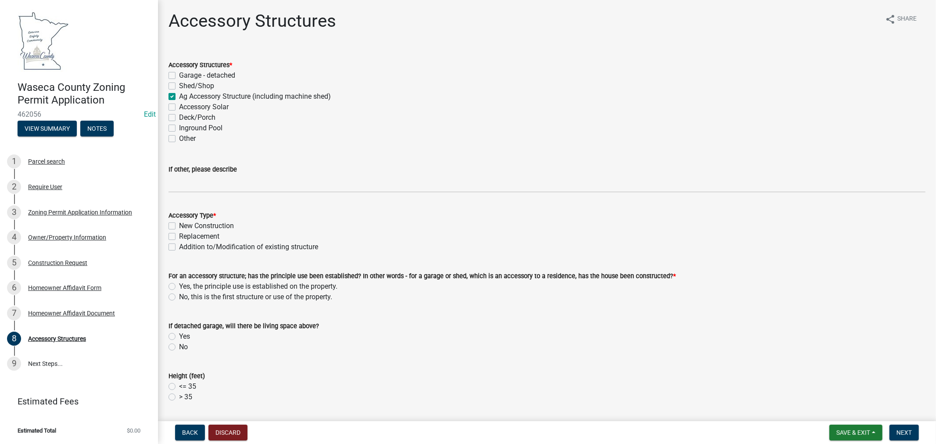
checkbox input "true"
checkbox input "false"
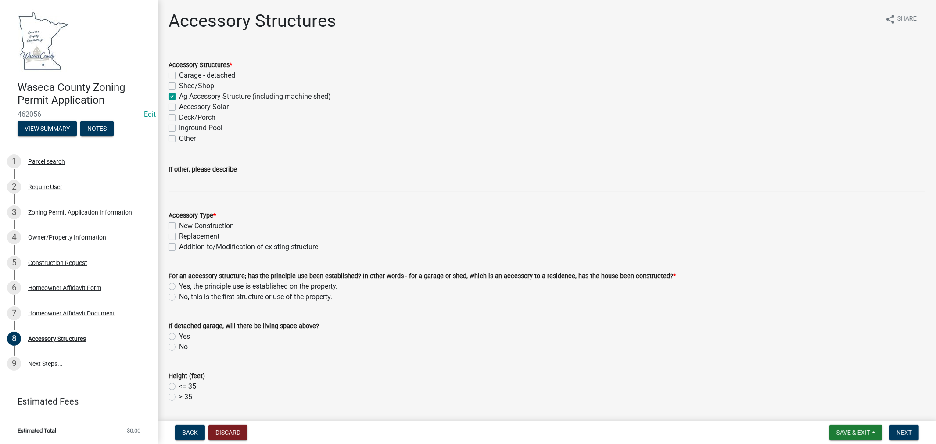
click at [179, 245] on label "Addition to/Modification of existing structure" at bounding box center [248, 247] width 139 height 11
click at [179, 245] on input "Addition to/Modification of existing structure" at bounding box center [182, 245] width 6 height 6
checkbox input "true"
checkbox input "false"
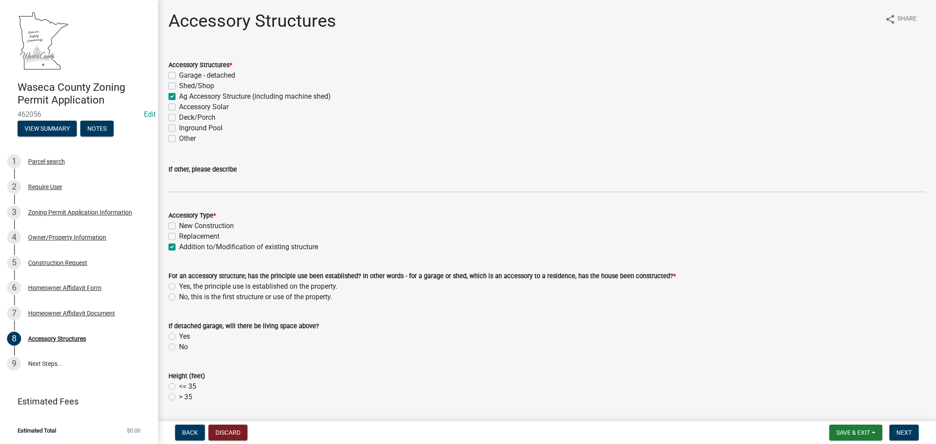
checkbox input "true"
click at [179, 286] on label "Yes, the principle use is established on the property." at bounding box center [258, 286] width 158 height 11
click at [179, 286] on input "Yes, the principle use is established on the property." at bounding box center [182, 284] width 6 height 6
radio input "true"
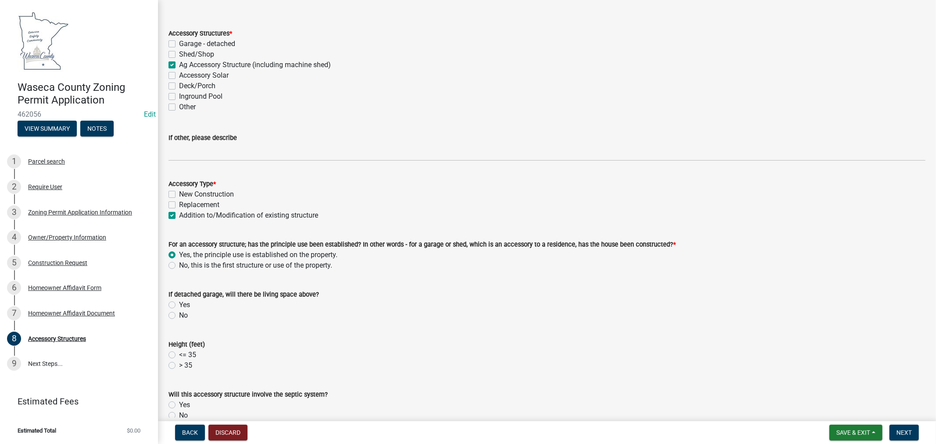
scroll to position [49, 0]
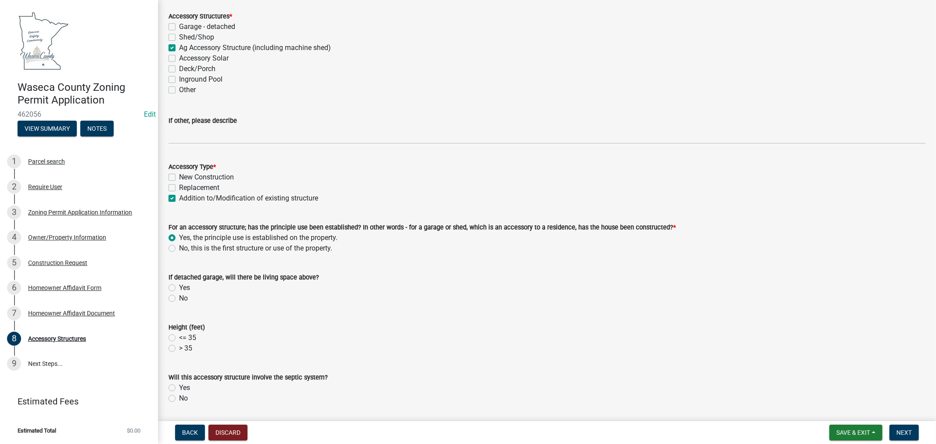
click at [179, 335] on label "<= 35" at bounding box center [187, 338] width 17 height 11
click at [179, 335] on input "<= 35" at bounding box center [182, 336] width 6 height 6
radio input "true"
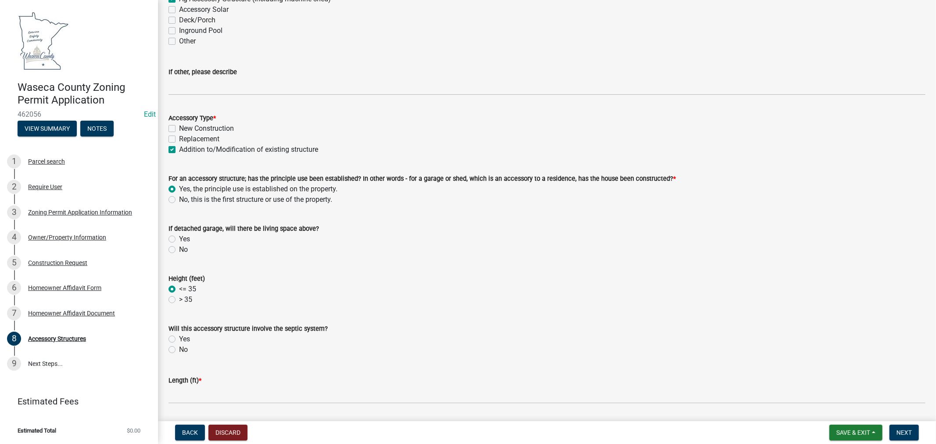
click at [179, 347] on label "No" at bounding box center [183, 349] width 9 height 11
click at [179, 347] on input "No" at bounding box center [182, 347] width 6 height 6
radio input "true"
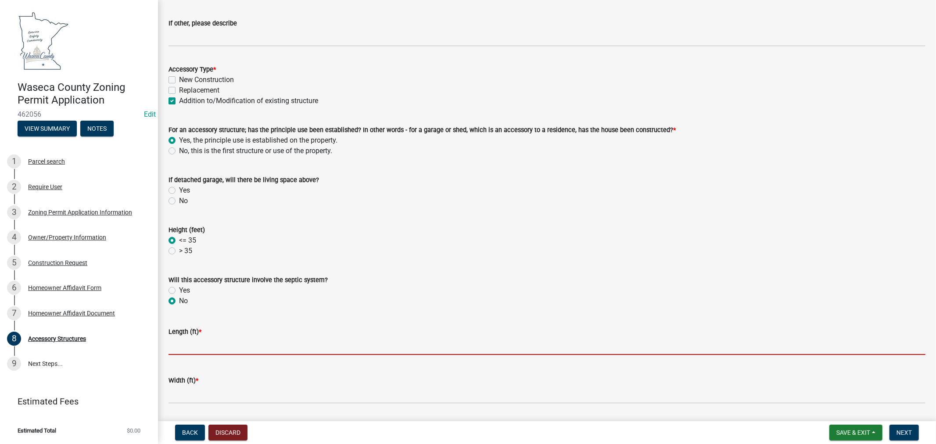
click at [244, 344] on input "text" at bounding box center [546, 346] width 757 height 18
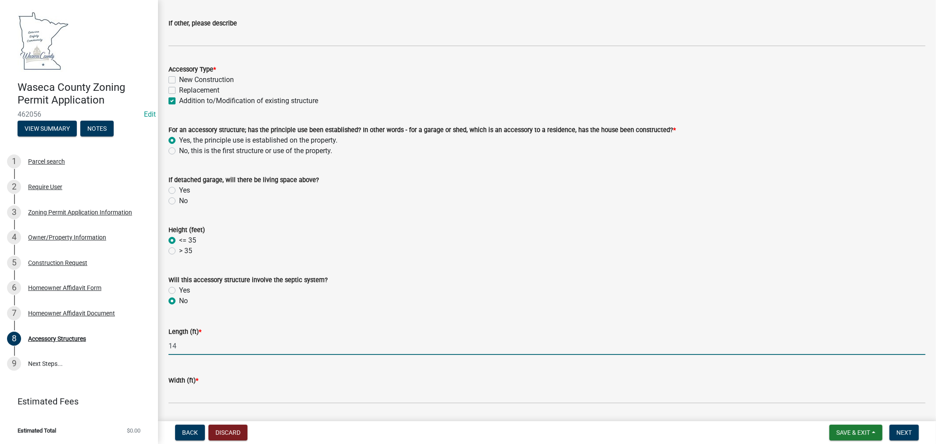
type input "14"
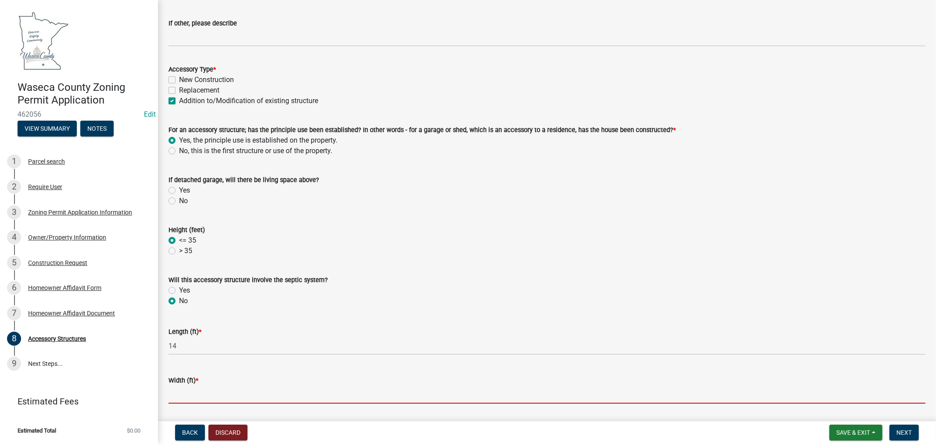
click at [191, 389] on input "text" at bounding box center [546, 395] width 757 height 18
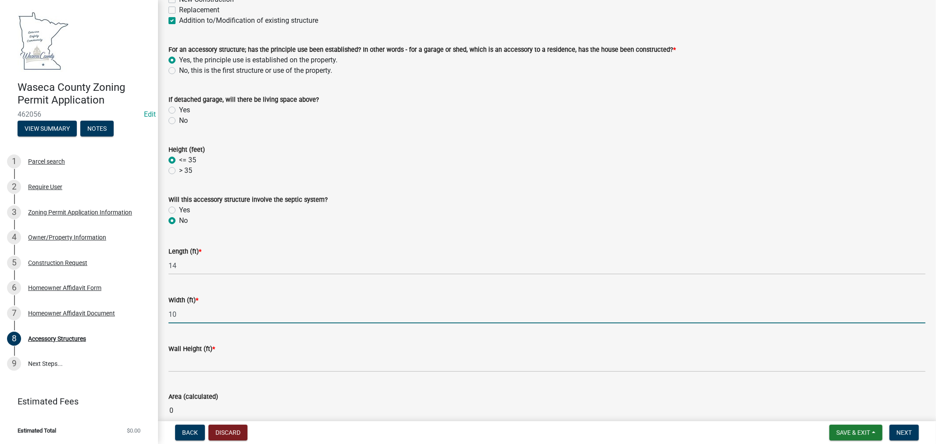
scroll to position [243, 0]
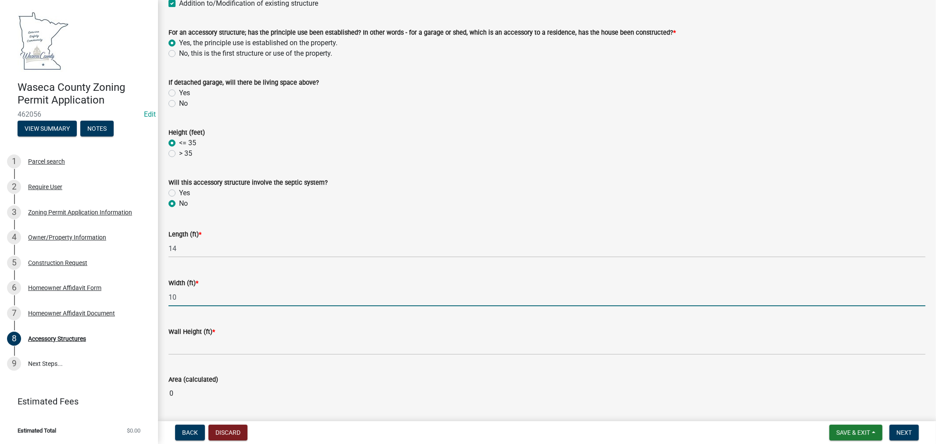
type input "10"
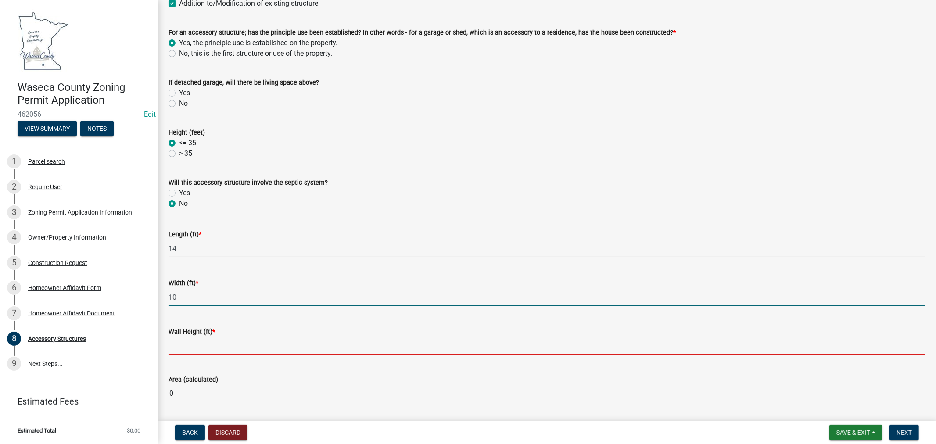
click at [199, 350] on input "Wall Height (ft) *" at bounding box center [546, 346] width 757 height 18
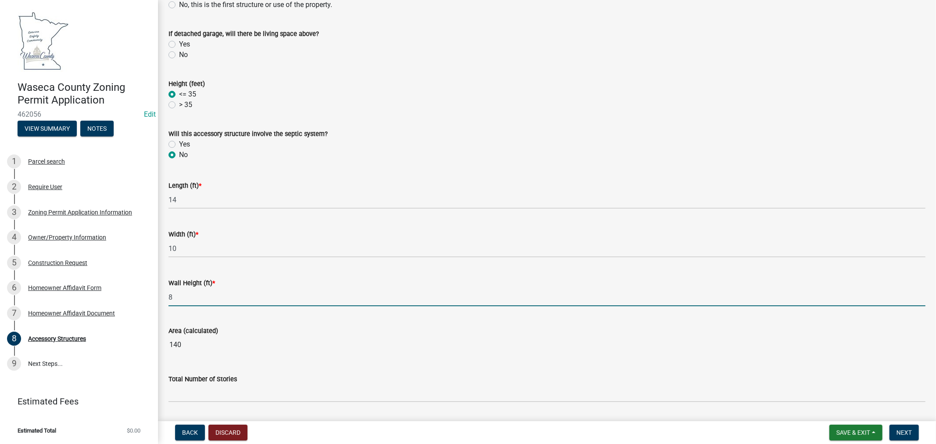
scroll to position [341, 0]
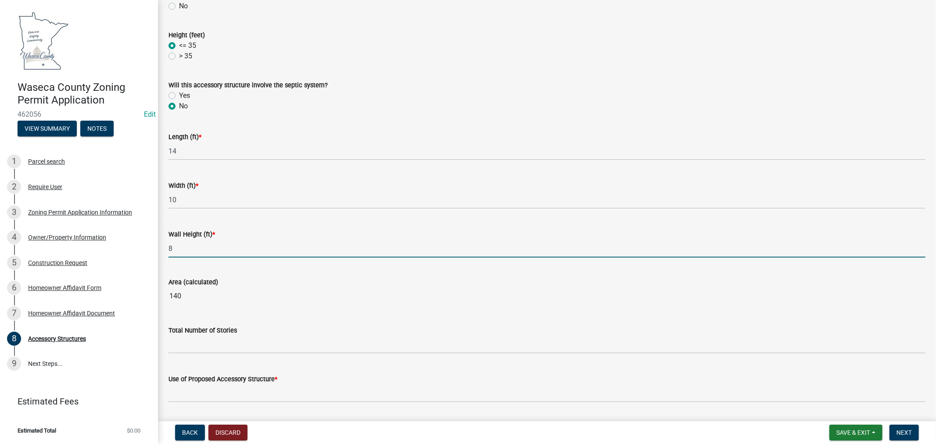
type input "8"
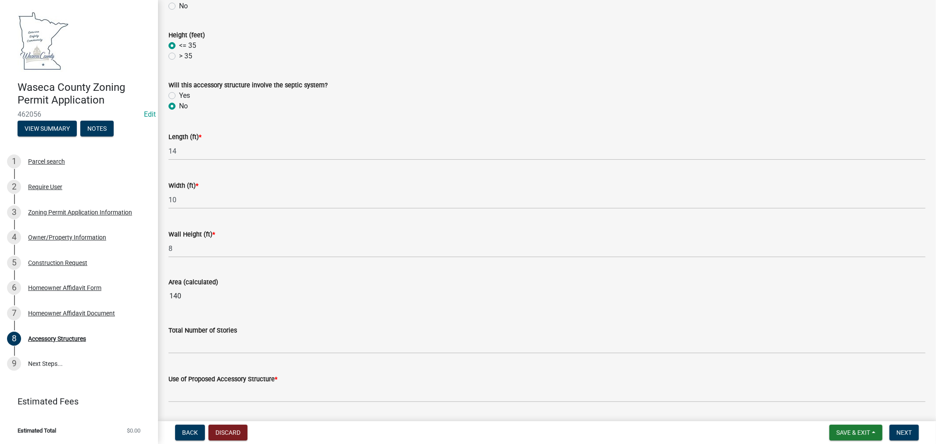
click at [218, 335] on div "Total Number of Stories" at bounding box center [546, 330] width 757 height 11
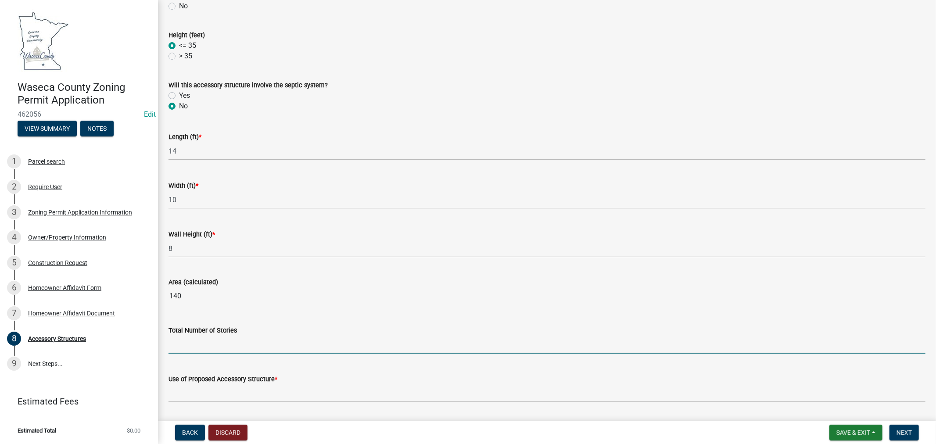
click at [220, 343] on input "text" at bounding box center [546, 345] width 757 height 18
type input "1"
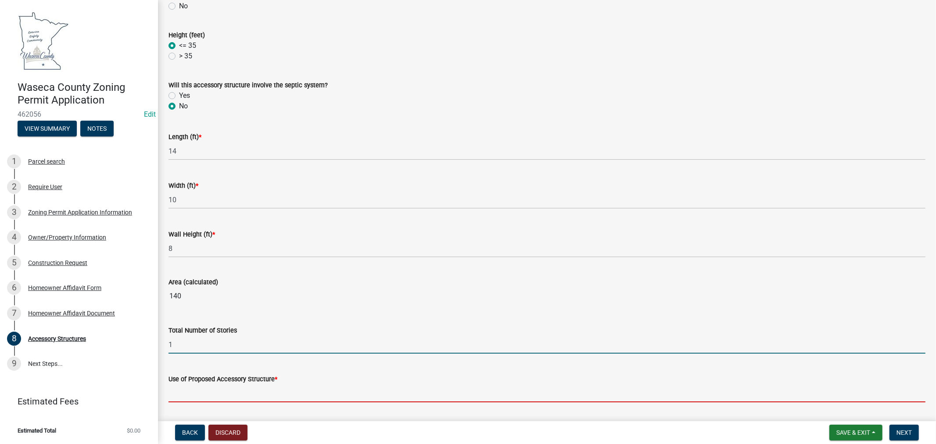
drag, startPoint x: 200, startPoint y: 389, endPoint x: 218, endPoint y: 390, distance: 17.2
click at [207, 390] on input "Use of Proposed Accessory Structure *" at bounding box center [546, 393] width 757 height 18
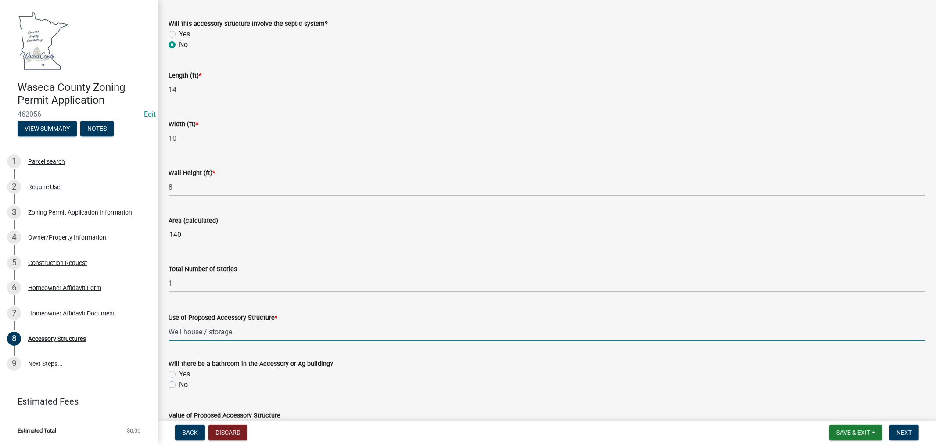
scroll to position [439, 0]
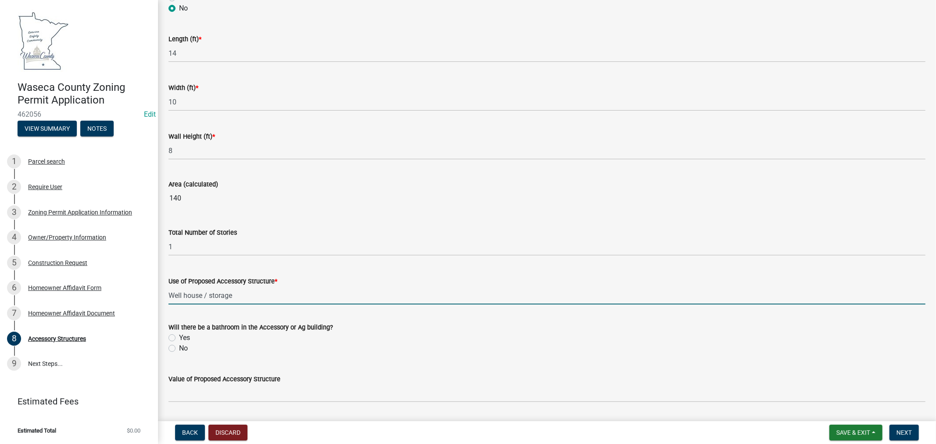
type input "Well house / storage"
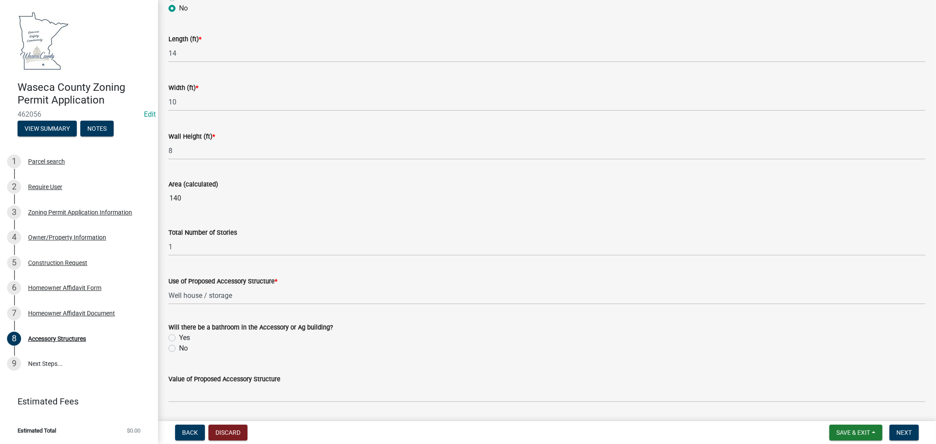
click at [179, 350] on label "No" at bounding box center [183, 348] width 9 height 11
click at [179, 349] on input "No" at bounding box center [182, 346] width 6 height 6
radio input "true"
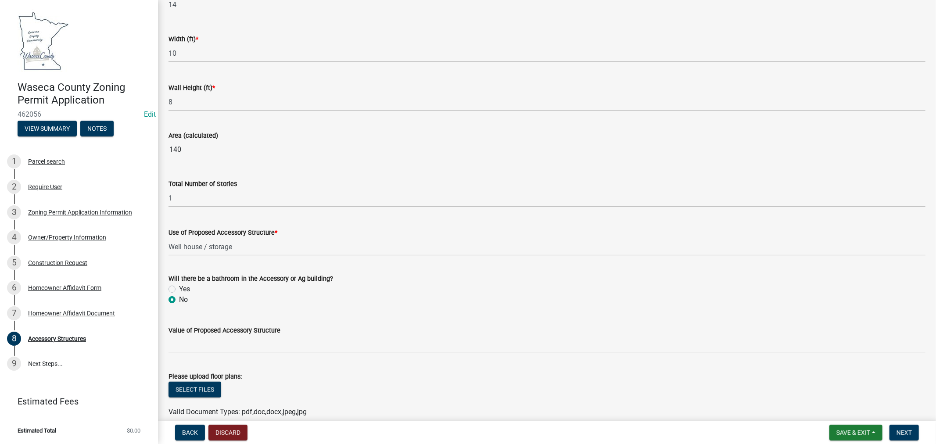
scroll to position [529, 0]
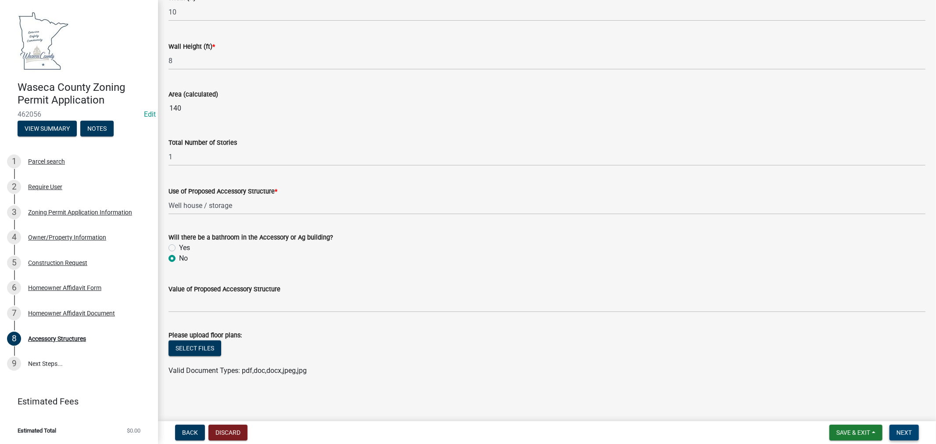
click at [907, 432] on span "Next" at bounding box center [903, 432] width 15 height 7
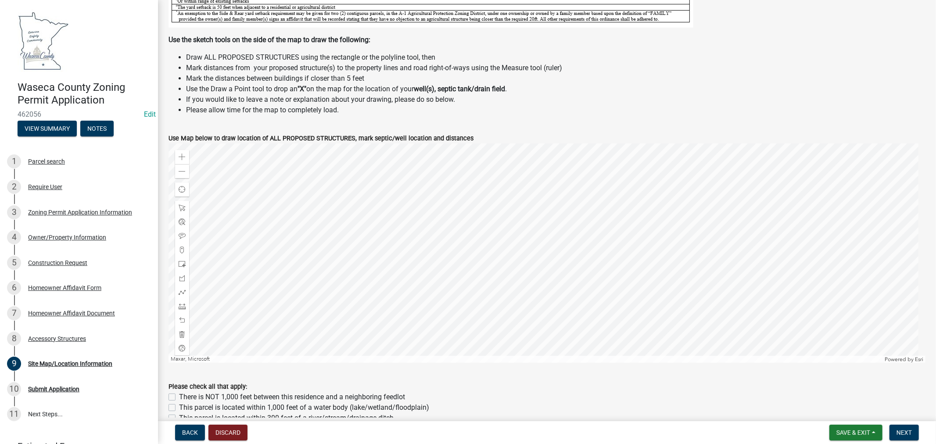
scroll to position [266, 0]
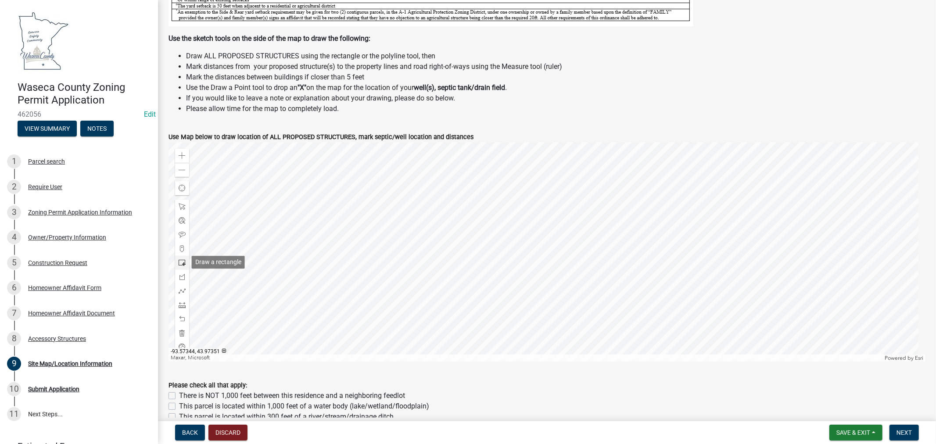
click at [181, 262] on span at bounding box center [182, 262] width 7 height 7
click at [545, 237] on div at bounding box center [546, 251] width 757 height 219
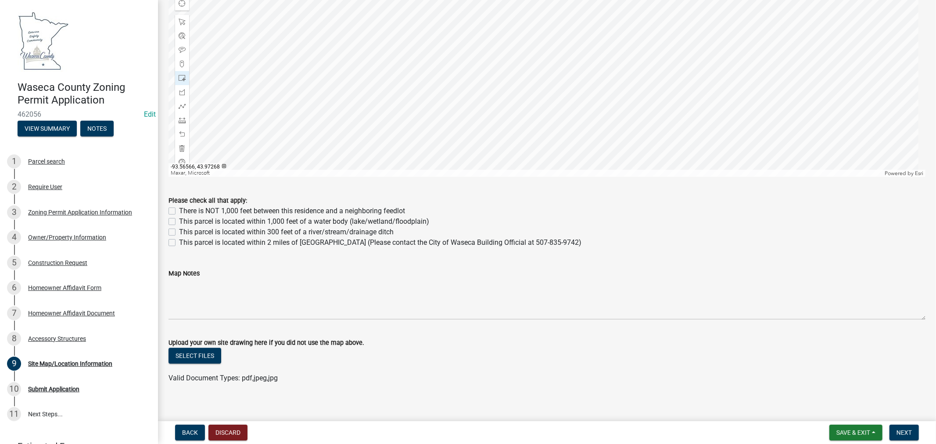
scroll to position [458, 0]
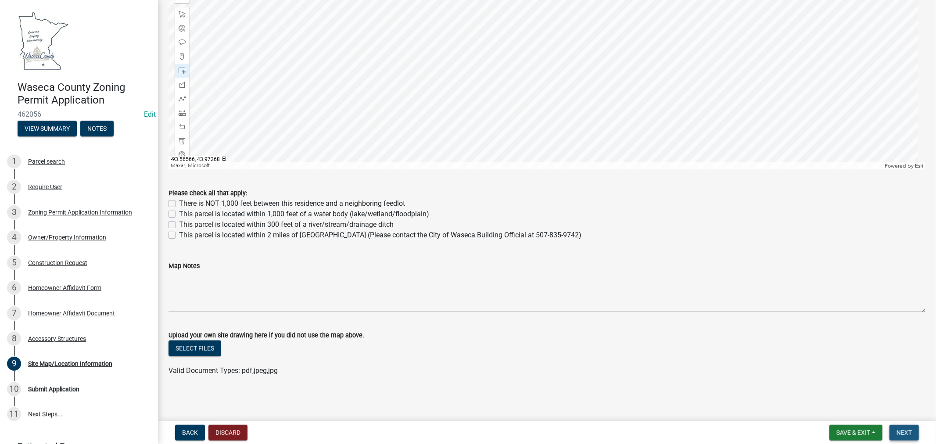
click at [900, 438] on button "Next" at bounding box center [903, 433] width 29 height 16
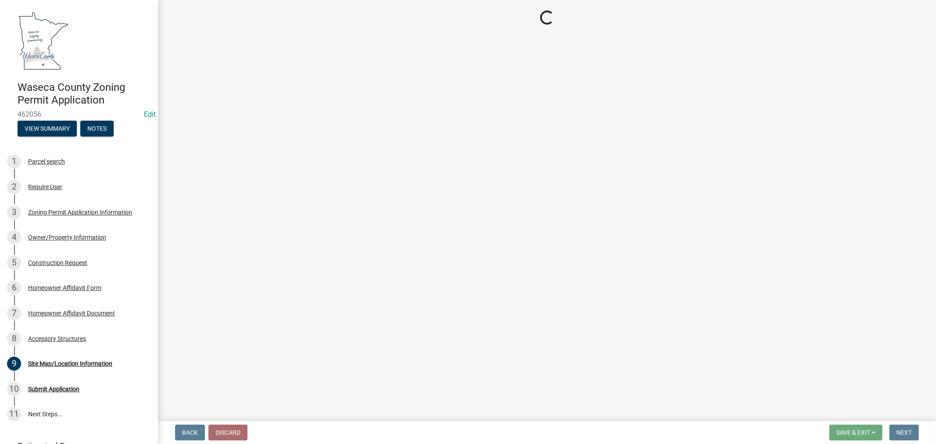
scroll to position [0, 0]
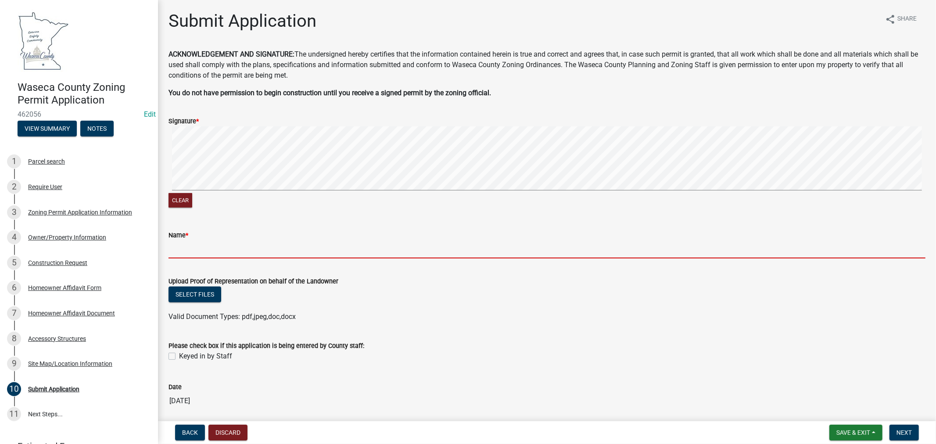
click at [191, 256] on input "Name *" at bounding box center [546, 249] width 757 height 18
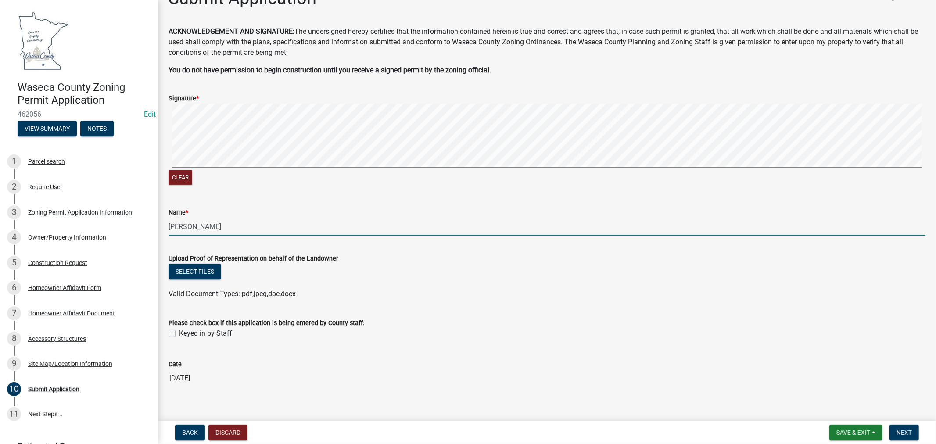
scroll to position [33, 0]
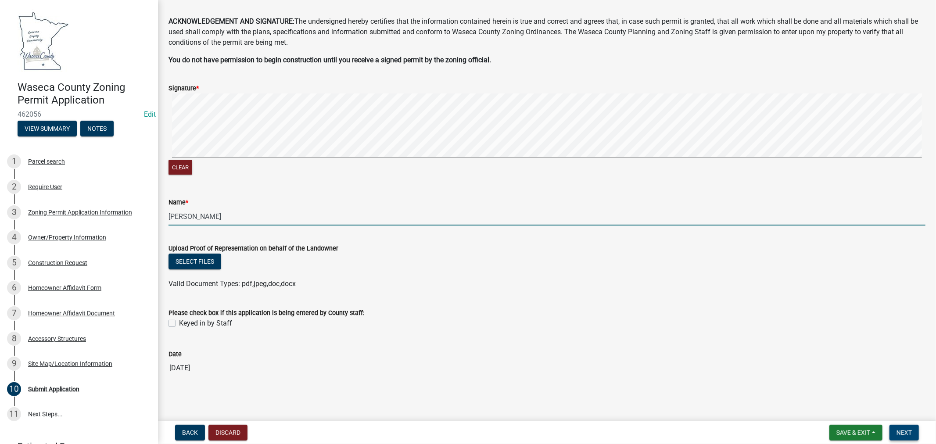
type input "[PERSON_NAME]"
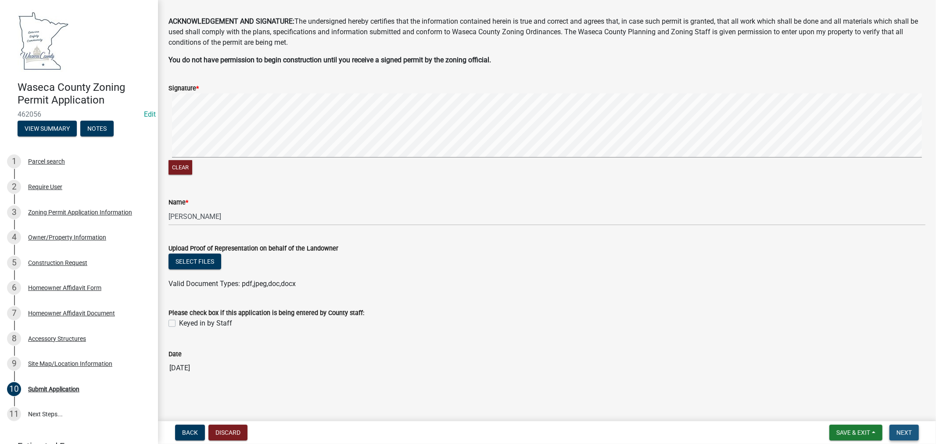
drag, startPoint x: 902, startPoint y: 433, endPoint x: 905, endPoint y: 429, distance: 5.3
click at [903, 435] on span "Next" at bounding box center [903, 432] width 15 height 7
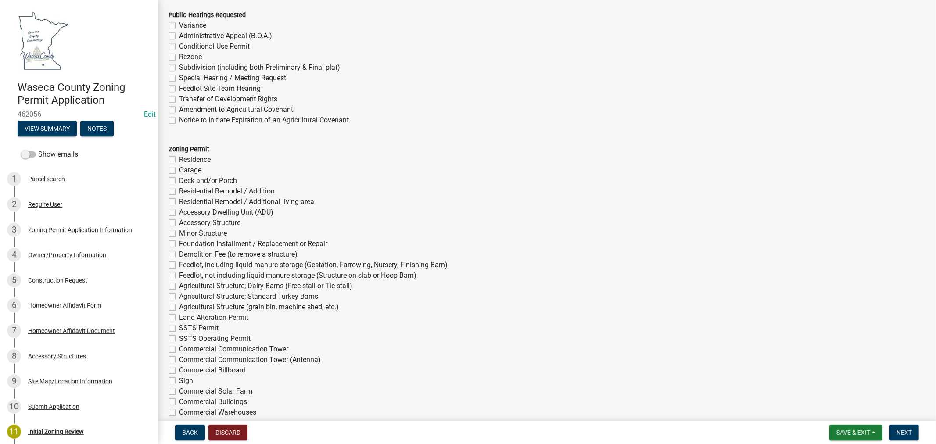
scroll to position [2144, 0]
click at [179, 221] on label "Accessory Structure" at bounding box center [209, 222] width 61 height 11
click at [179, 221] on input "Accessory Structure" at bounding box center [182, 220] width 6 height 6
checkbox input "true"
checkbox input "false"
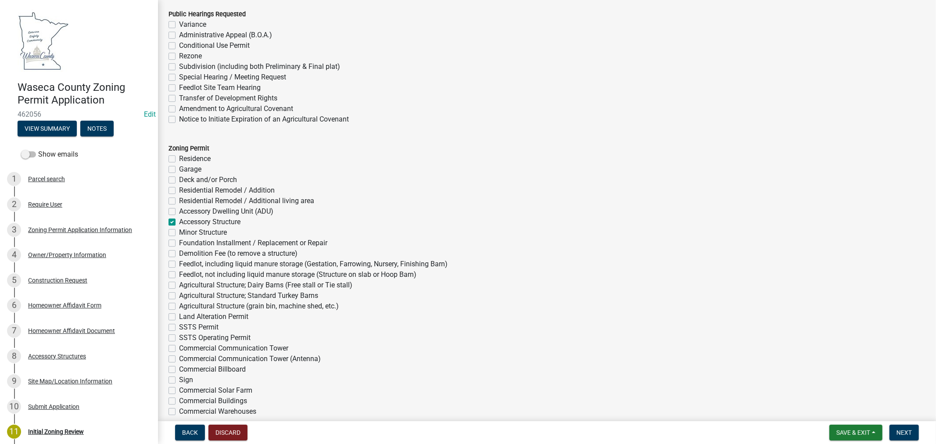
checkbox input "false"
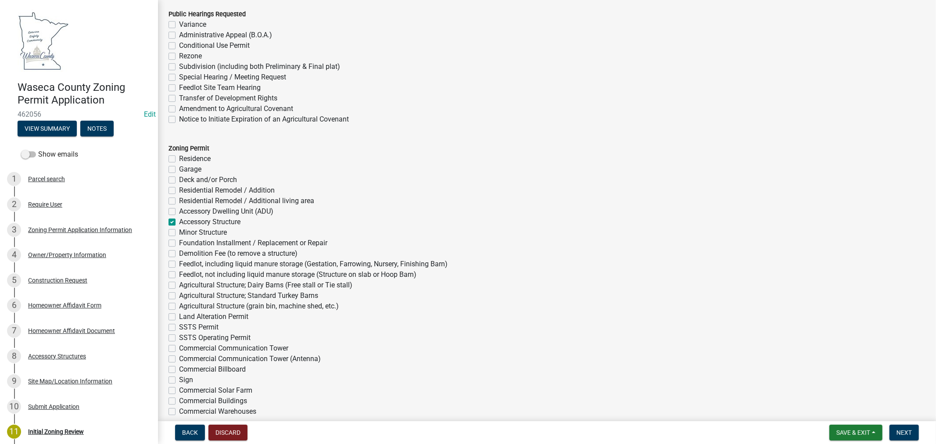
checkbox input "true"
checkbox input "false"
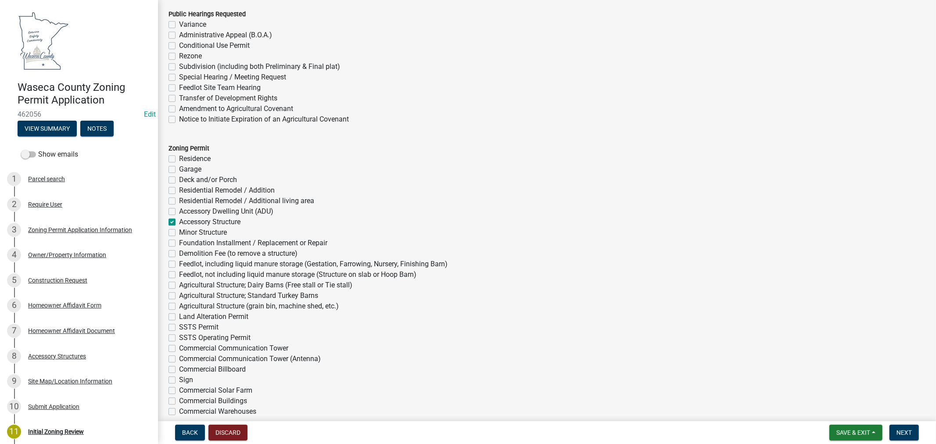
checkbox input "false"
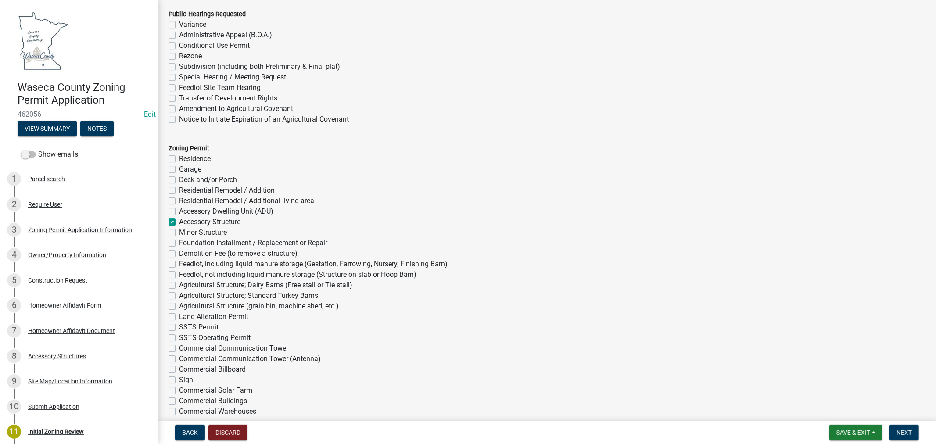
checkbox input "false"
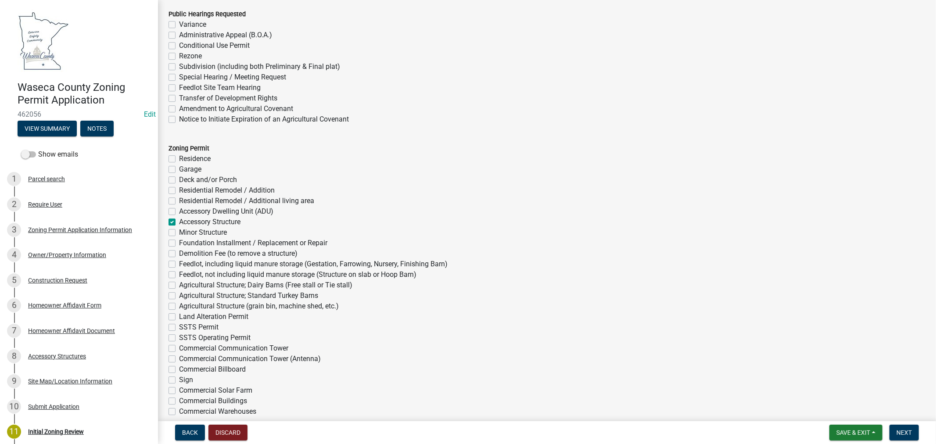
checkbox input "false"
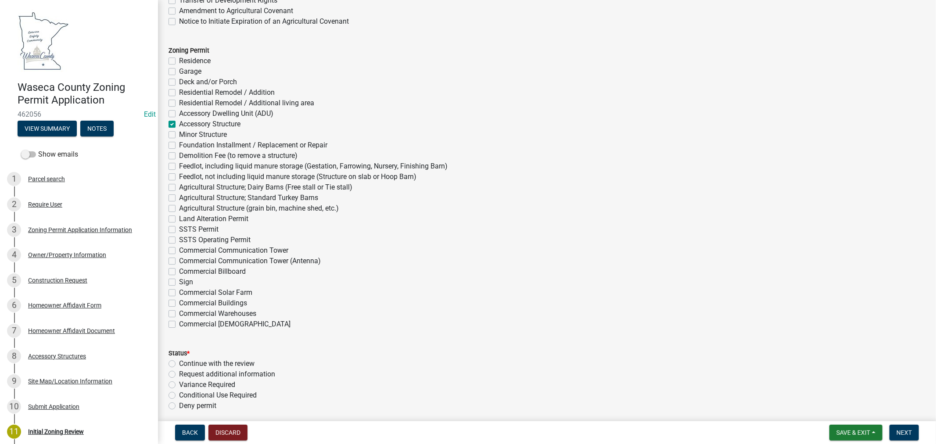
scroll to position [2291, 0]
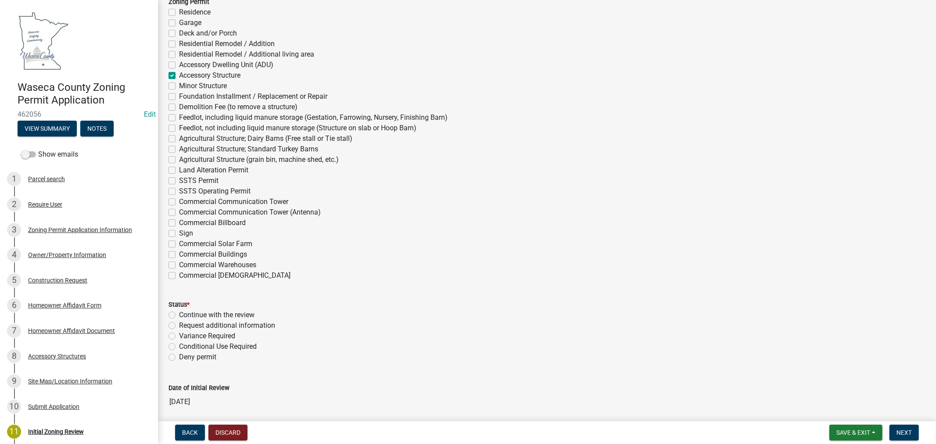
click at [179, 312] on label "Continue with the review" at bounding box center [216, 315] width 75 height 11
click at [179, 312] on input "Continue with the review" at bounding box center [182, 313] width 6 height 6
radio input "true"
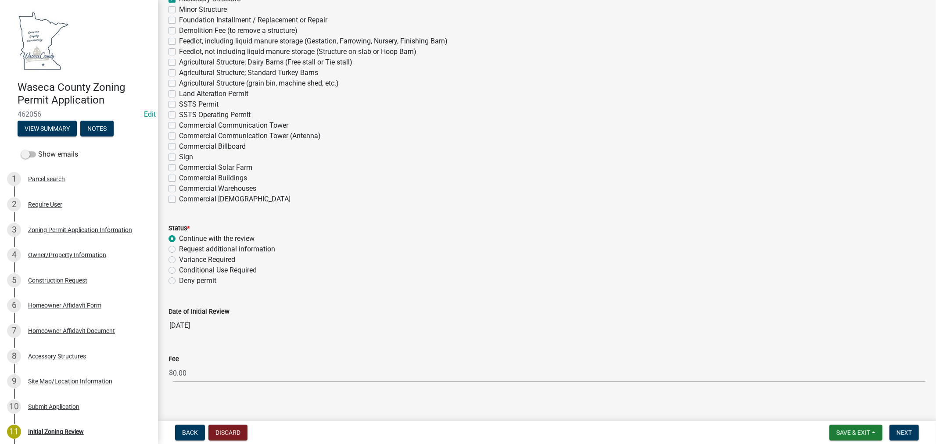
scroll to position [2374, 0]
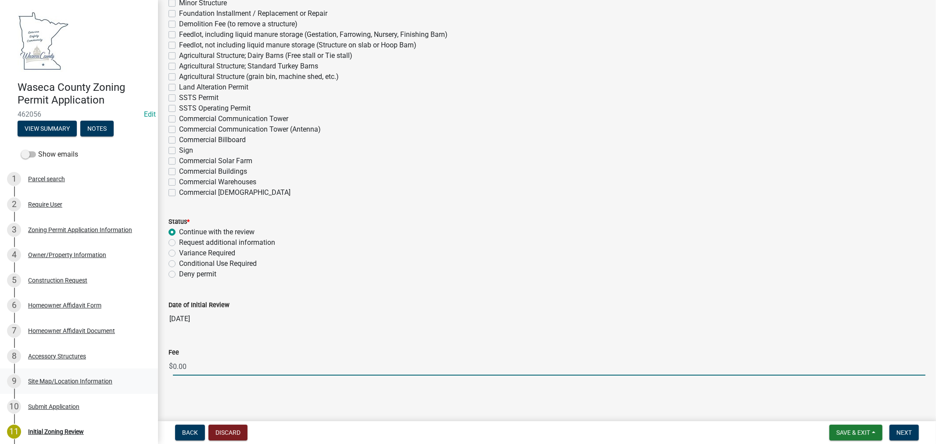
drag, startPoint x: 198, startPoint y: 366, endPoint x: 136, endPoint y: 369, distance: 61.5
click at [137, 369] on div "Waseca County Zoning Permit Application 462056 Edit View Summary Notes Show ema…" at bounding box center [468, 222] width 936 height 444
type input "0"
type input "50.00"
click at [464, 344] on div "Fee $ 50.00" at bounding box center [546, 355] width 757 height 41
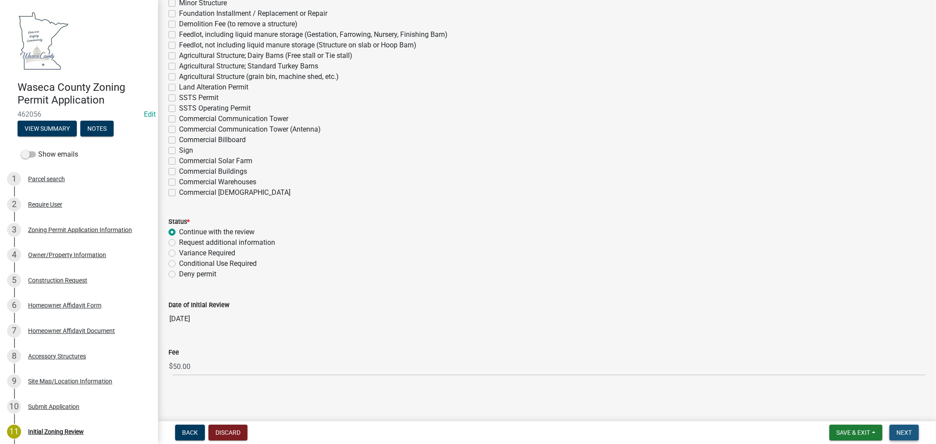
click at [900, 429] on span "Next" at bounding box center [903, 432] width 15 height 7
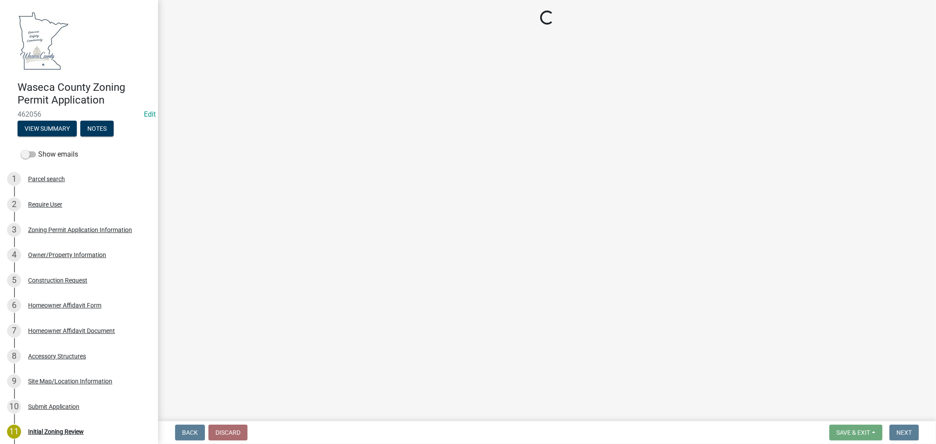
select select "3: 3"
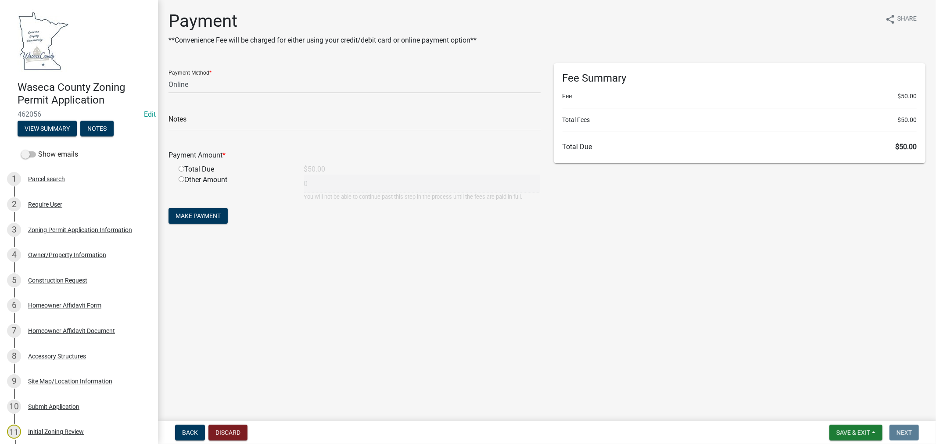
click at [182, 169] on input "radio" at bounding box center [182, 169] width 6 height 6
radio input "true"
type input "50"
click at [195, 212] on span "Make Payment" at bounding box center [197, 215] width 45 height 7
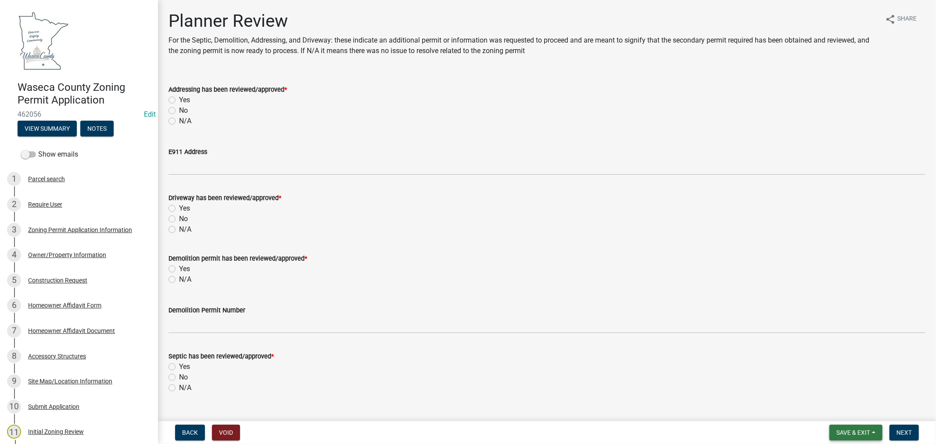
click at [852, 429] on span "Save & Exit" at bounding box center [853, 432] width 34 height 7
click at [837, 409] on button "Save & Exit" at bounding box center [847, 409] width 70 height 21
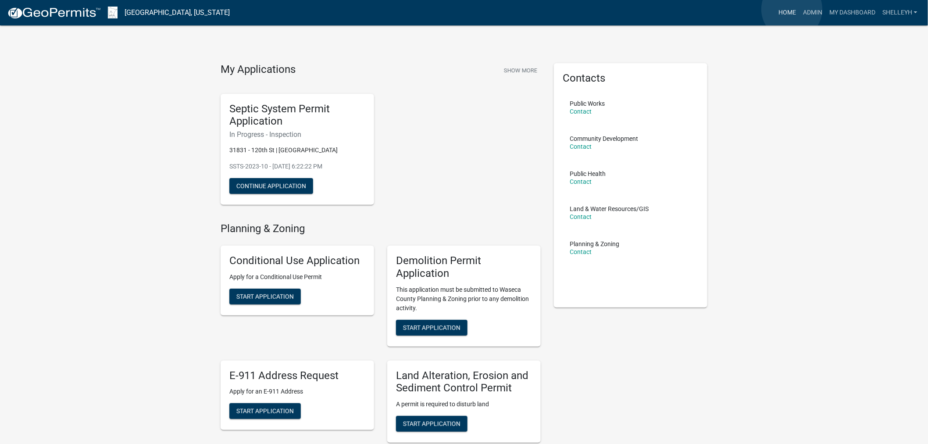
click at [792, 9] on link "Home" at bounding box center [787, 12] width 25 height 17
click at [807, 10] on link "Admin" at bounding box center [813, 12] width 26 height 17
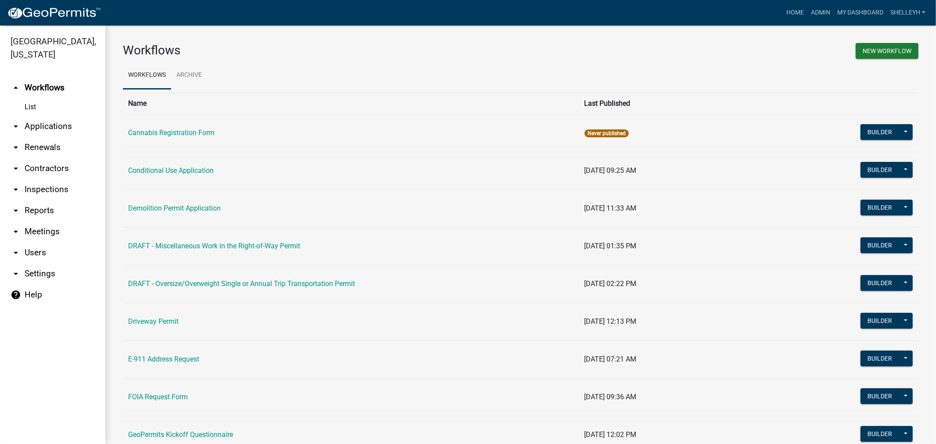
click at [48, 126] on link "arrow_drop_down Applications" at bounding box center [52, 126] width 105 height 21
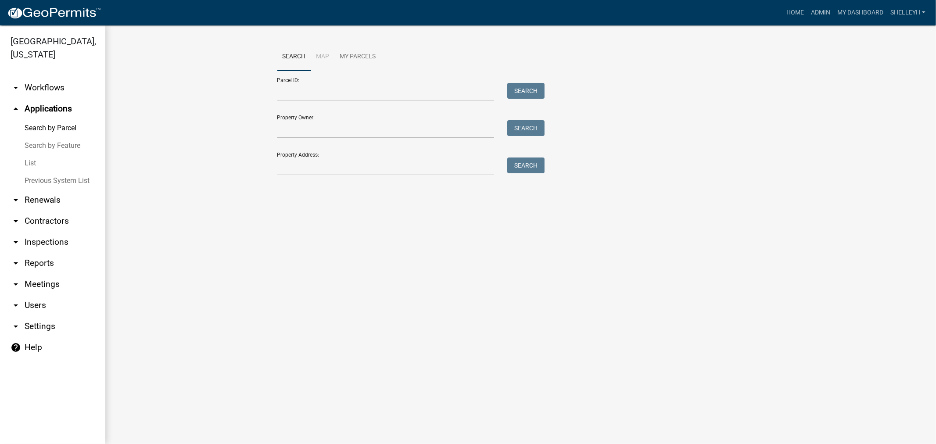
click at [31, 160] on link "List" at bounding box center [52, 163] width 105 height 18
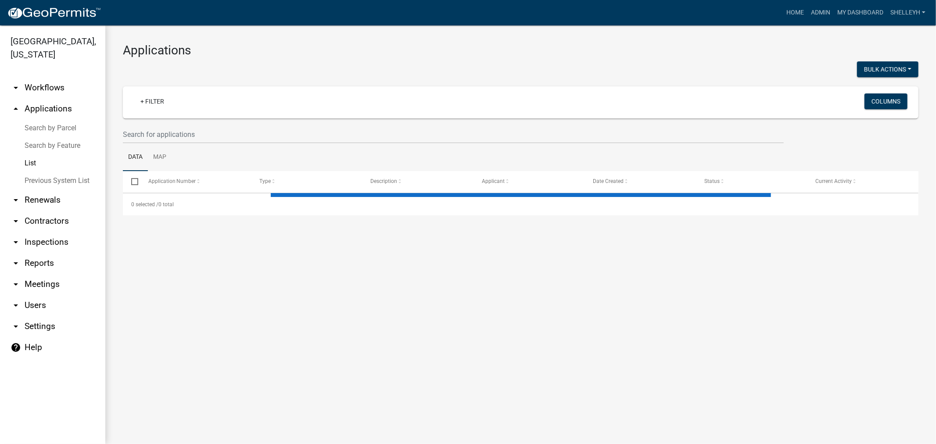
select select "1: 25"
